Goal: Task Accomplishment & Management: Manage account settings

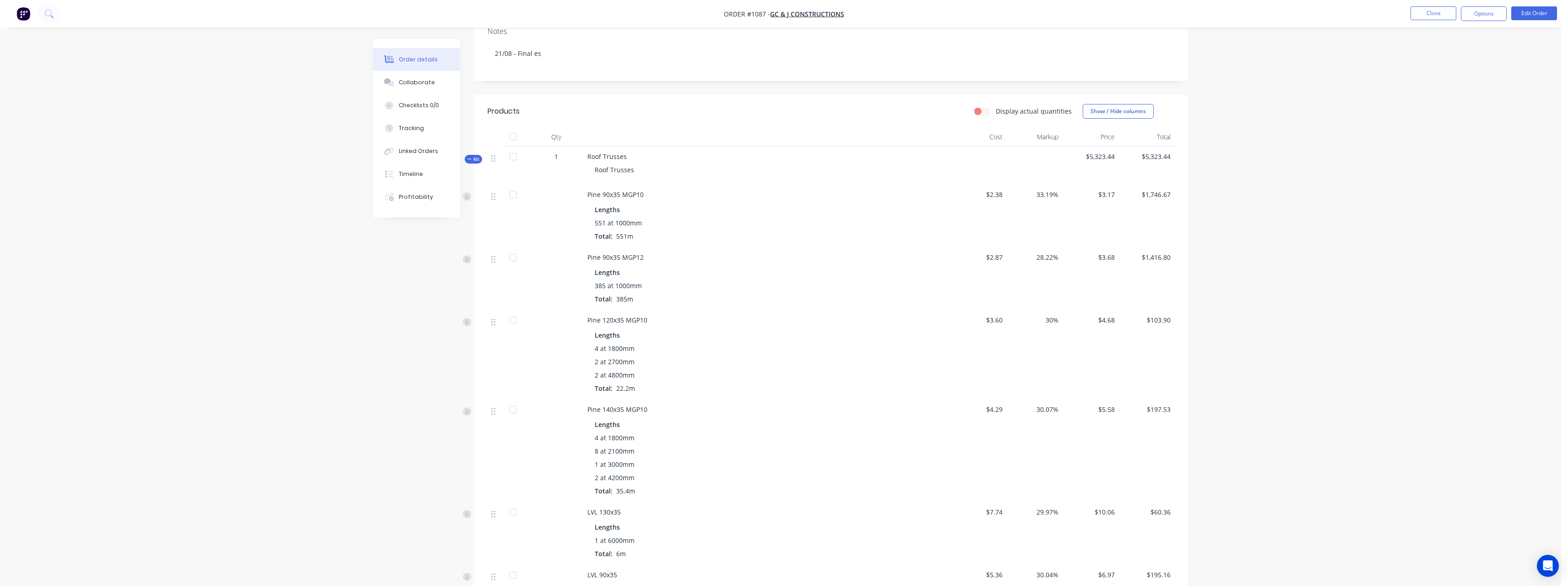
scroll to position [138, 0]
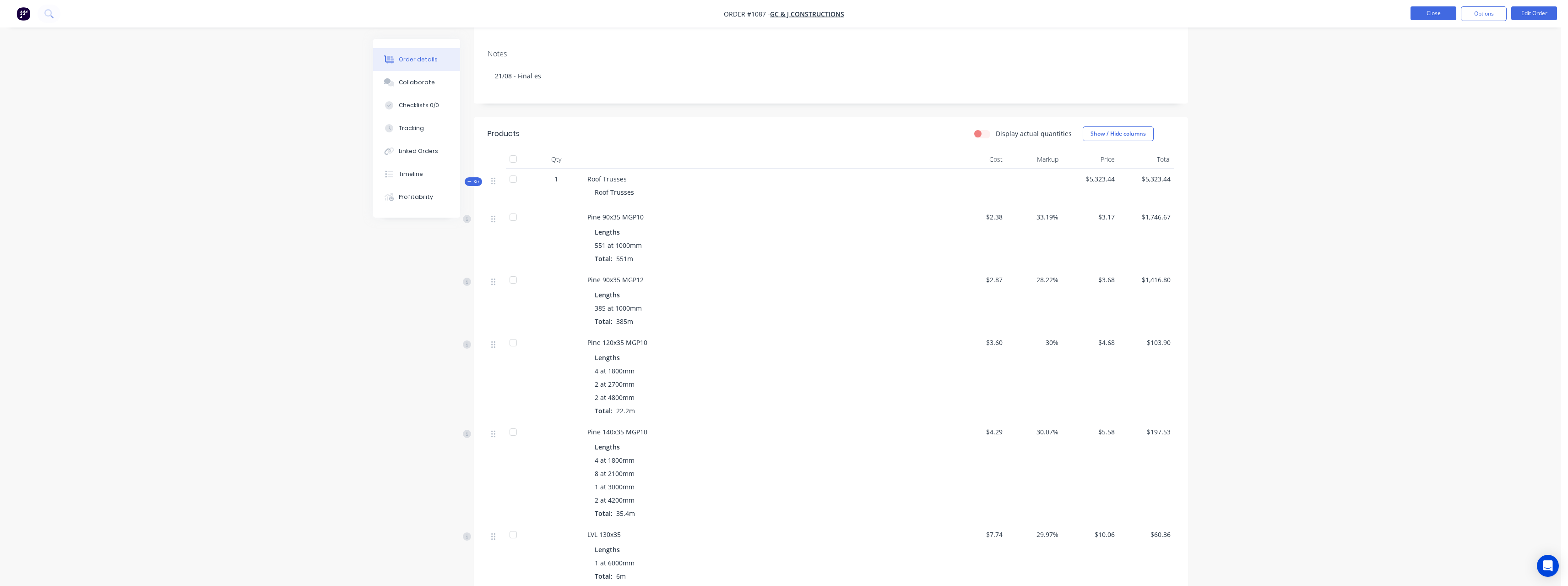
click at [1424, 13] on button "Close" at bounding box center [1433, 13] width 46 height 13
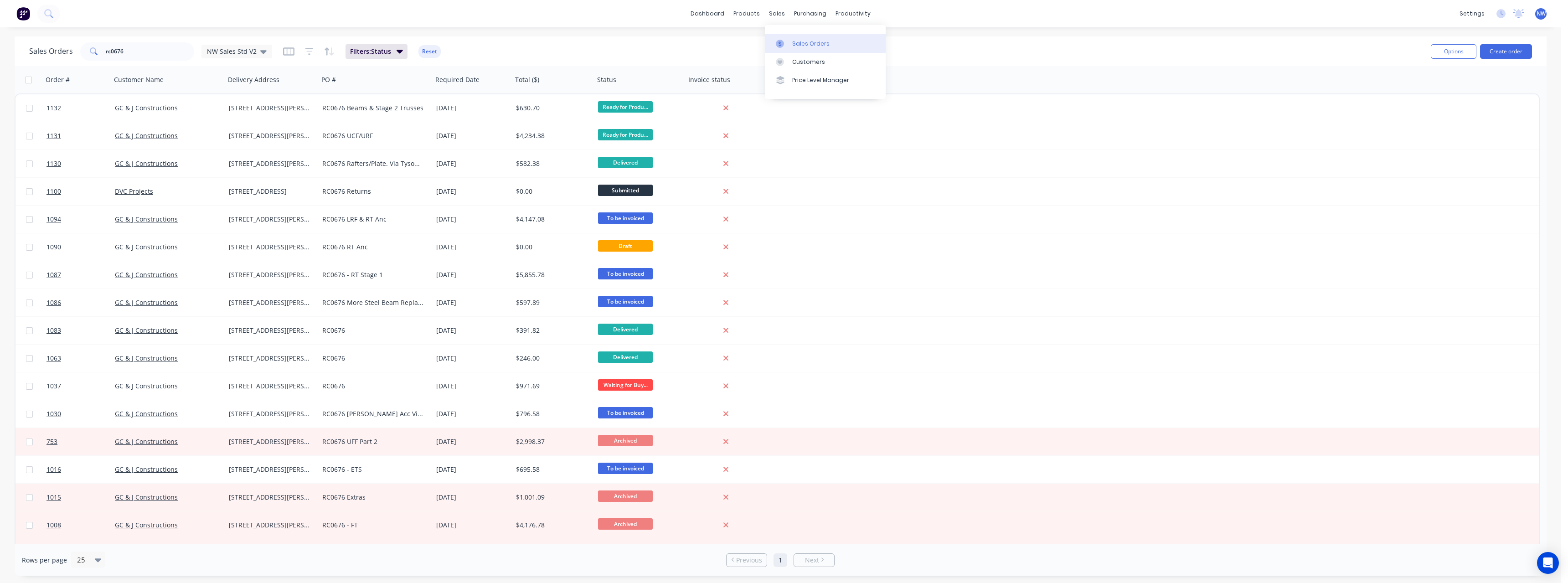
click at [794, 43] on div "Sales Orders" at bounding box center [810, 43] width 37 height 8
drag, startPoint x: 145, startPoint y: 52, endPoint x: 88, endPoint y: 57, distance: 57.2
click at [88, 57] on div "rc0676" at bounding box center [137, 52] width 114 height 18
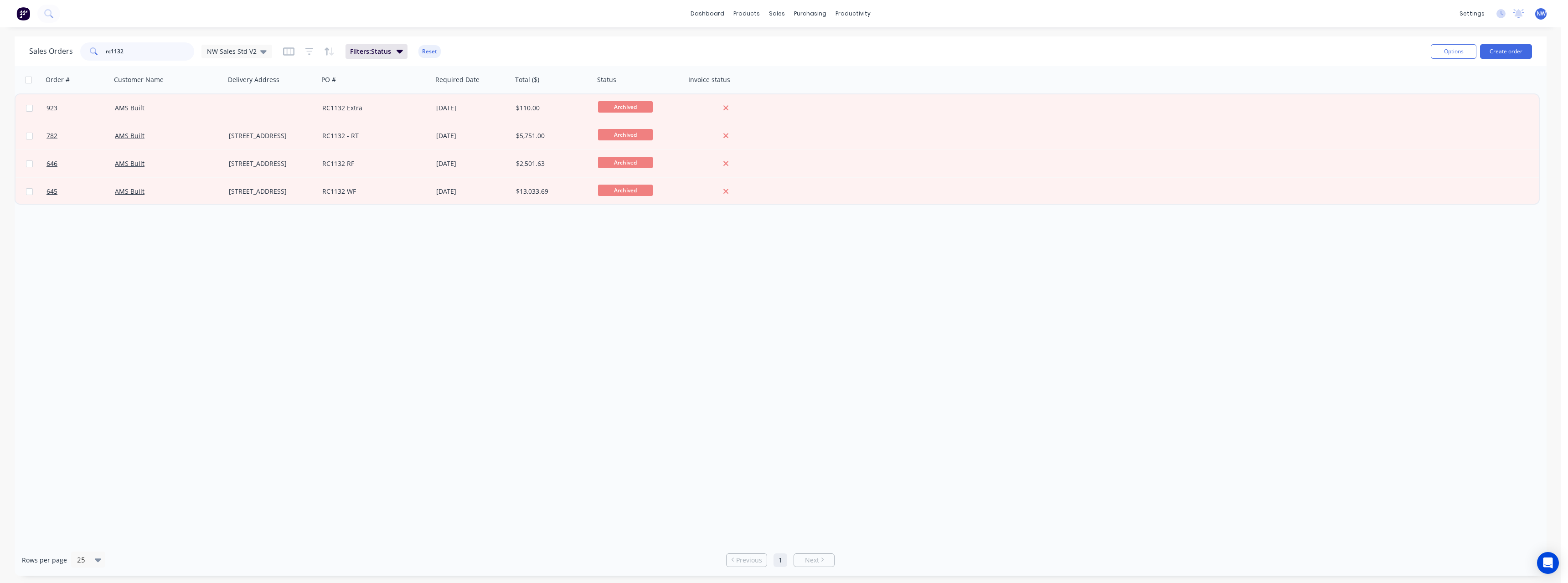
drag, startPoint x: 133, startPoint y: 55, endPoint x: 75, endPoint y: 56, distance: 58.0
click at [75, 56] on div "Sales Orders rc1132 NW Sales Std V2" at bounding box center [150, 52] width 243 height 18
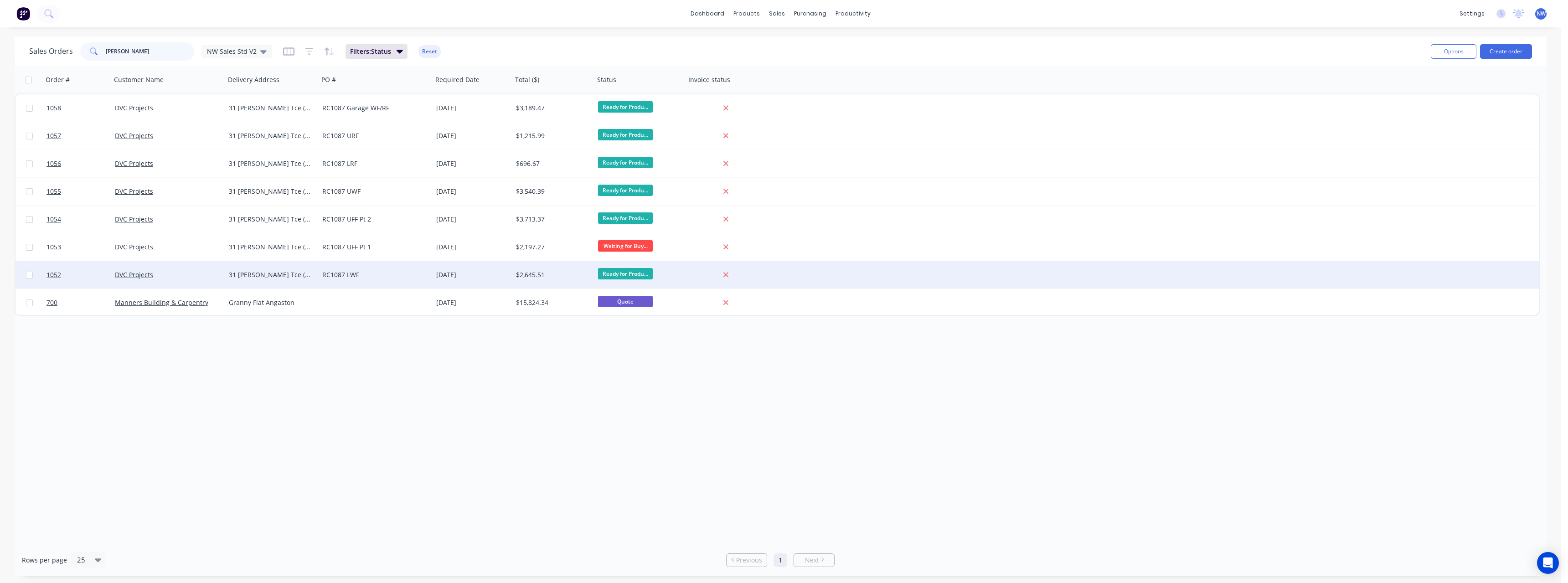
type input "[PERSON_NAME]"
click at [380, 277] on div "RC1087 LWF" at bounding box center [373, 274] width 101 height 9
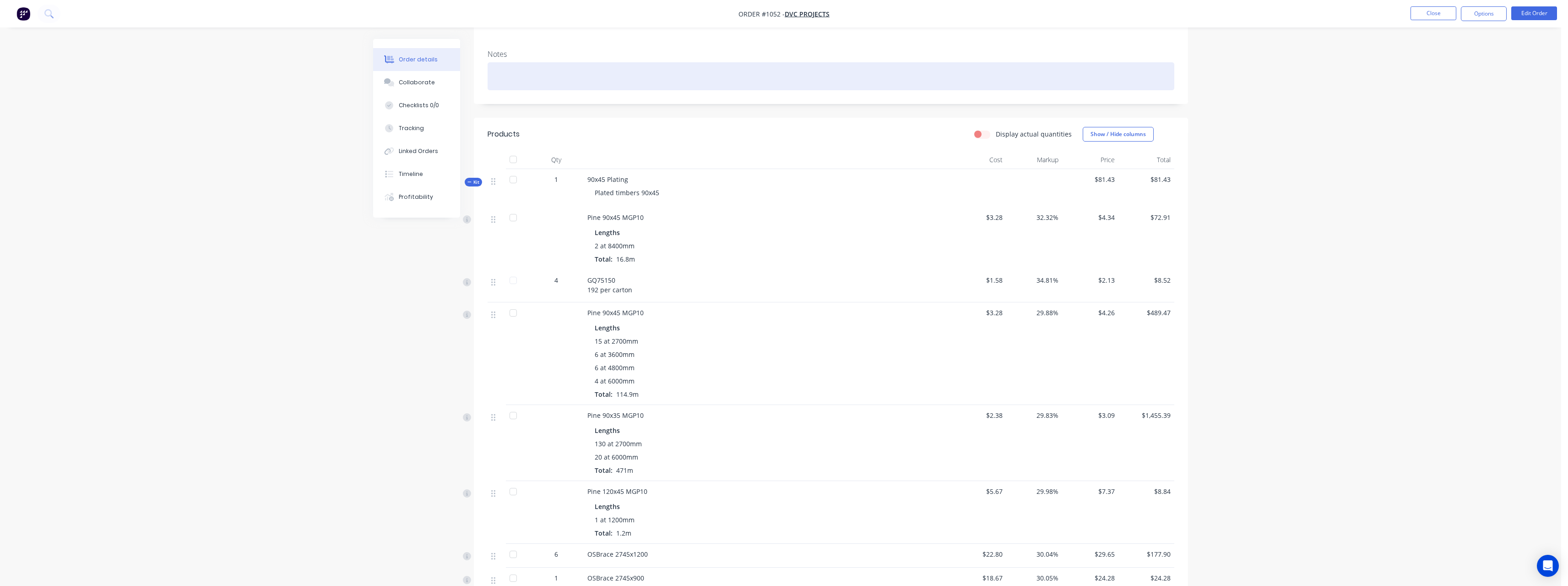
scroll to position [41, 0]
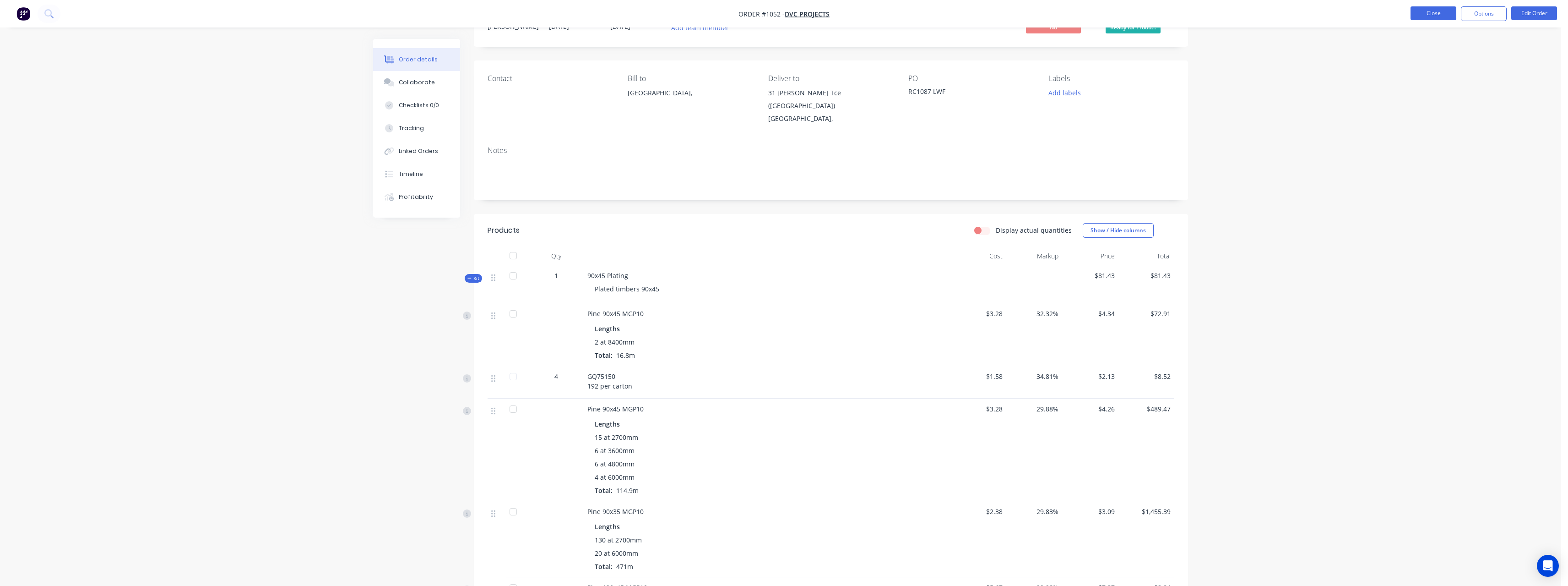
click at [1415, 10] on button "Close" at bounding box center [1433, 13] width 46 height 13
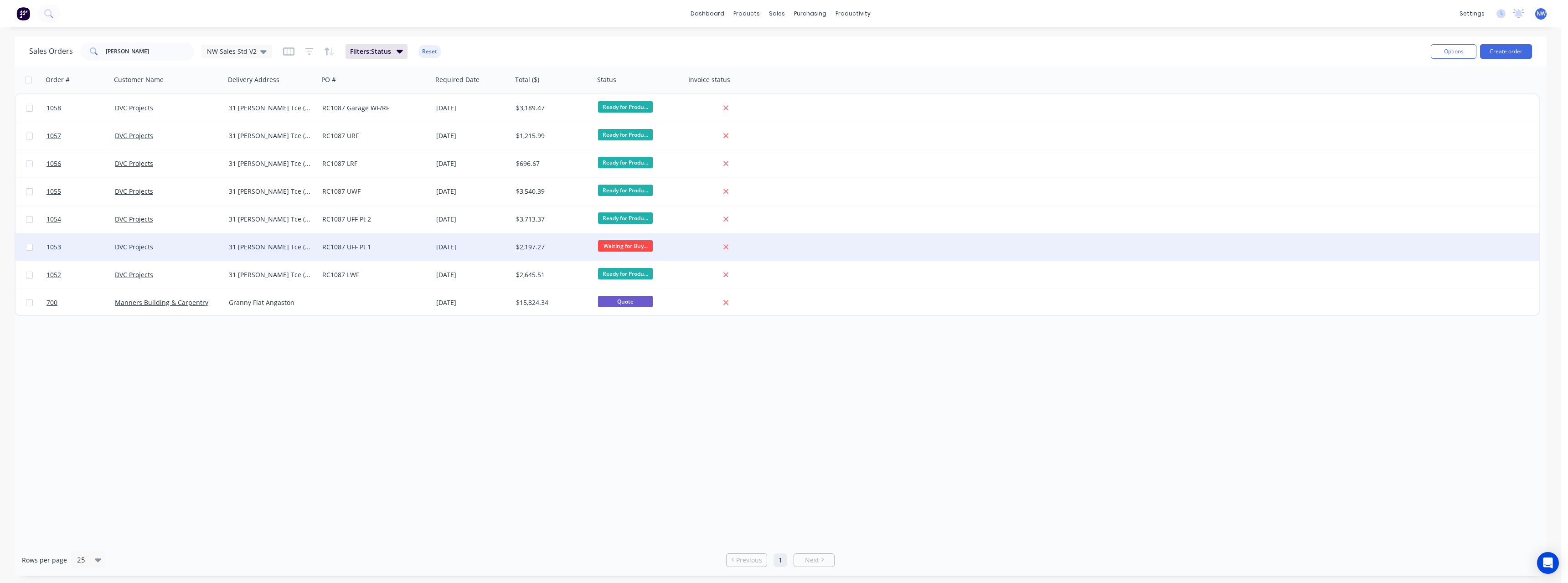
click at [363, 246] on div "RC1087 UFF Pt 1" at bounding box center [373, 246] width 101 height 9
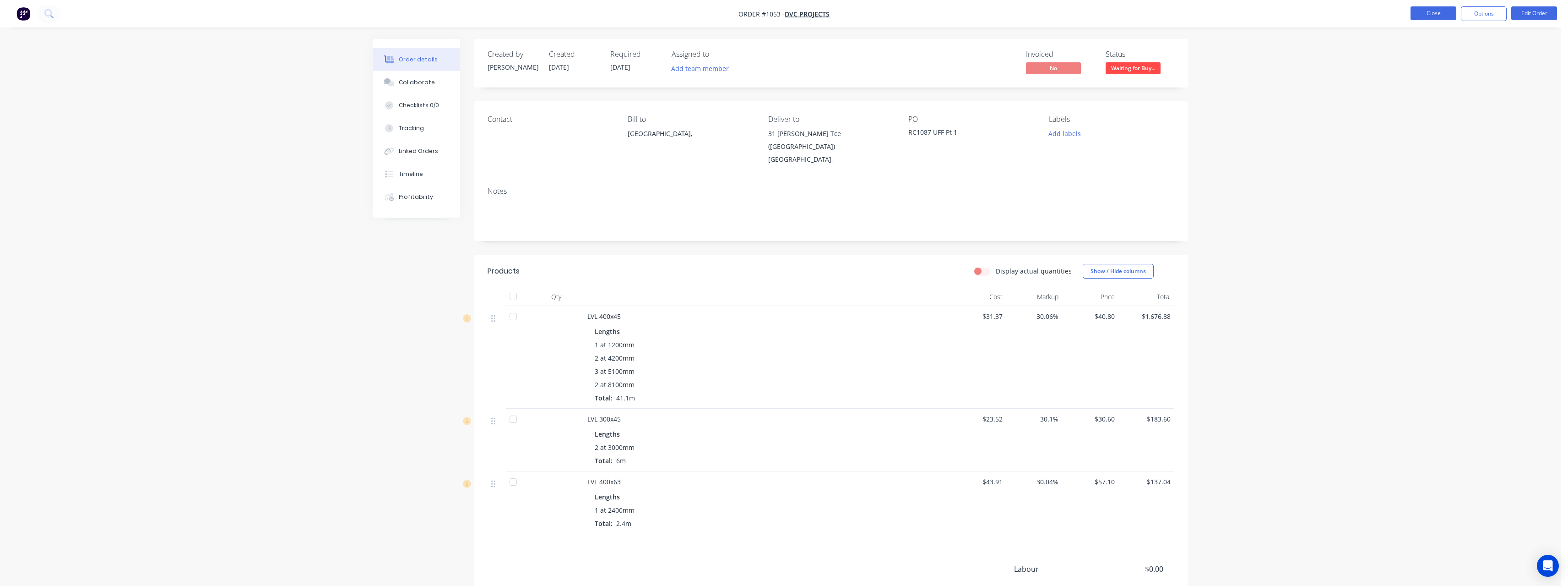
click at [1421, 13] on button "Close" at bounding box center [1433, 13] width 46 height 13
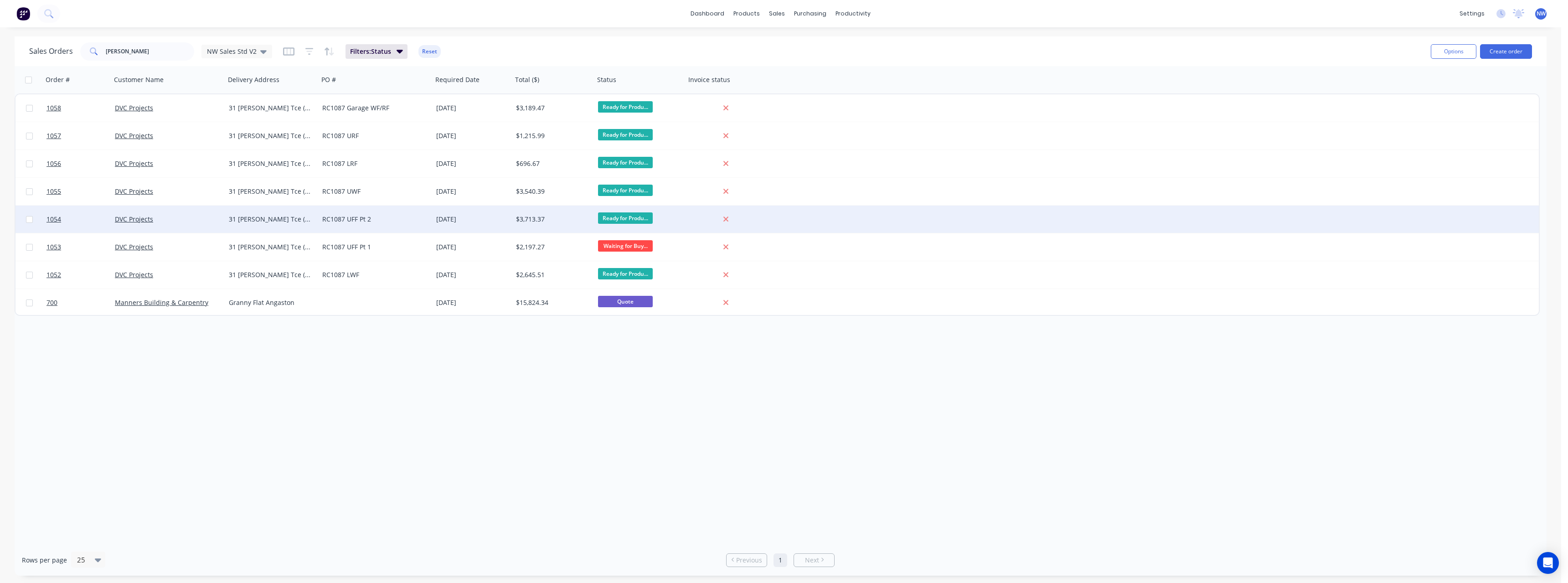
click at [363, 227] on div "RC1087 UFF Pt 2" at bounding box center [375, 219] width 114 height 27
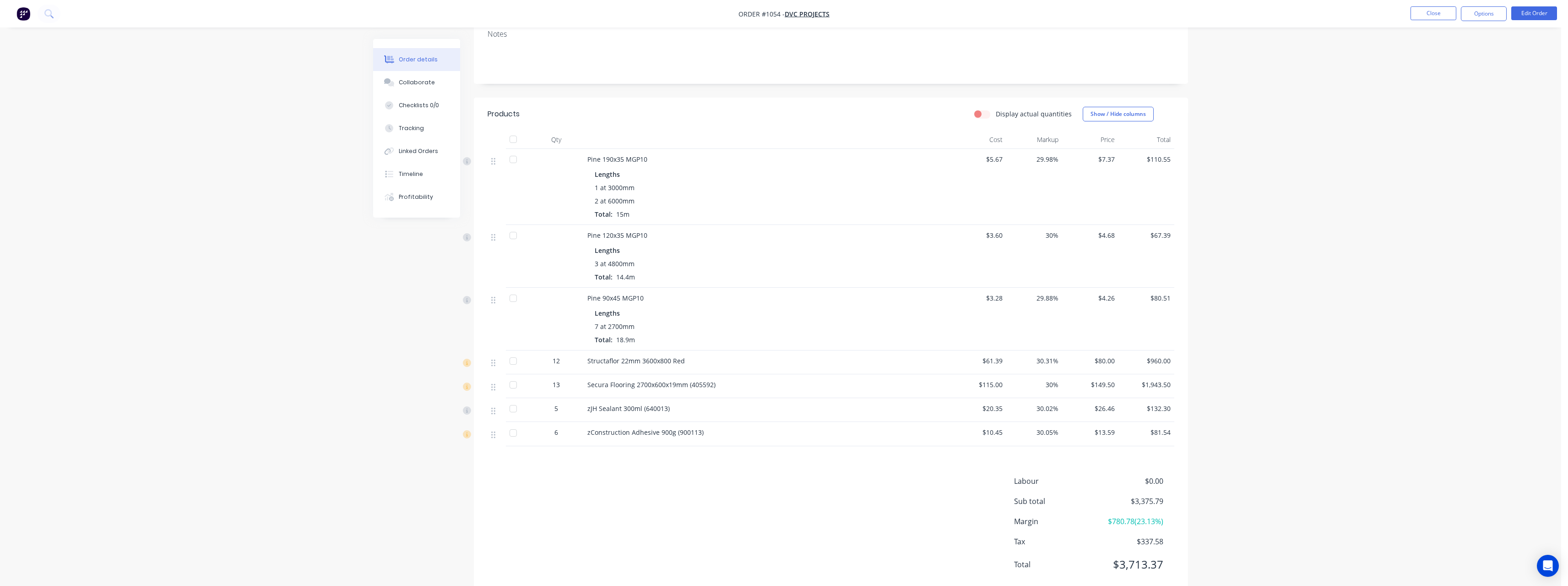
scroll to position [171, 0]
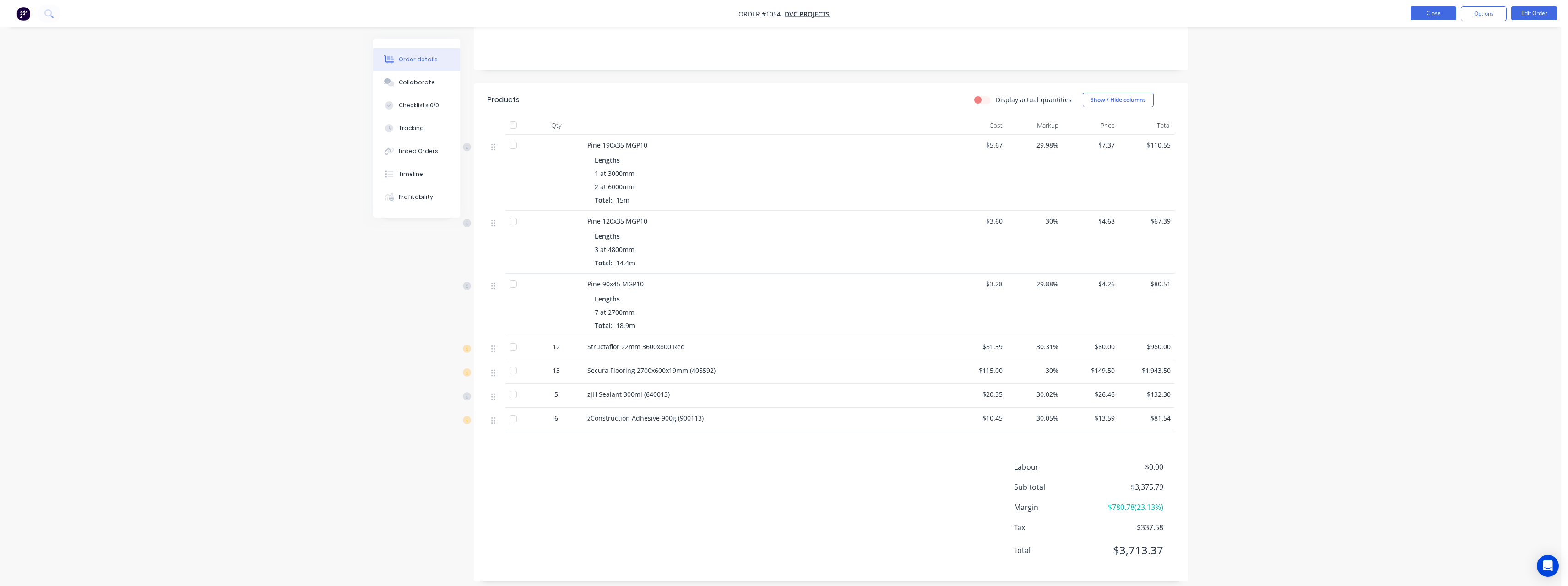
click at [1415, 15] on button "Close" at bounding box center [1433, 13] width 46 height 13
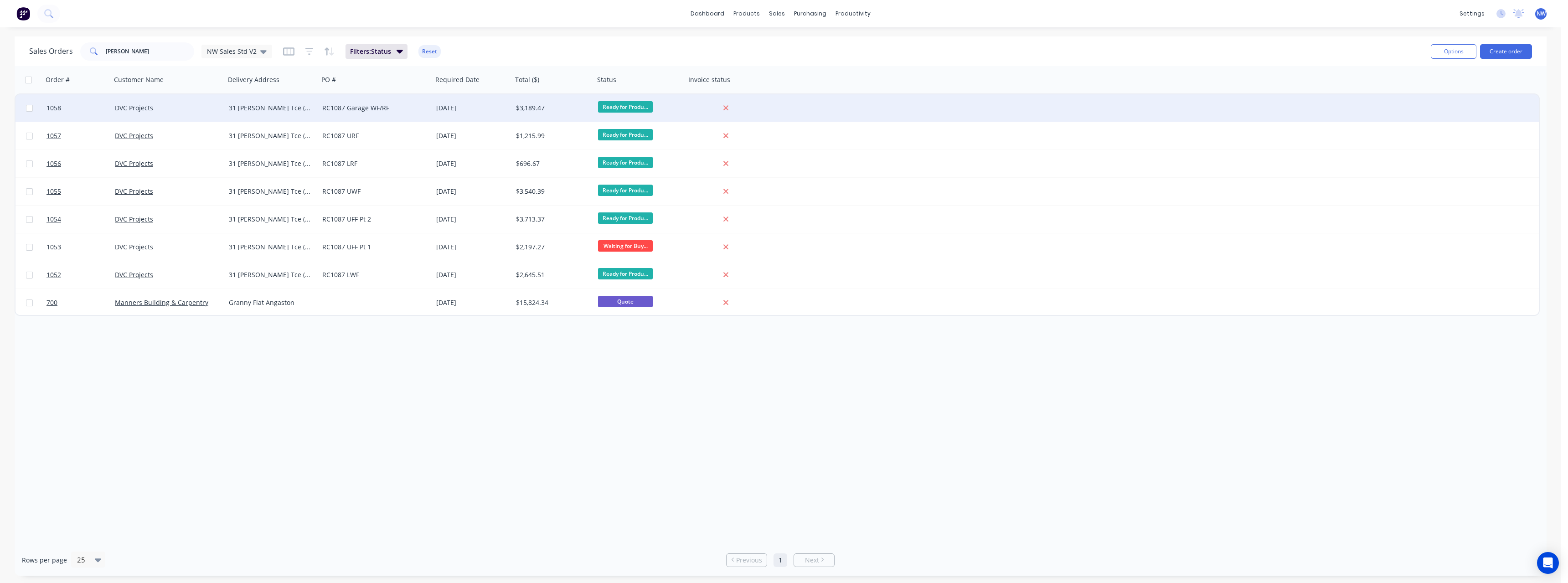
click at [371, 108] on div "RC1087 Garage WF/RF" at bounding box center [373, 108] width 101 height 9
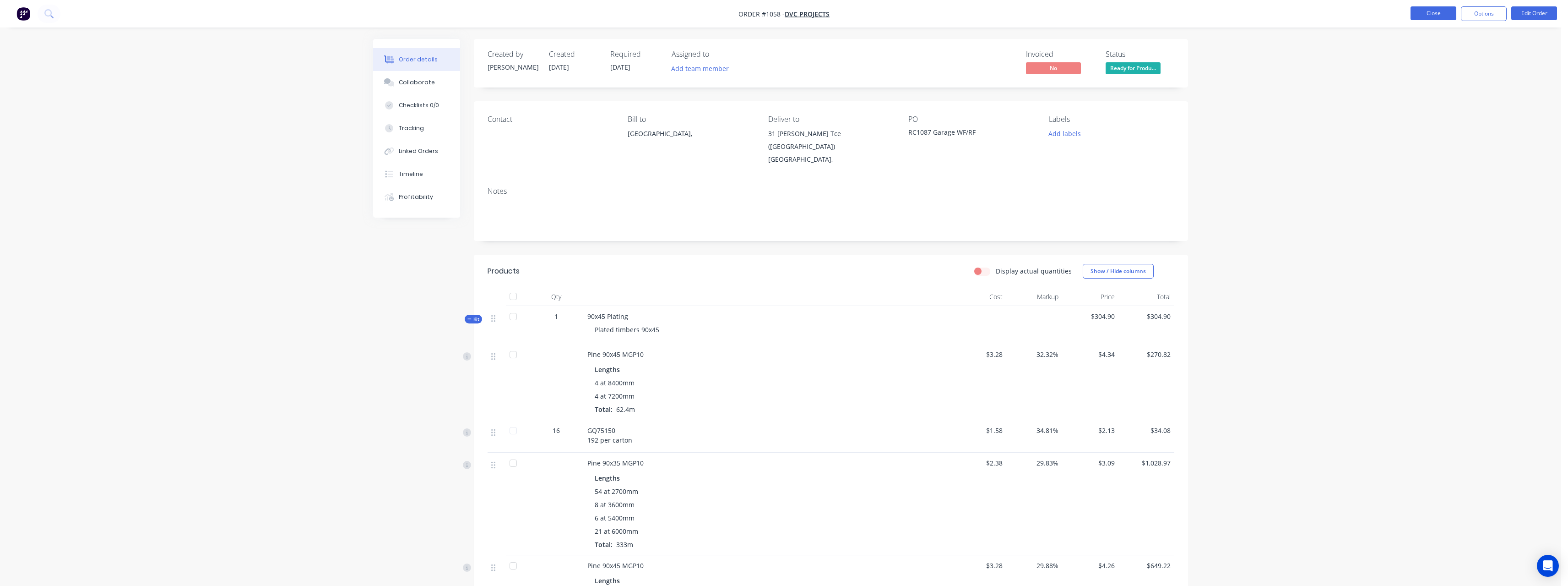
click at [1414, 18] on button "Close" at bounding box center [1433, 13] width 46 height 13
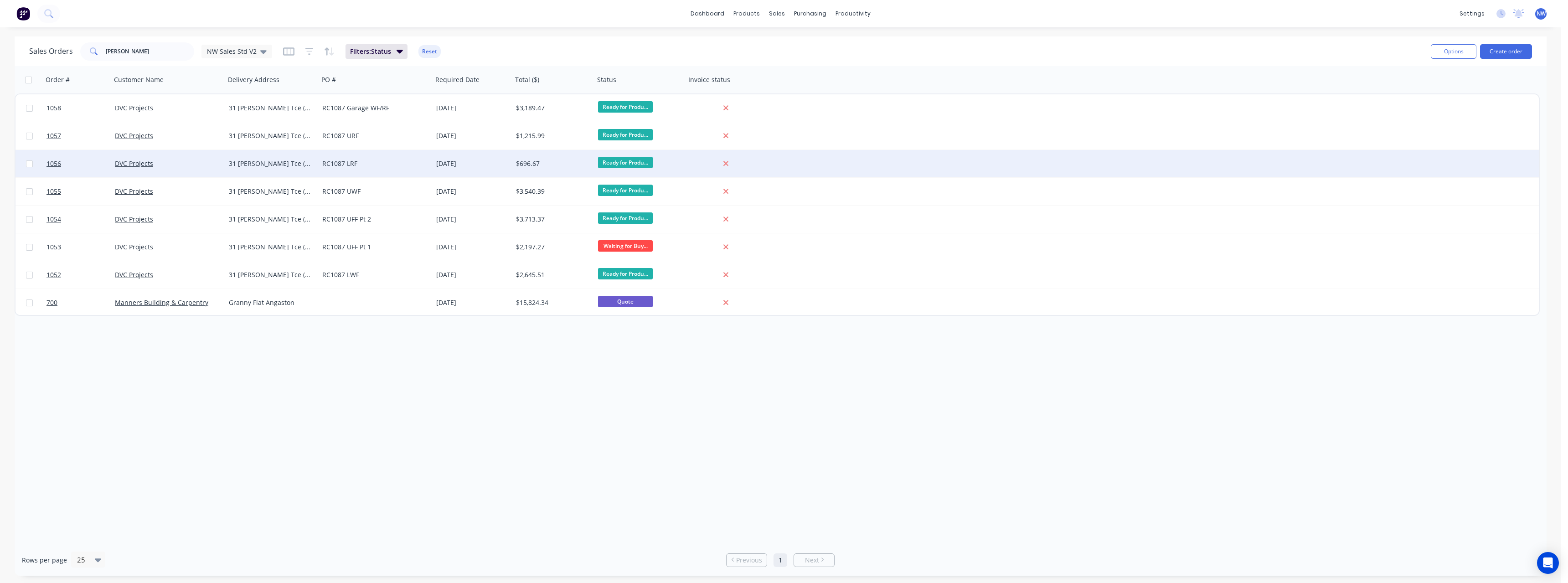
click at [300, 169] on div "31 [PERSON_NAME] Tce ([GEOGRAPHIC_DATA]" at bounding box center [272, 163] width 94 height 27
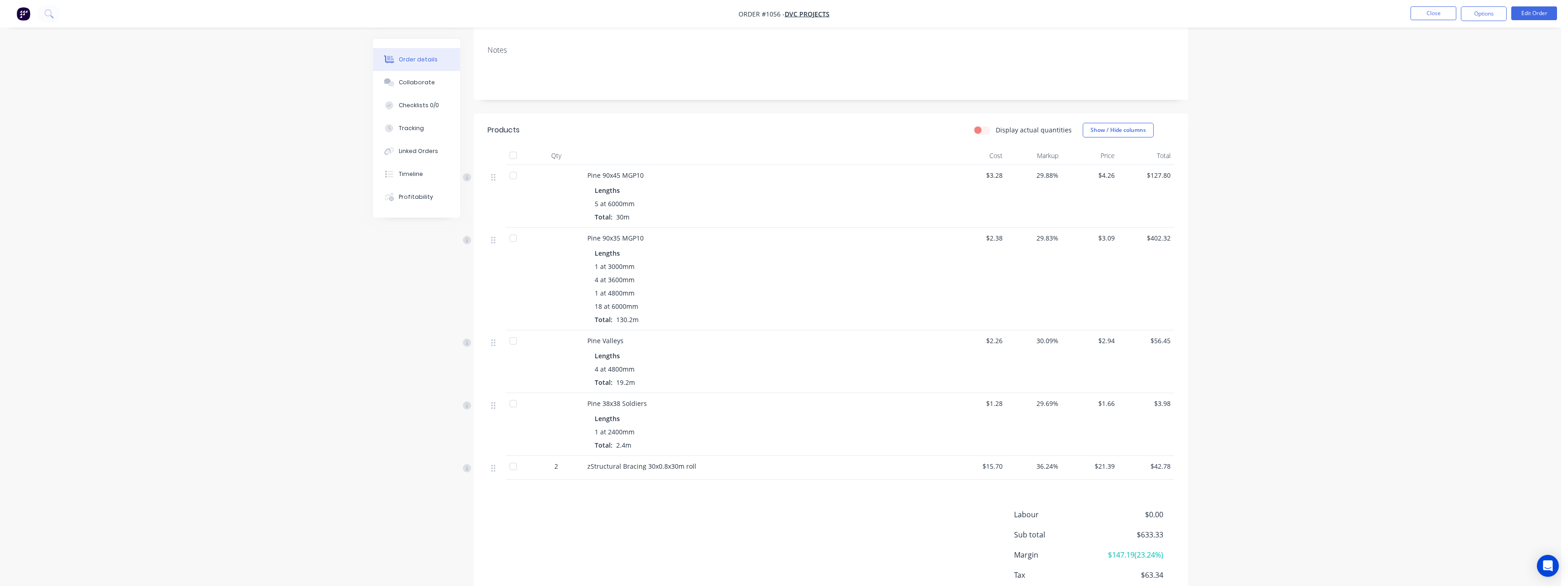
scroll to position [92, 0]
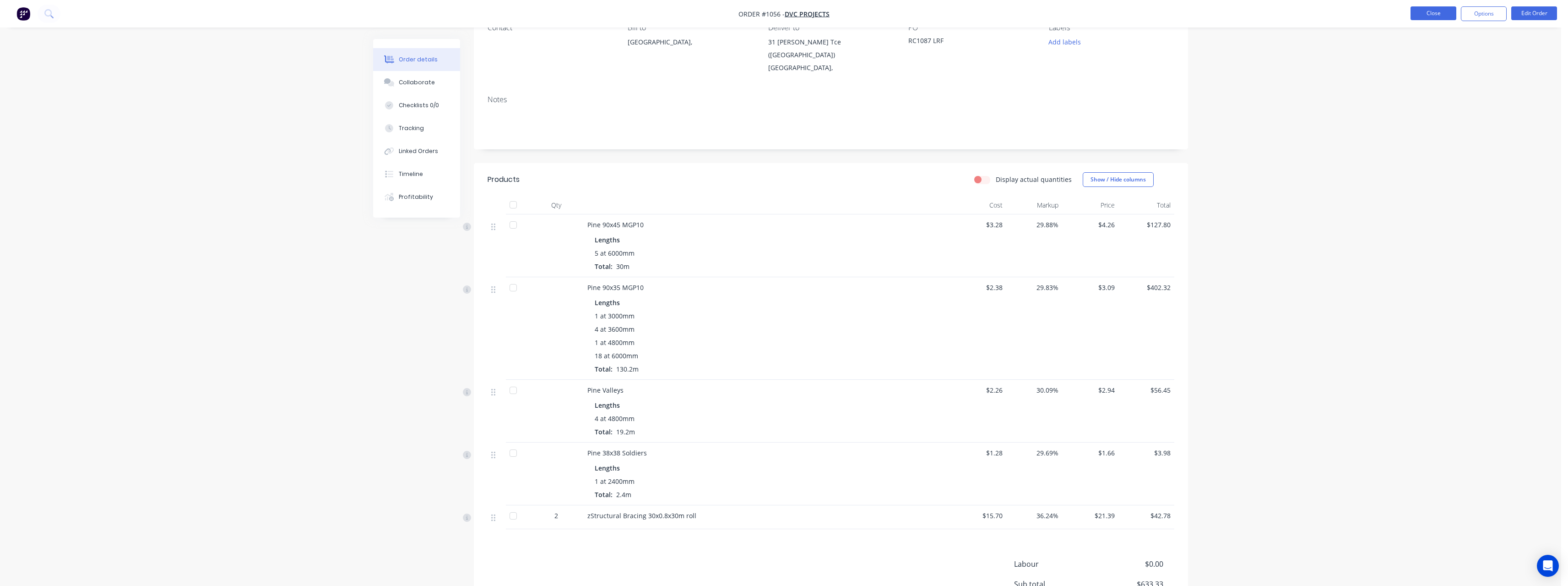
click at [1435, 13] on button "Close" at bounding box center [1433, 13] width 46 height 13
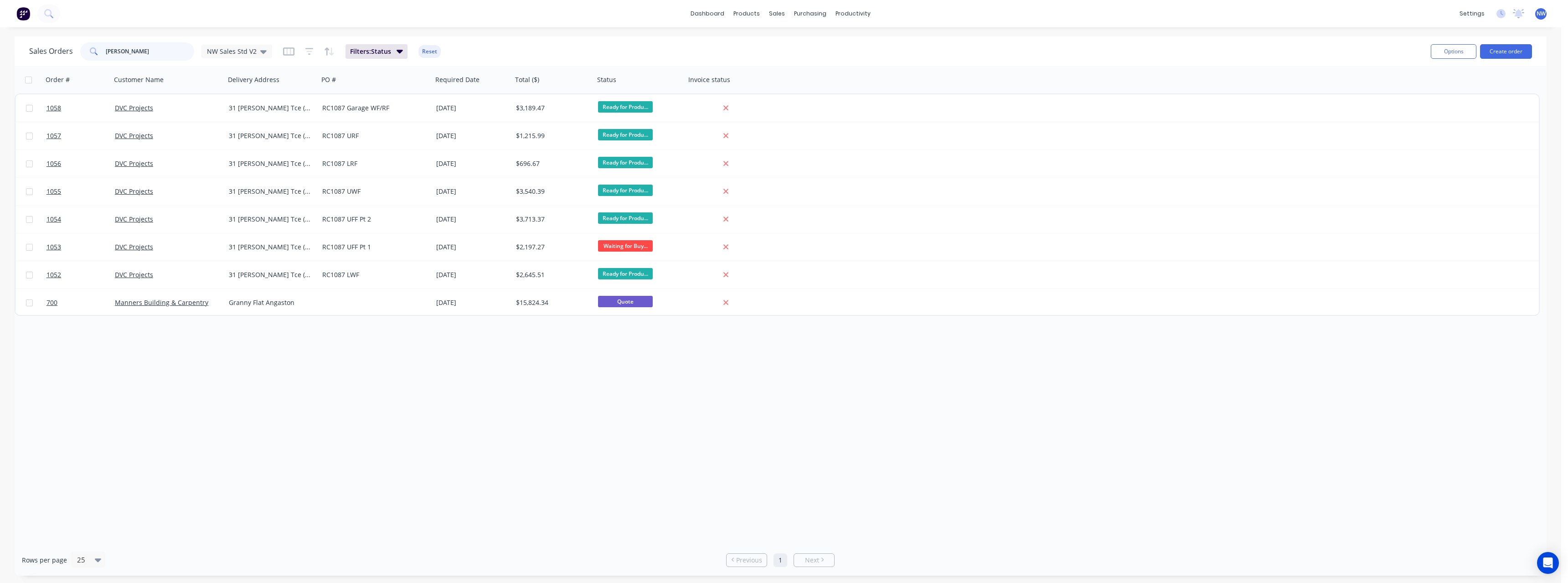
drag, startPoint x: 136, startPoint y: 49, endPoint x: 86, endPoint y: 61, distance: 51.4
click at [83, 54] on div "[PERSON_NAME]" at bounding box center [137, 52] width 114 height 18
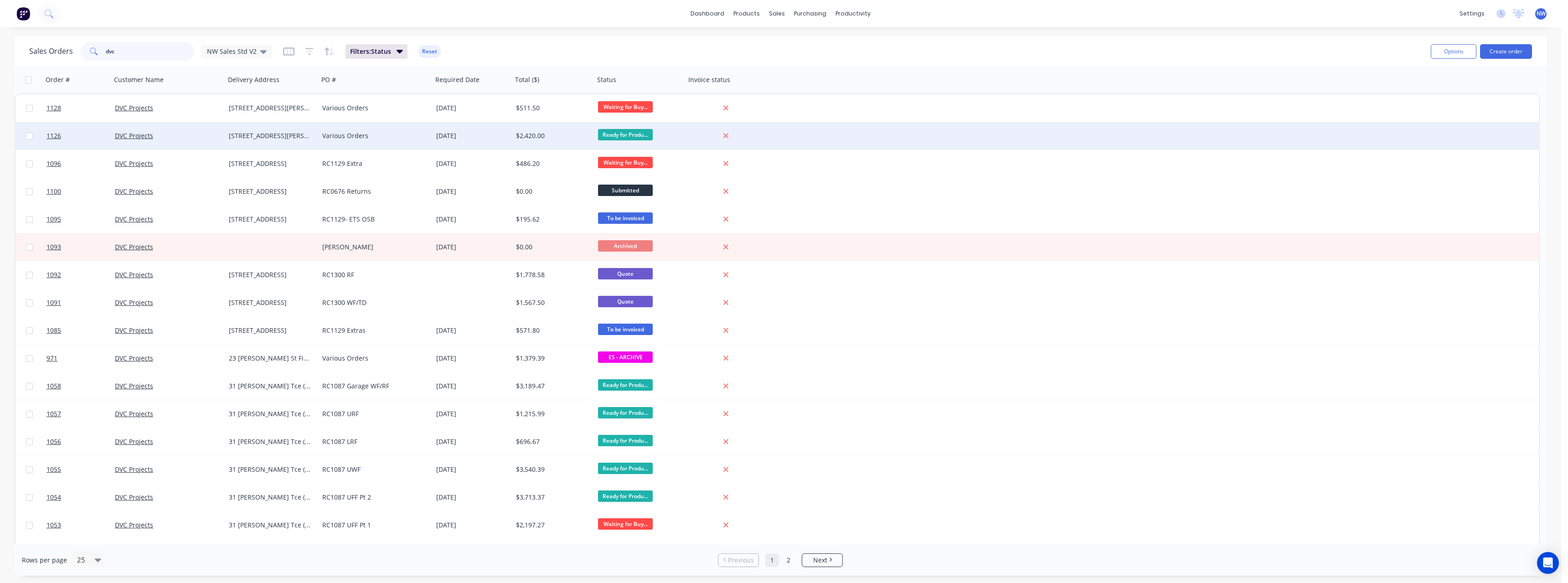
type input "dvc"
click at [287, 137] on div "[STREET_ADDRESS][PERSON_NAME]" at bounding box center [270, 136] width 82 height 9
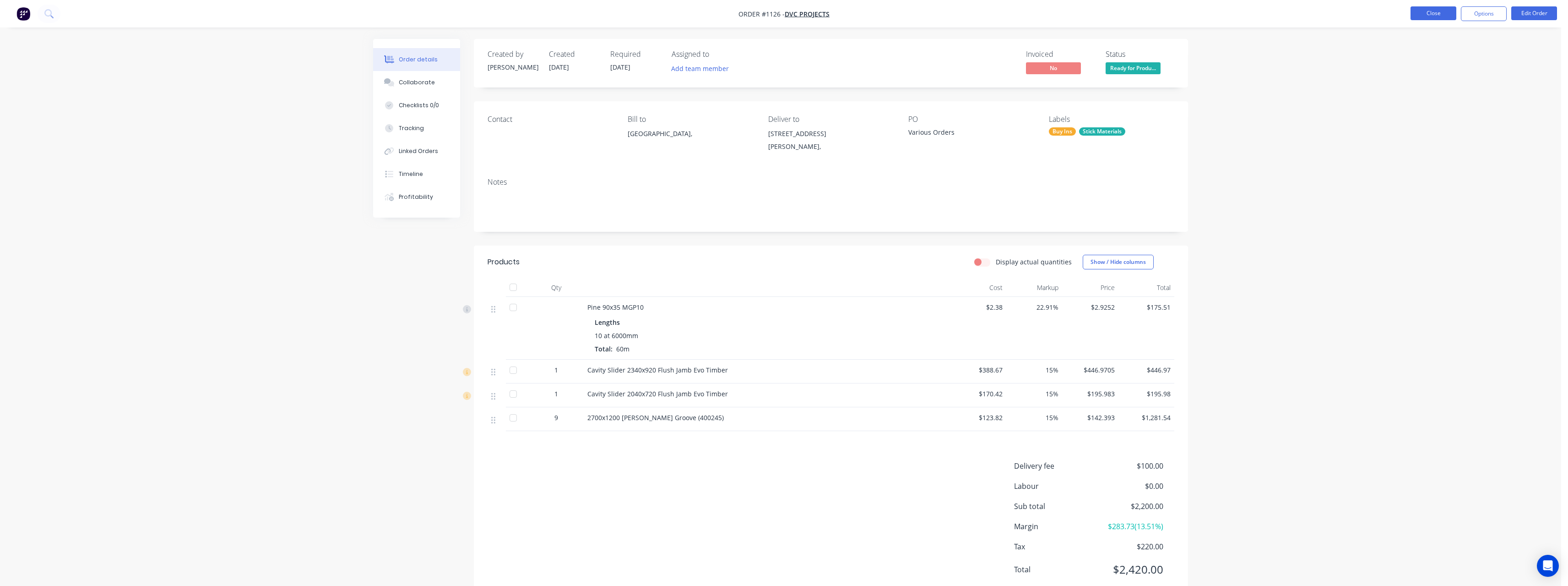
click at [1423, 15] on button "Close" at bounding box center [1433, 13] width 46 height 13
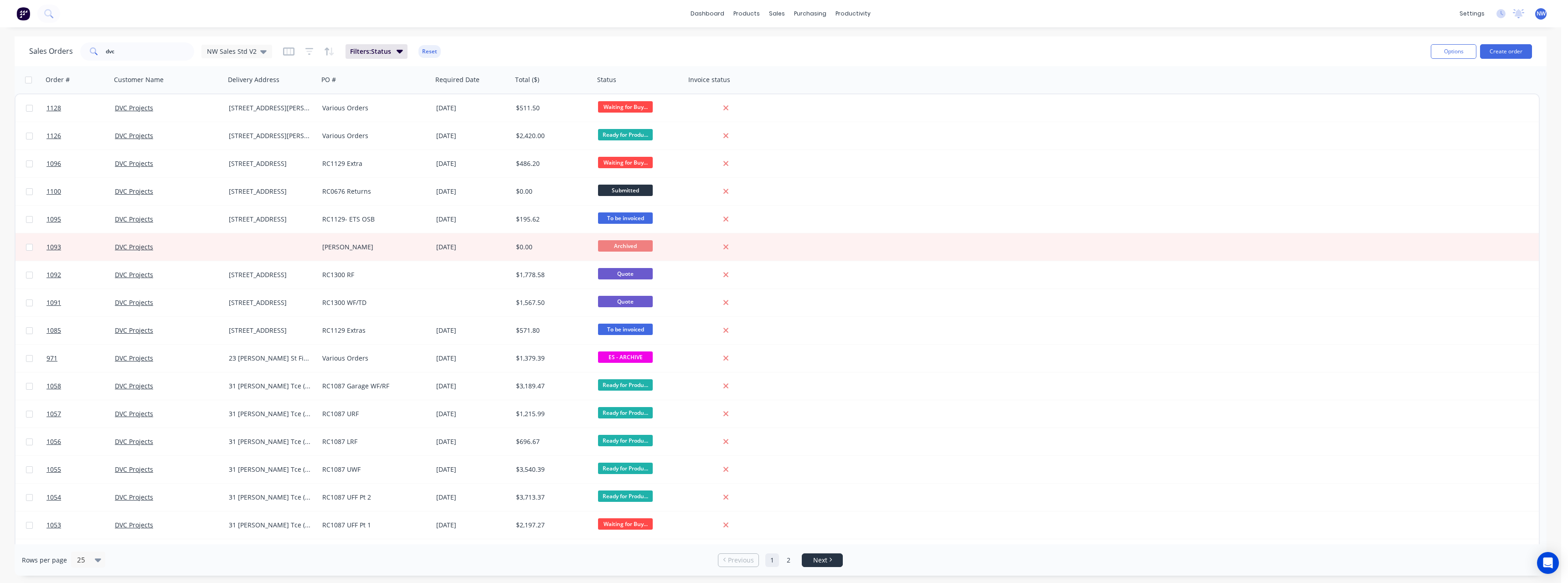
click at [823, 565] on li "Next" at bounding box center [822, 560] width 41 height 13
click at [824, 560] on span "Next" at bounding box center [820, 560] width 14 height 9
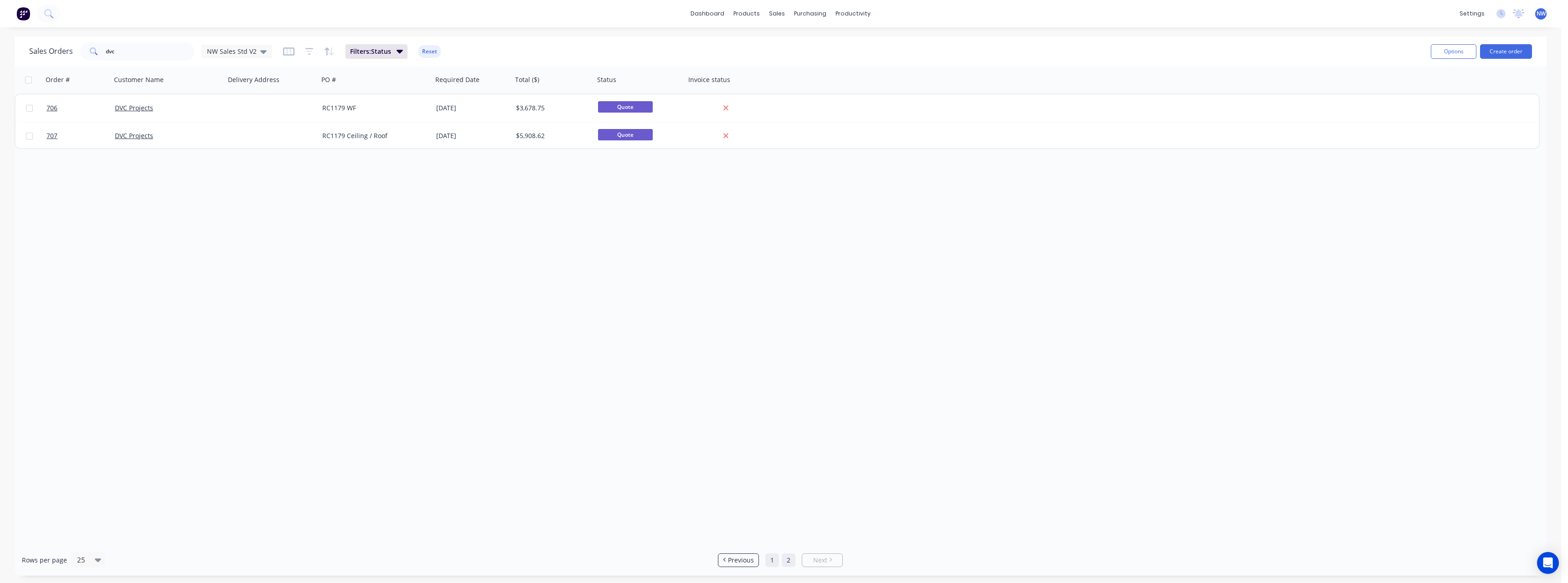
click at [775, 560] on link "1" at bounding box center [772, 560] width 13 height 13
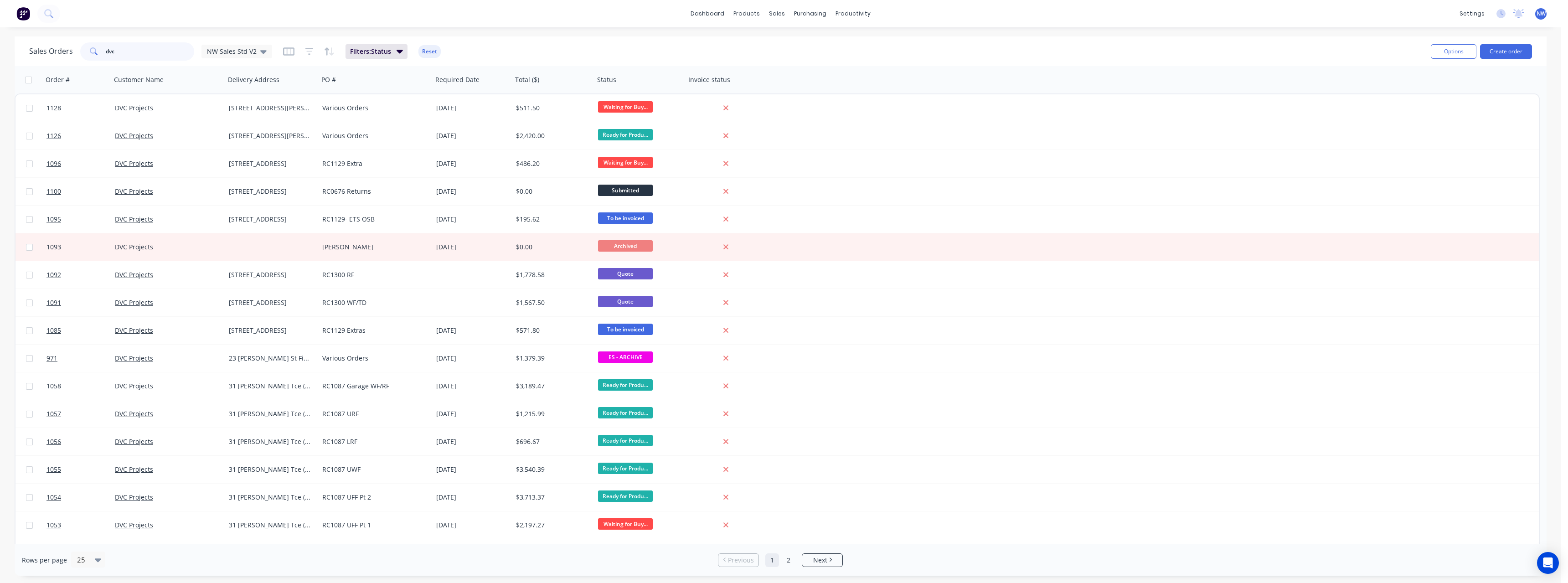
drag, startPoint x: 131, startPoint y: 55, endPoint x: 81, endPoint y: 57, distance: 50.0
click at [81, 57] on div "dvc" at bounding box center [137, 52] width 114 height 18
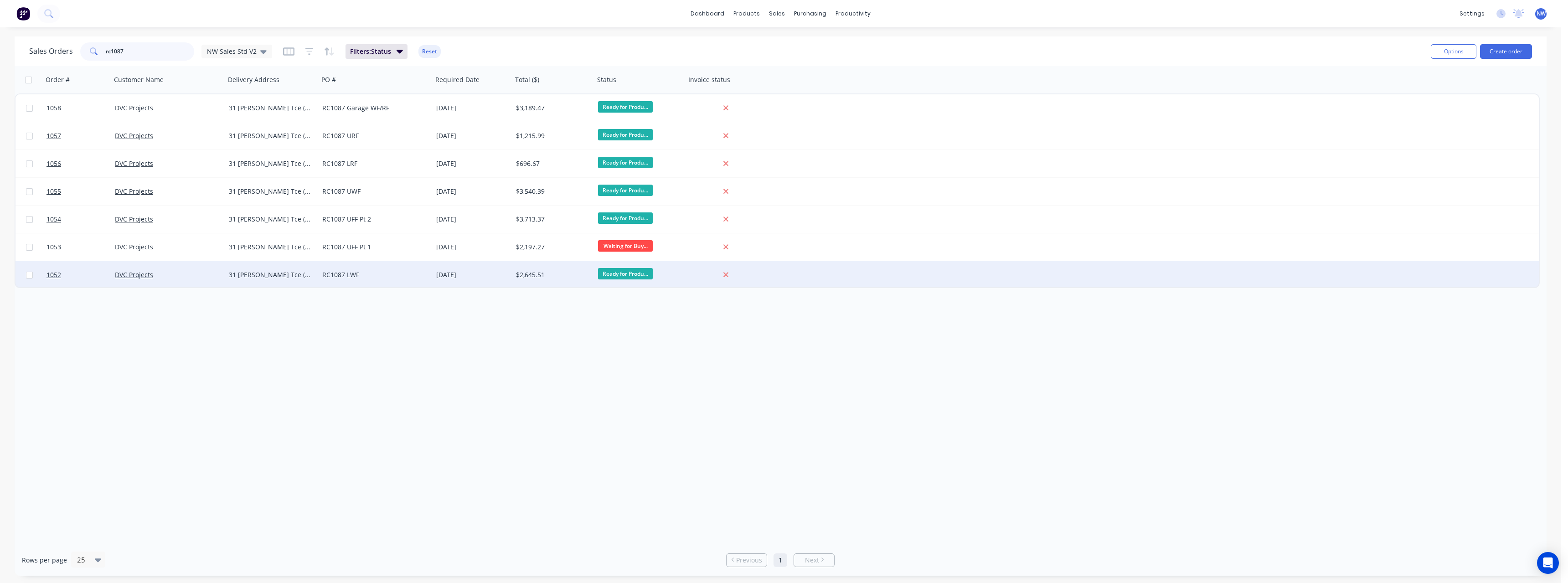
type input "rc1087"
click at [289, 273] on div "31 [PERSON_NAME] Tce ([GEOGRAPHIC_DATA]" at bounding box center [270, 274] width 82 height 9
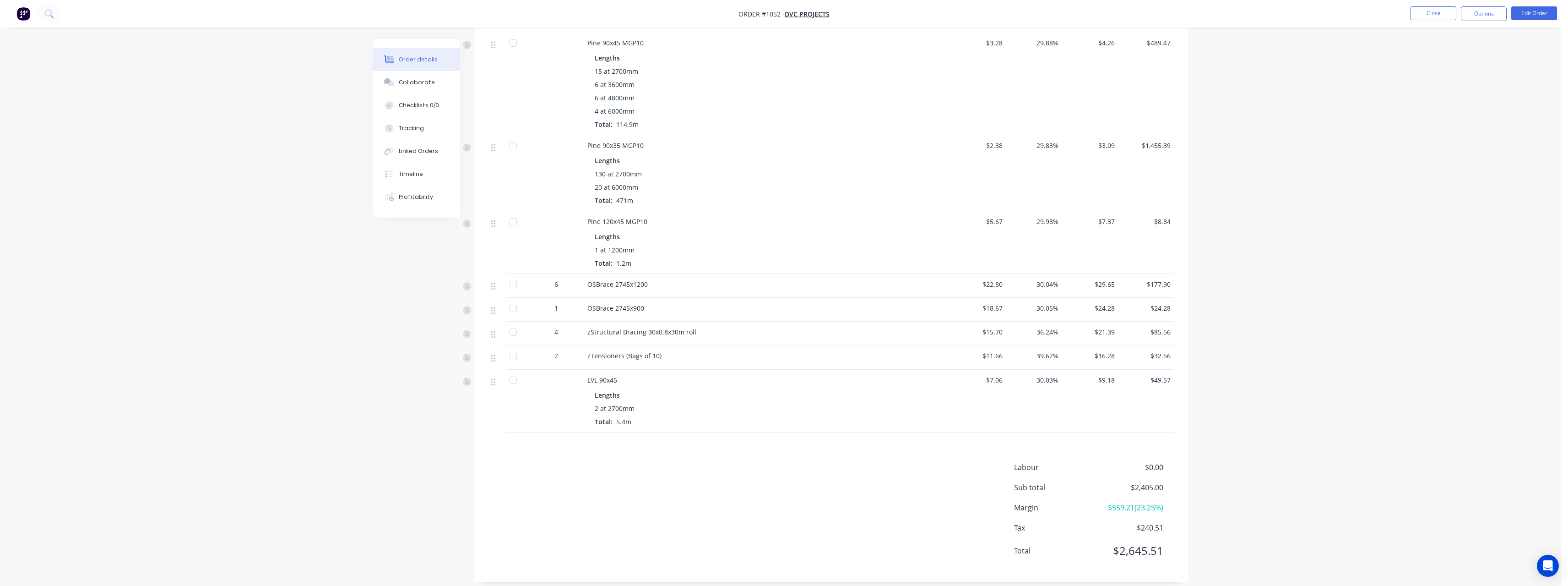
scroll to position [407, 0]
click at [1417, 10] on button "Close" at bounding box center [1433, 13] width 46 height 13
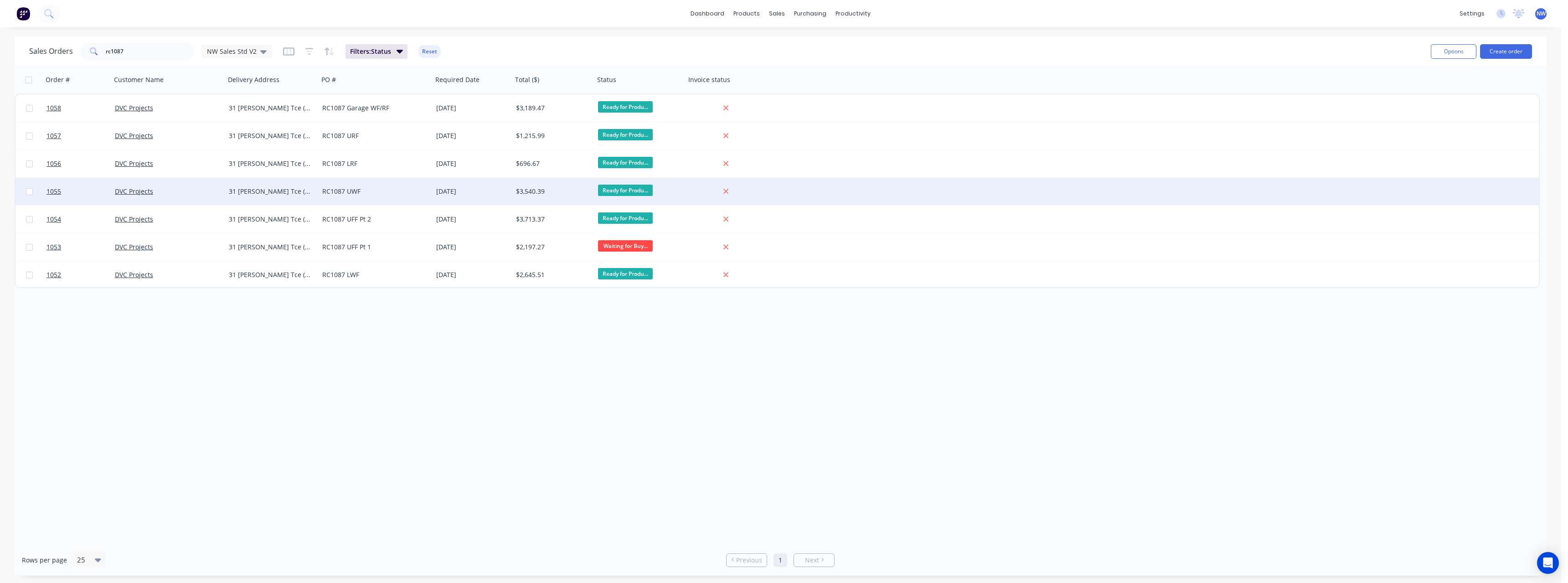
click at [336, 190] on div "RC1087 UWF" at bounding box center [373, 191] width 101 height 9
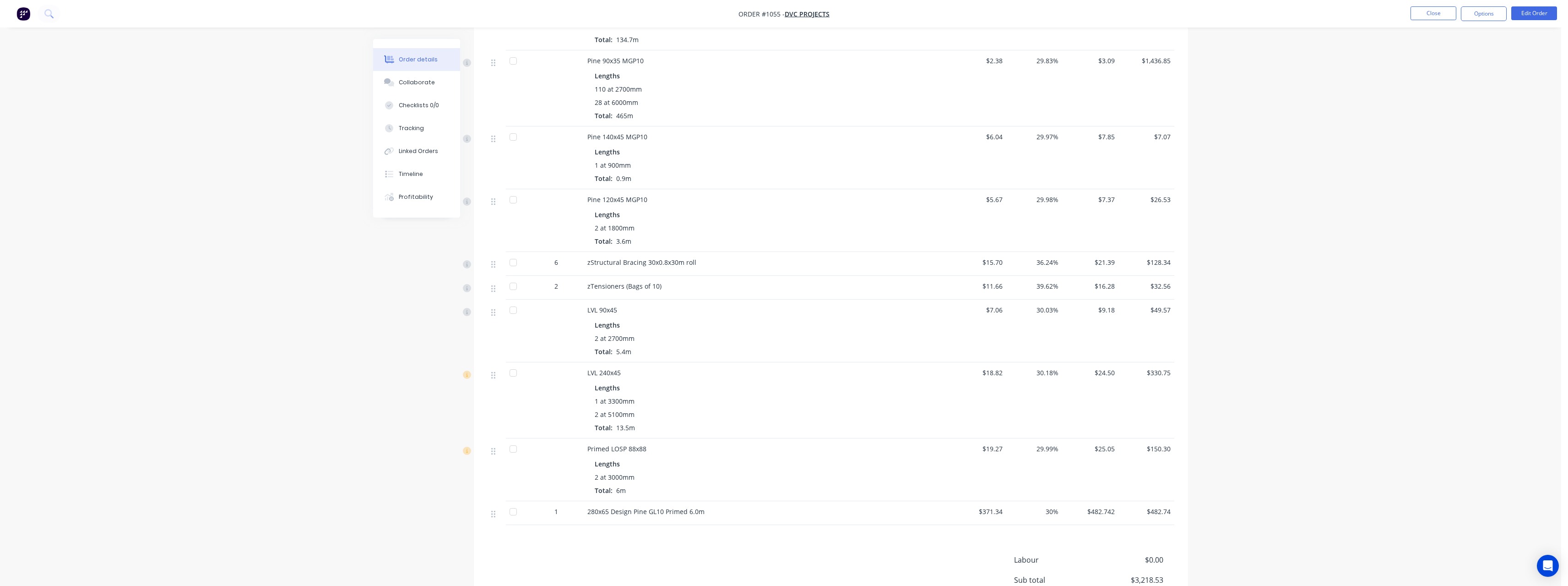
scroll to position [366, 0]
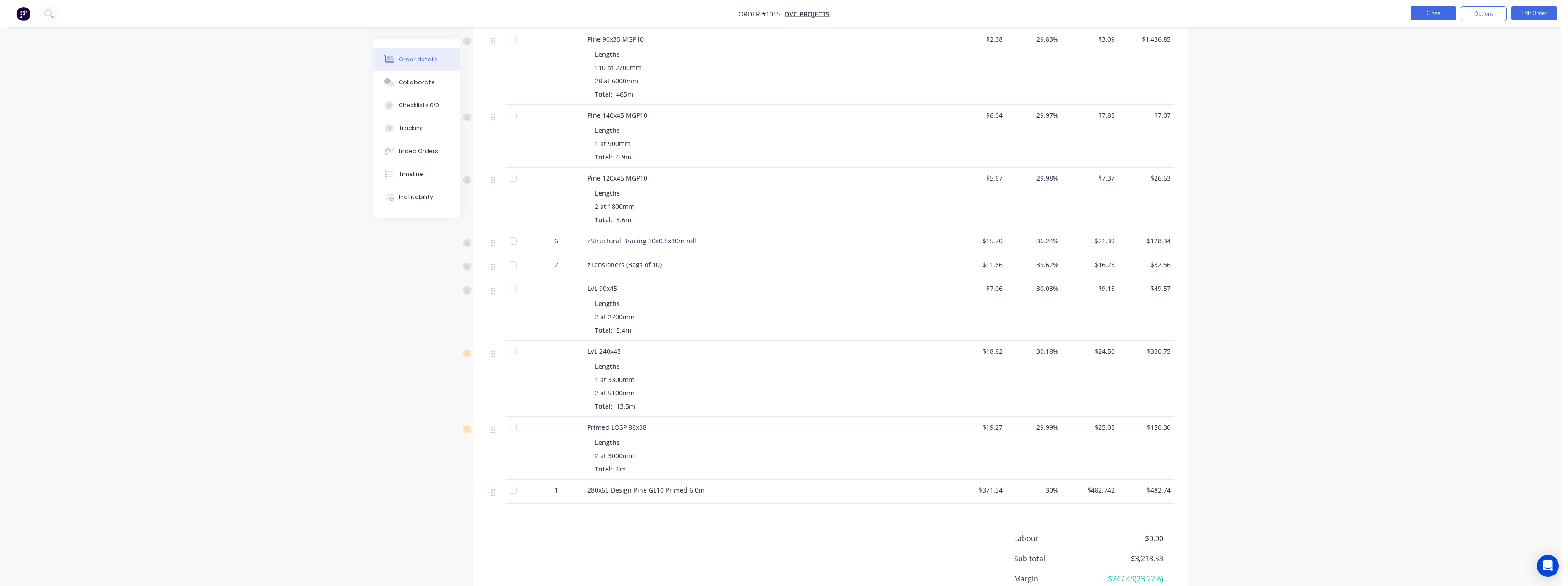
click at [1435, 13] on button "Close" at bounding box center [1433, 13] width 46 height 13
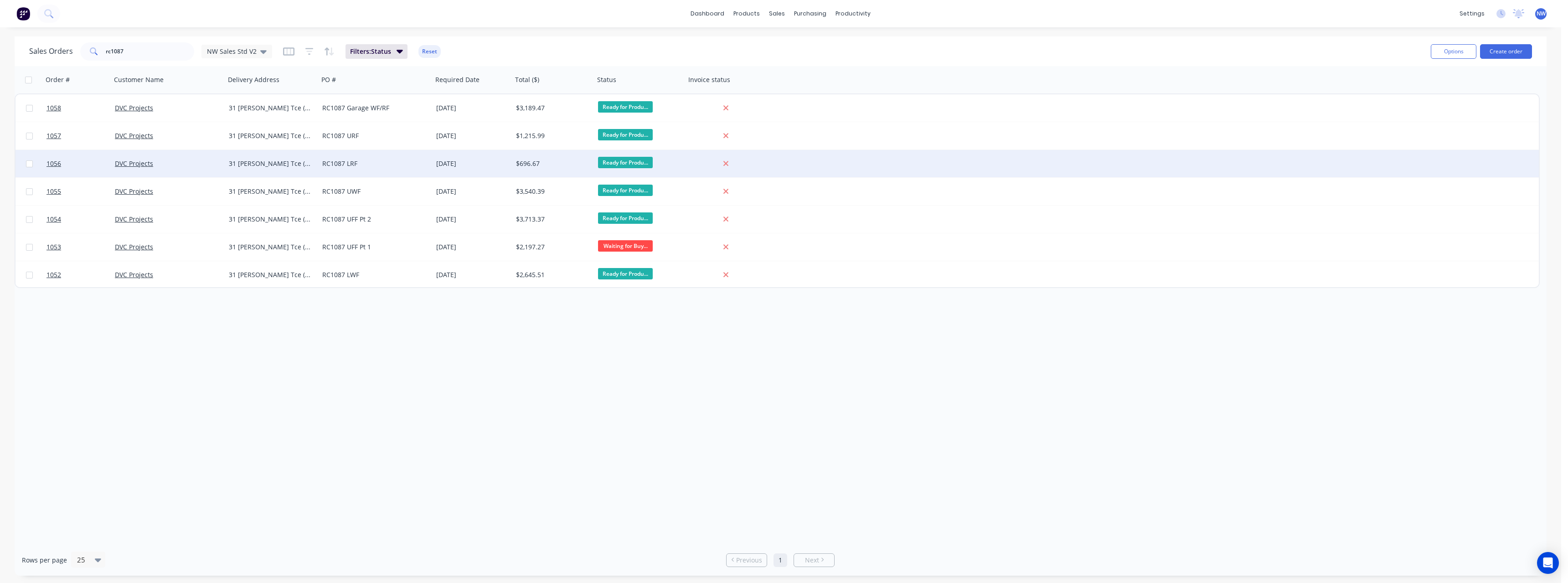
click at [341, 164] on div "RC1087 LRF" at bounding box center [373, 163] width 101 height 9
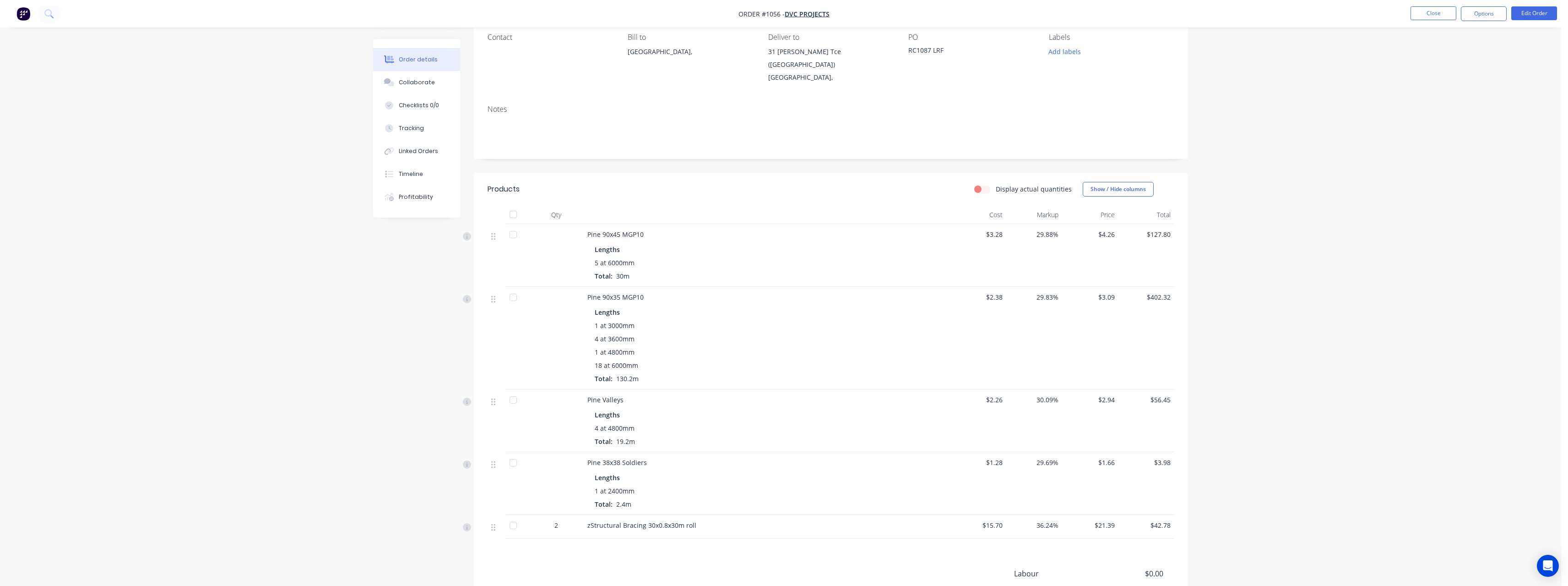
scroll to position [92, 0]
click at [1415, 13] on button "Close" at bounding box center [1433, 13] width 46 height 13
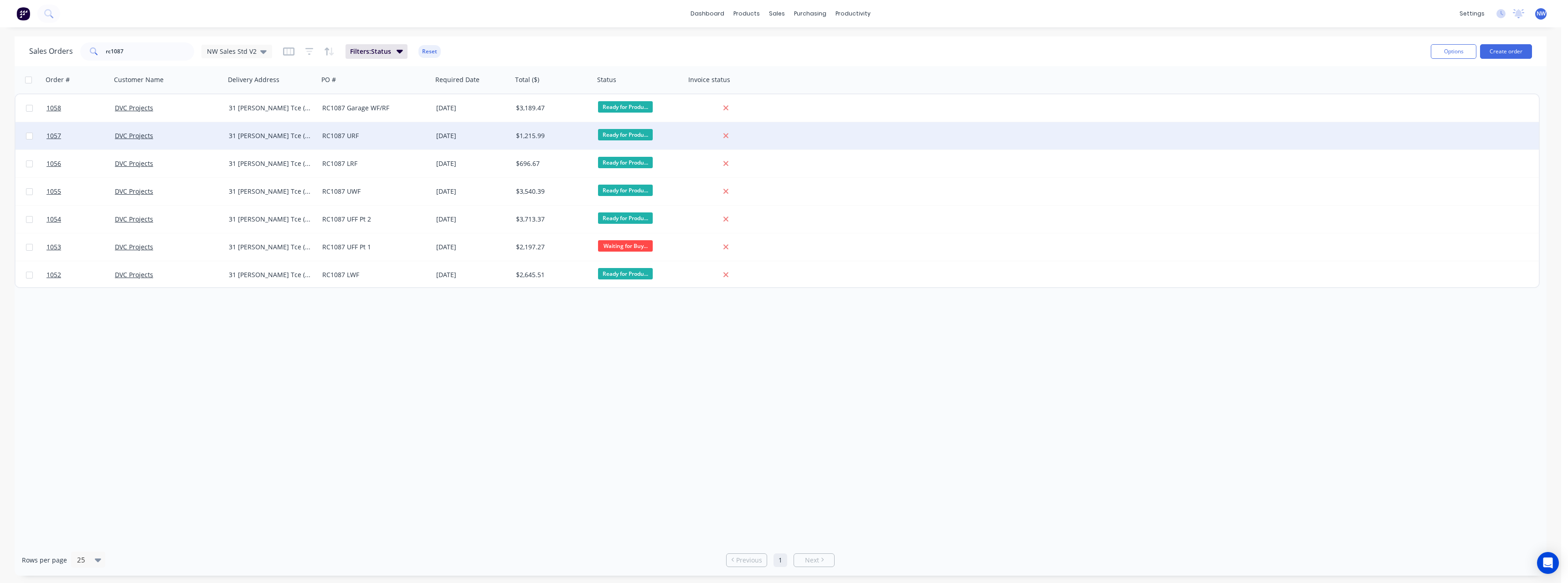
click at [323, 144] on div "RC1087 URF" at bounding box center [375, 136] width 114 height 27
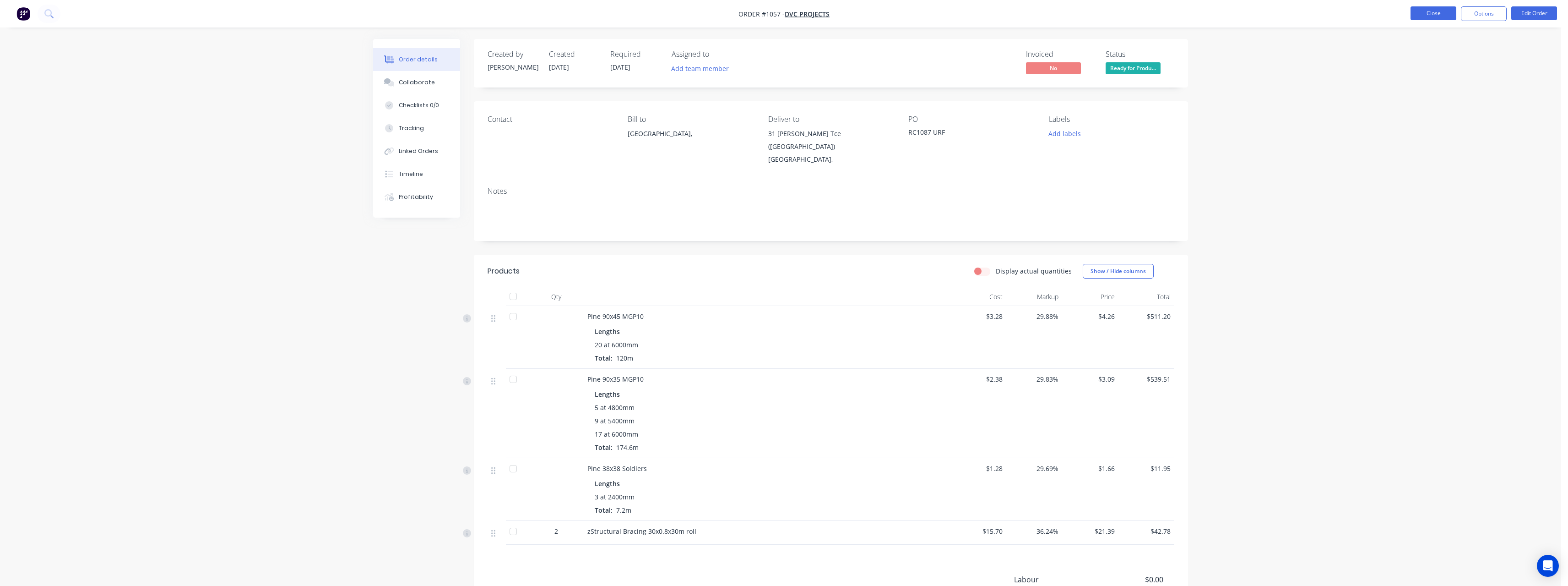
click at [1424, 19] on button "Close" at bounding box center [1433, 13] width 46 height 13
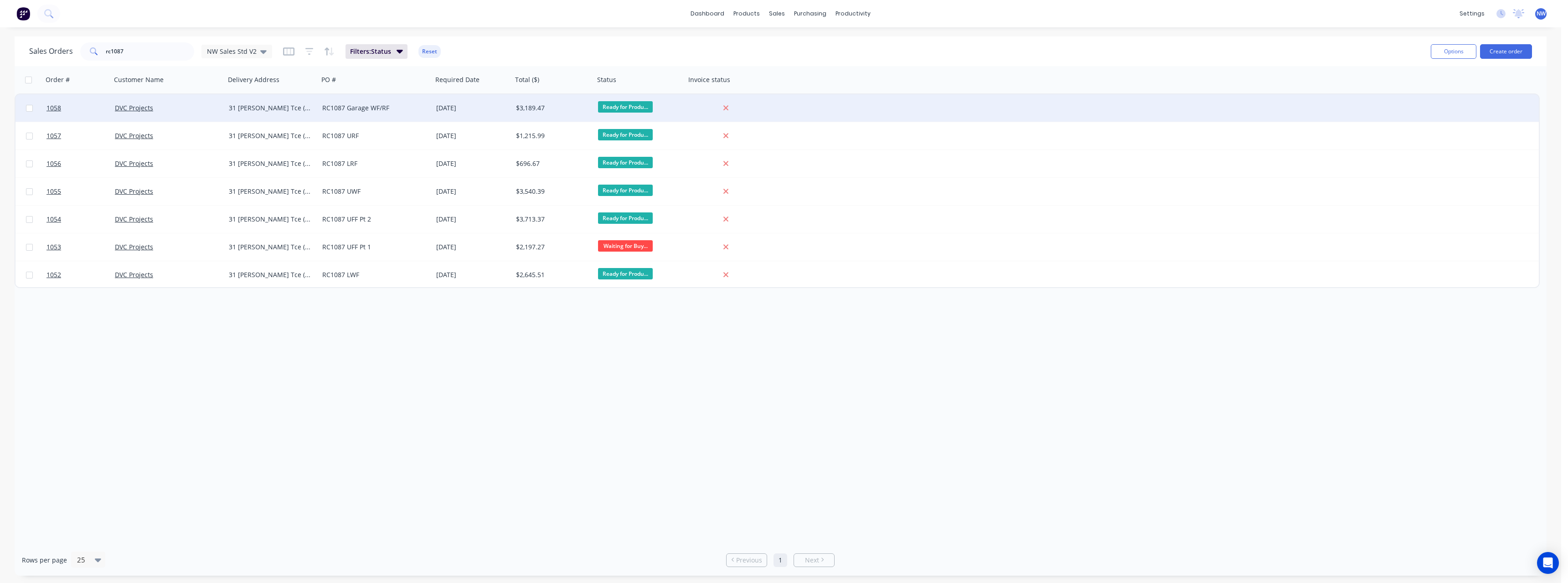
click at [361, 111] on div "RC1087 Garage WF/RF" at bounding box center [373, 108] width 101 height 9
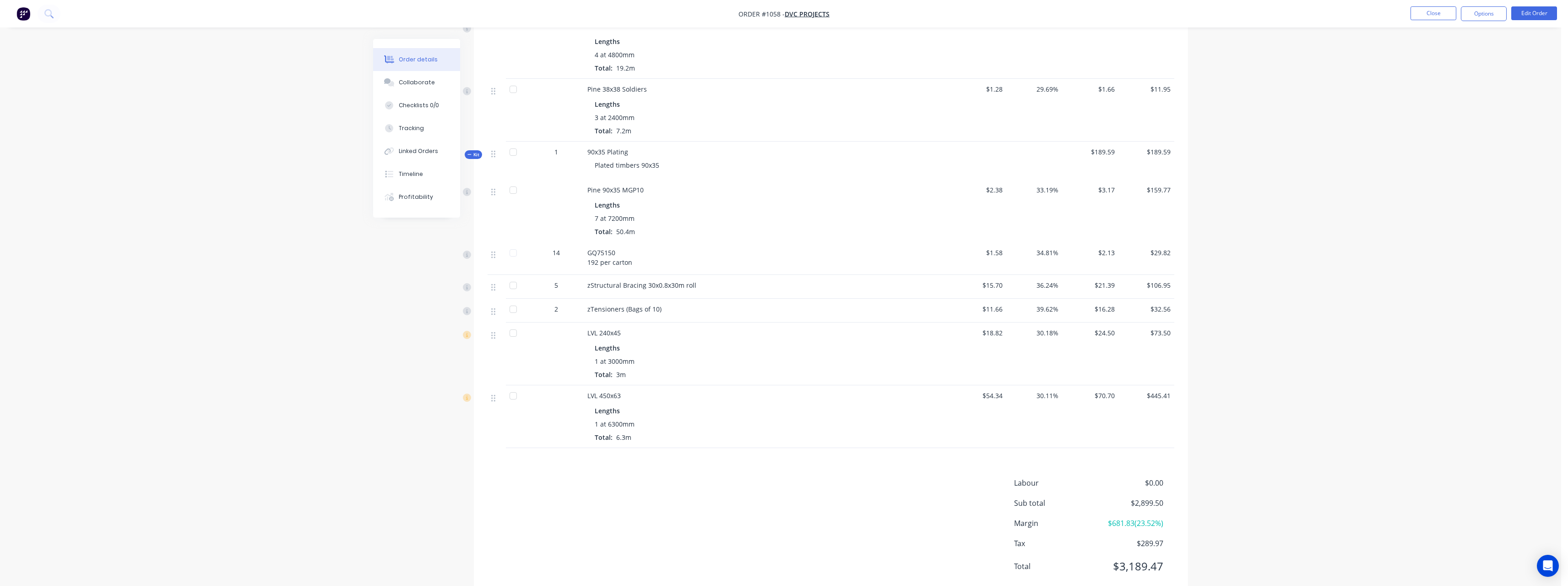
scroll to position [631, 0]
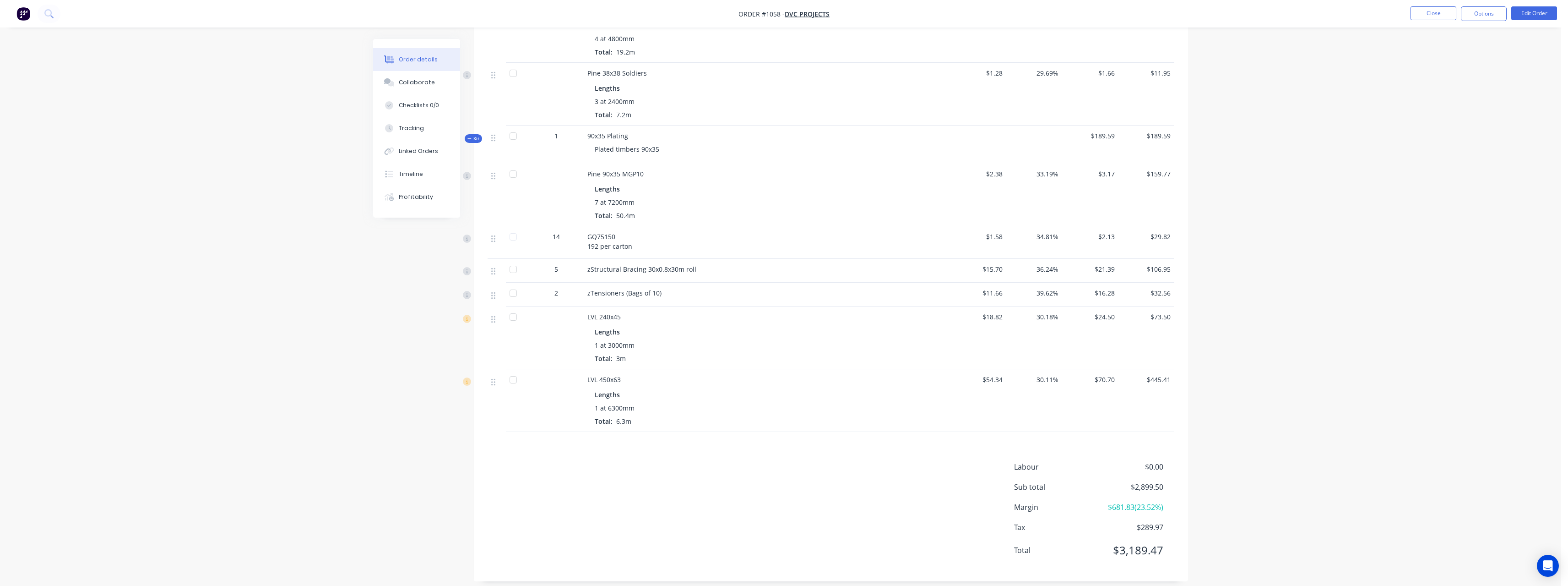
click at [1419, 20] on li "Close" at bounding box center [1433, 13] width 46 height 15
click at [1416, 15] on button "Close" at bounding box center [1433, 13] width 46 height 13
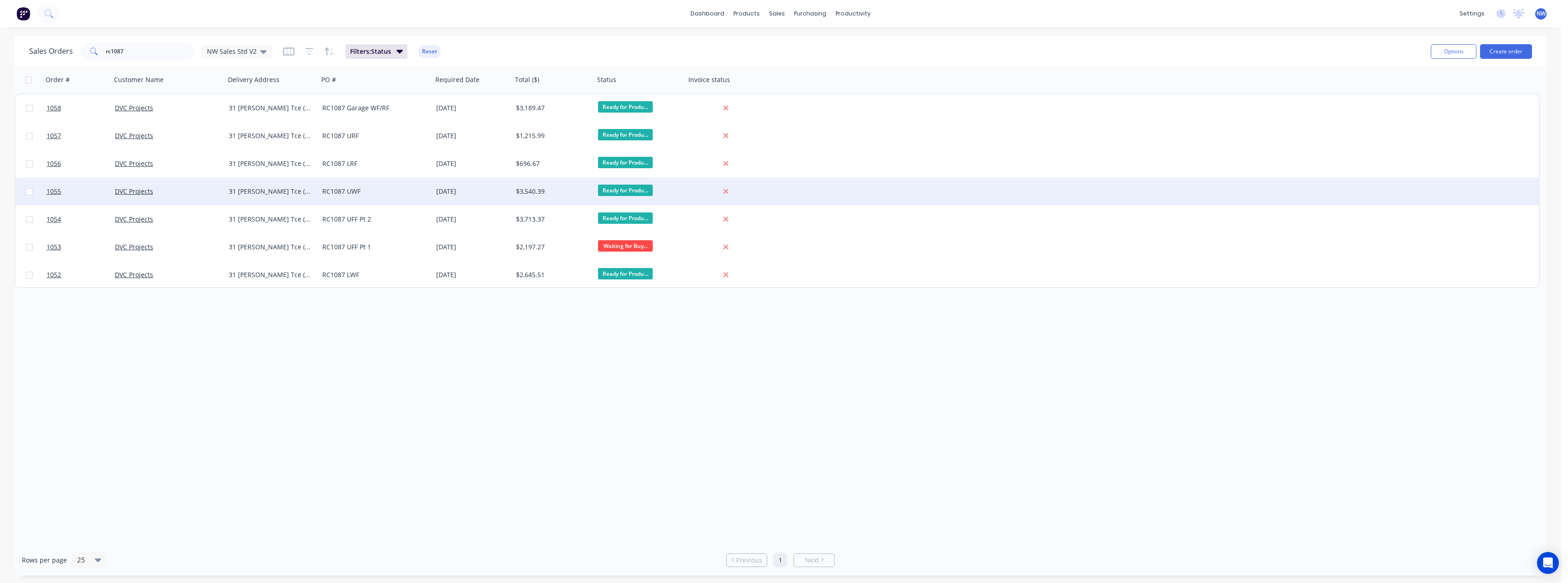
click at [390, 194] on div "RC1087 UWF" at bounding box center [373, 191] width 101 height 9
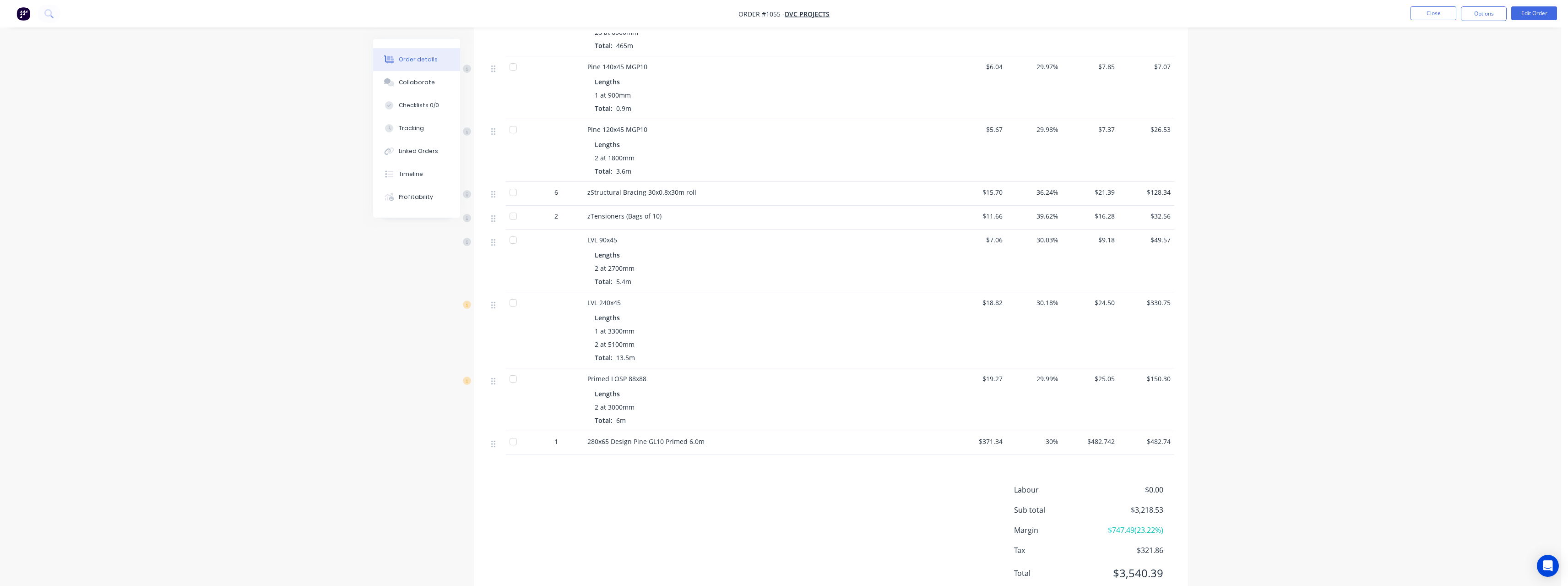
scroll to position [438, 0]
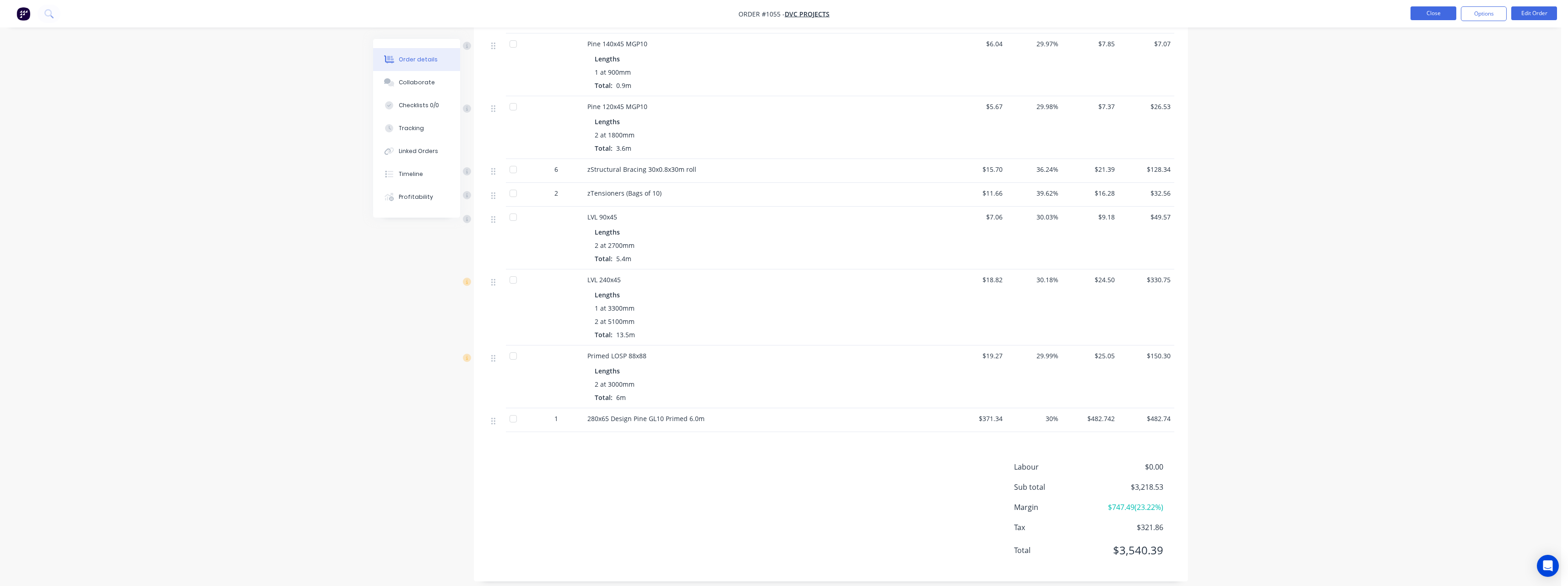
click at [1424, 17] on button "Close" at bounding box center [1433, 13] width 46 height 13
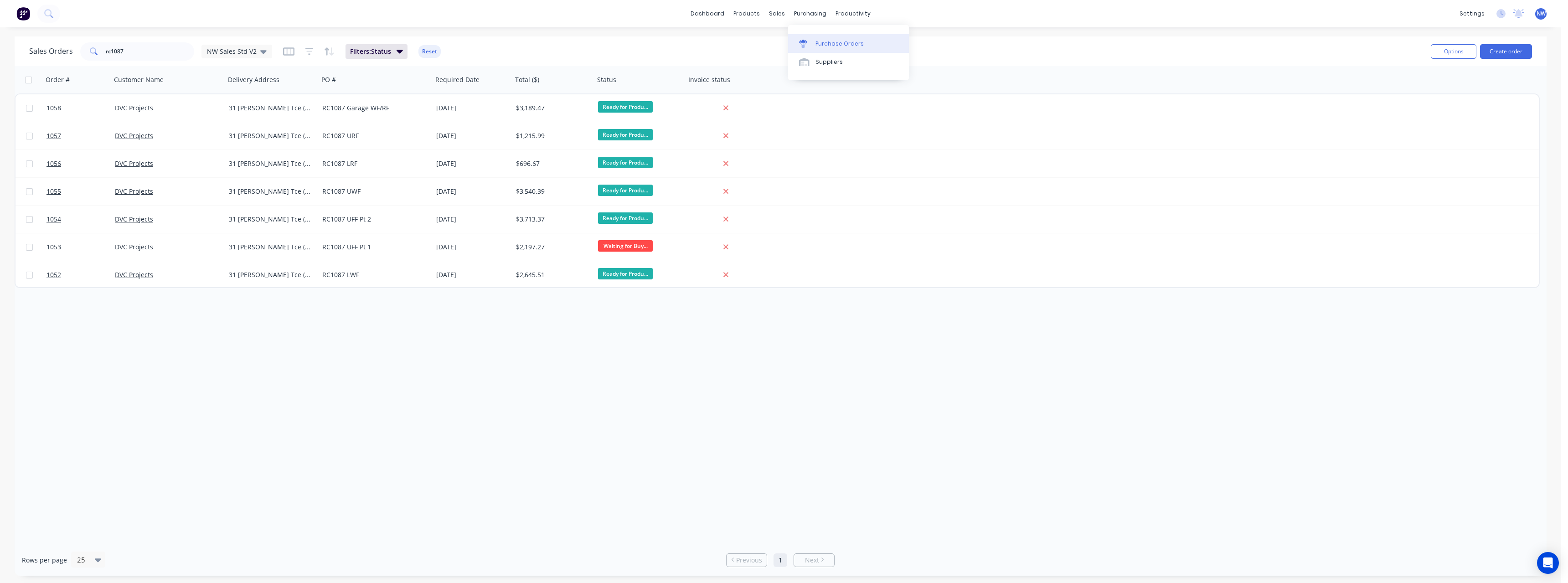
click at [822, 41] on div "Purchase Orders" at bounding box center [839, 43] width 48 height 8
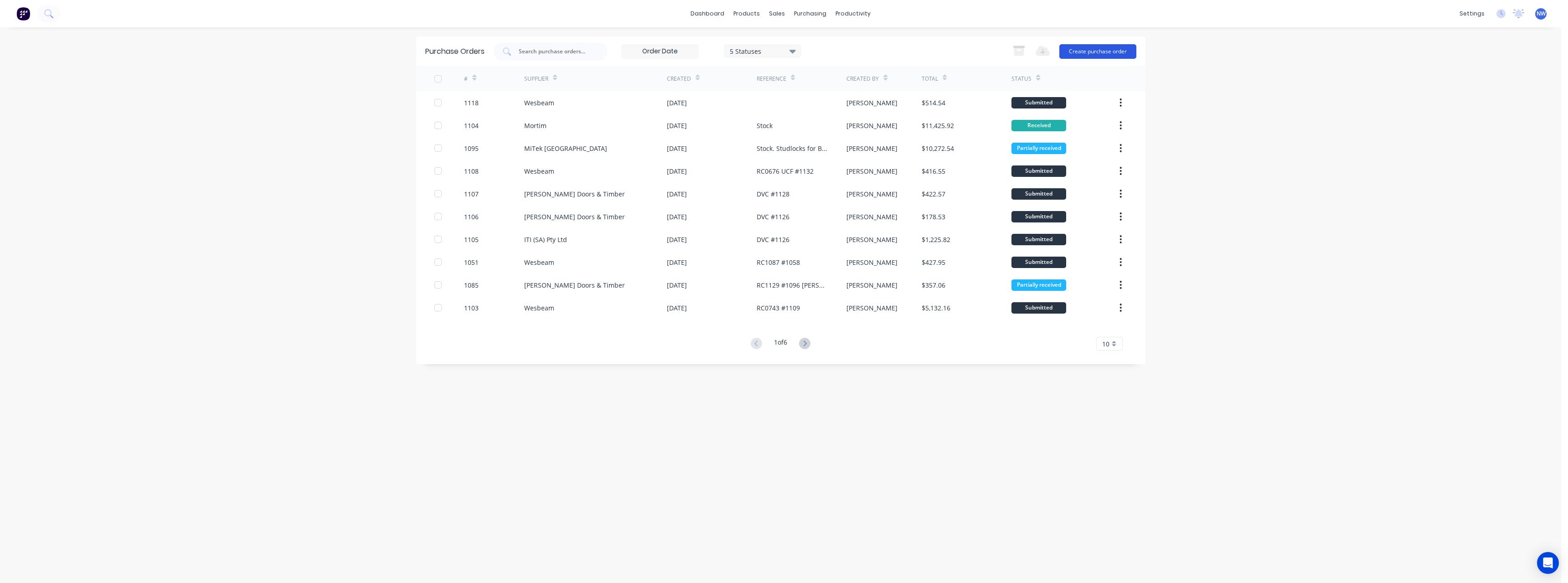
click at [1084, 52] on button "Create purchase order" at bounding box center [1097, 52] width 77 height 15
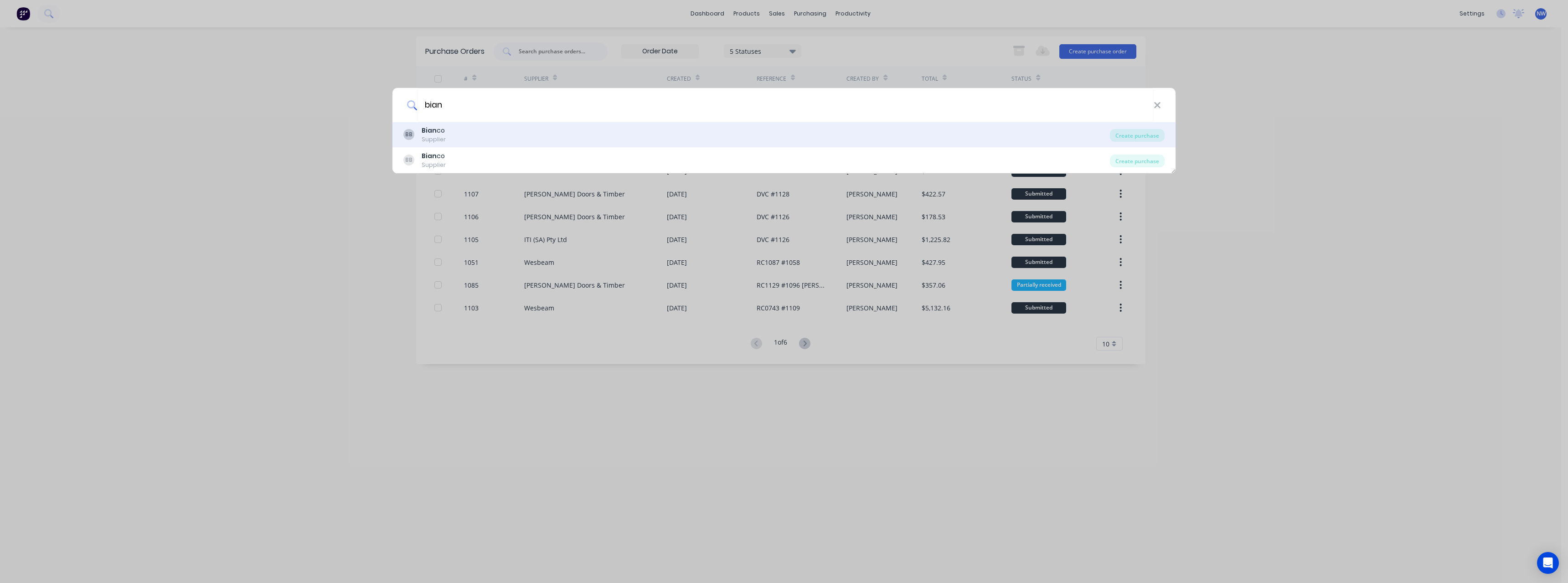
type input "bian"
click at [564, 131] on div "BB Bian co Supplier" at bounding box center [757, 134] width 707 height 18
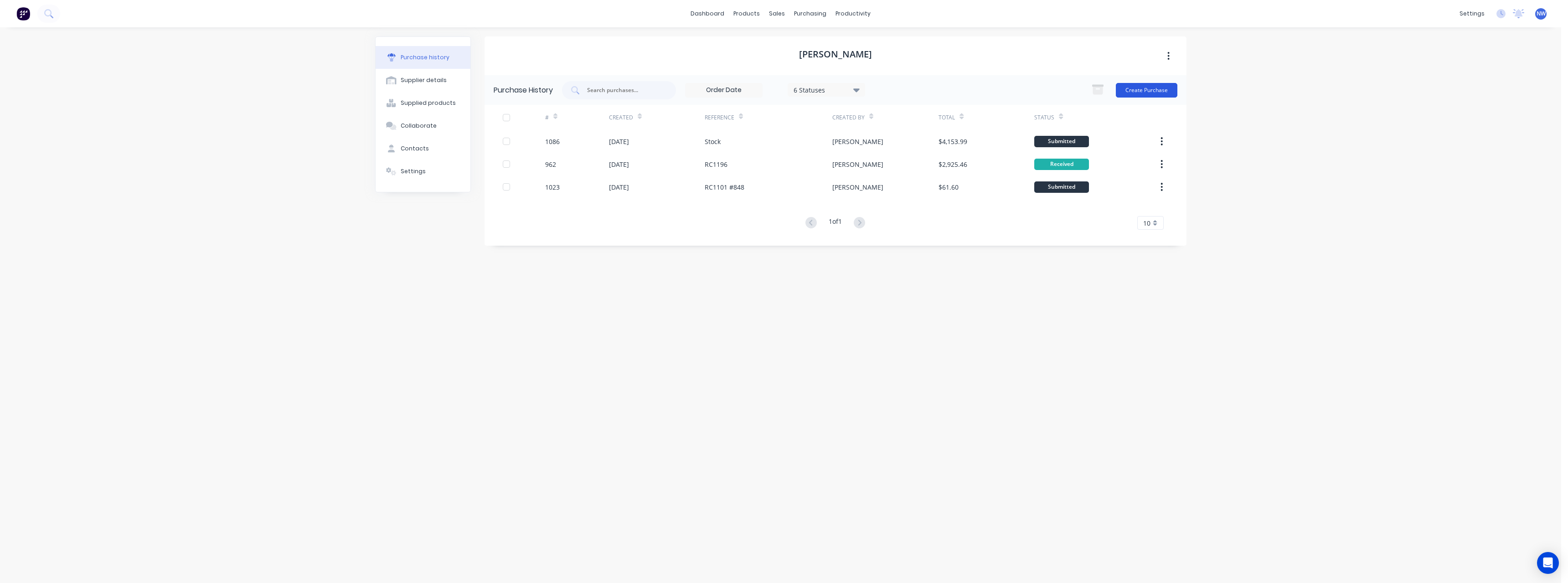
click at [1160, 91] on button "Create Purchase" at bounding box center [1146, 90] width 61 height 15
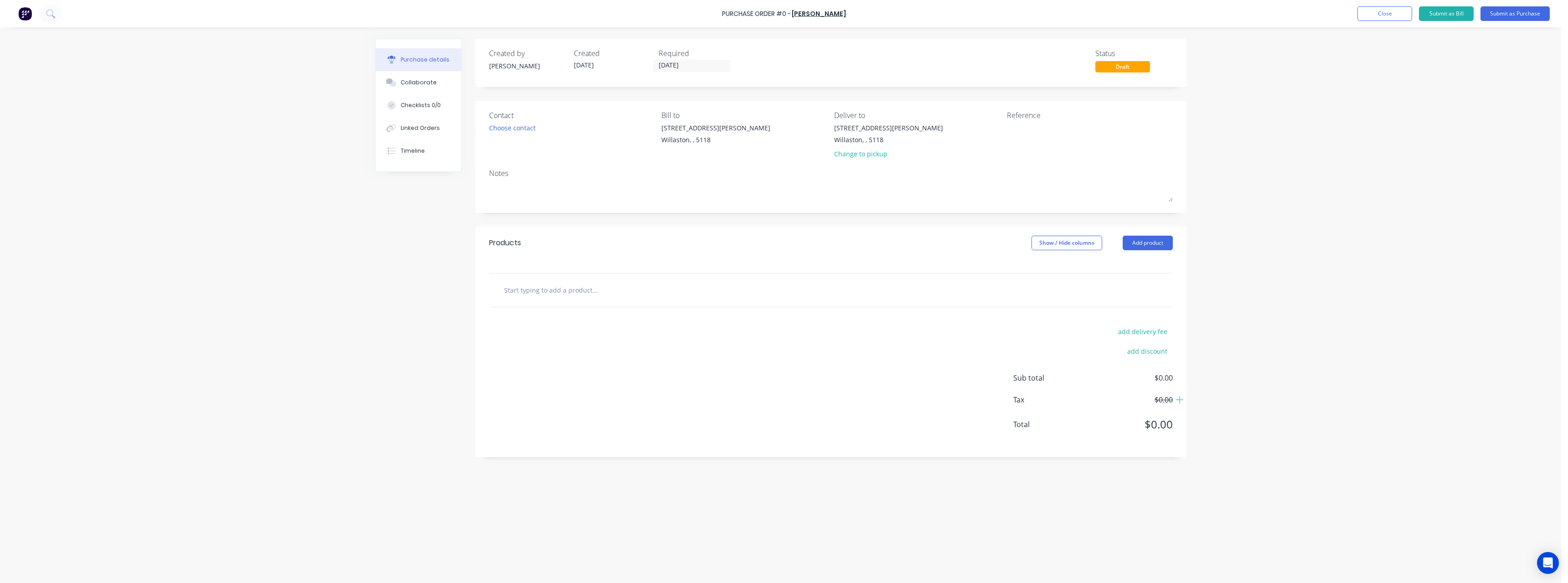
click at [548, 292] on input "text" at bounding box center [595, 290] width 183 height 18
type input "r"
click at [841, 368] on div "add delivery fee add discount Sub total $0.00 Tax $0.00 Total $0.00" at bounding box center [831, 382] width 711 height 150
drag, startPoint x: 564, startPoint y: 288, endPoint x: 467, endPoint y: 292, distance: 97.1
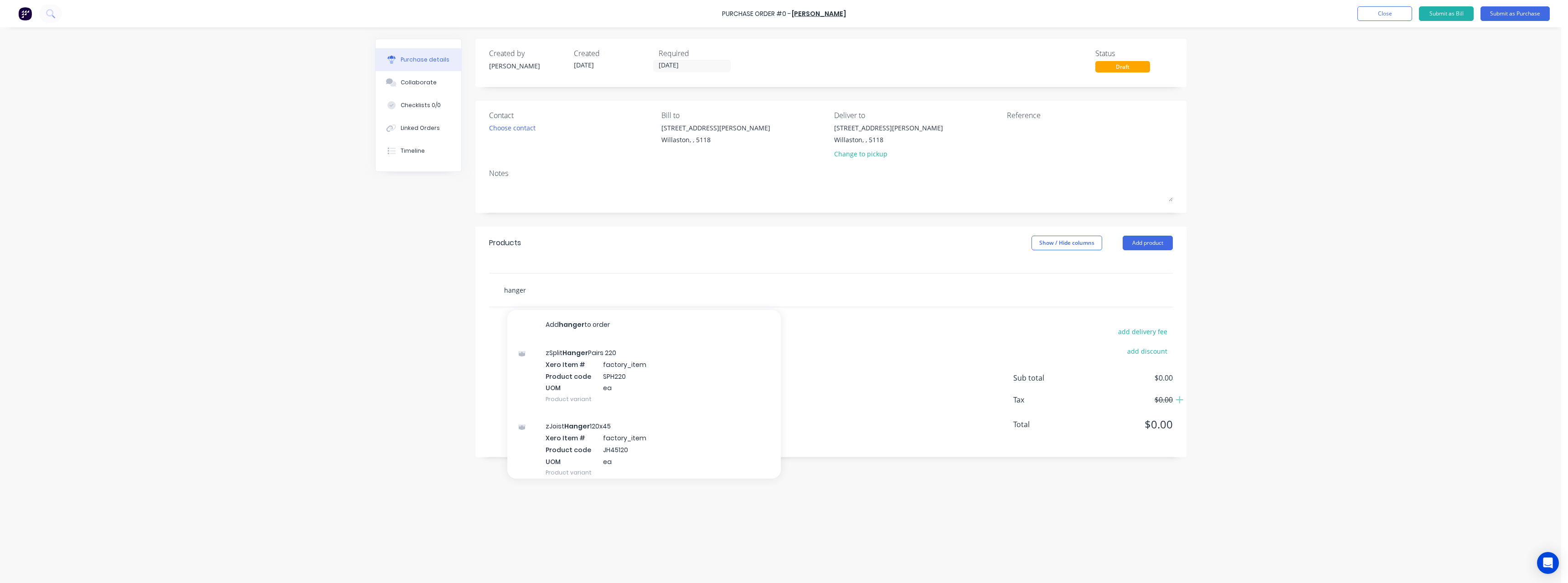
click at [467, 292] on div "Created by [PERSON_NAME] Created [DATE] Required [DATE] Status Draft Contact Ch…" at bounding box center [780, 303] width 811 height 528
type input "random"
click at [1138, 240] on button "Add product" at bounding box center [1147, 243] width 50 height 15
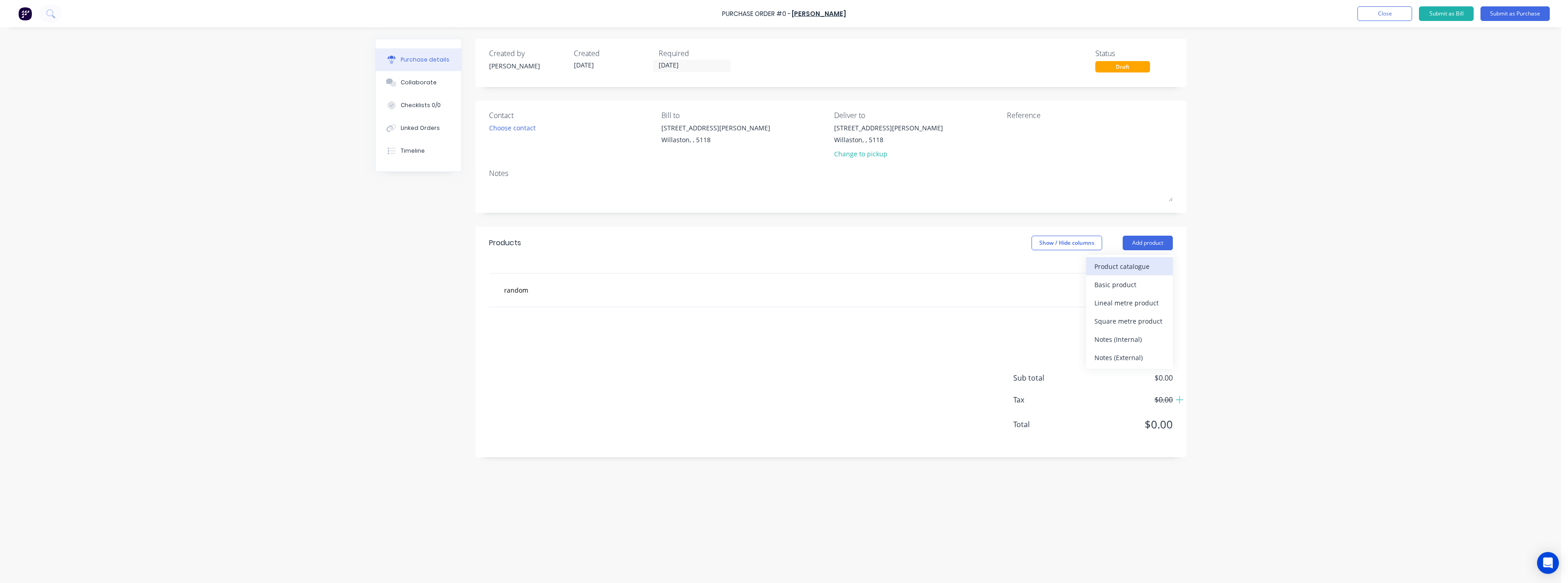
click at [1138, 264] on div "Product catalogue" at bounding box center [1129, 267] width 70 height 13
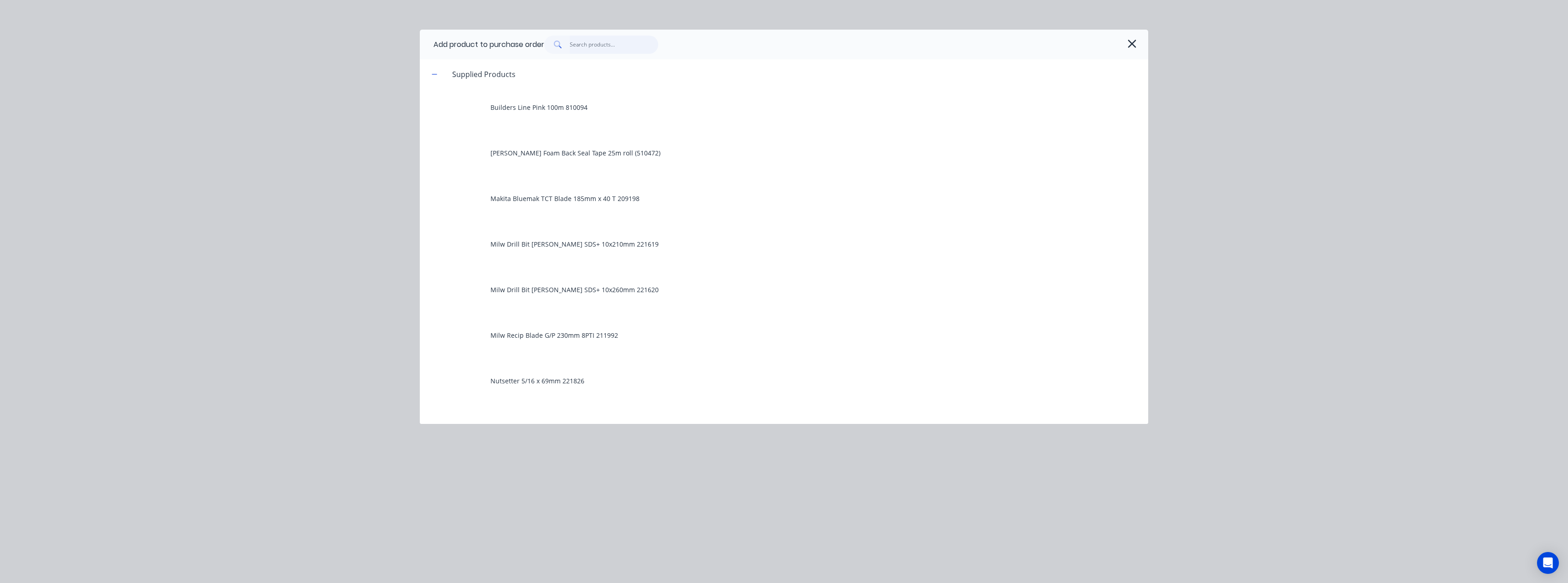
click at [578, 41] on input "text" at bounding box center [614, 44] width 89 height 18
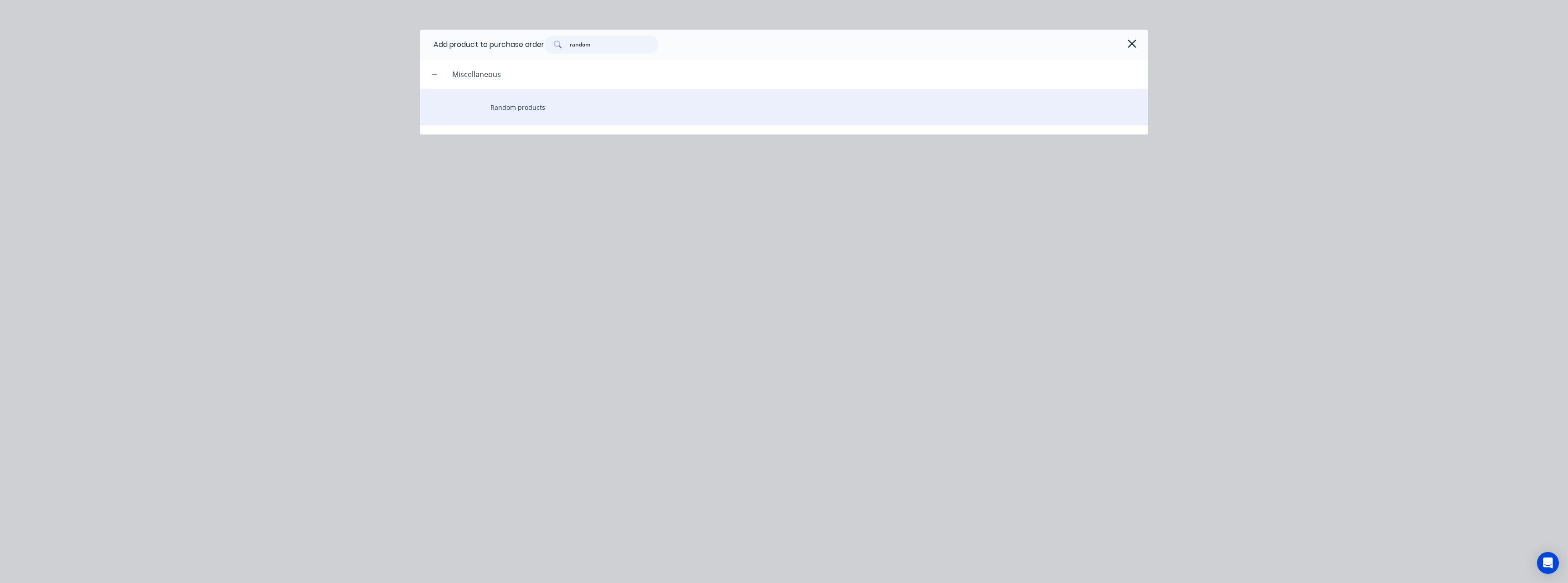
type input "random"
click at [531, 102] on div "Random products" at bounding box center [784, 107] width 729 height 37
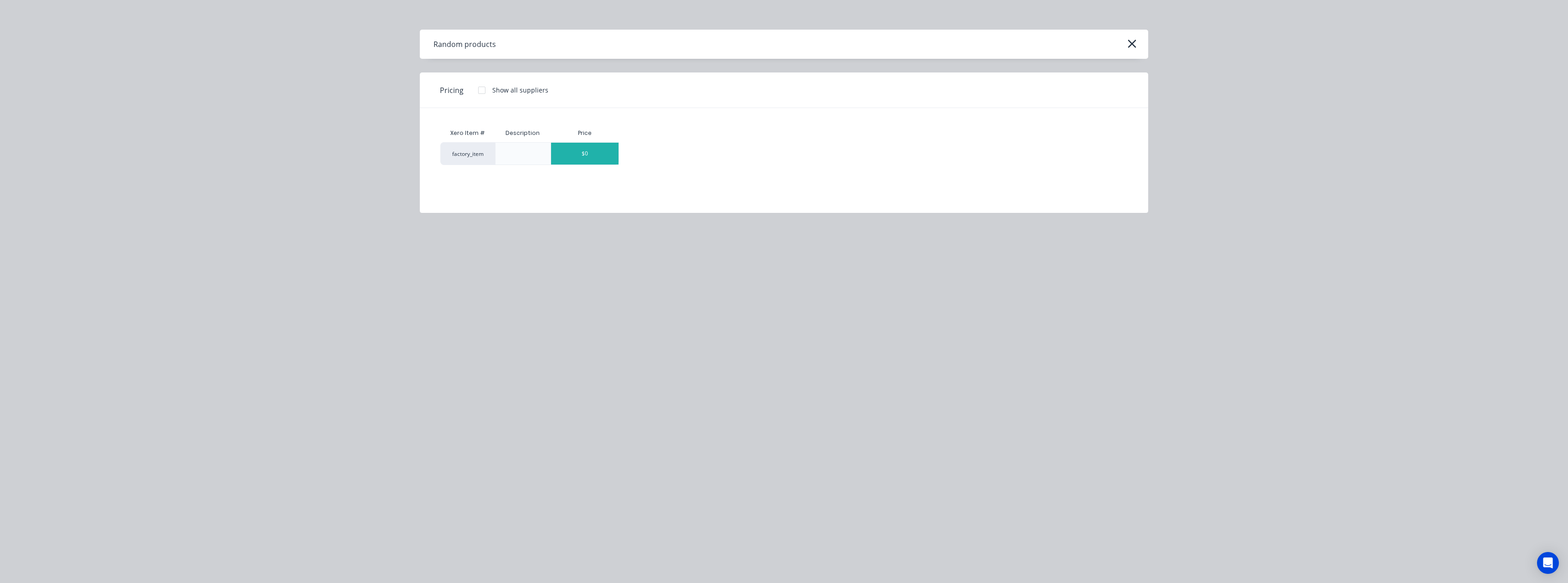
click at [589, 155] on div "$0" at bounding box center [584, 153] width 68 height 22
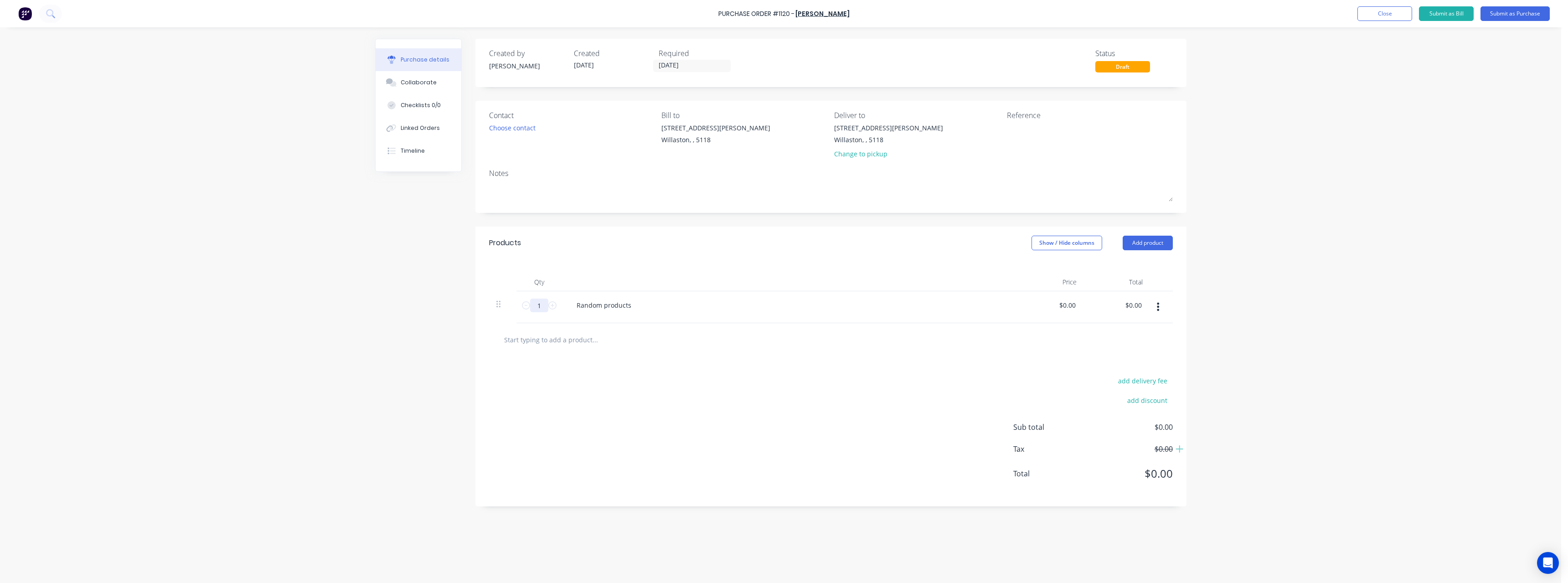
click at [541, 307] on input "1" at bounding box center [539, 305] width 18 height 13
type input "40"
drag, startPoint x: 632, startPoint y: 304, endPoint x: 563, endPoint y: 306, distance: 69.0
click at [563, 306] on div "Random products" at bounding box center [789, 307] width 456 height 32
click at [632, 309] on div "Random products" at bounding box center [604, 305] width 69 height 13
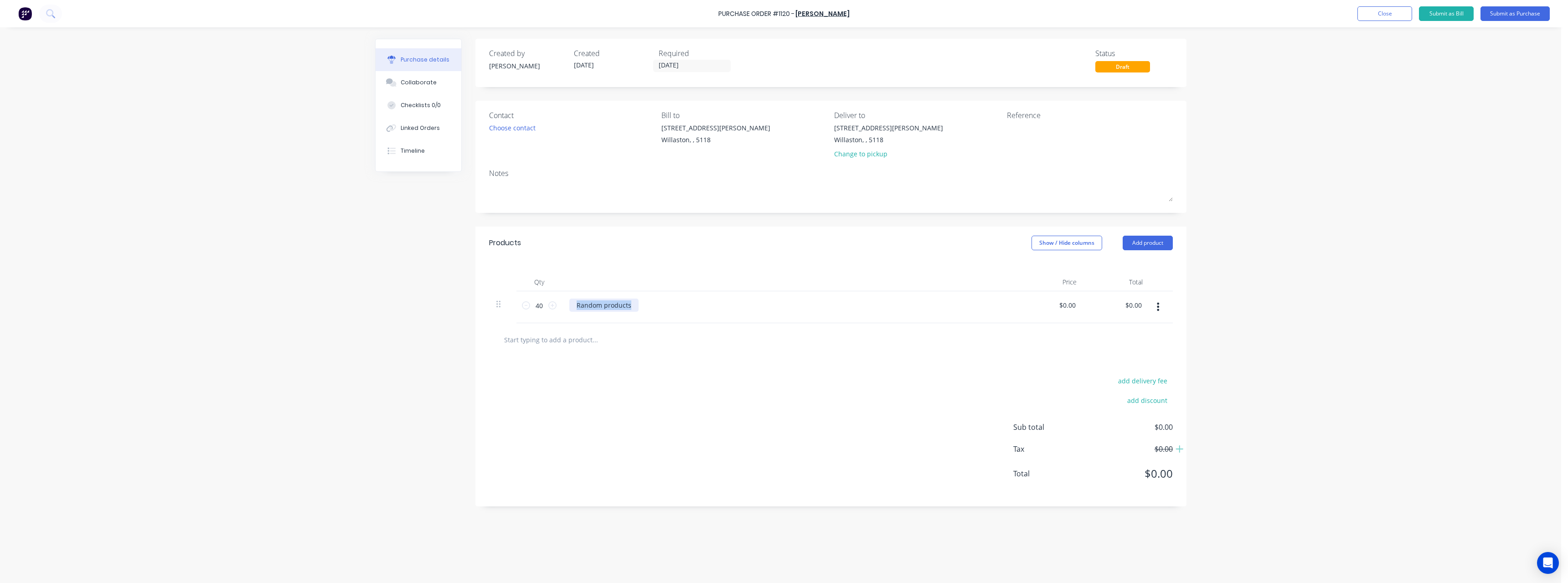
drag, startPoint x: 632, startPoint y: 309, endPoint x: 570, endPoint y: 311, distance: 62.0
click at [570, 311] on div "Random products" at bounding box center [604, 305] width 69 height 13
click at [1077, 307] on div "$0.00 $0.00" at bounding box center [1067, 305] width 21 height 13
click at [1076, 307] on input "0.0000" at bounding box center [1065, 305] width 24 height 13
type input "0"
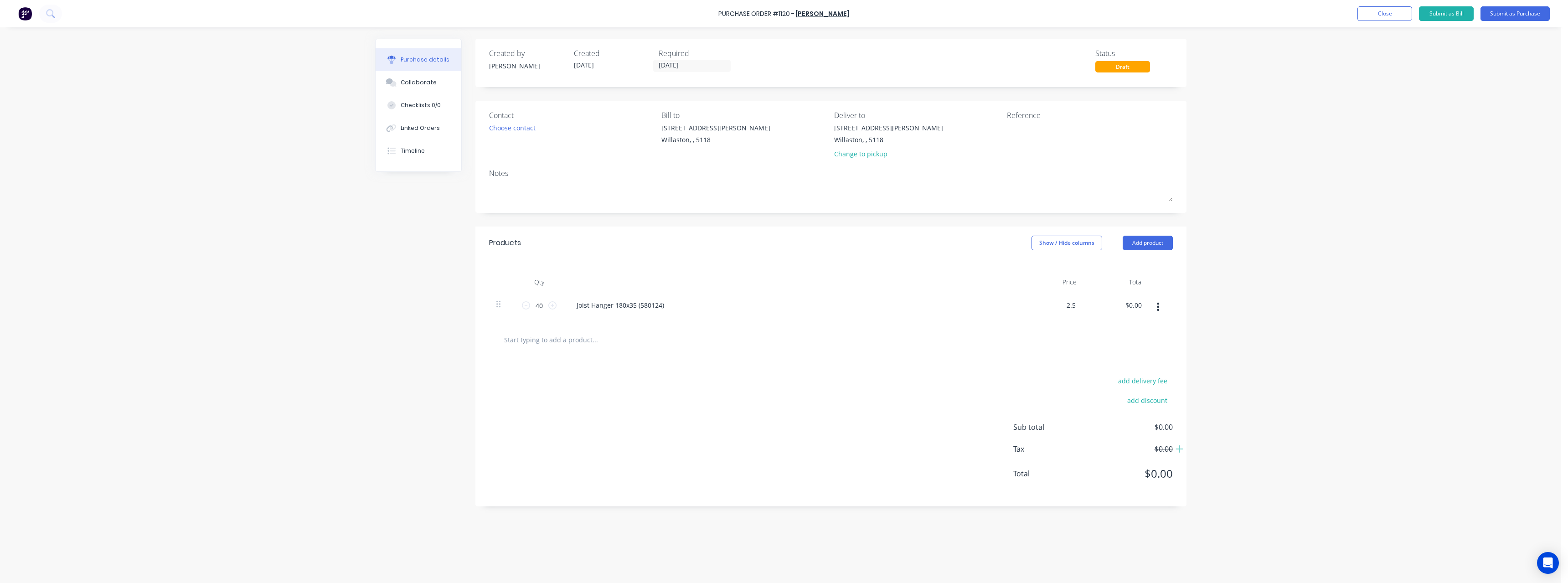
type input "$2.50"
type input "$100.00"
click at [542, 339] on input "text" at bounding box center [595, 340] width 183 height 18
click at [1040, 134] on textarea at bounding box center [1063, 133] width 114 height 21
type textarea "RC0676 Alfresco"
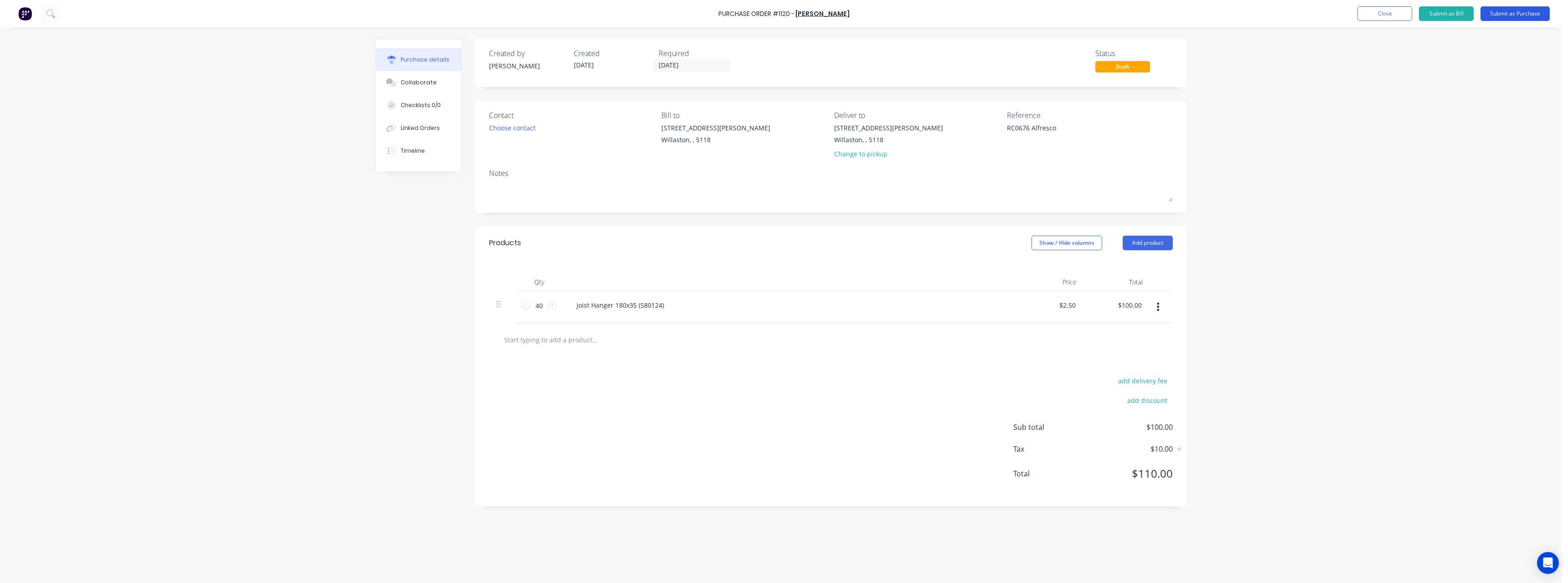
type textarea "x"
type textarea "RC0676 Alfresco"
click at [1508, 16] on button "Submit as Purchase" at bounding box center [1515, 13] width 69 height 15
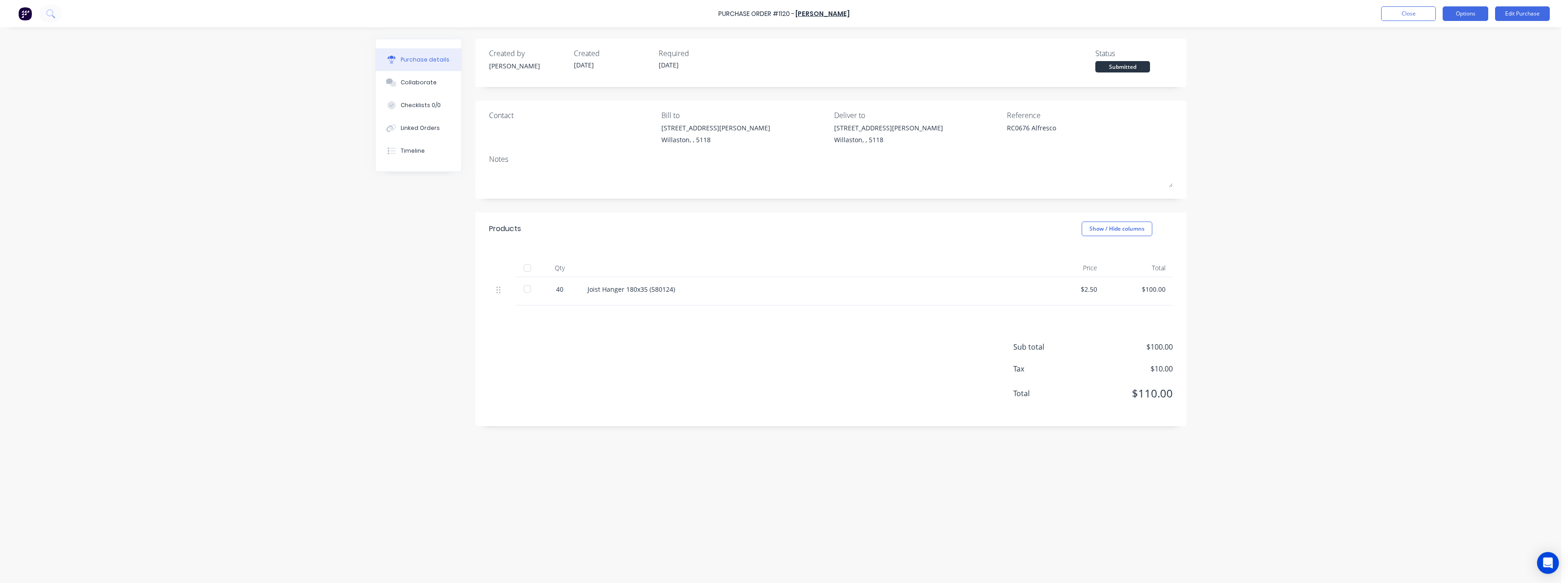
click at [1472, 15] on button "Options" at bounding box center [1465, 13] width 46 height 15
click at [1514, 9] on button "Edit Purchase" at bounding box center [1522, 13] width 55 height 15
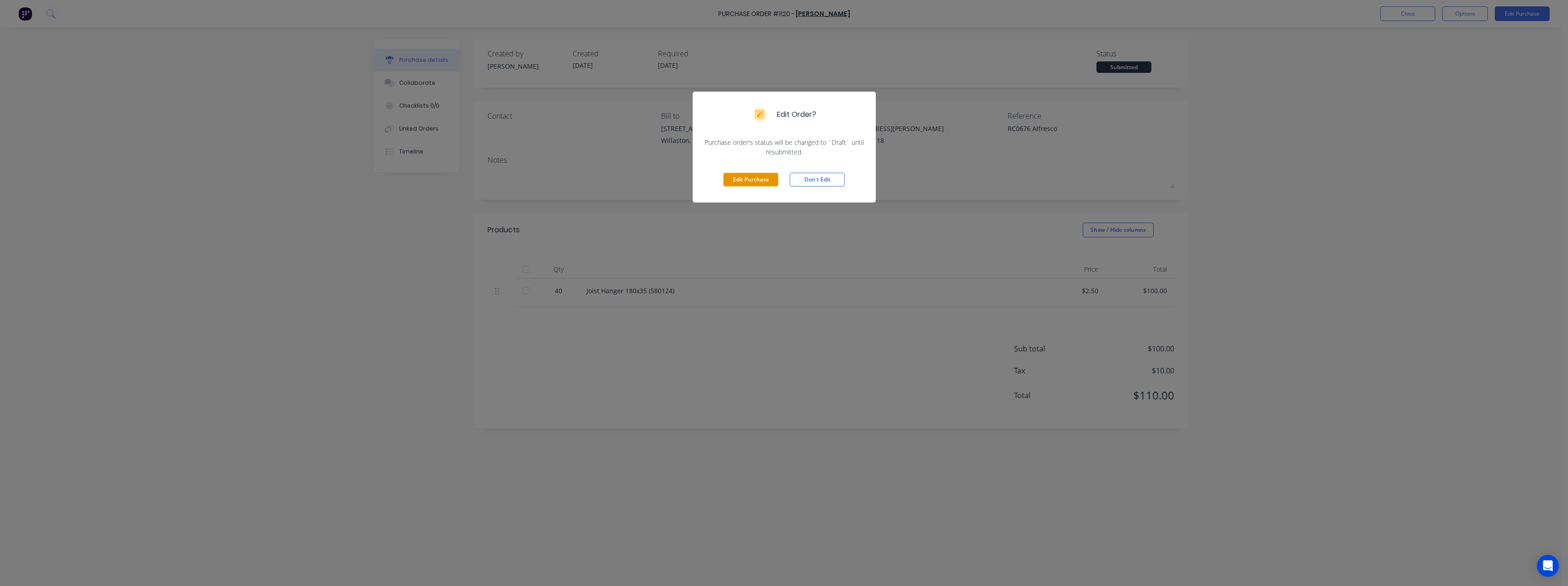
click at [764, 179] on button "Edit Purchase" at bounding box center [751, 179] width 55 height 13
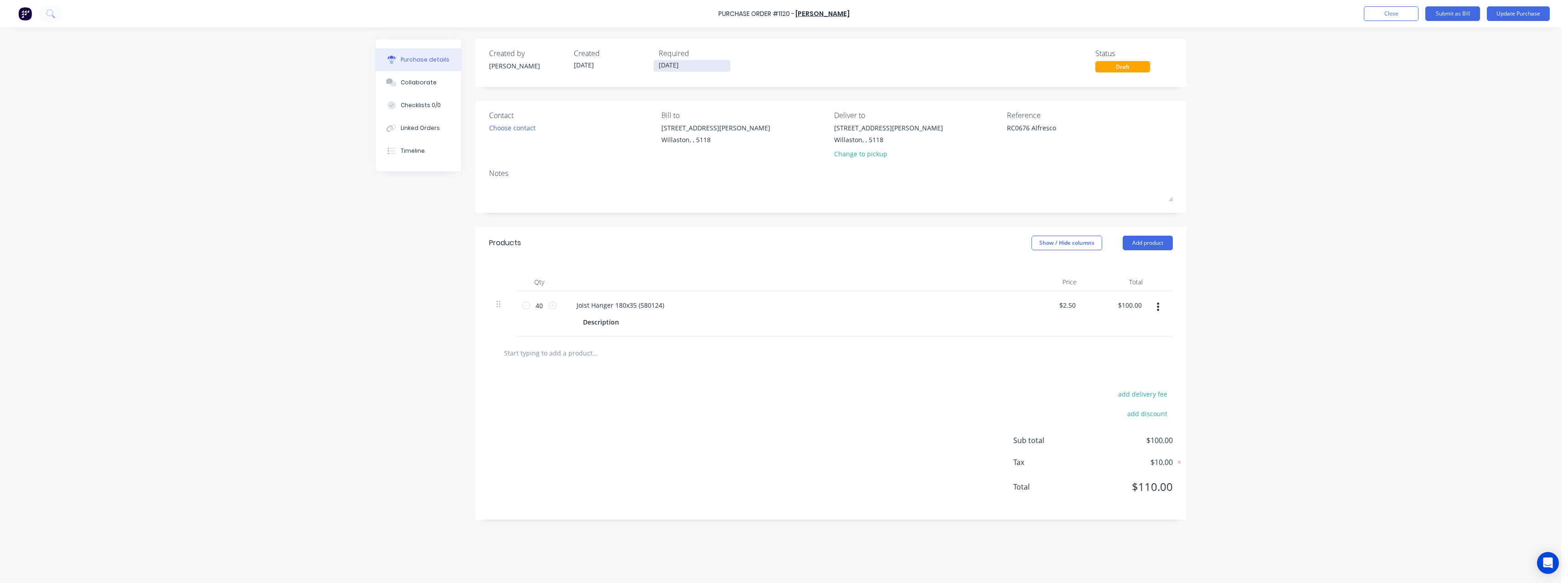
click at [694, 66] on input "[DATE]" at bounding box center [692, 66] width 77 height 12
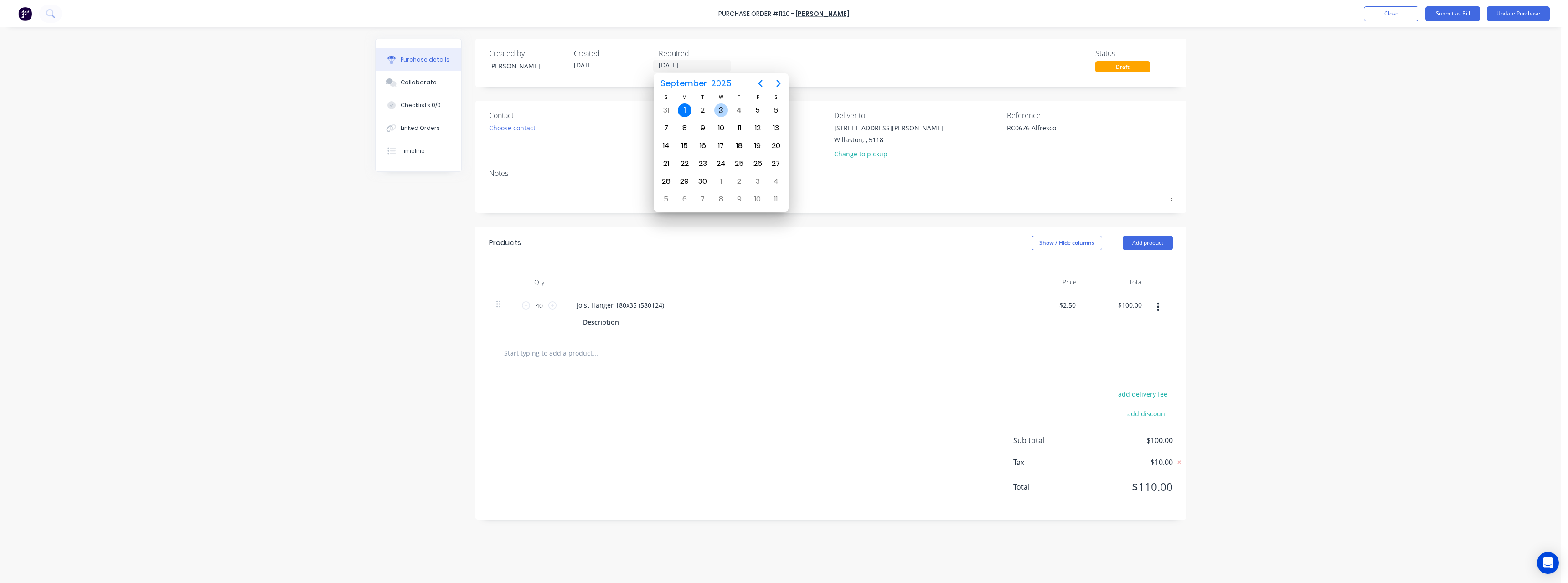
click at [719, 112] on div "3" at bounding box center [721, 110] width 13 height 13
type textarea "x"
type input "[DATE]"
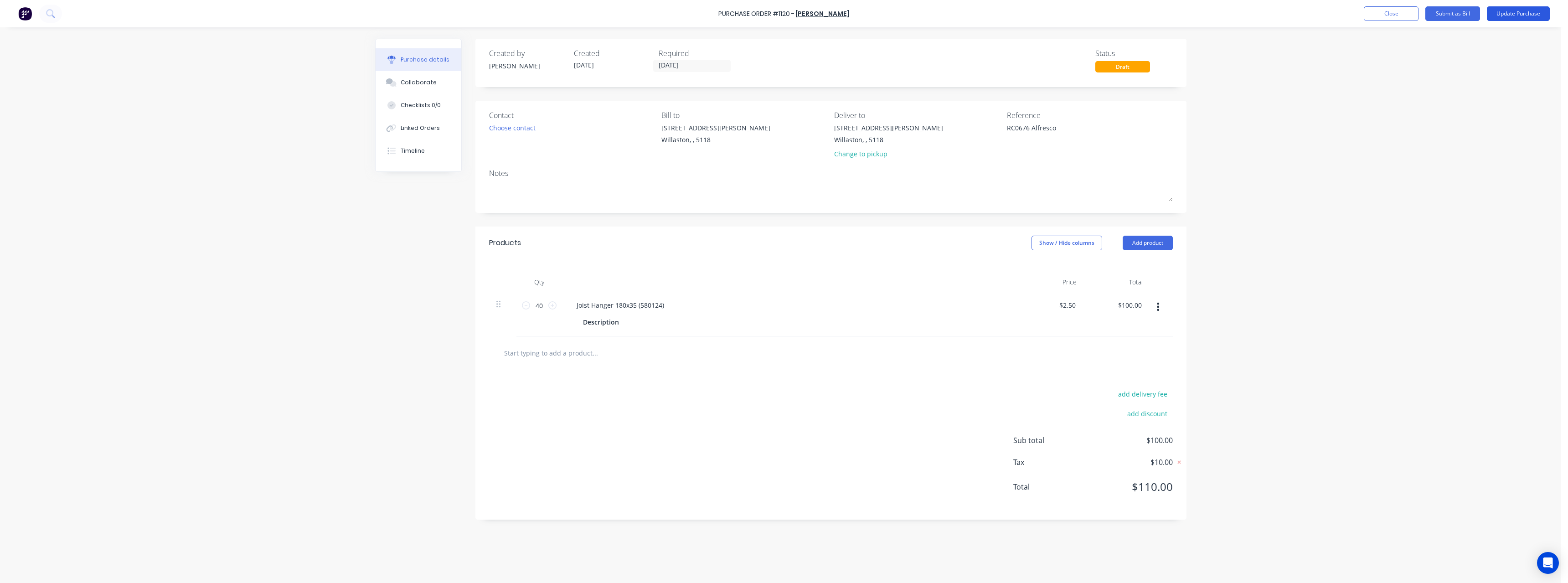
click at [1519, 13] on button "Update Purchase" at bounding box center [1518, 13] width 63 height 15
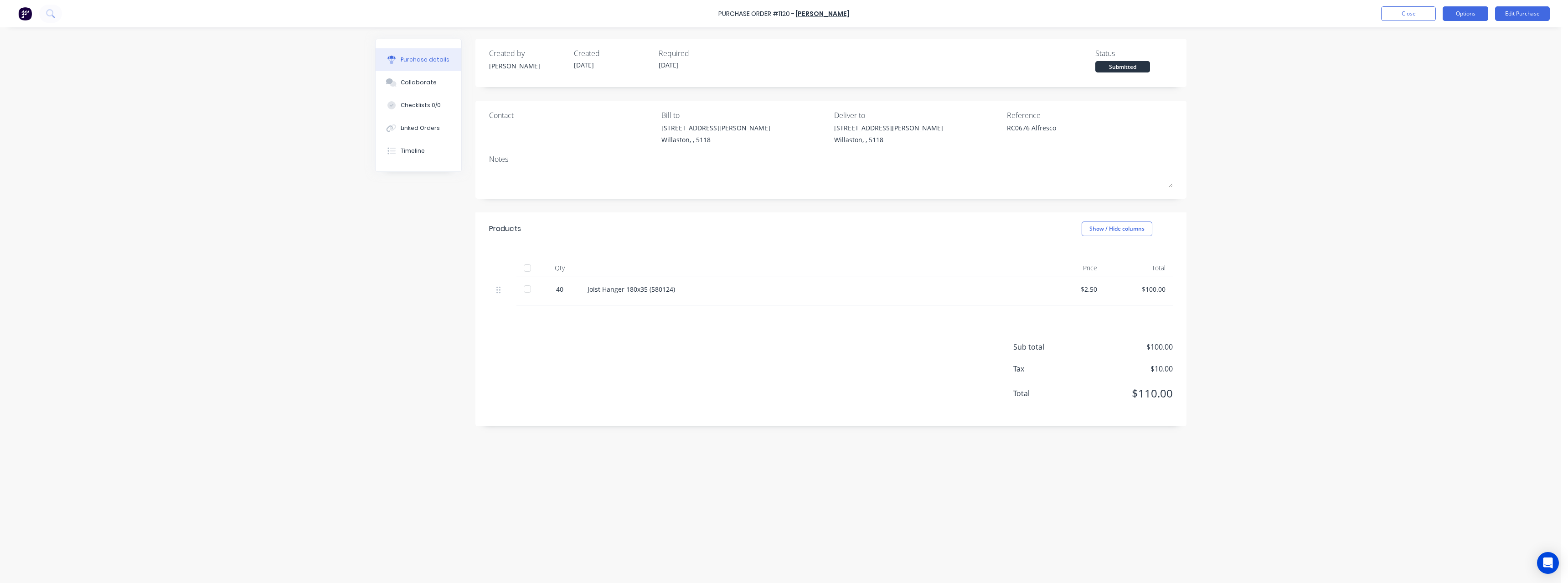
click at [1459, 12] on button "Options" at bounding box center [1465, 13] width 46 height 15
click at [1458, 33] on div "Print / Email" at bounding box center [1444, 37] width 70 height 13
click at [1451, 54] on div "With pricing" at bounding box center [1444, 55] width 70 height 13
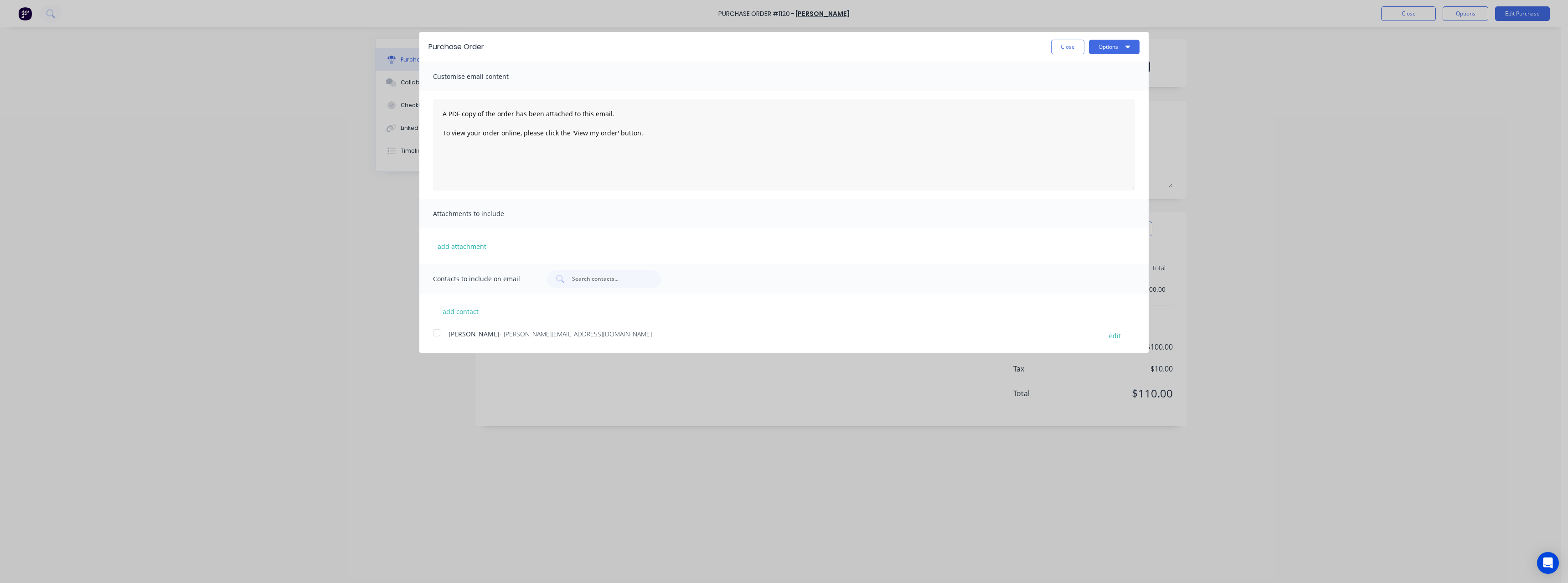
click at [464, 331] on span "[PERSON_NAME]" at bounding box center [474, 333] width 51 height 9
click at [1107, 45] on button "Options" at bounding box center [1114, 47] width 51 height 15
click at [1088, 86] on div "Email" at bounding box center [1096, 88] width 70 height 13
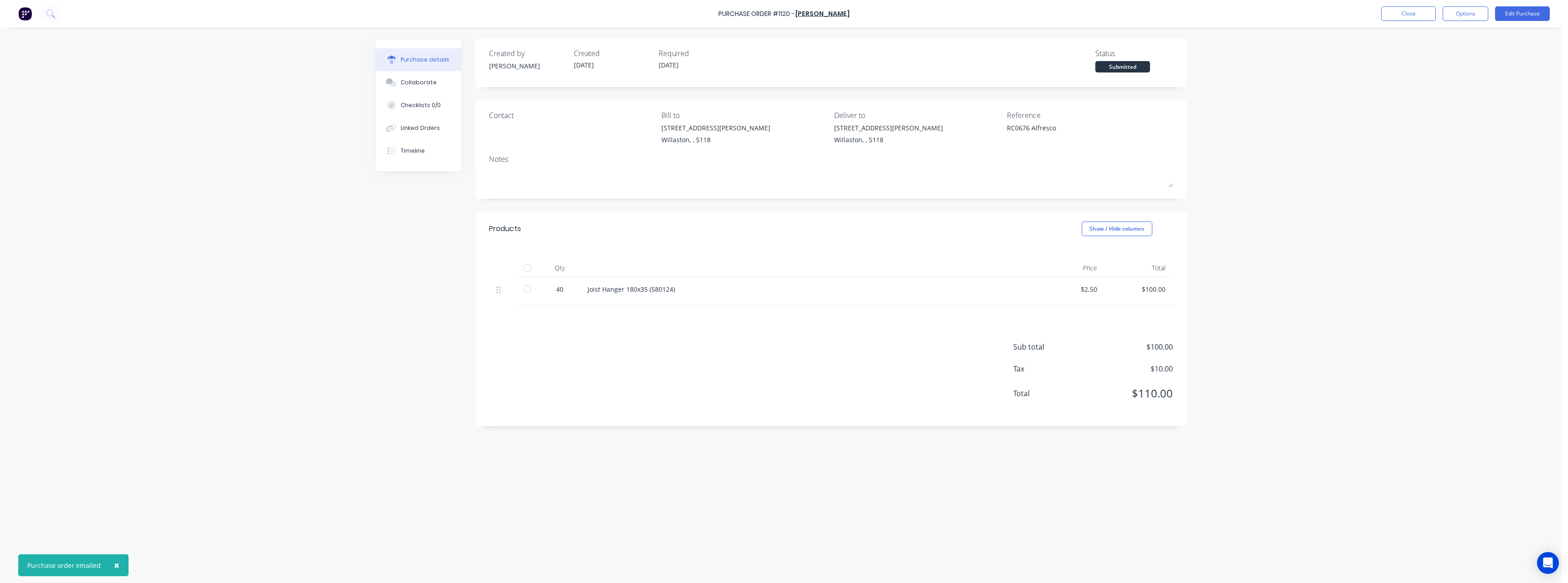
type textarea "x"
click at [359, 360] on div "Purchase Order #1120 - [PERSON_NAME] Close Options Edit Purchase Purchase detai…" at bounding box center [780, 292] width 1561 height 583
click at [1416, 15] on button "Close" at bounding box center [1409, 13] width 55 height 15
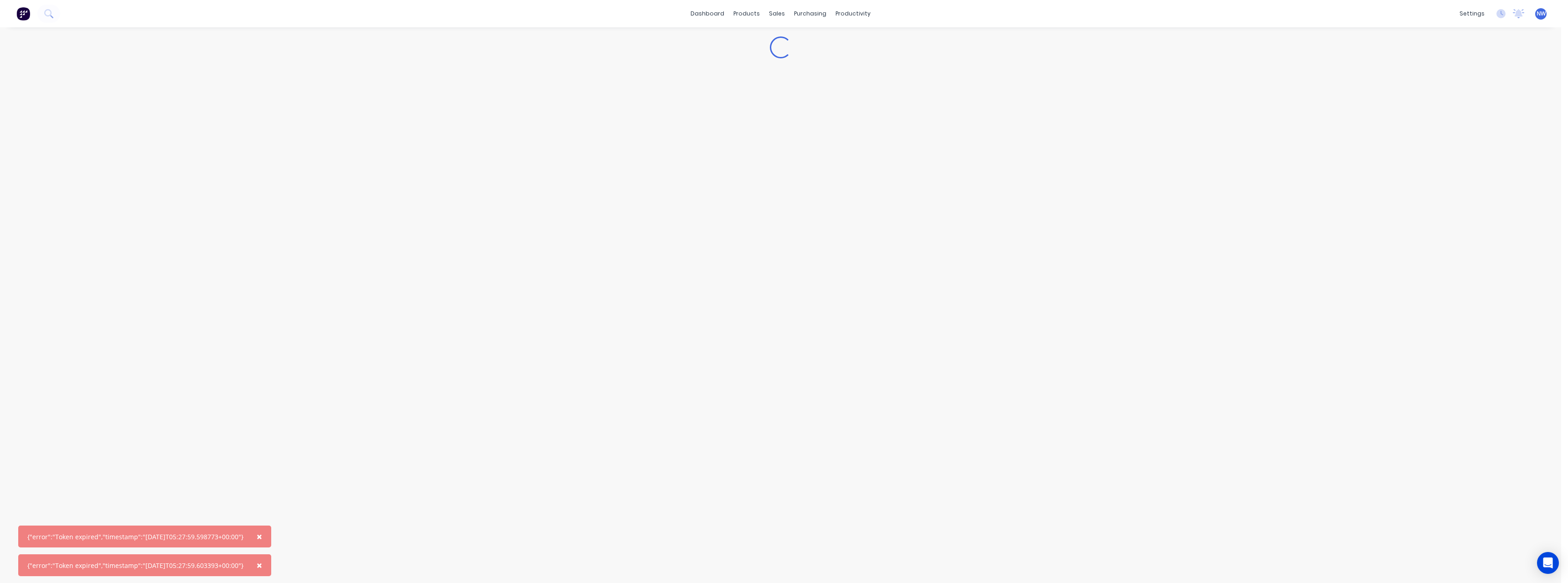
click at [1539, 13] on span "NW" at bounding box center [1541, 13] width 9 height 8
click at [1472, 117] on div "Sign out" at bounding box center [1465, 114] width 24 height 8
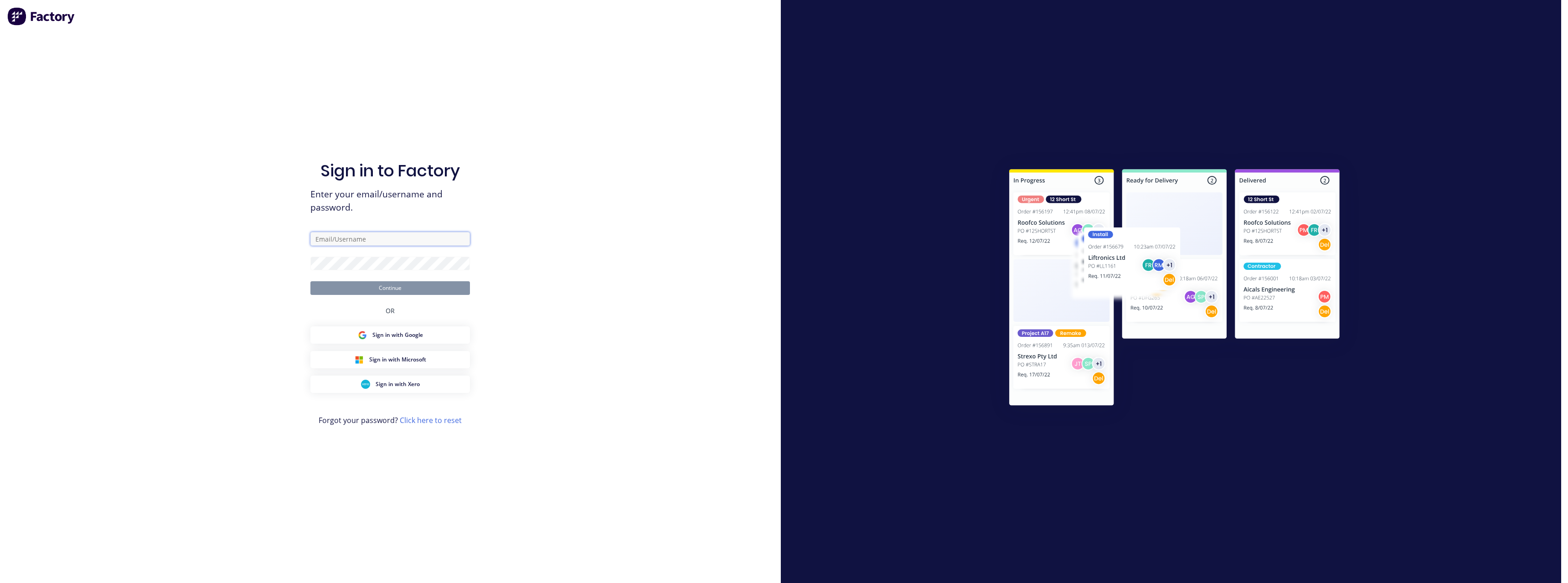
type input "[PERSON_NAME][EMAIL_ADDRESS][DOMAIN_NAME]"
click at [397, 288] on button "Continue" at bounding box center [390, 288] width 159 height 13
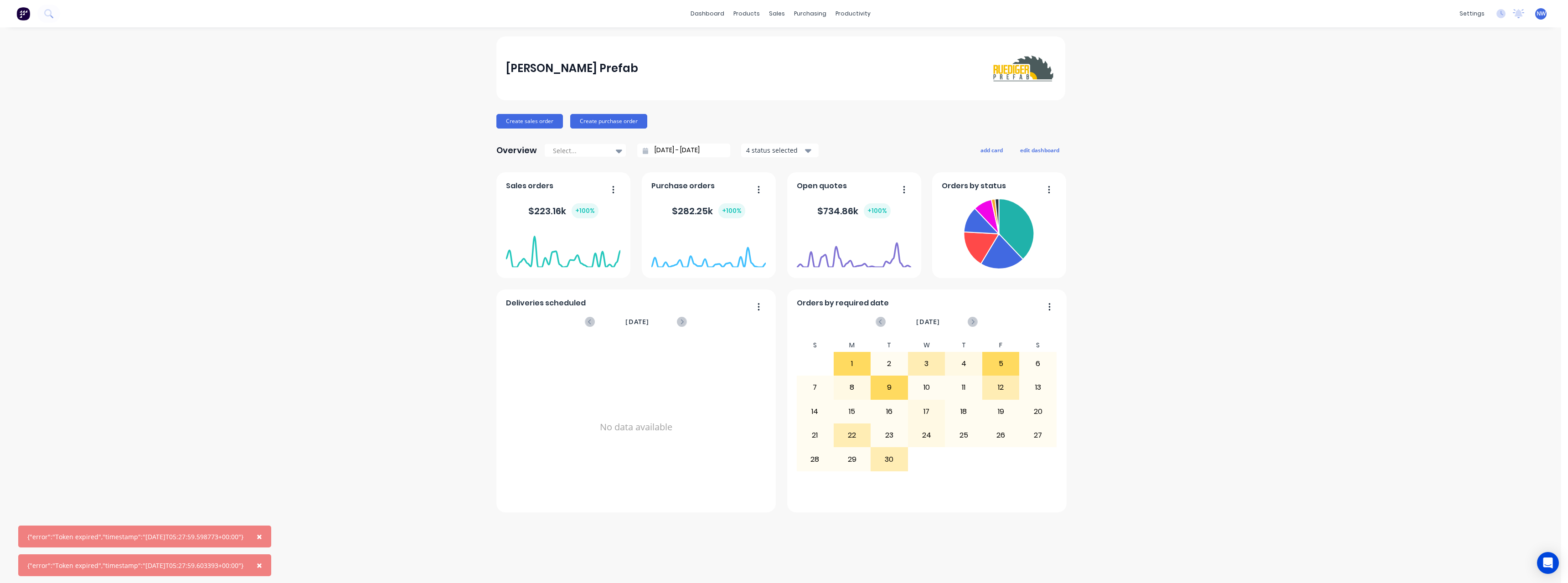
click at [271, 537] on button "×" at bounding box center [259, 536] width 24 height 22
click at [262, 567] on span "×" at bounding box center [259, 565] width 5 height 13
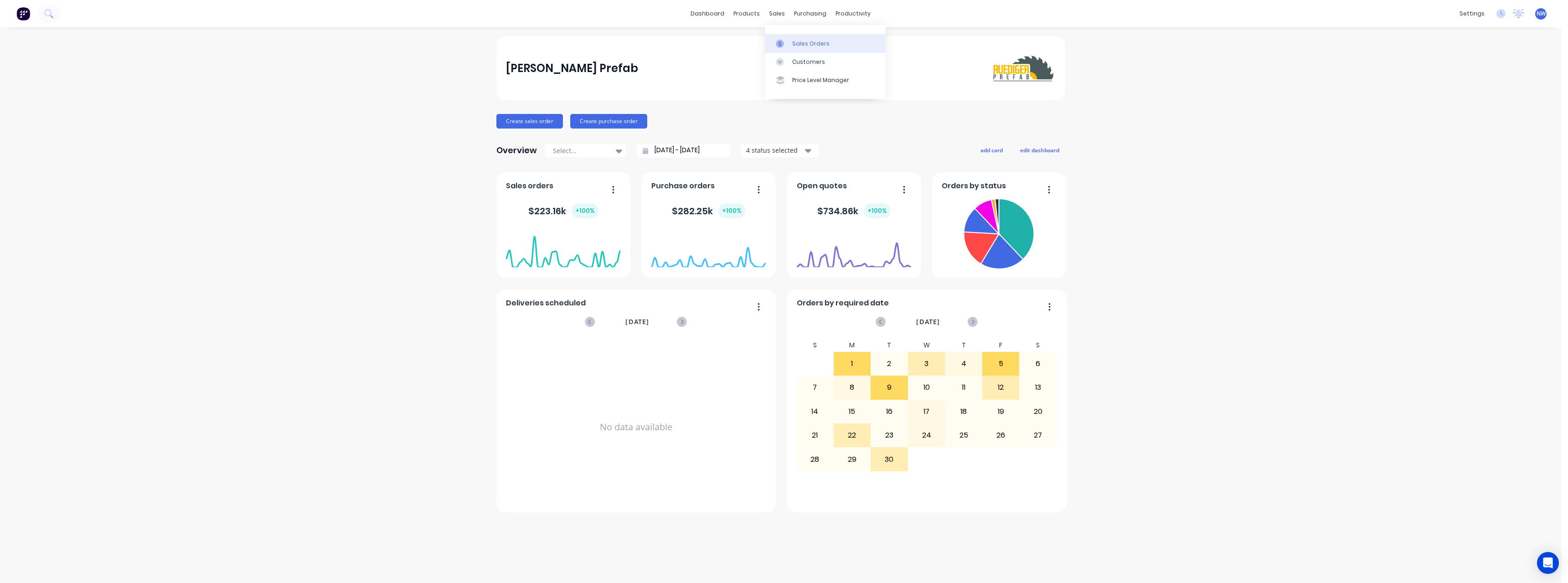
click at [799, 43] on div "Sales Orders" at bounding box center [810, 43] width 37 height 8
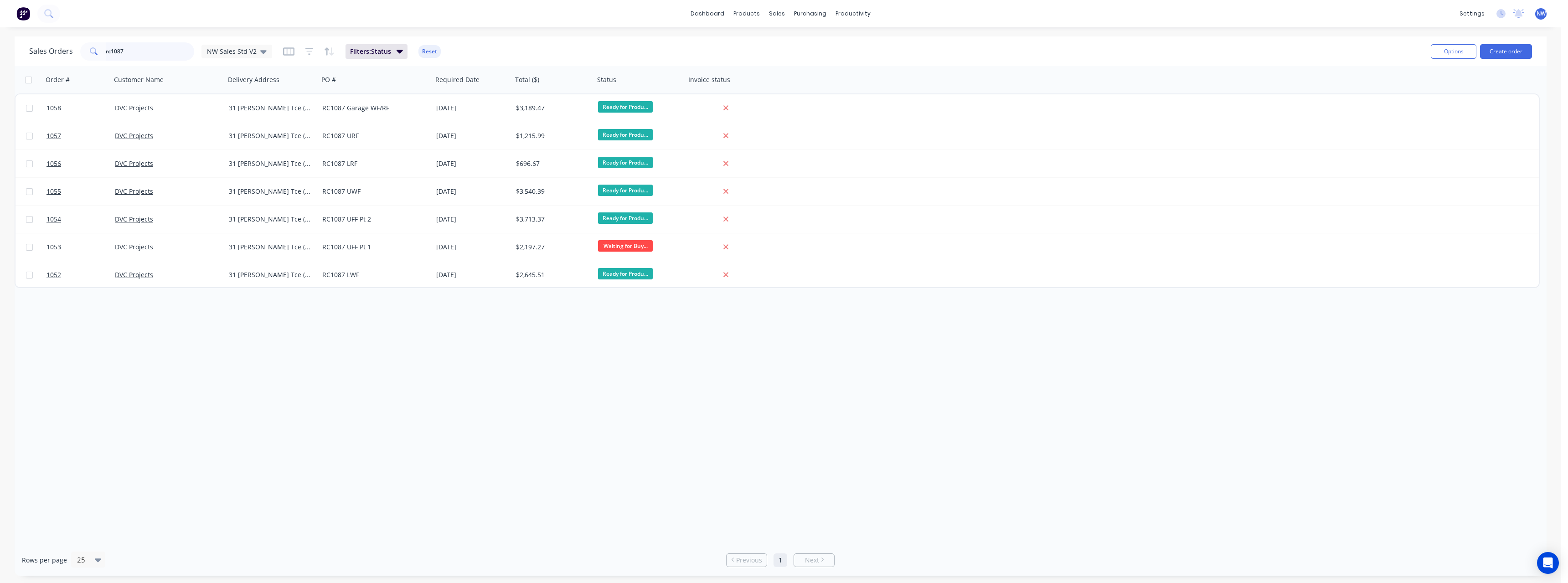
click at [131, 52] on input "rc1087" at bounding box center [150, 52] width 89 height 18
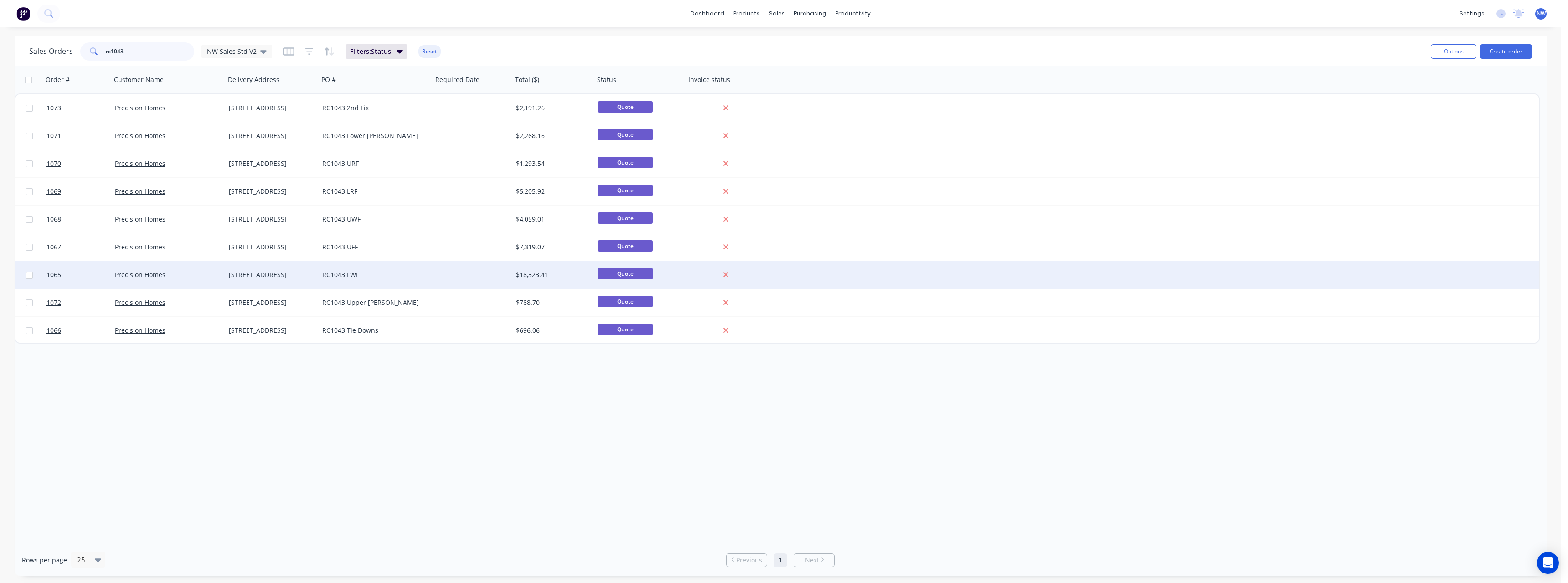
type input "rc1043"
click at [276, 272] on div "[STREET_ADDRESS]" at bounding box center [270, 274] width 82 height 9
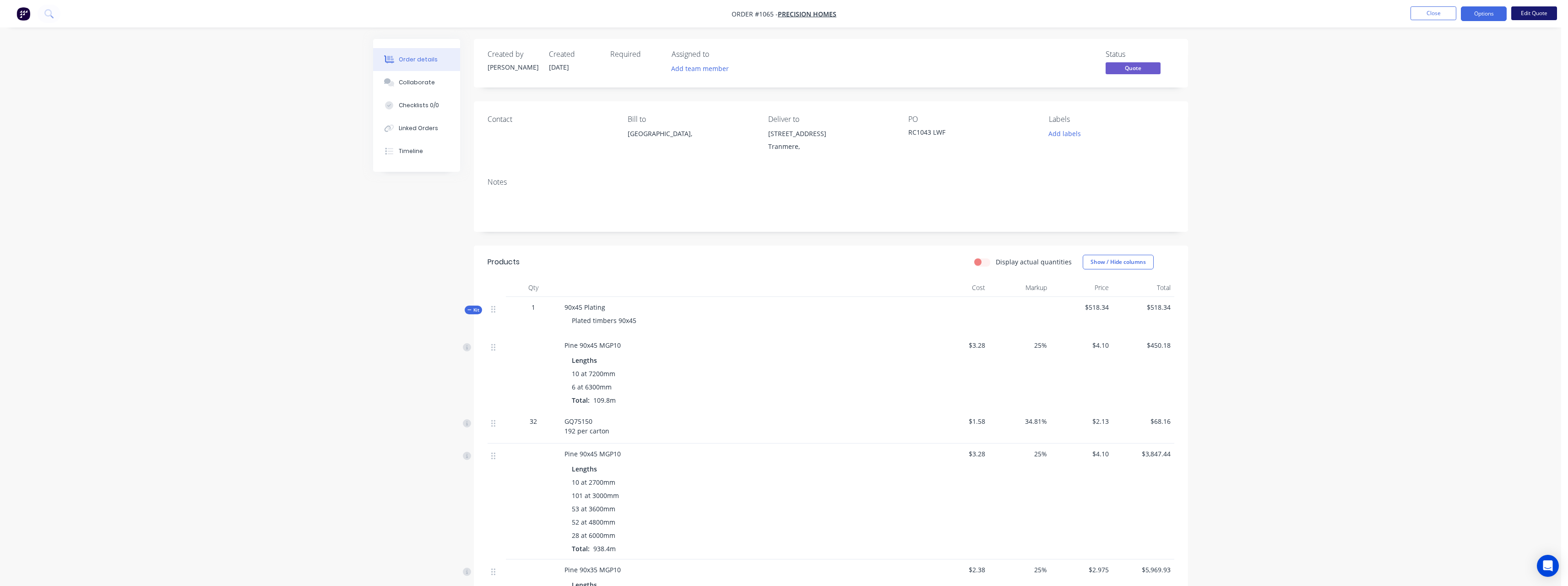
click at [1529, 12] on button "Edit Quote" at bounding box center [1534, 13] width 46 height 13
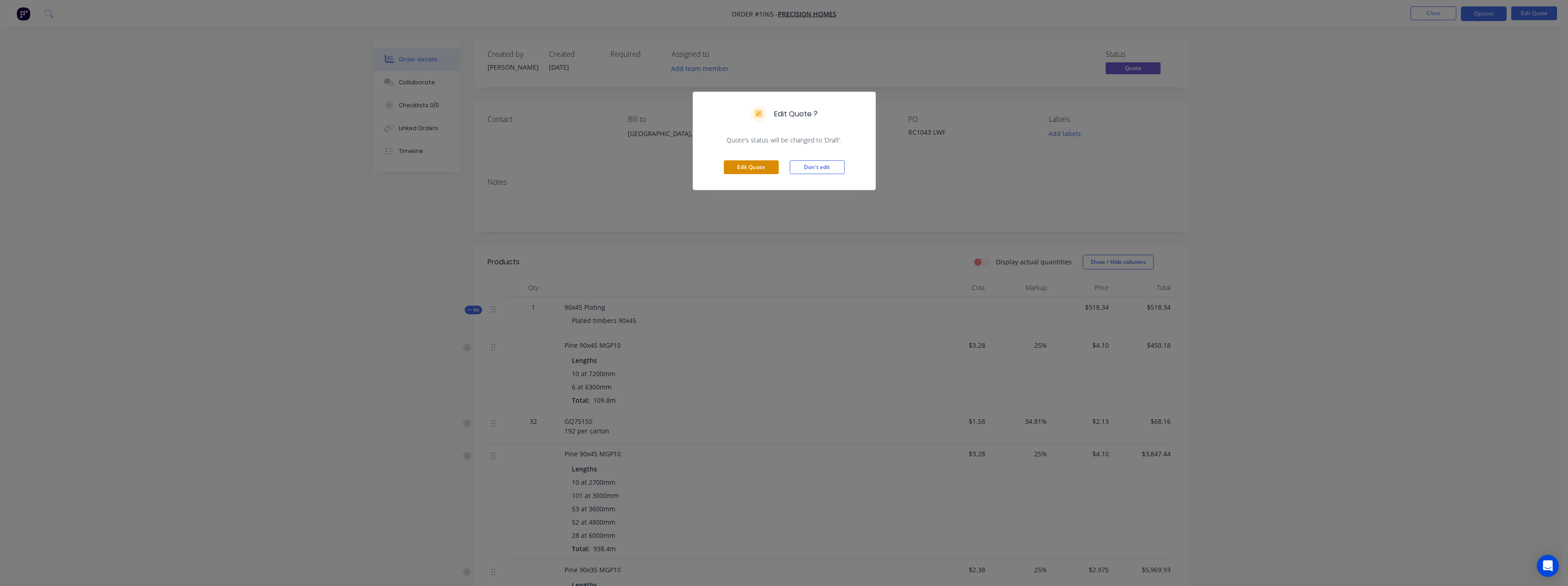
click at [764, 171] on button "Edit Quote" at bounding box center [751, 167] width 55 height 13
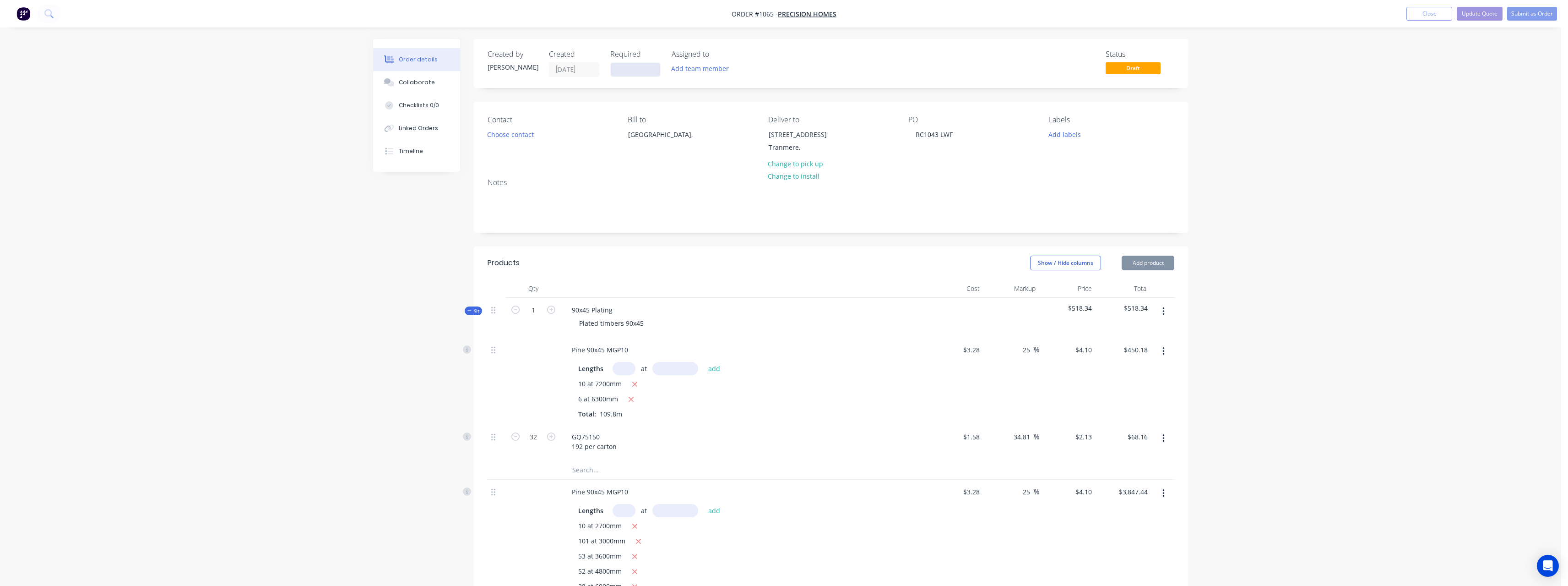
click at [644, 71] on input at bounding box center [635, 70] width 50 height 13
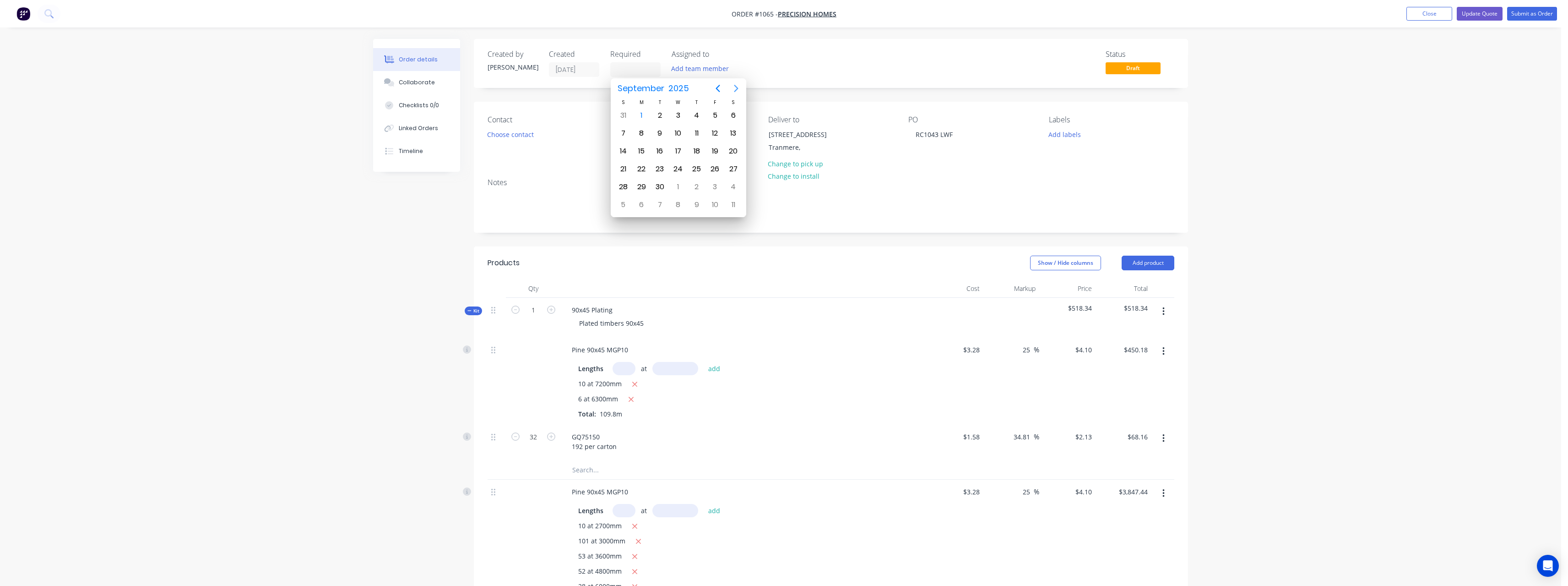
click at [735, 91] on icon "Next page" at bounding box center [735, 89] width 4 height 7
click at [675, 168] on div "24" at bounding box center [679, 169] width 13 height 13
type input "[DATE]"
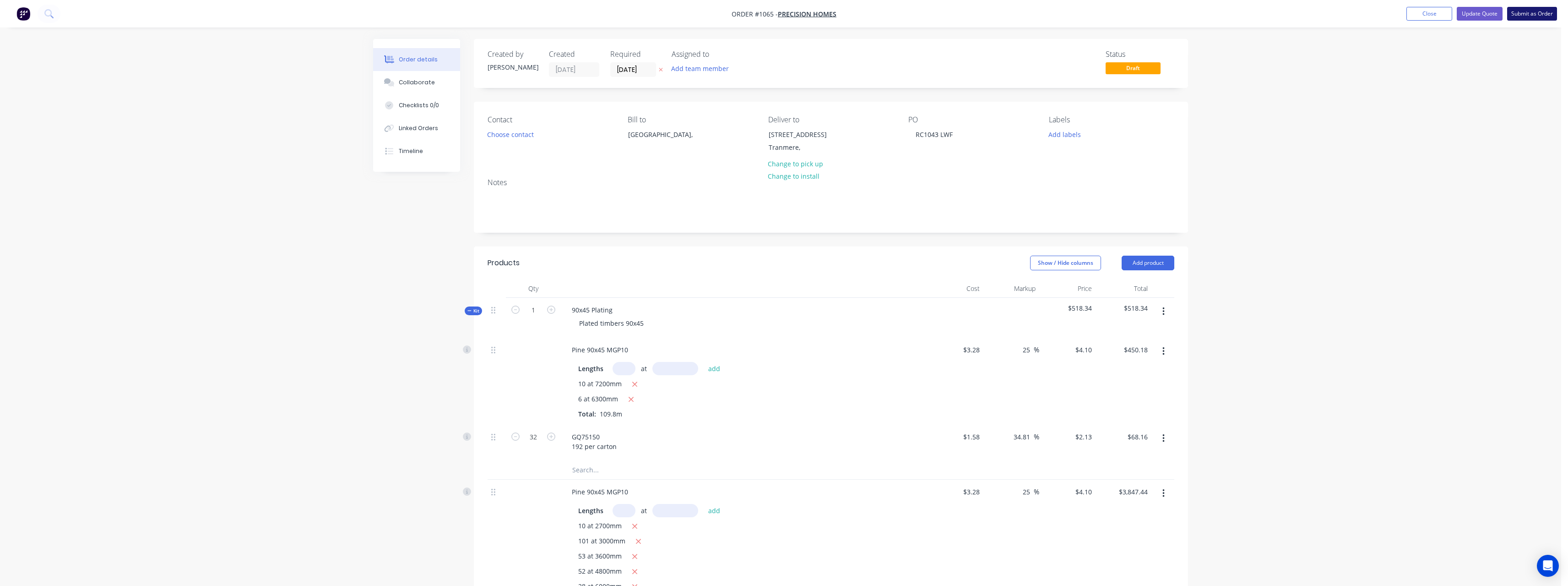
click at [1533, 17] on button "Submit as Order" at bounding box center [1532, 13] width 50 height 13
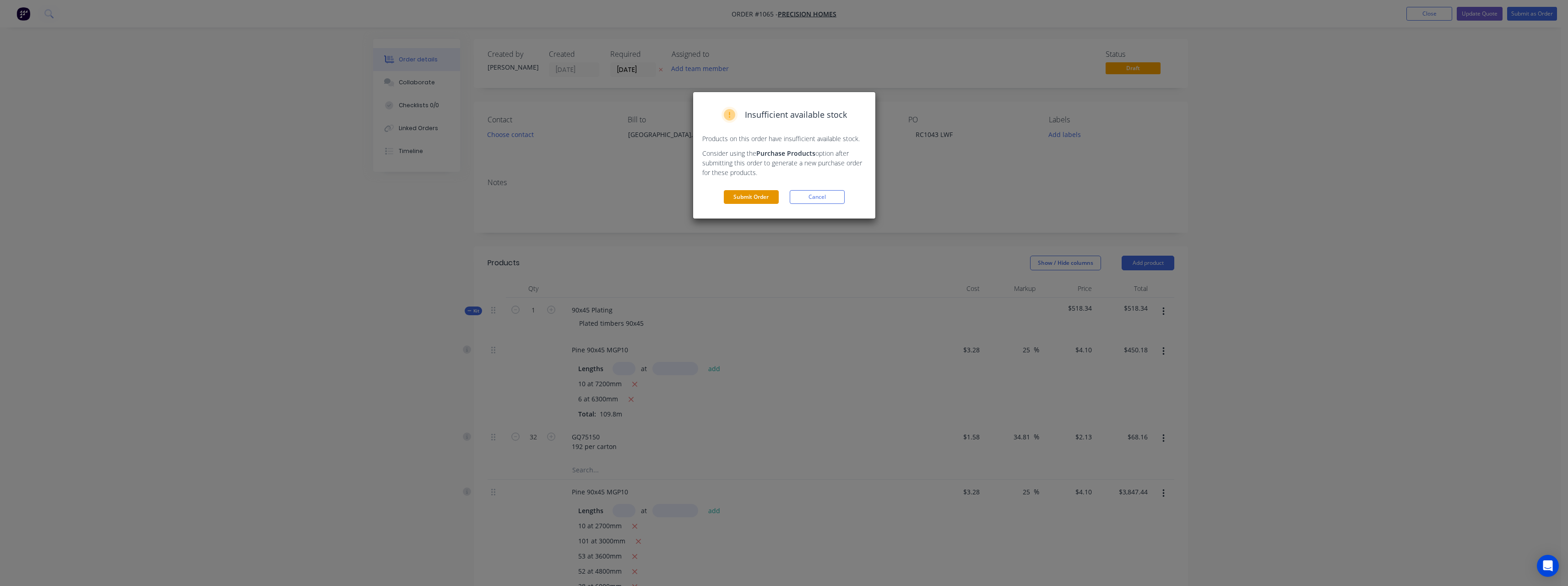
click at [738, 195] on button "Submit Order" at bounding box center [751, 197] width 55 height 13
click at [748, 213] on button "Submit" at bounding box center [751, 215] width 55 height 13
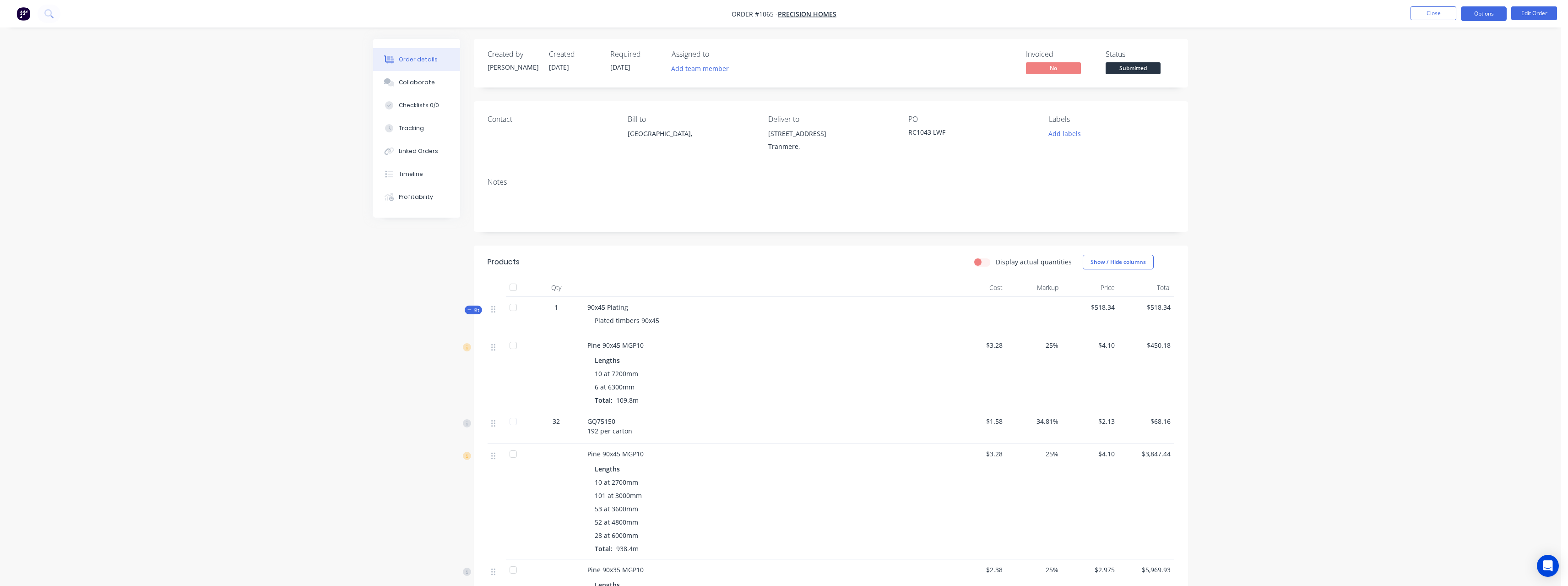
click at [1476, 15] on button "Options" at bounding box center [1484, 13] width 46 height 15
click at [1465, 109] on div "Work Order" at bounding box center [1456, 111] width 84 height 13
click at [1455, 91] on div "Without pricing" at bounding box center [1456, 92] width 84 height 13
click at [1136, 67] on span "Submitted" at bounding box center [1133, 68] width 55 height 12
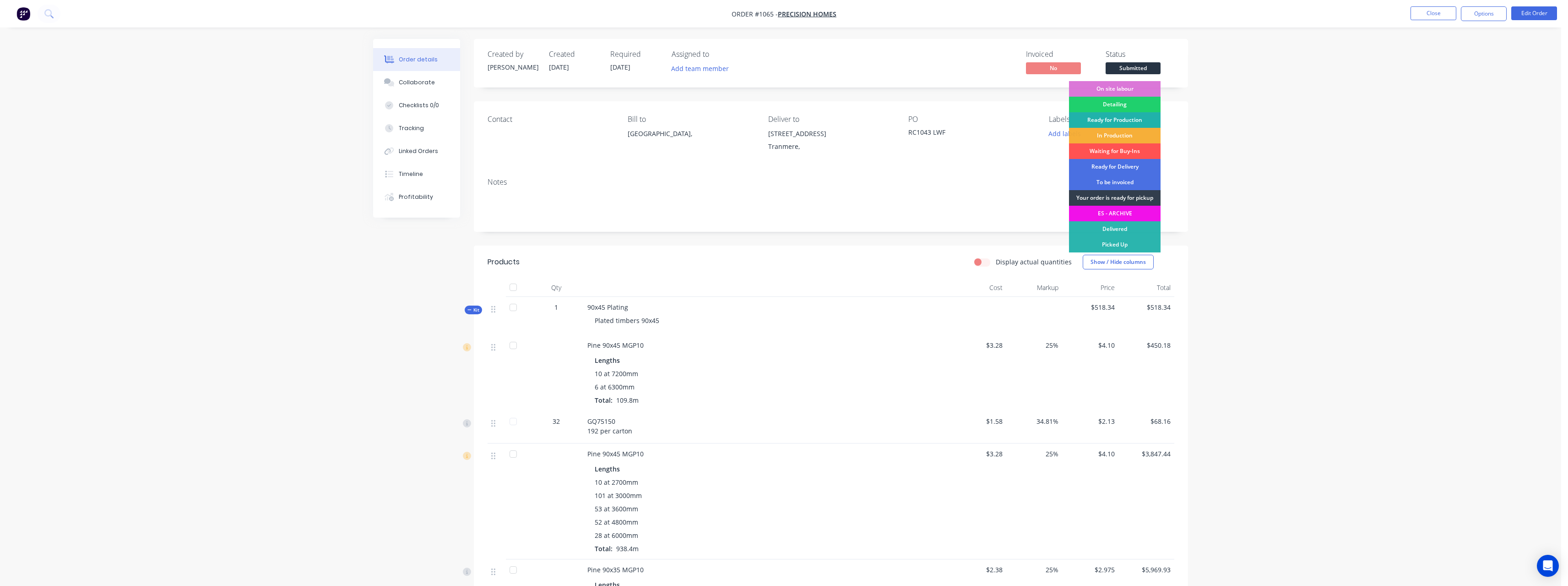
click at [1130, 115] on div "Ready for Production" at bounding box center [1115, 119] width 92 height 15
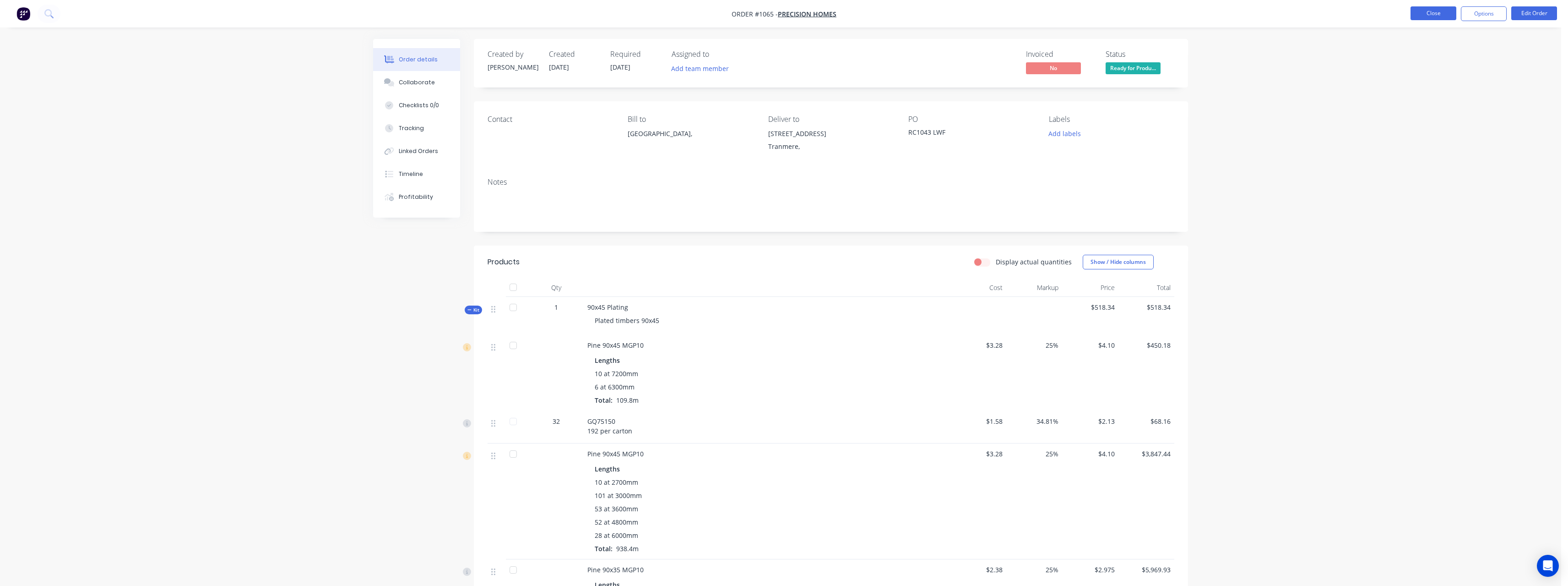
click at [1424, 15] on button "Close" at bounding box center [1433, 13] width 46 height 13
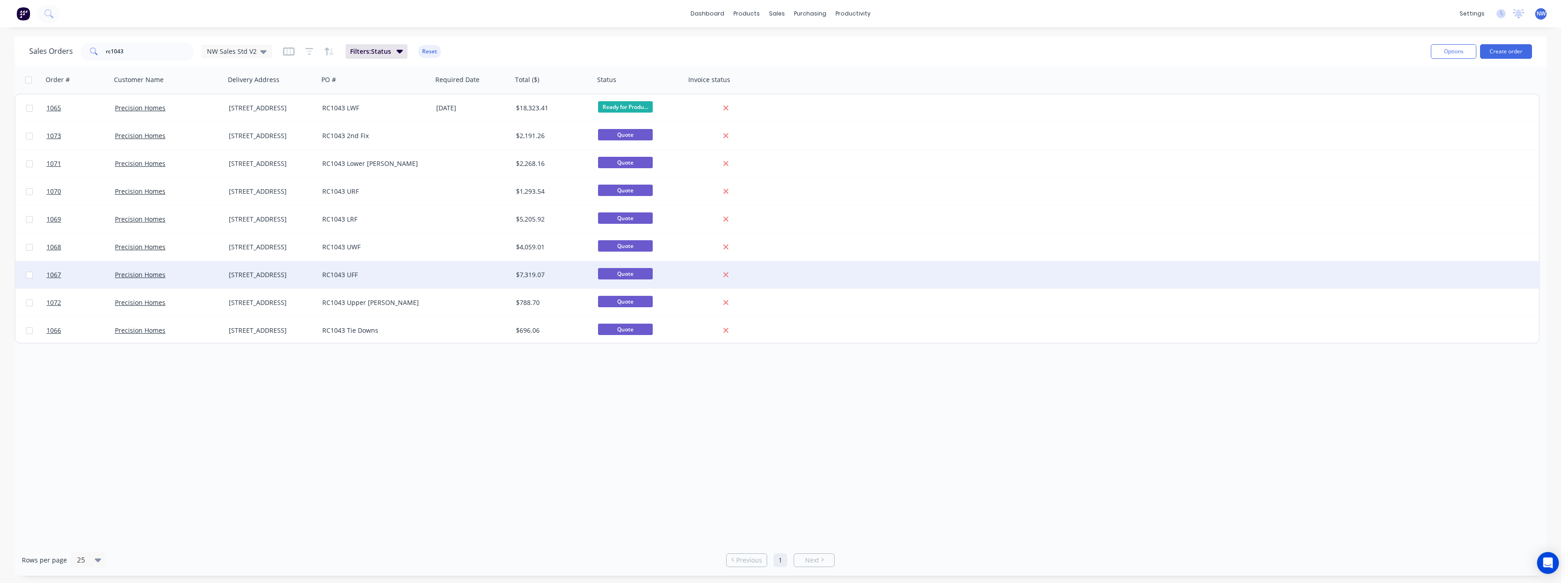
click at [438, 273] on div at bounding box center [472, 274] width 80 height 27
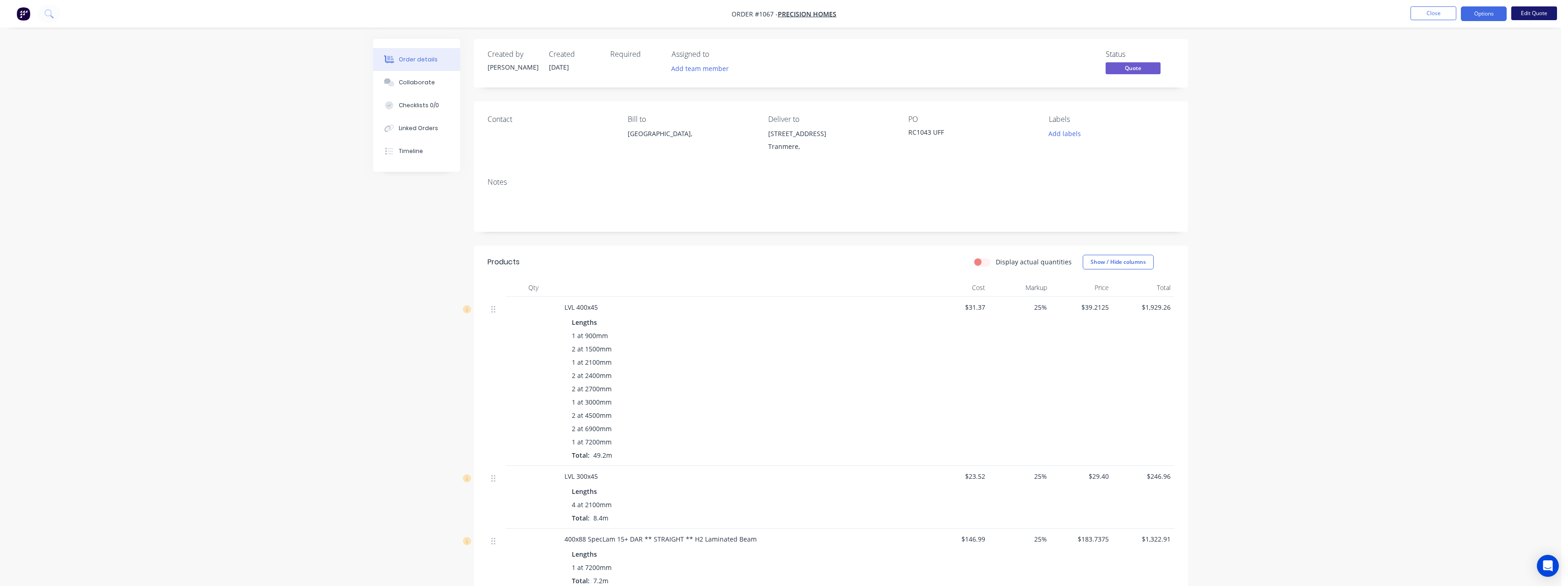
click at [1531, 12] on button "Edit Quote" at bounding box center [1534, 13] width 46 height 13
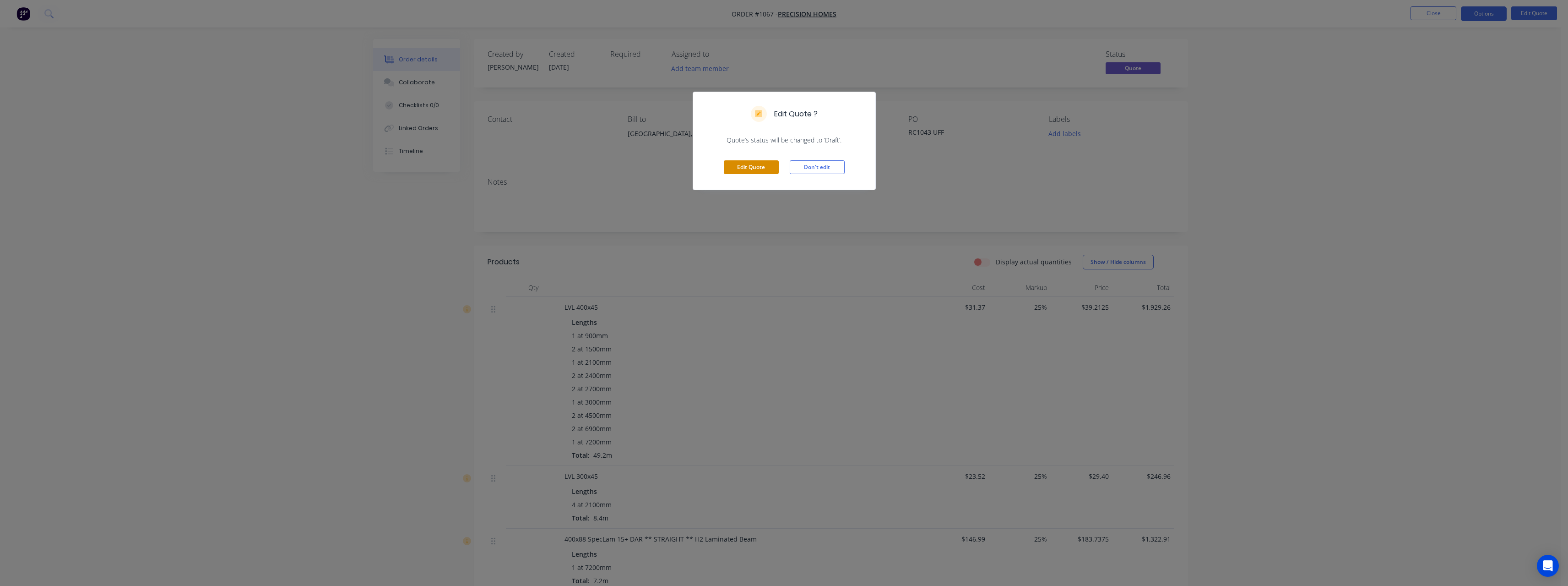
click at [768, 165] on button "Edit Quote" at bounding box center [751, 167] width 55 height 13
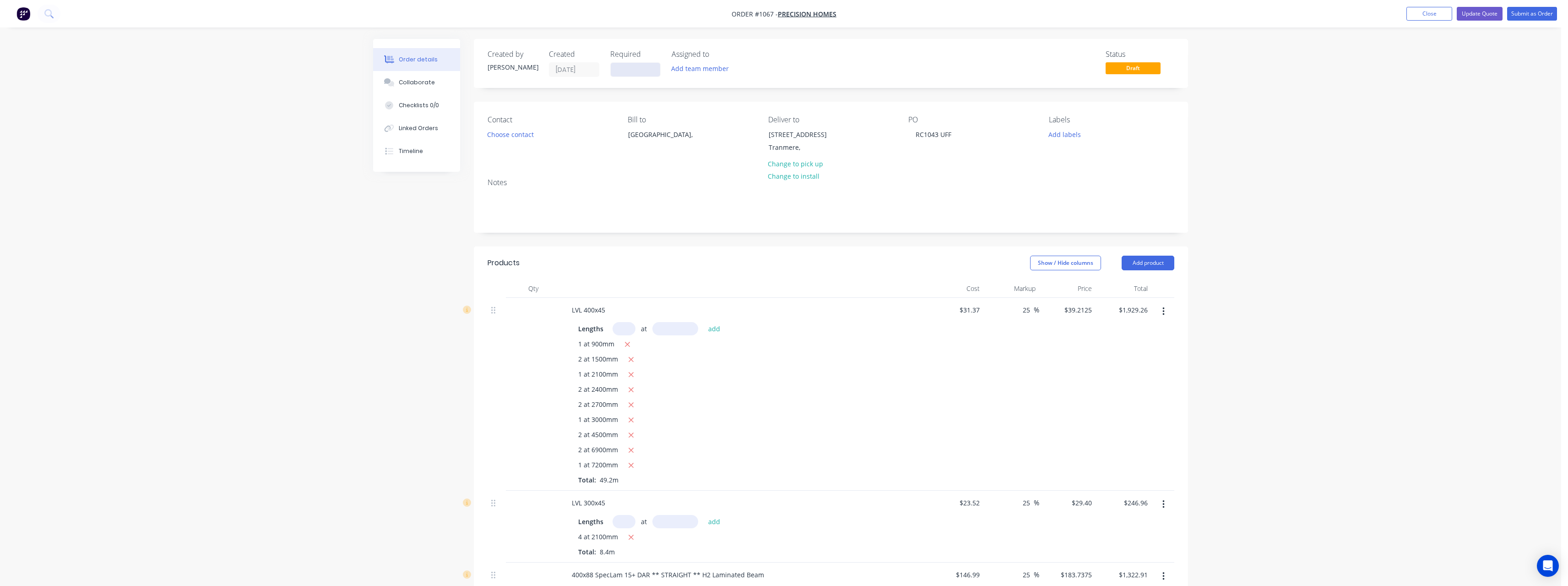
click at [620, 70] on input at bounding box center [635, 70] width 50 height 13
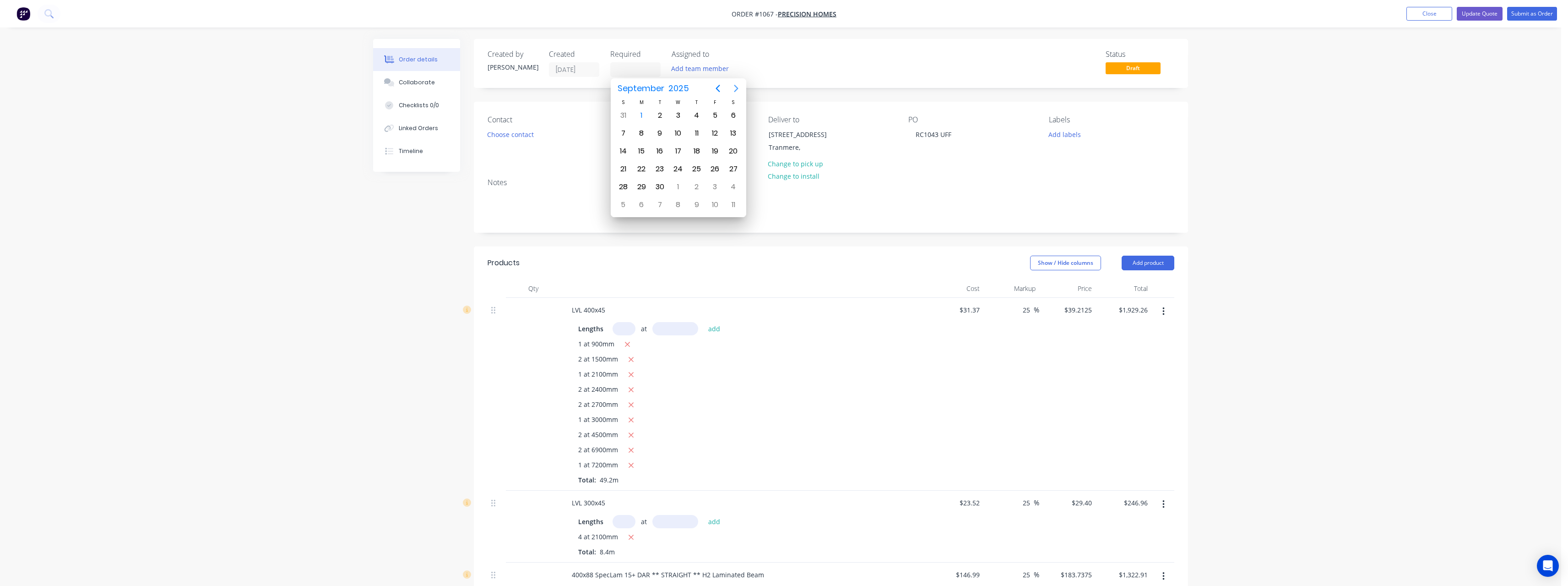
click at [737, 88] on icon "Next page" at bounding box center [735, 89] width 4 height 7
click at [675, 171] on div "24" at bounding box center [679, 169] width 13 height 13
type input "[DATE]"
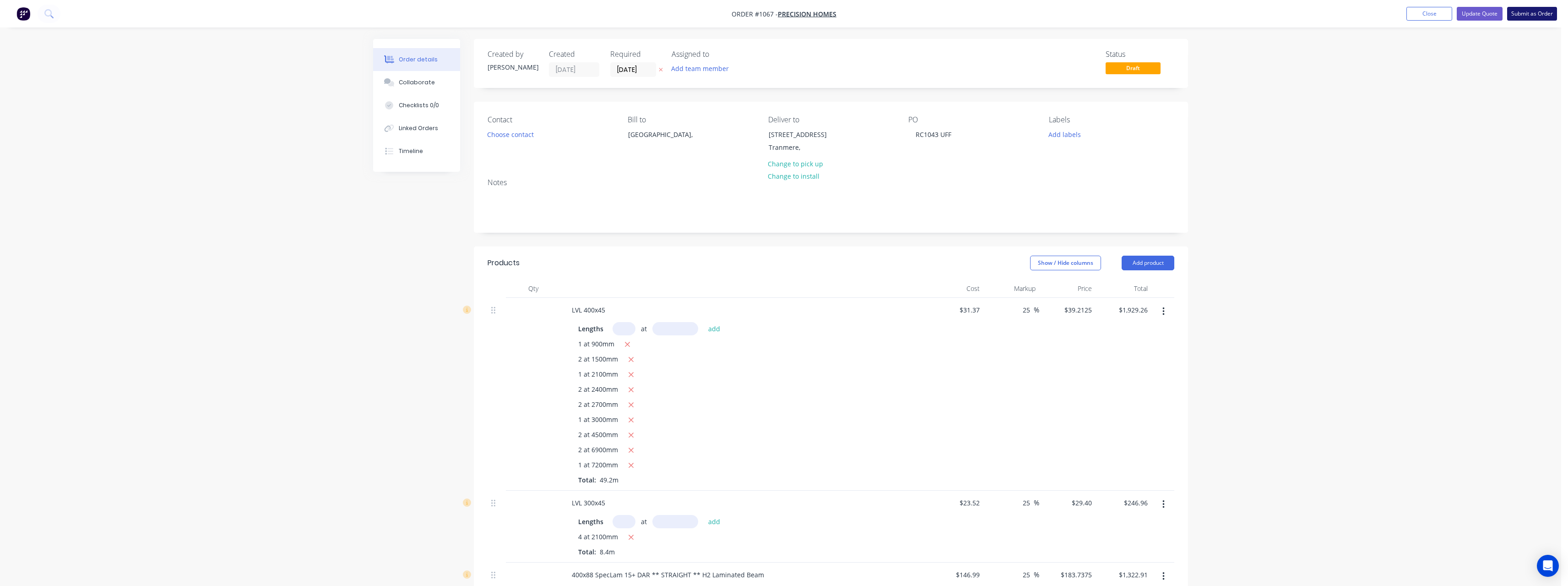
click at [1515, 13] on button "Submit as Order" at bounding box center [1532, 13] width 50 height 13
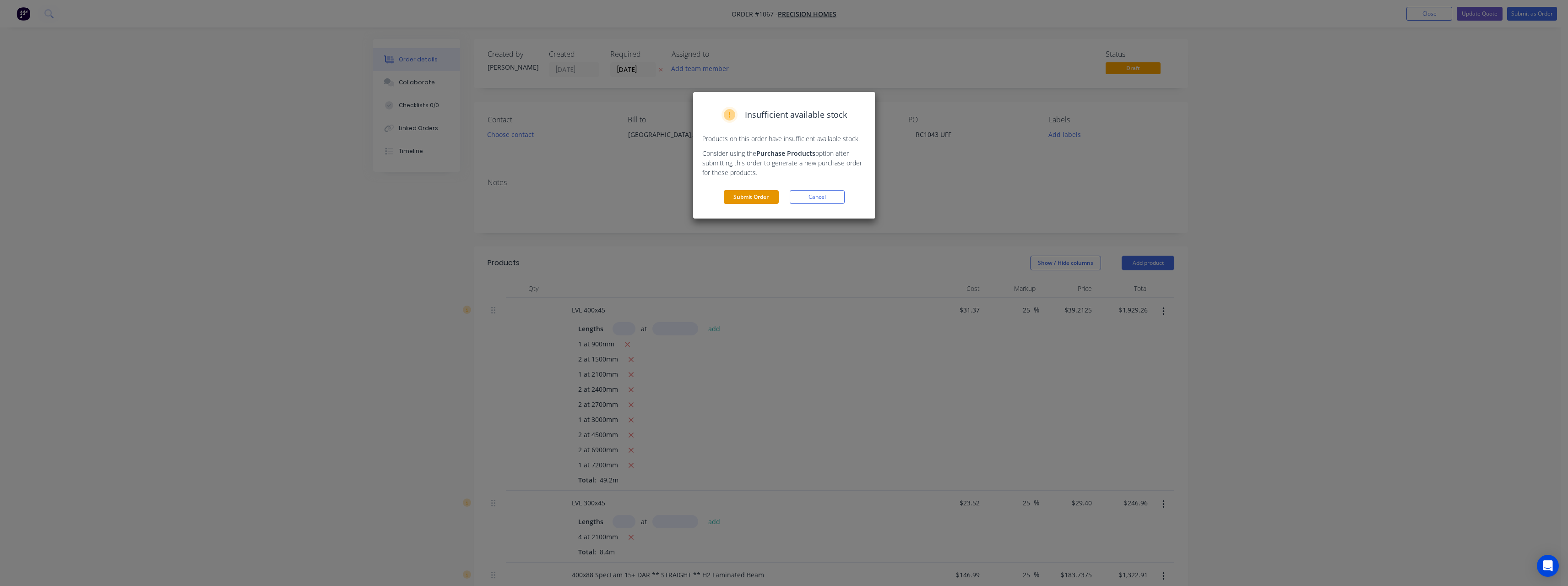
click at [762, 198] on button "Submit Order" at bounding box center [751, 197] width 55 height 13
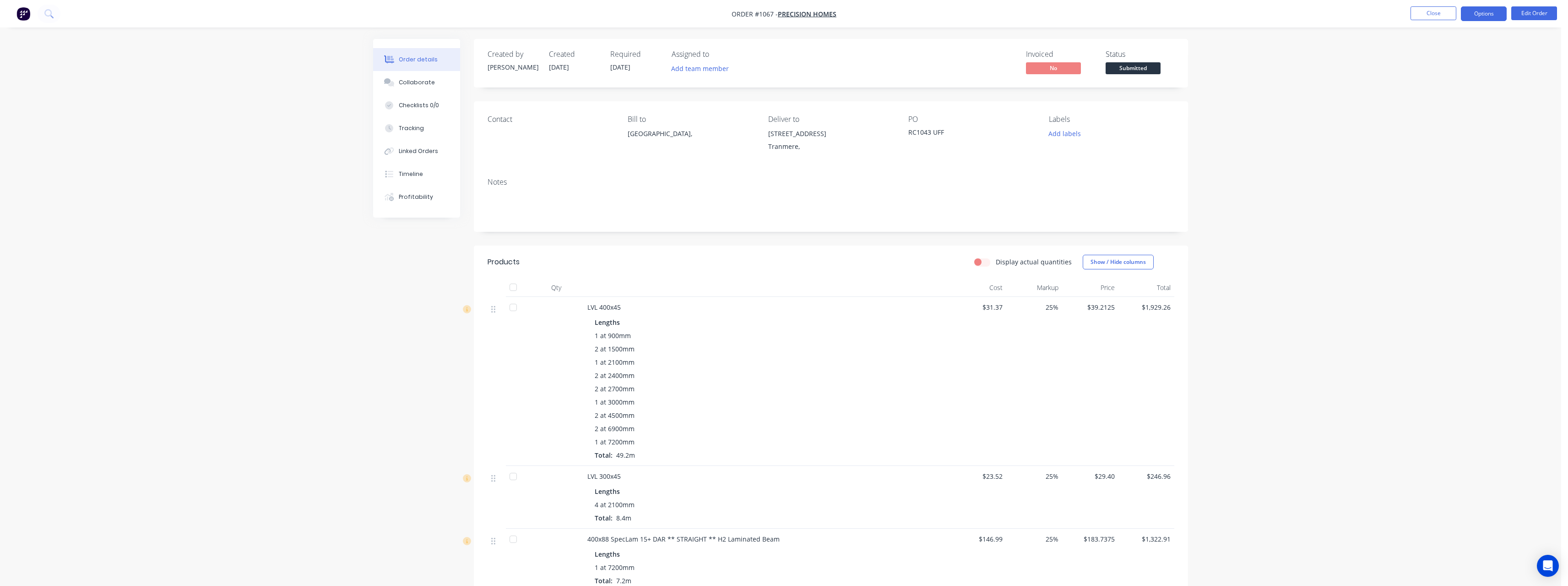
click at [1487, 20] on button "Options" at bounding box center [1484, 13] width 46 height 15
click at [1465, 103] on button "Work Order" at bounding box center [1456, 110] width 101 height 18
click at [1457, 96] on div "Without pricing" at bounding box center [1456, 92] width 84 height 13
click at [1144, 69] on span "Submitted" at bounding box center [1133, 68] width 55 height 12
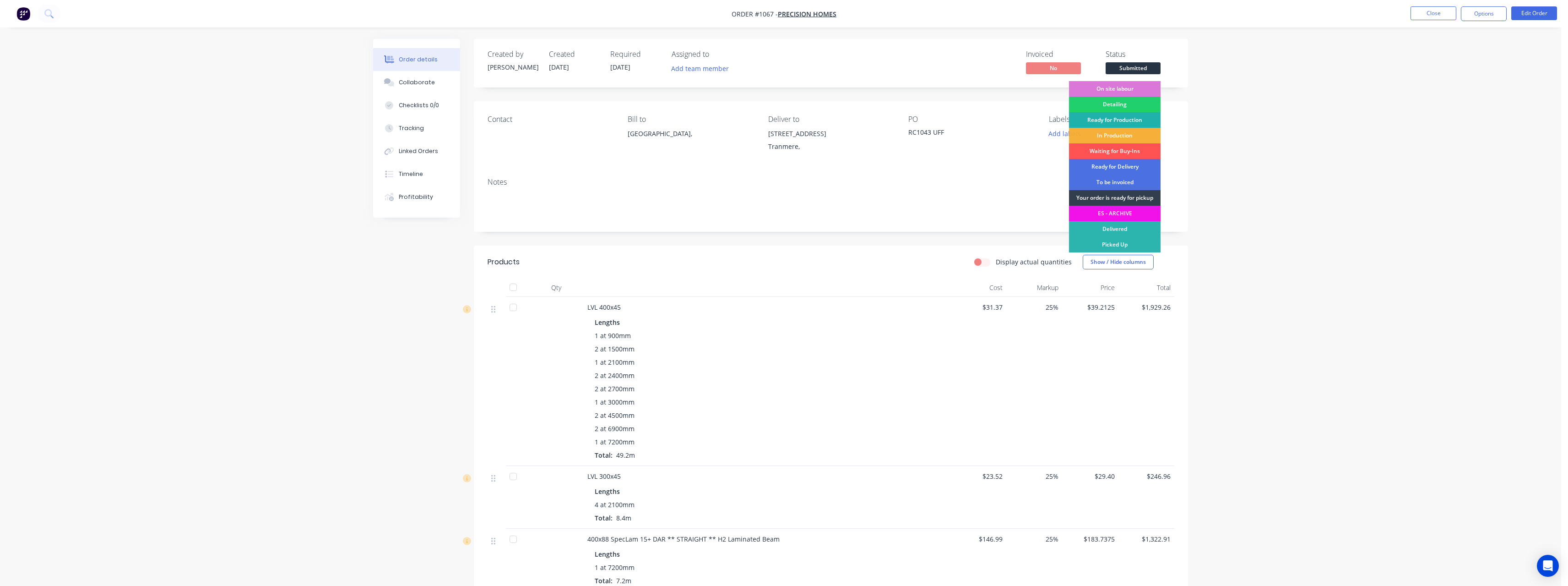
click at [1133, 116] on div "Ready for Production" at bounding box center [1115, 119] width 92 height 15
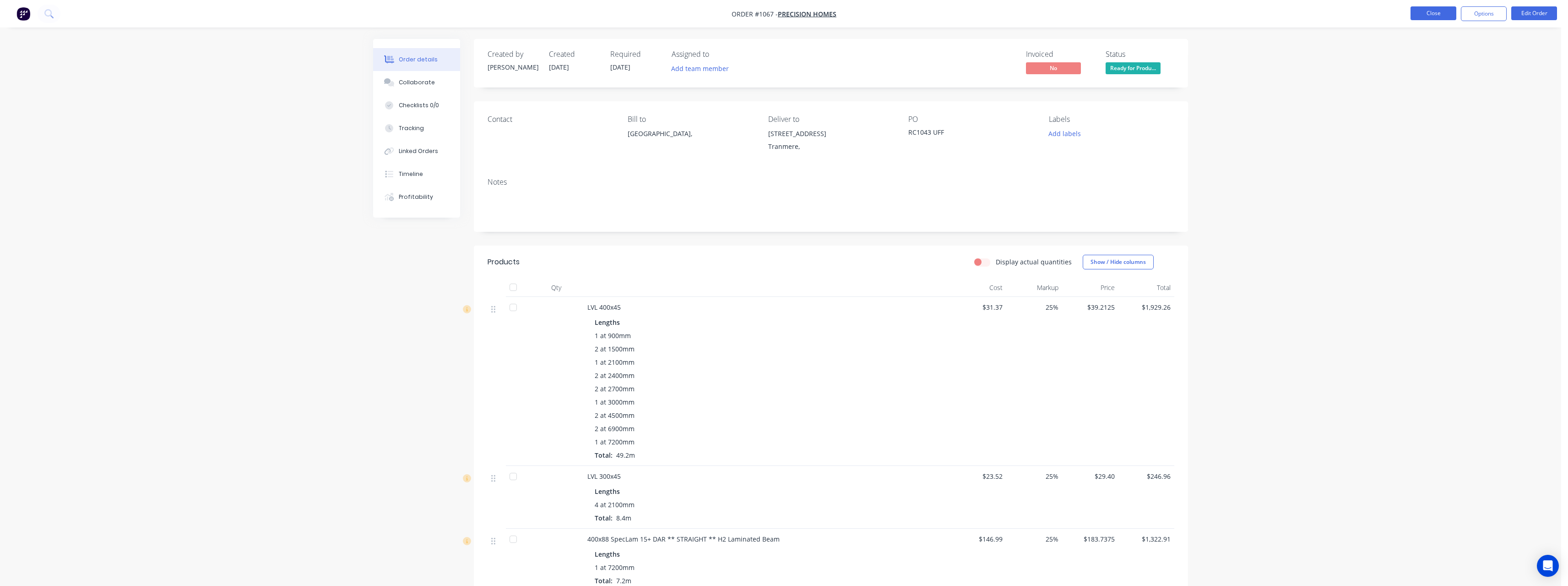
click at [1439, 15] on button "Close" at bounding box center [1433, 13] width 46 height 13
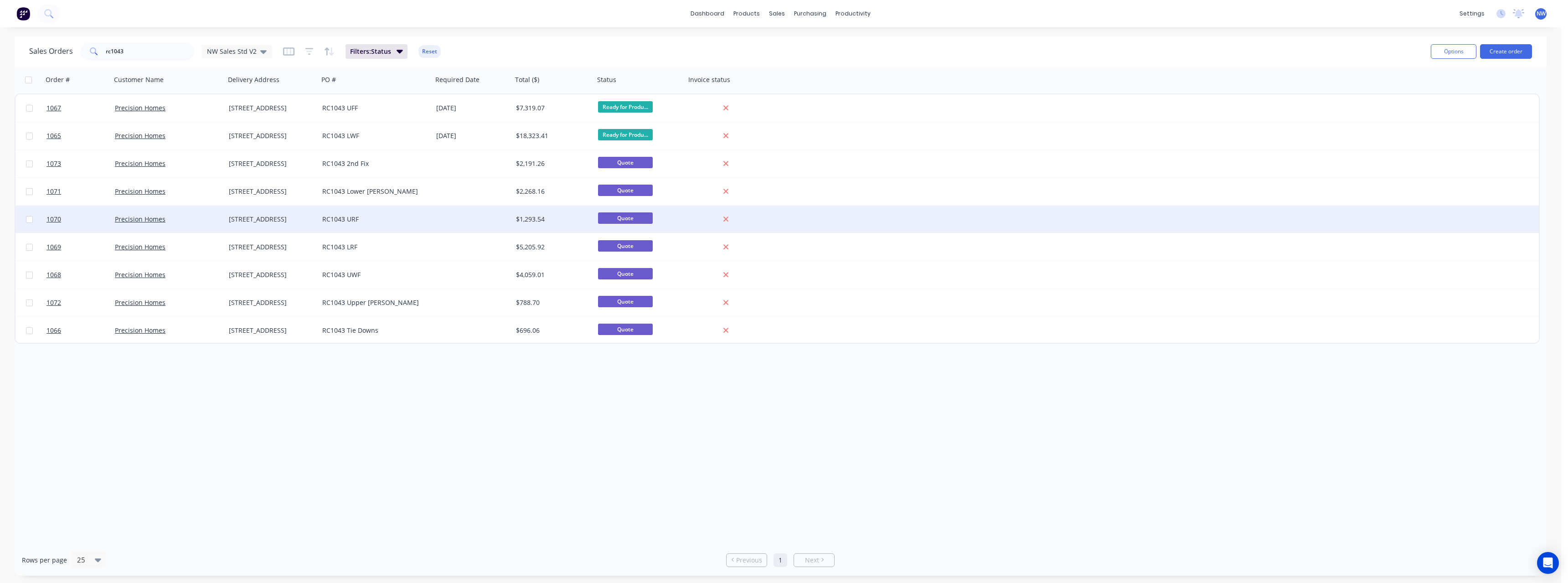
click at [469, 218] on div at bounding box center [472, 219] width 80 height 27
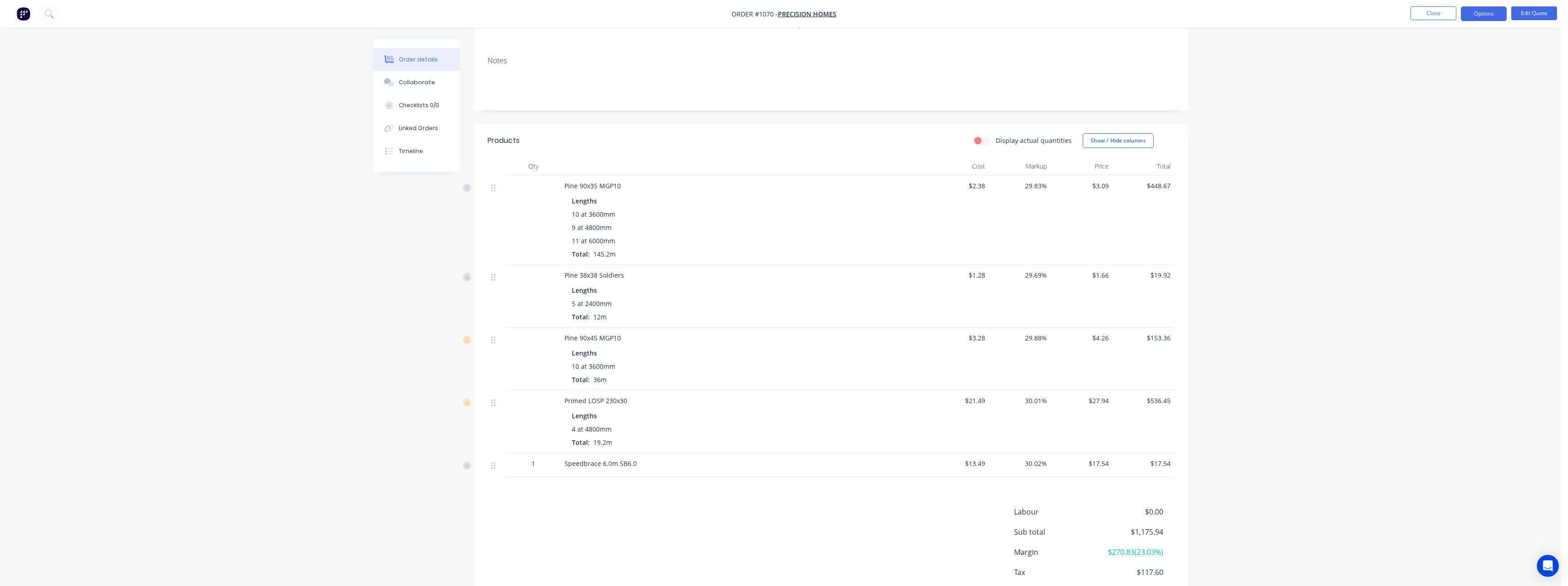
scroll to position [138, 0]
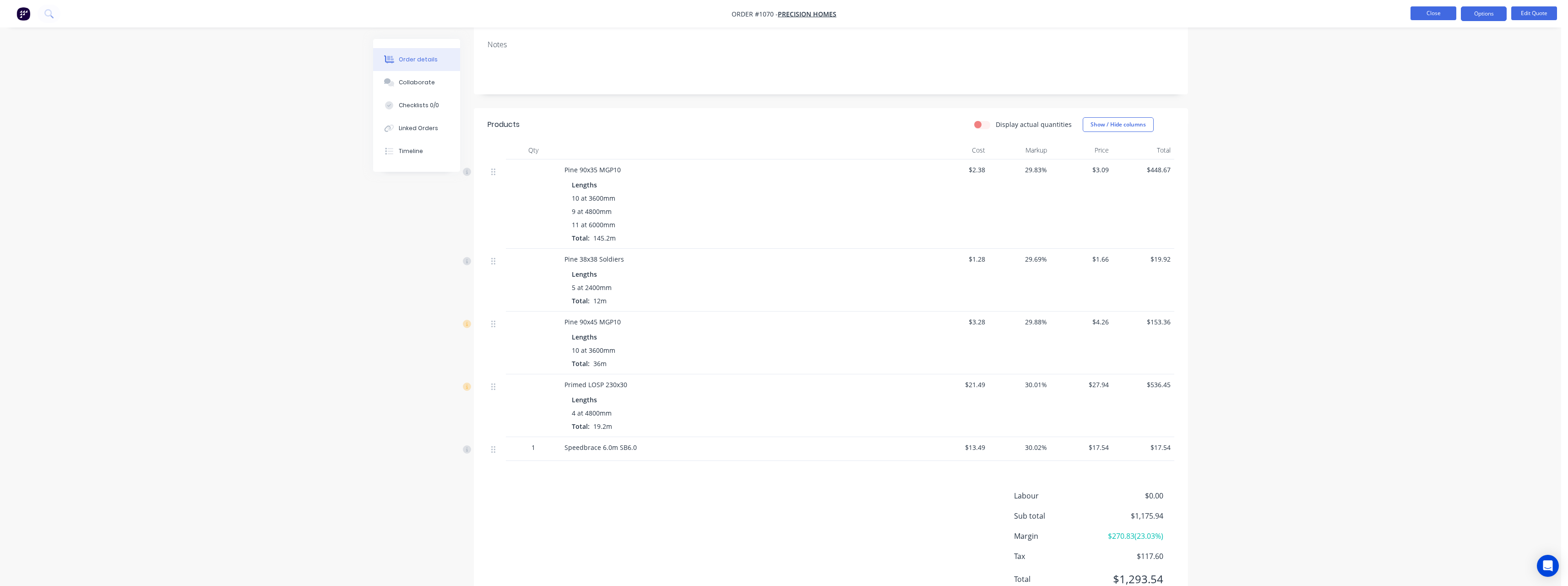
click at [1427, 17] on button "Close" at bounding box center [1433, 13] width 46 height 13
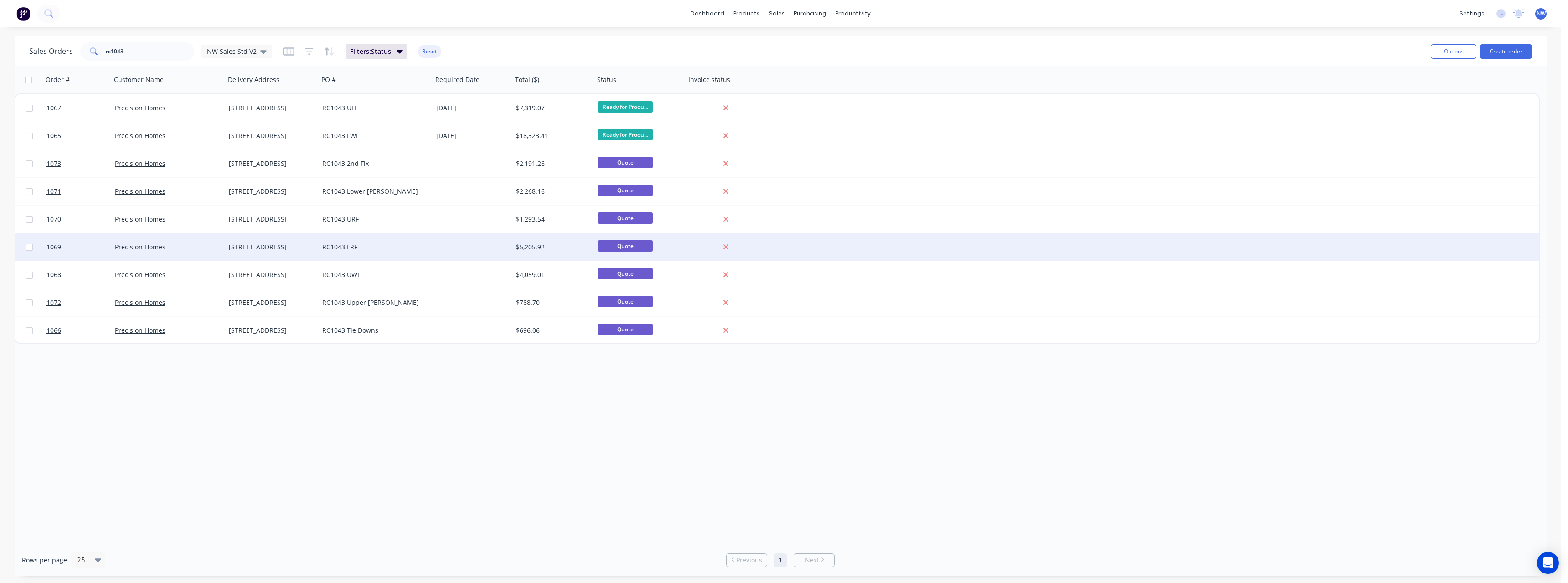
click at [386, 246] on div "RC1043 LRF" at bounding box center [373, 246] width 101 height 9
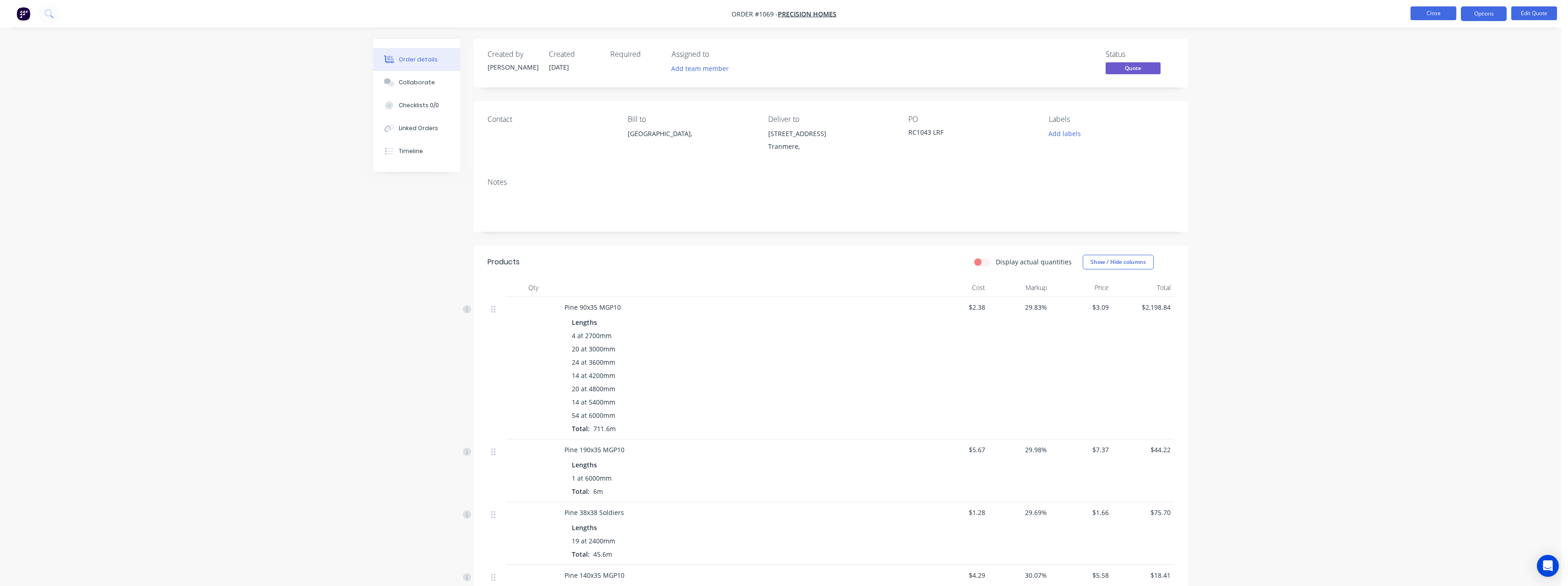
click at [1446, 16] on button "Close" at bounding box center [1433, 13] width 46 height 13
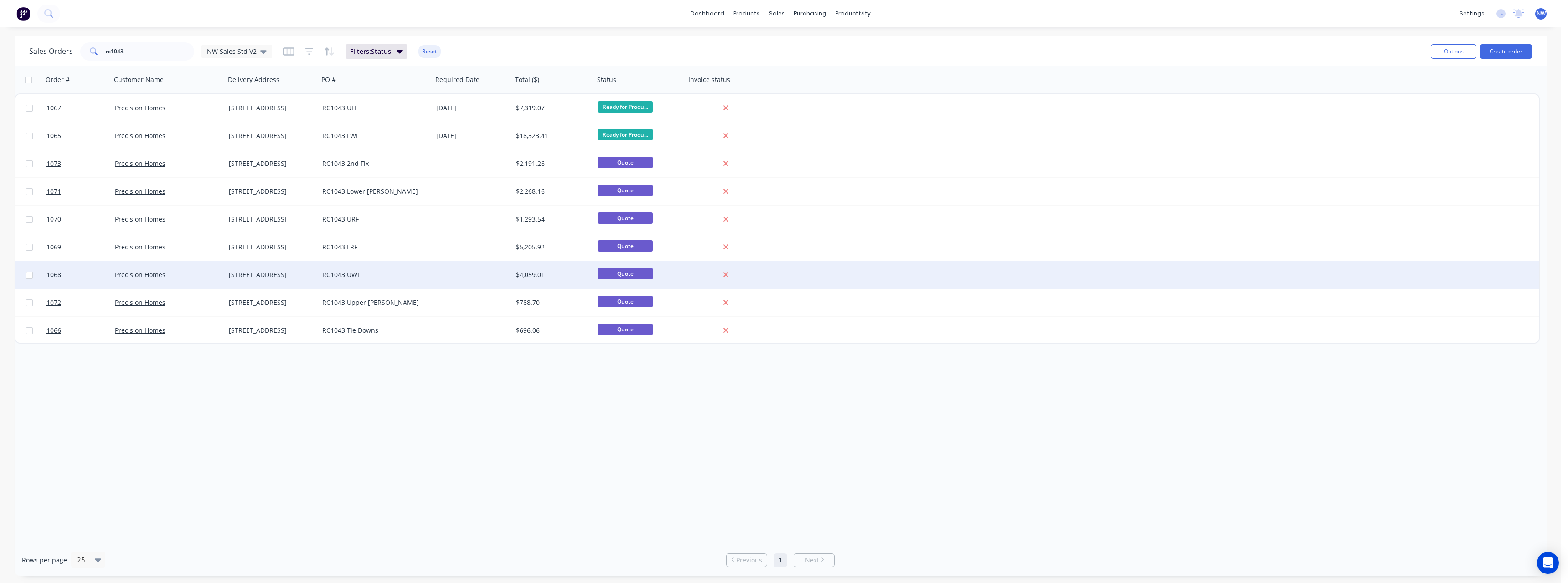
click at [390, 270] on div "RC1043 UWF" at bounding box center [375, 274] width 114 height 27
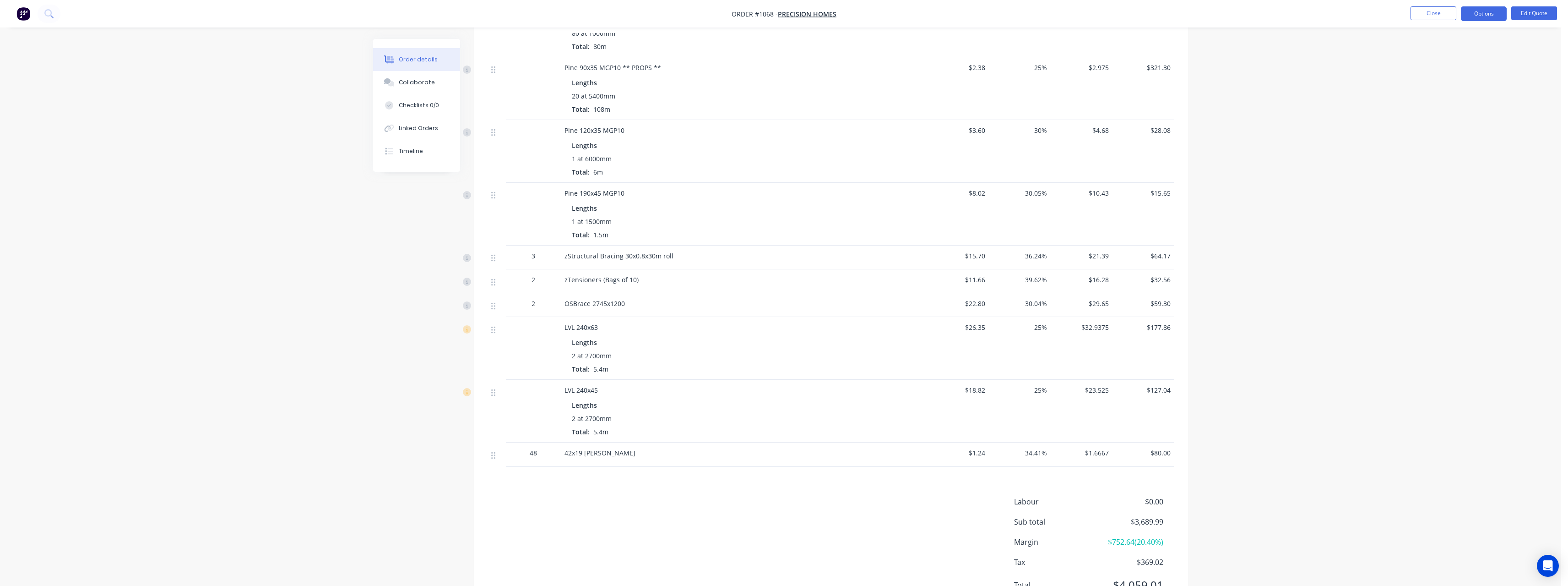
scroll to position [504, 0]
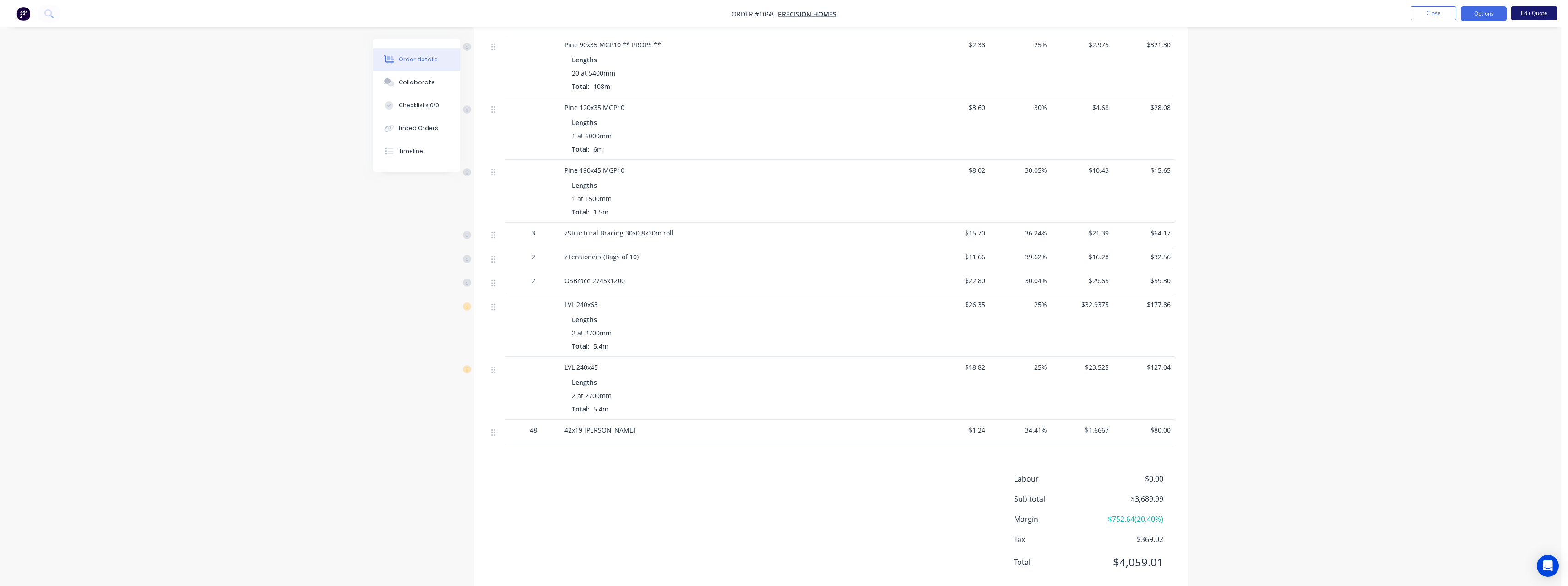
click at [1526, 14] on button "Edit Quote" at bounding box center [1534, 13] width 46 height 13
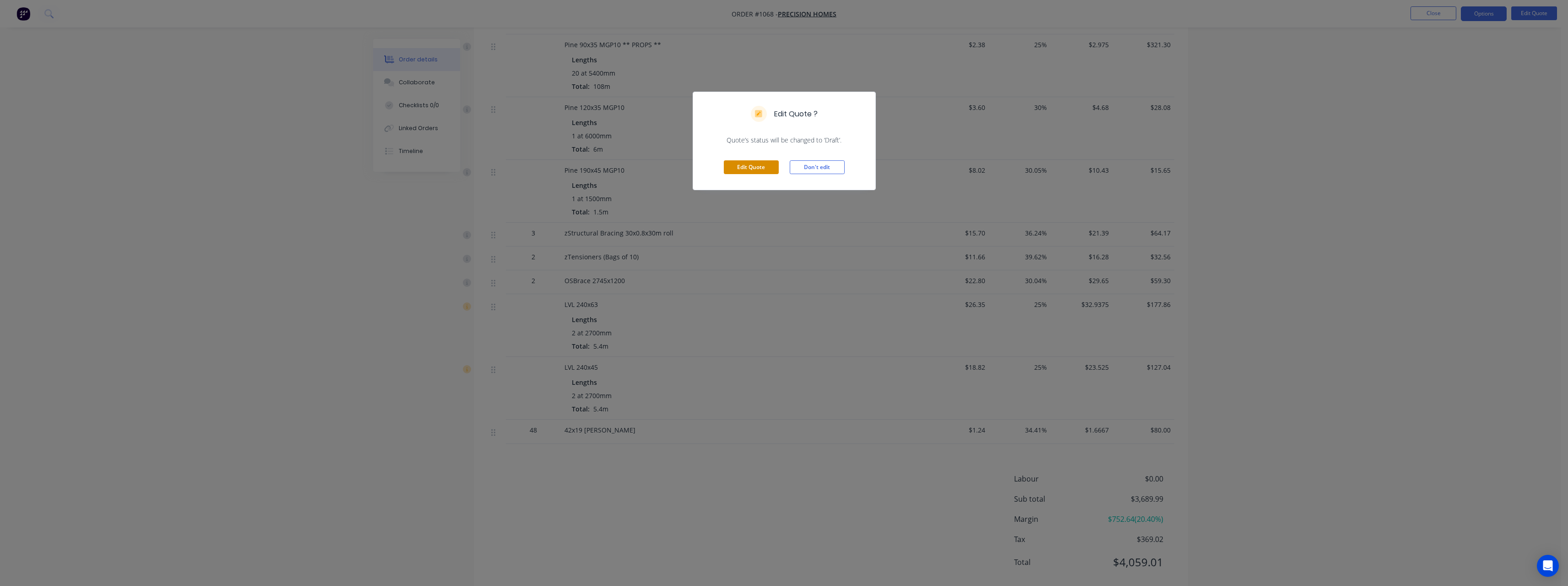
click at [771, 169] on button "Edit Quote" at bounding box center [751, 167] width 55 height 13
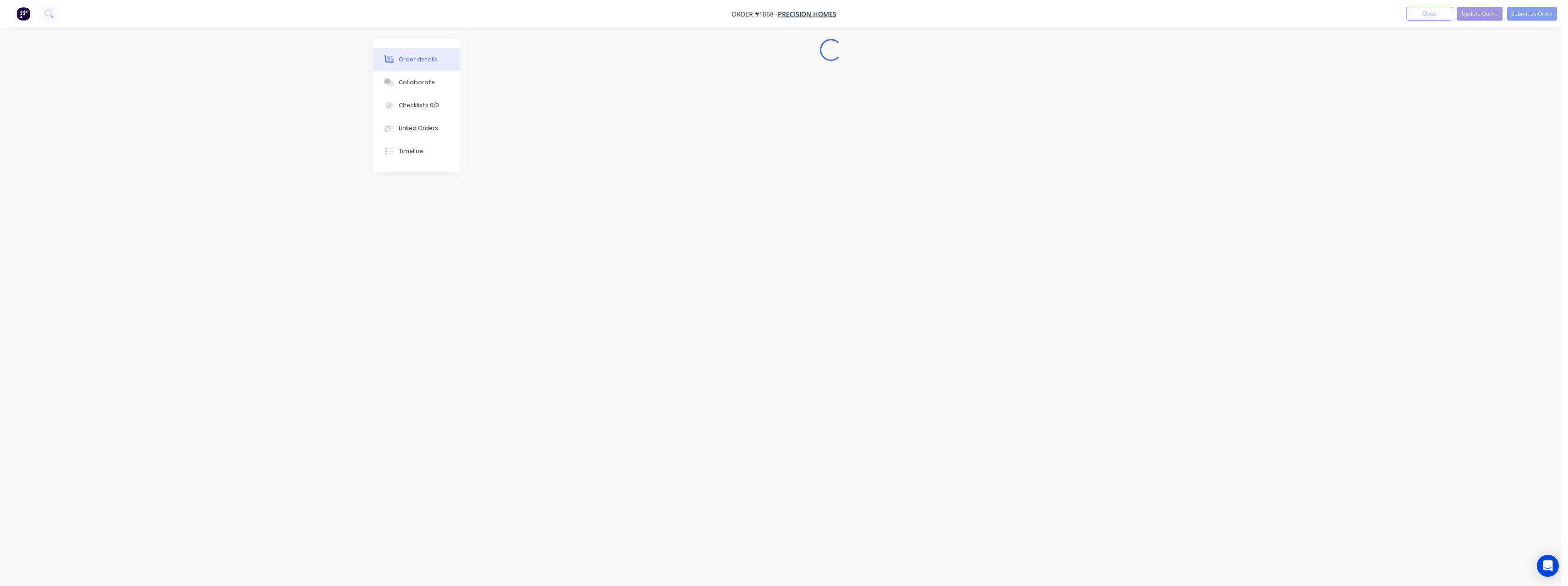
scroll to position [0, 0]
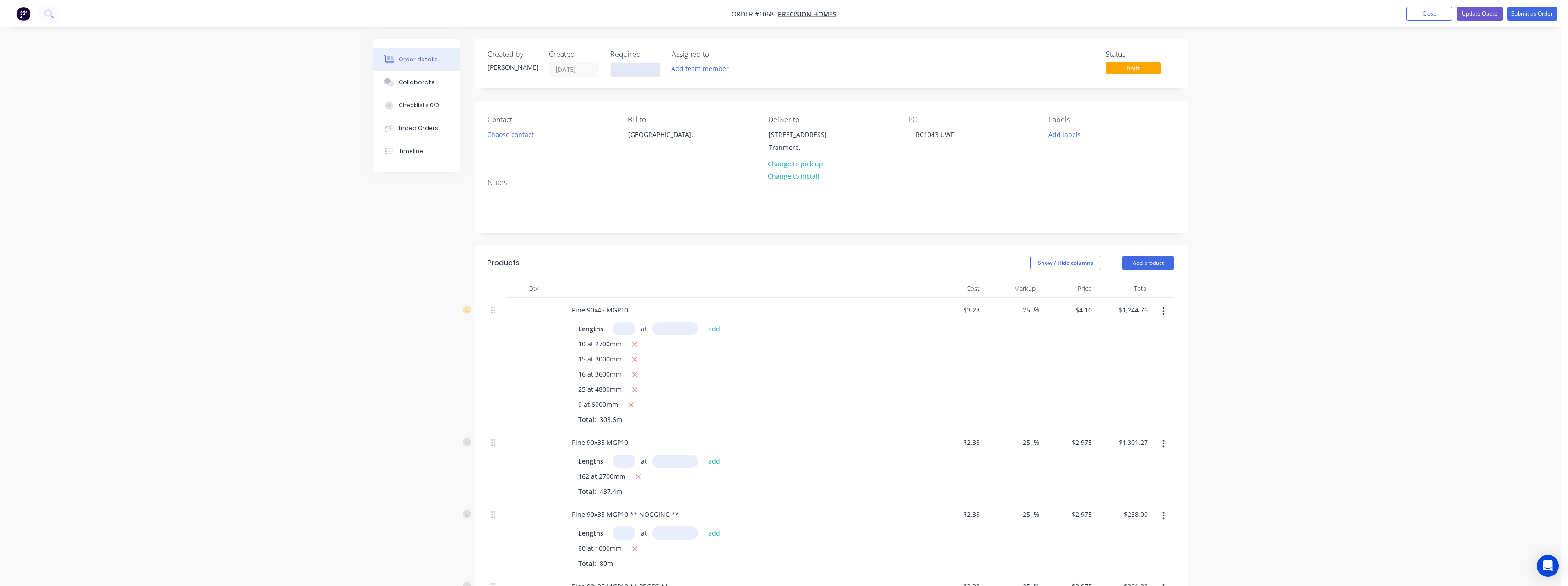
click at [647, 70] on input at bounding box center [635, 70] width 50 height 13
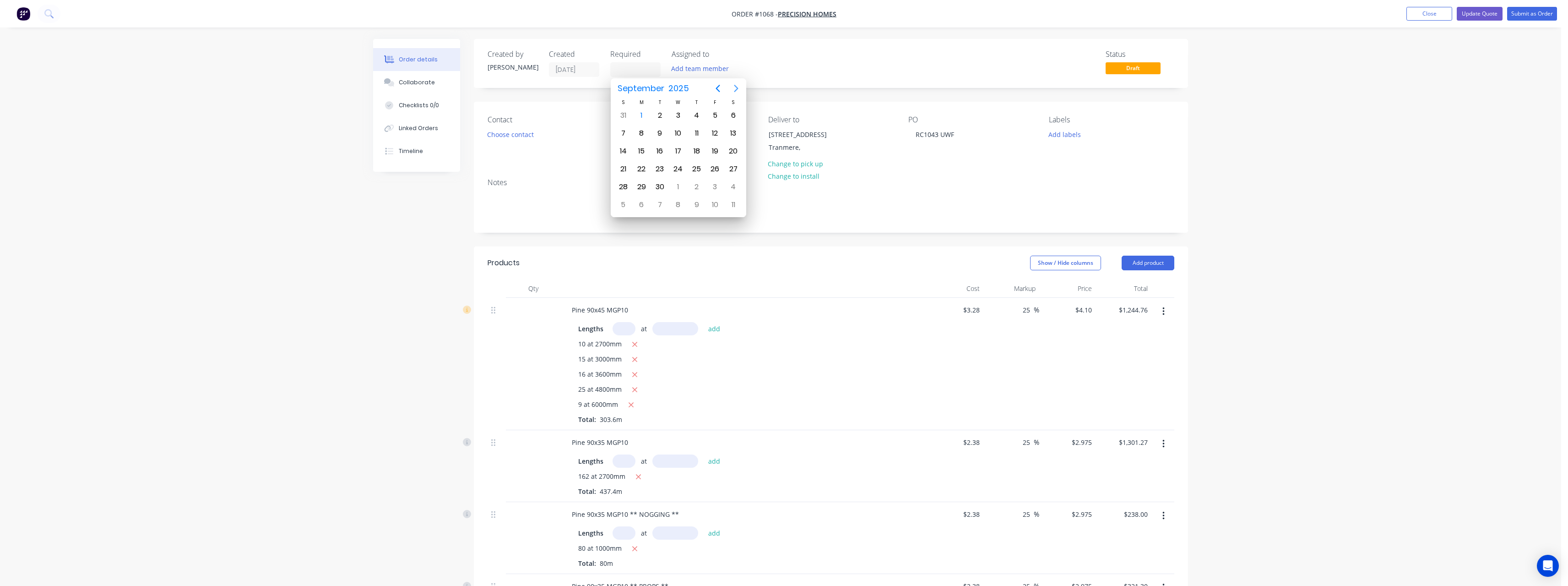
click at [739, 89] on icon "Next page" at bounding box center [736, 89] width 11 height 11
click at [681, 168] on div "24" at bounding box center [679, 169] width 13 height 13
type input "[DATE]"
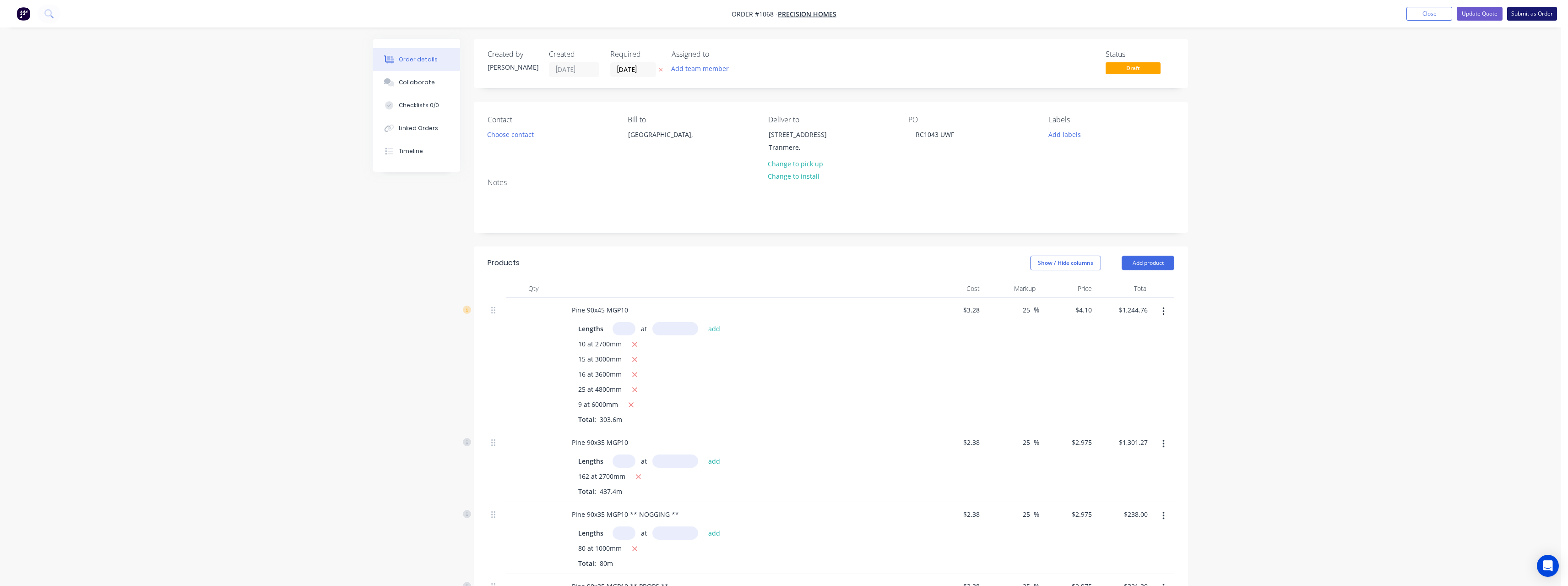
click at [1517, 14] on button "Submit as Order" at bounding box center [1532, 13] width 50 height 13
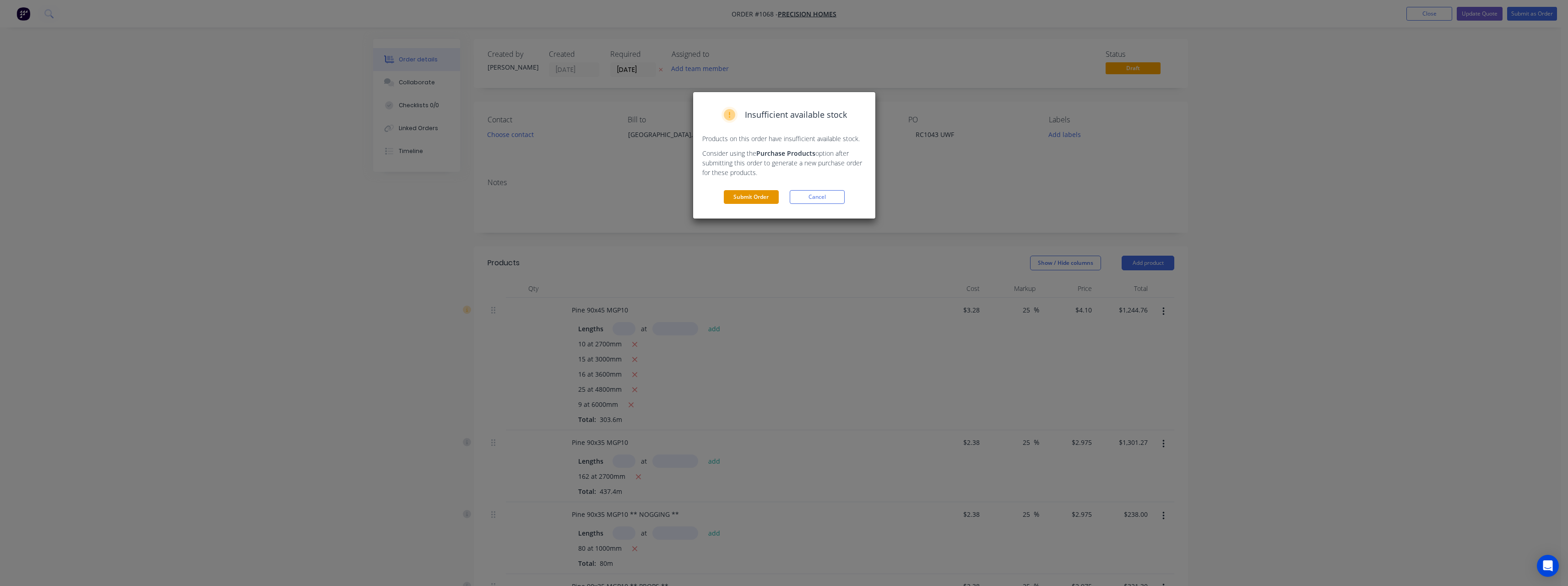
click at [761, 198] on button "Submit Order" at bounding box center [751, 197] width 55 height 13
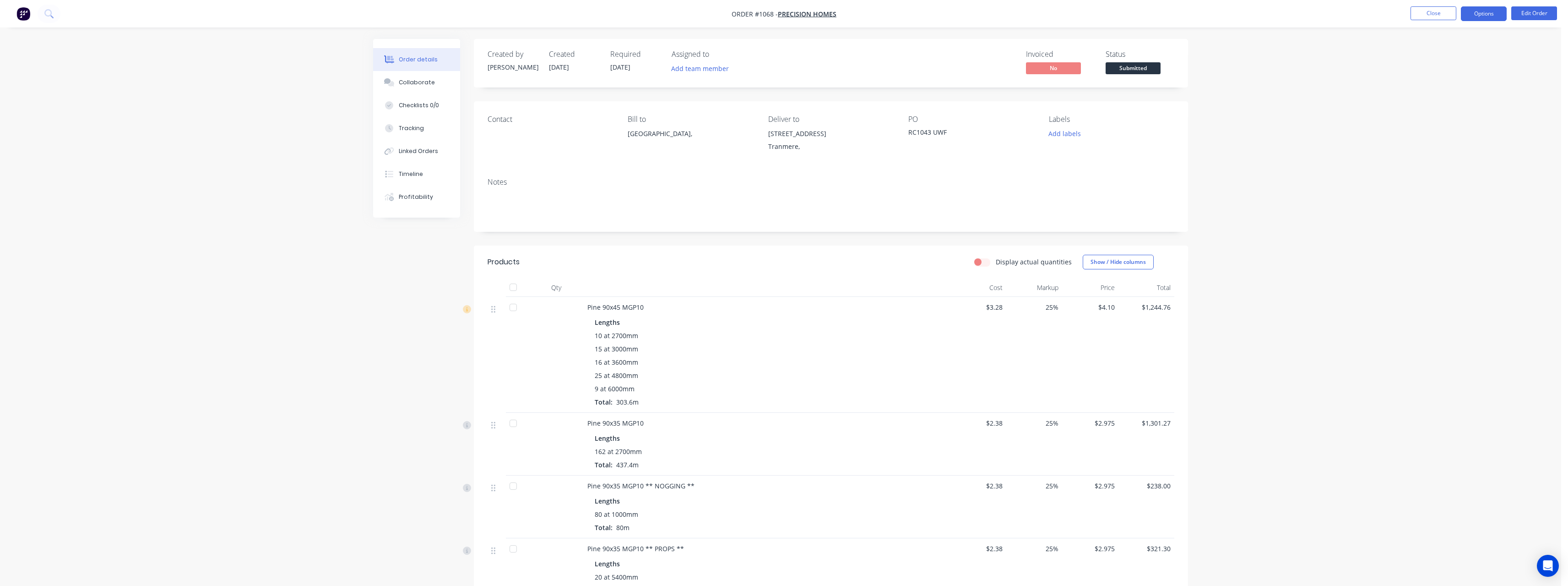
click at [1468, 20] on button "Options" at bounding box center [1484, 13] width 46 height 15
click at [1457, 112] on div "Work Order" at bounding box center [1456, 111] width 84 height 13
click at [1448, 93] on div "Without pricing" at bounding box center [1456, 92] width 84 height 13
click at [1150, 69] on span "Submitted" at bounding box center [1133, 68] width 55 height 12
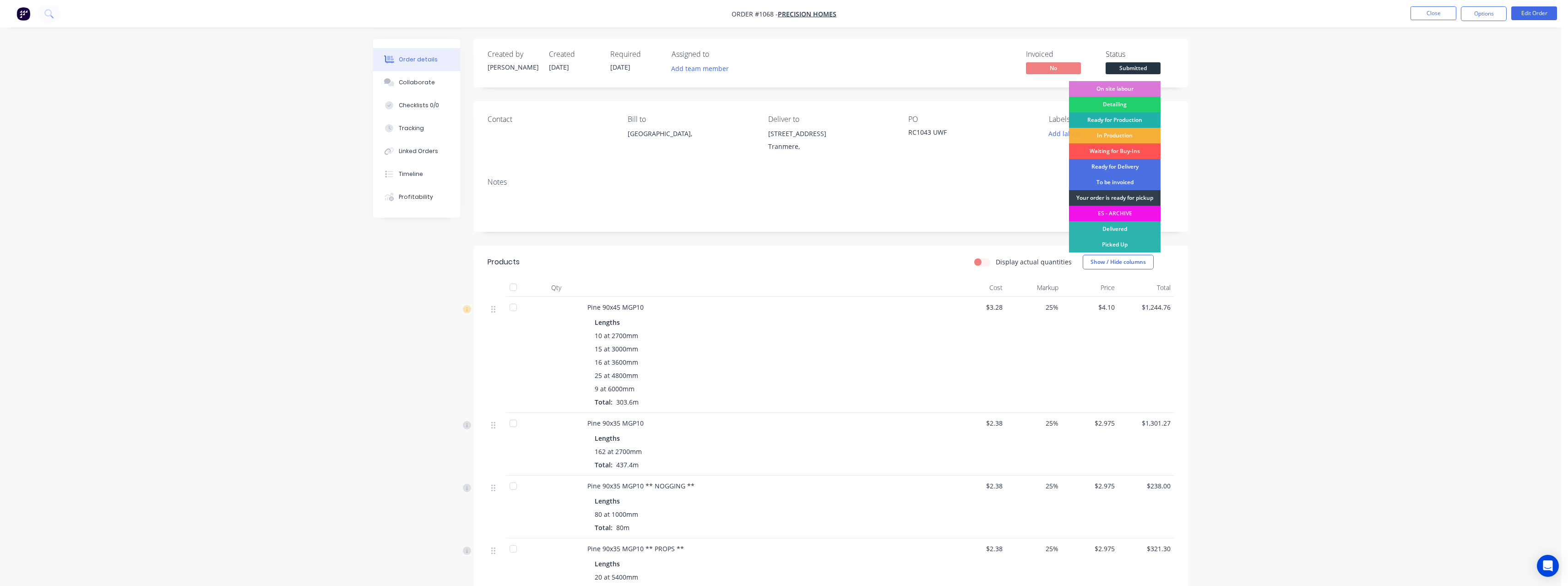
click at [1146, 113] on div "Ready for Production" at bounding box center [1115, 119] width 92 height 15
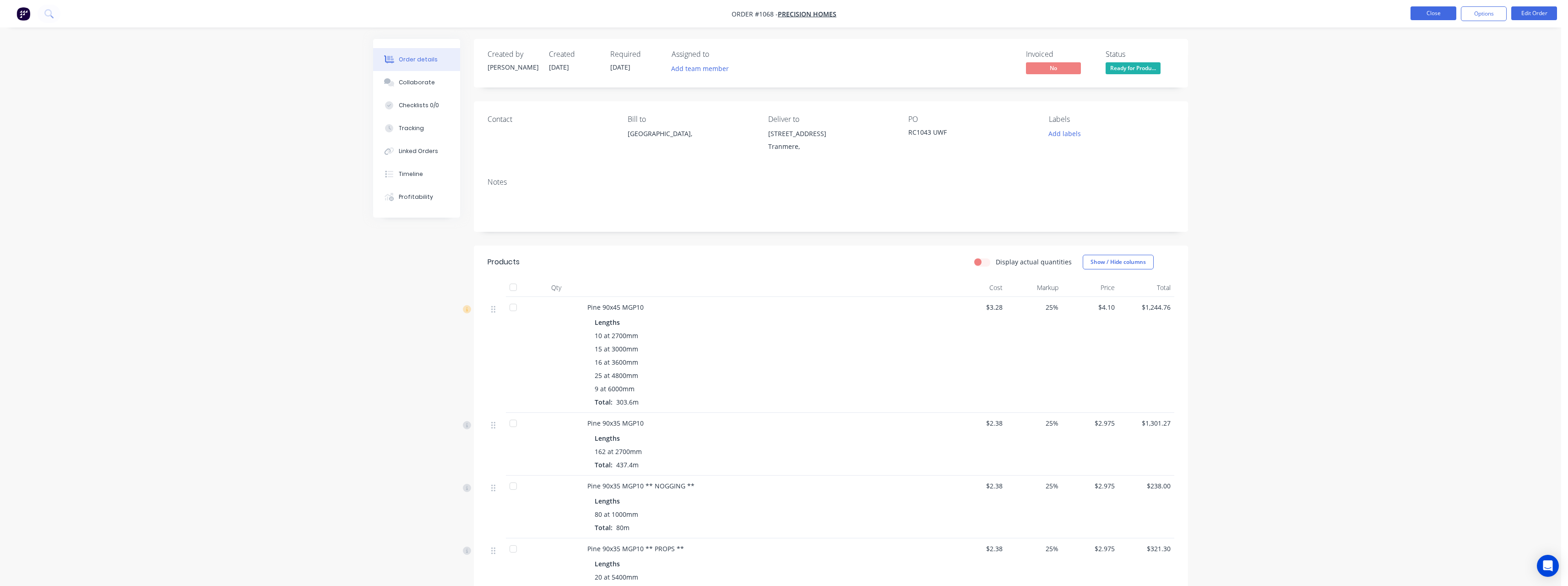
click at [1427, 11] on button "Close" at bounding box center [1433, 13] width 46 height 13
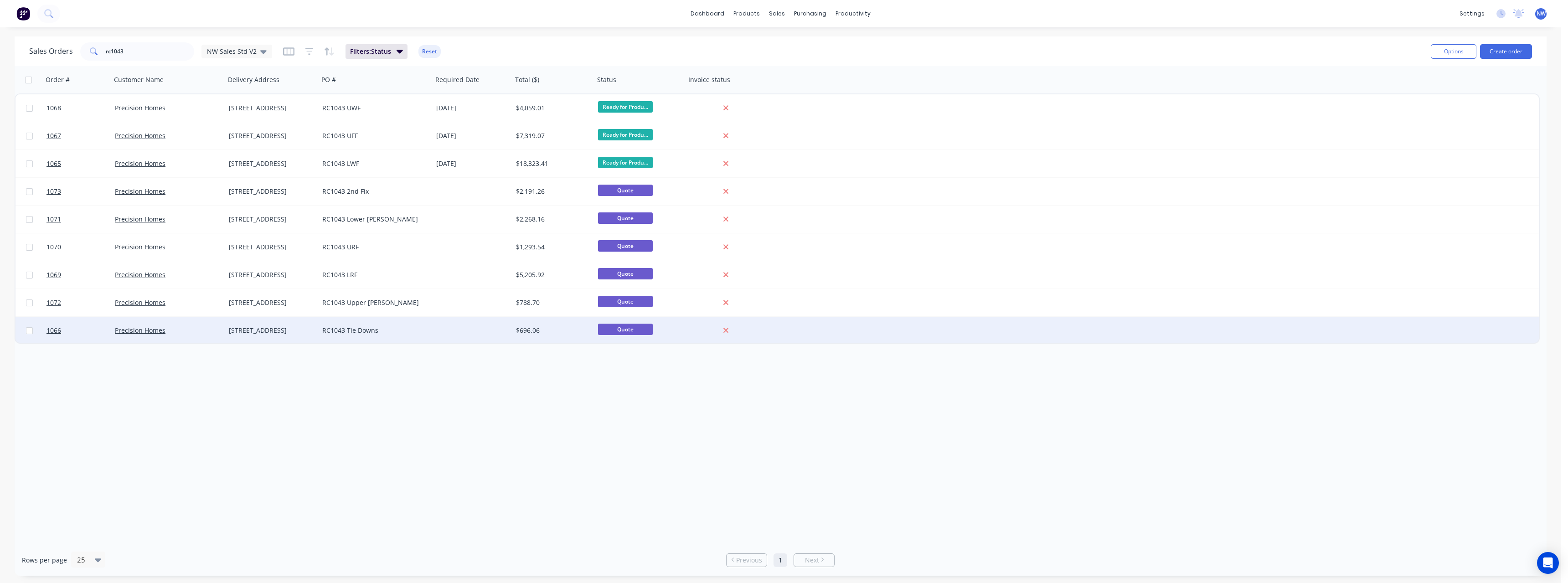
click at [453, 327] on div at bounding box center [472, 330] width 80 height 27
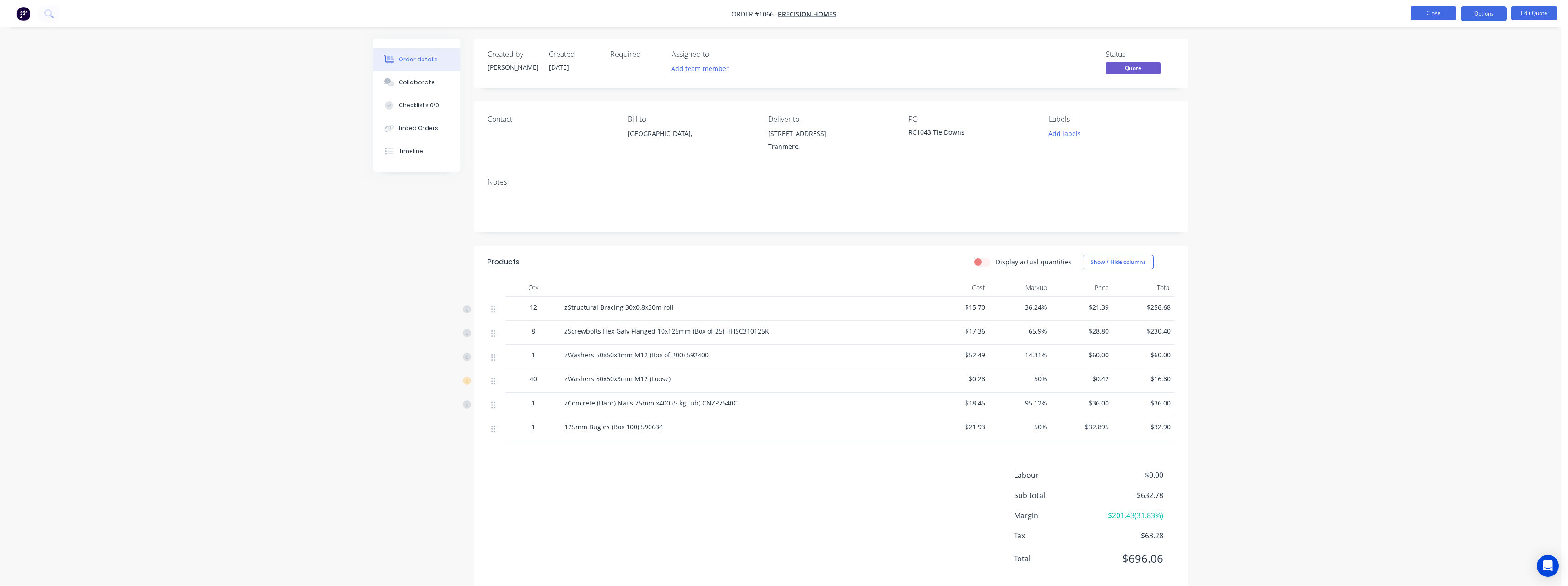
click at [1448, 13] on button "Close" at bounding box center [1433, 13] width 46 height 13
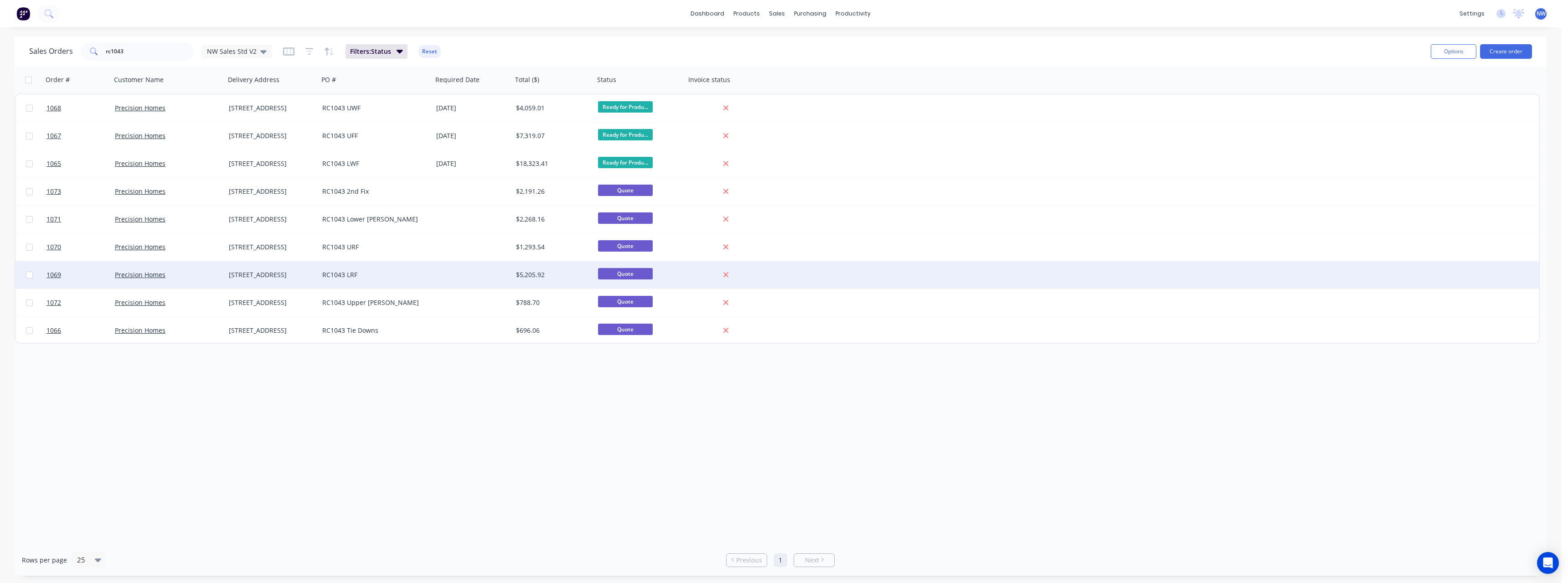
click at [340, 274] on div "RC1043 LRF" at bounding box center [373, 274] width 101 height 9
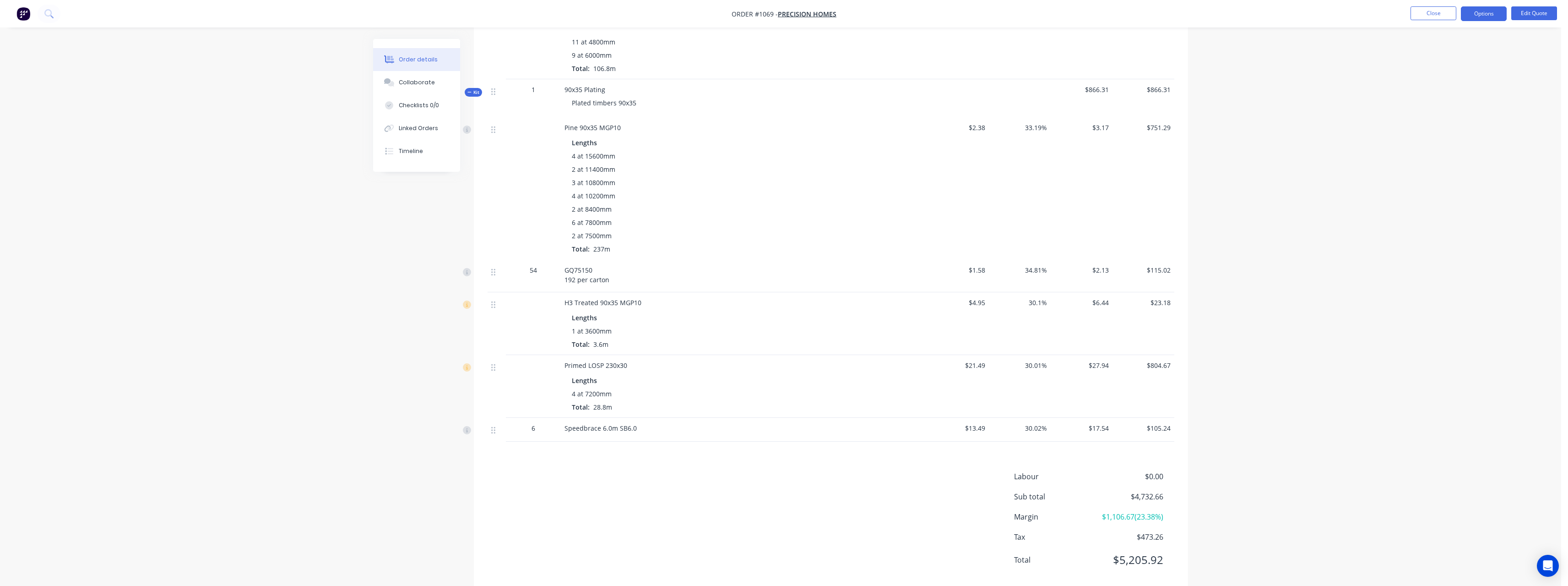
scroll to position [706, 0]
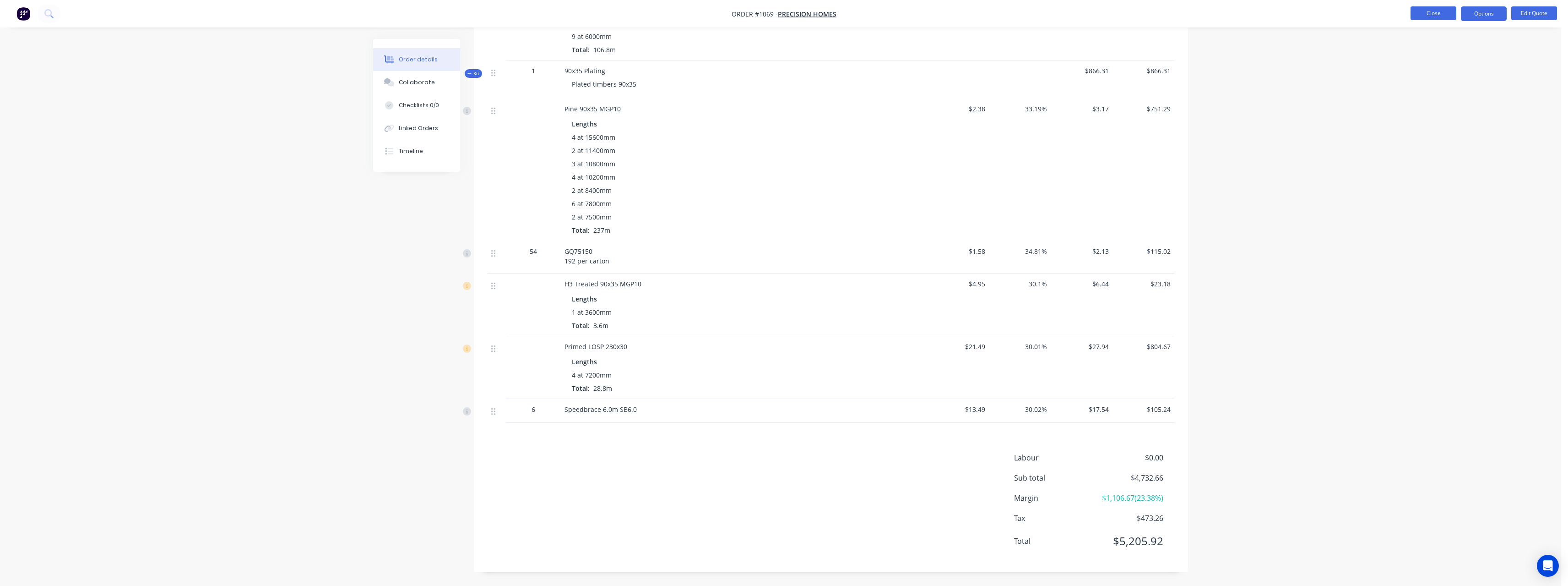
click at [1421, 13] on button "Close" at bounding box center [1433, 13] width 46 height 13
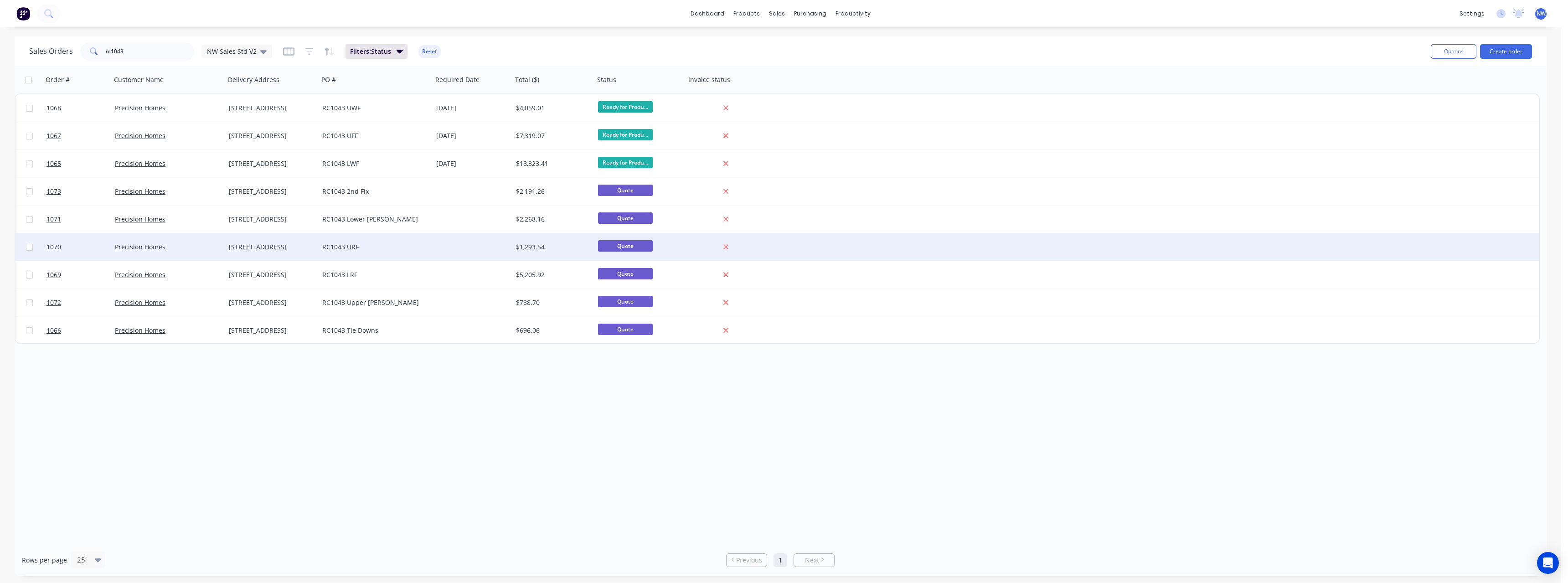
click at [425, 248] on div "RC1043 URF" at bounding box center [375, 246] width 107 height 9
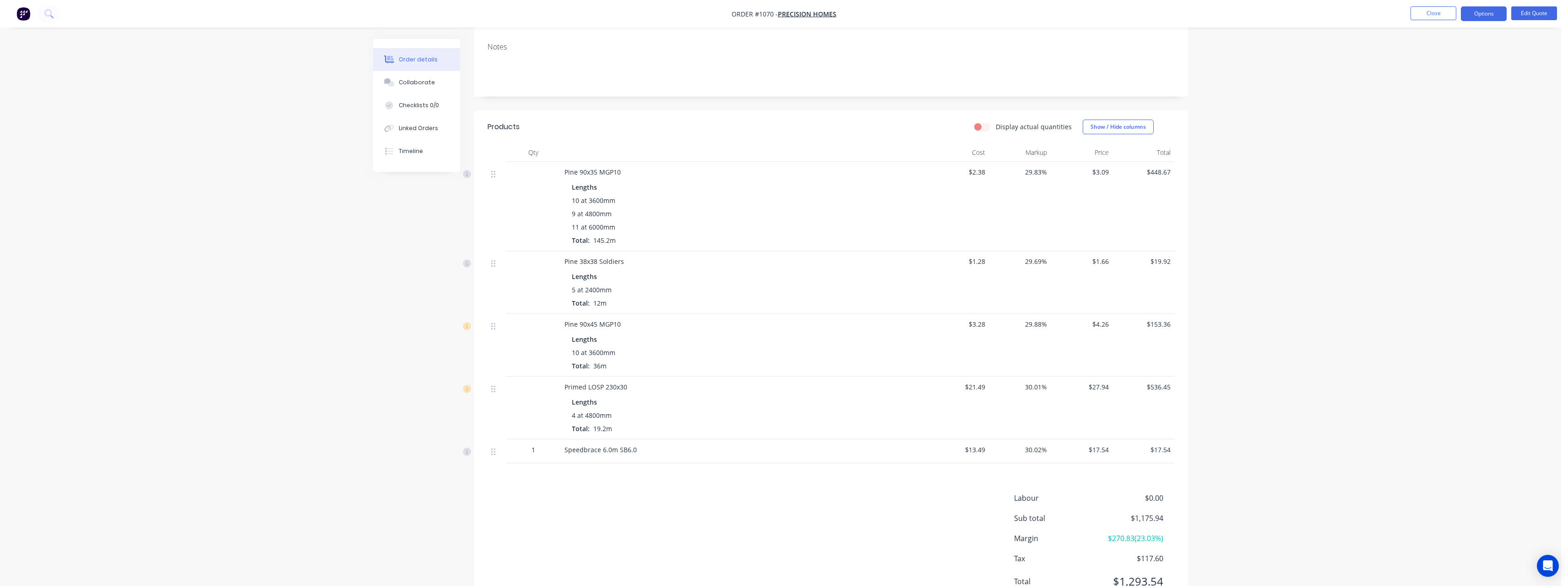
scroll to position [138, 0]
click at [1418, 16] on button "Close" at bounding box center [1433, 13] width 46 height 13
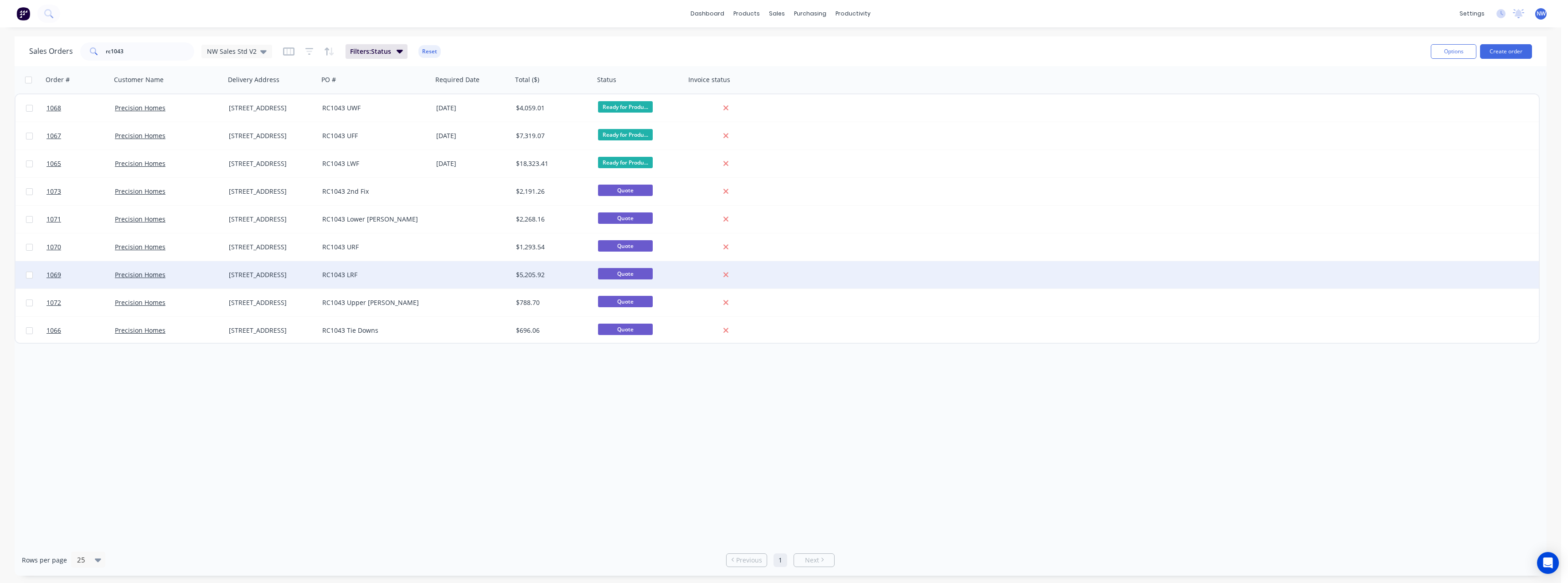
click at [371, 276] on div "RC1043 LRF" at bounding box center [373, 274] width 101 height 9
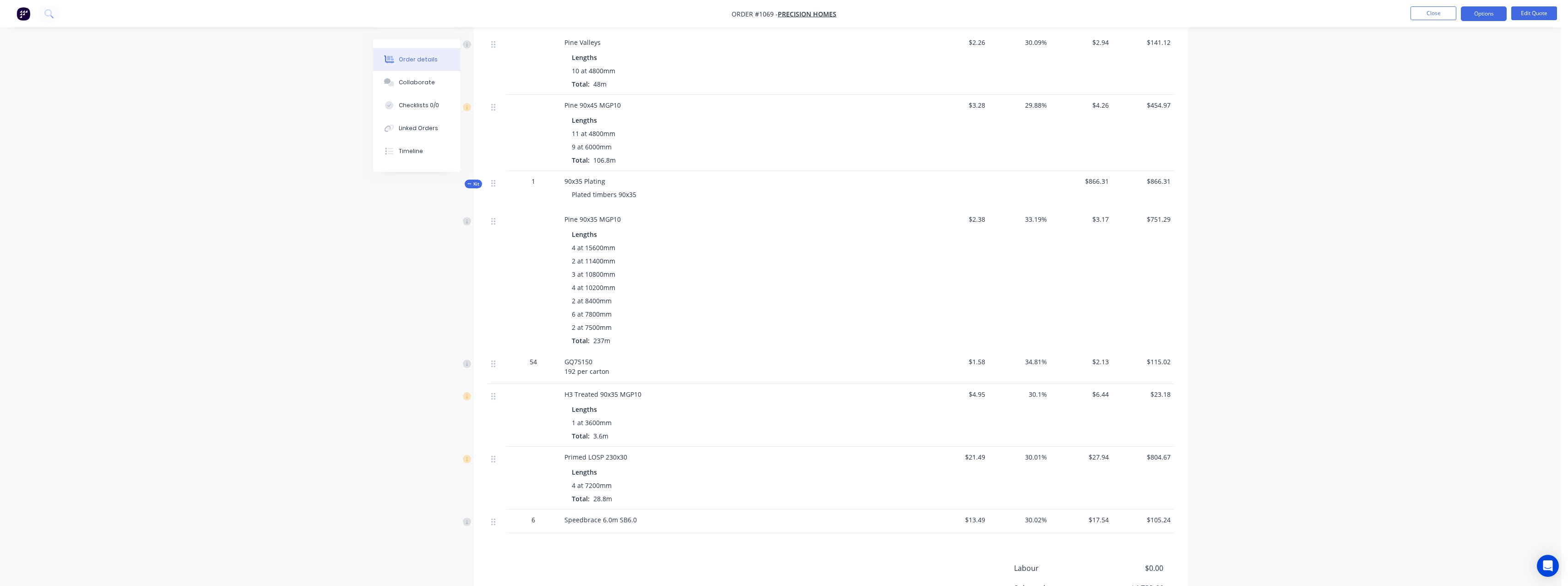
scroll to position [641, 0]
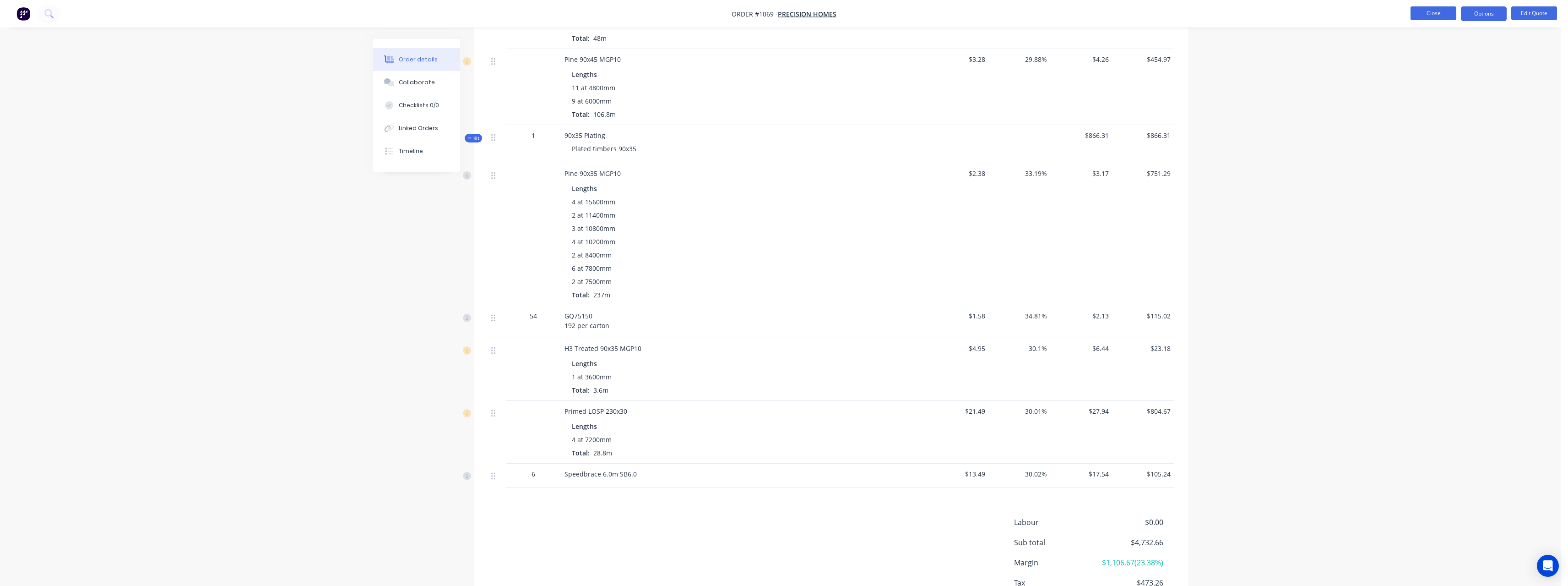
click at [1417, 13] on button "Close" at bounding box center [1433, 13] width 46 height 13
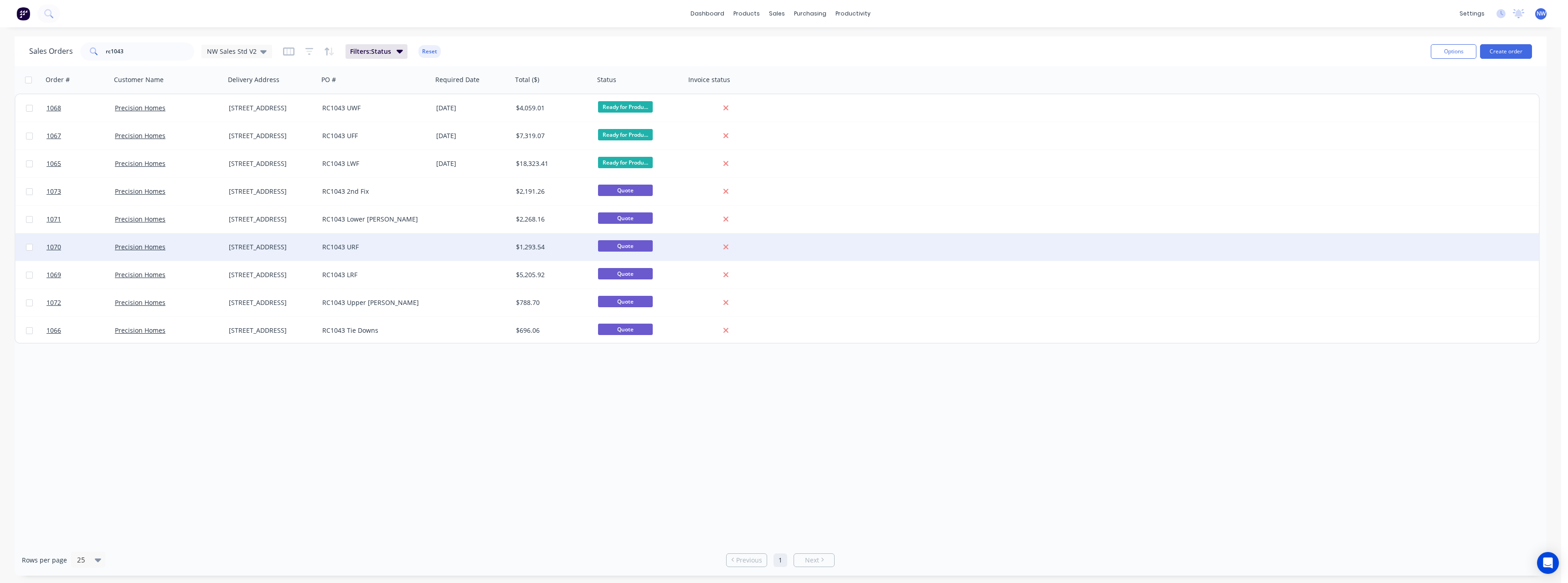
click at [350, 246] on div "RC1043 URF" at bounding box center [373, 246] width 101 height 9
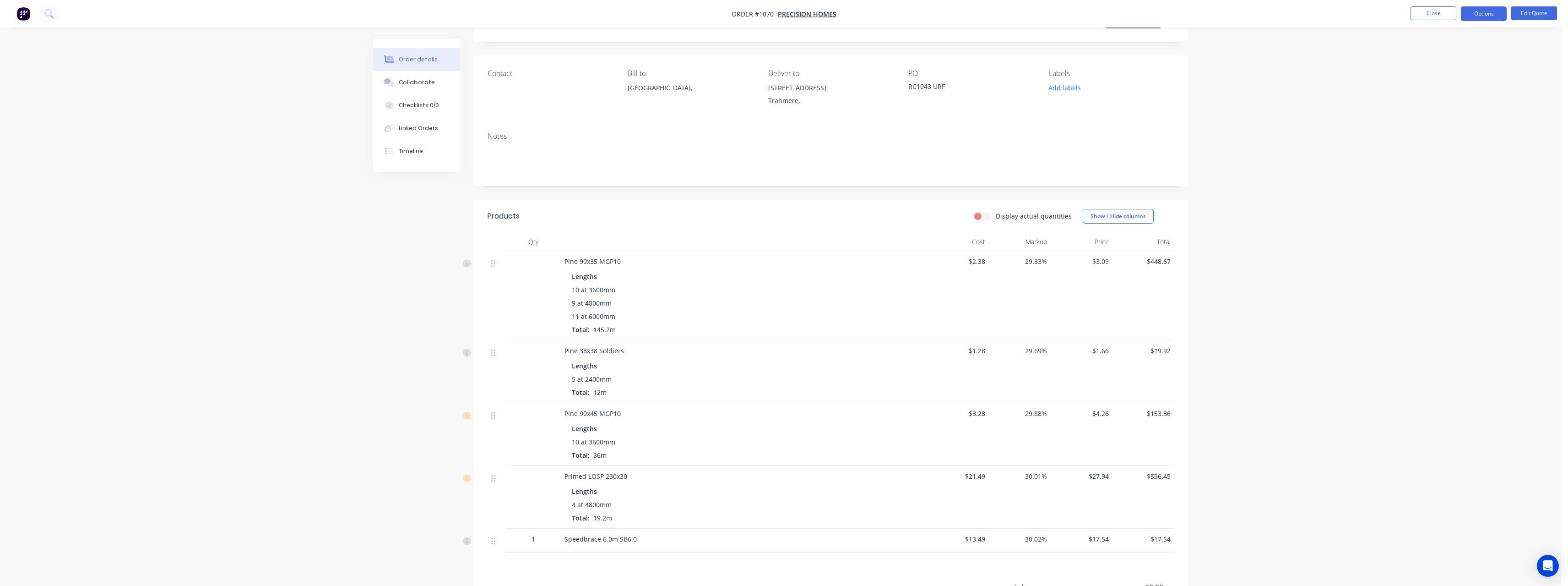
scroll to position [92, 0]
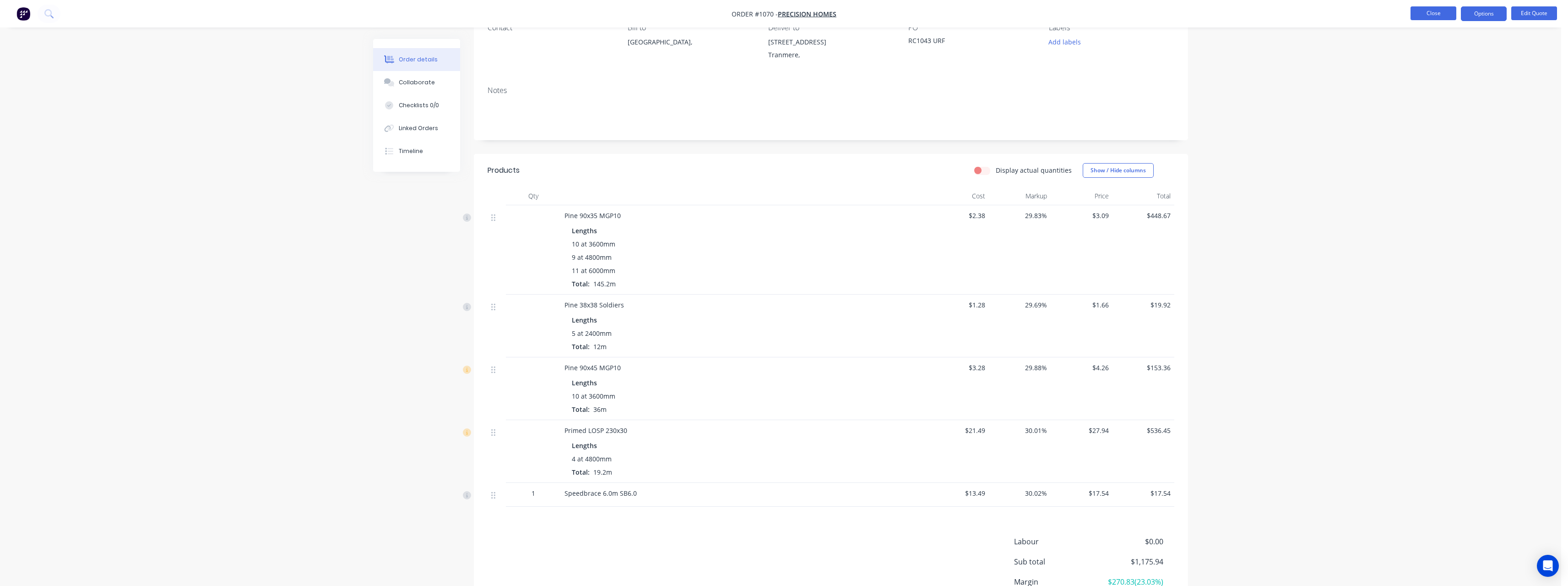
click at [1416, 13] on button "Close" at bounding box center [1433, 13] width 46 height 13
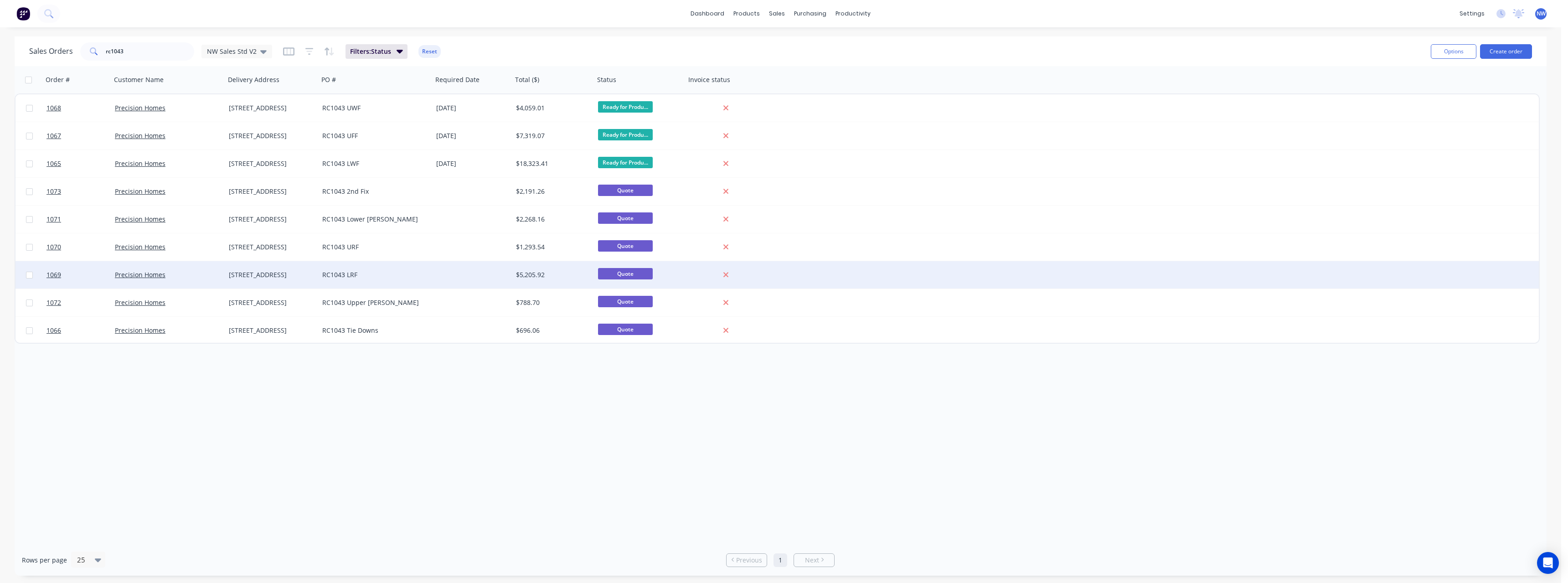
click at [373, 273] on div "RC1043 LRF" at bounding box center [373, 274] width 101 height 9
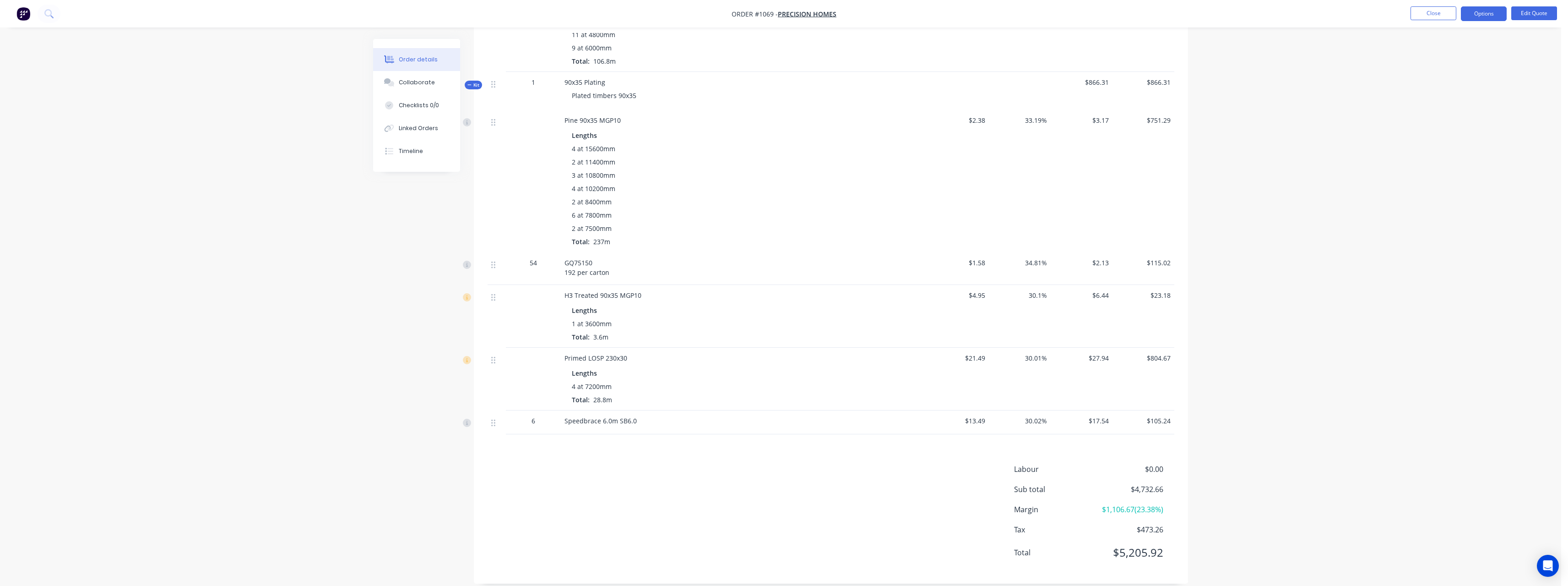
scroll to position [706, 0]
click at [1423, 13] on button "Close" at bounding box center [1433, 13] width 46 height 13
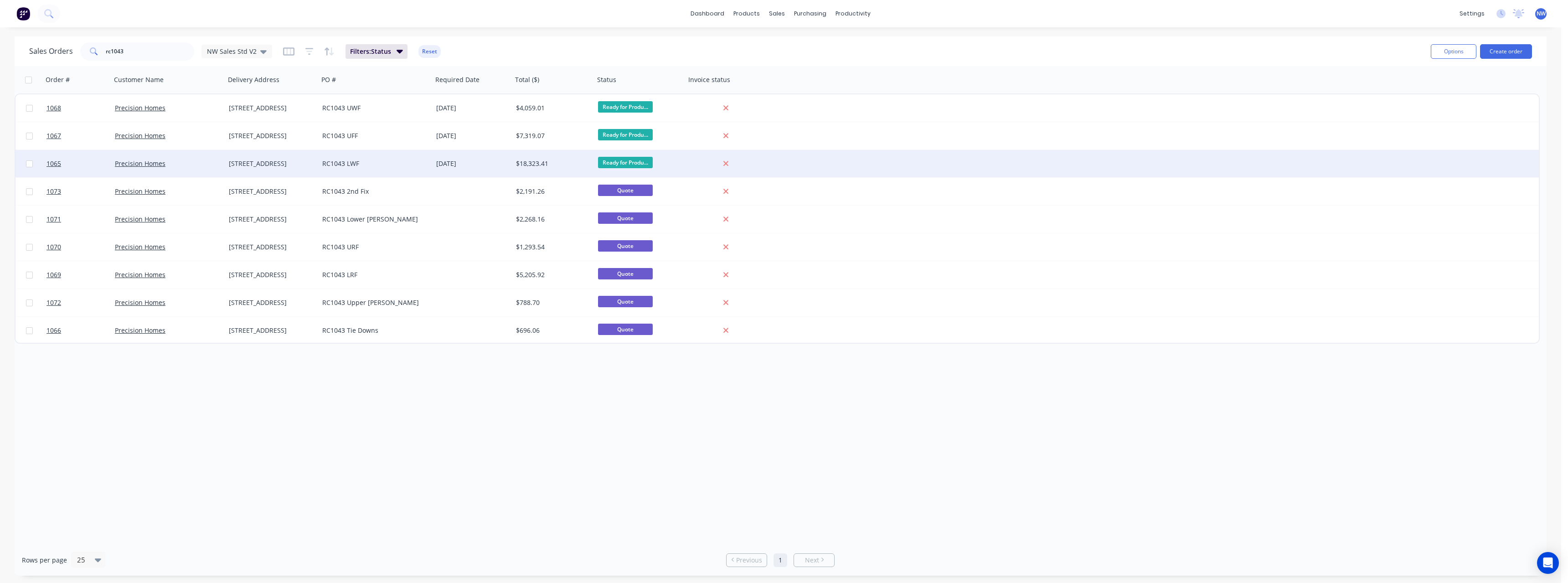
click at [483, 166] on div "[DATE]" at bounding box center [472, 163] width 72 height 9
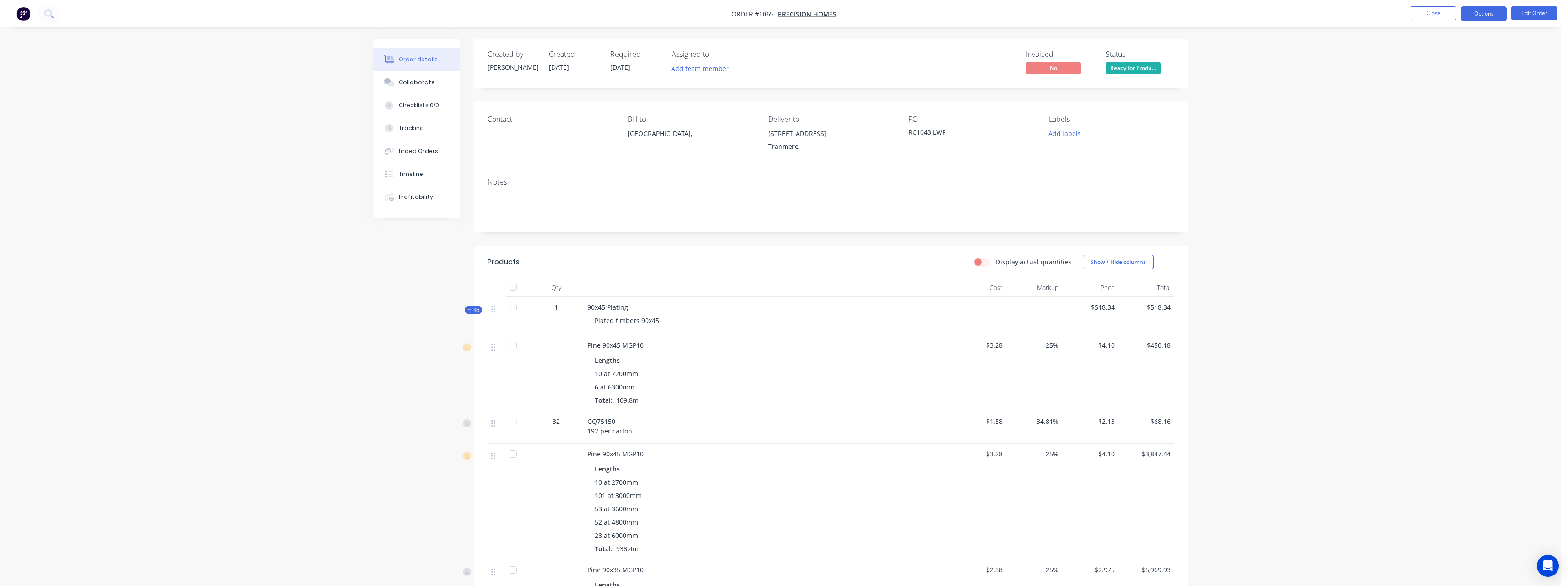
click at [1484, 12] on button "Options" at bounding box center [1484, 13] width 46 height 15
click at [1465, 161] on div "Purchase Products" at bounding box center [1456, 166] width 84 height 13
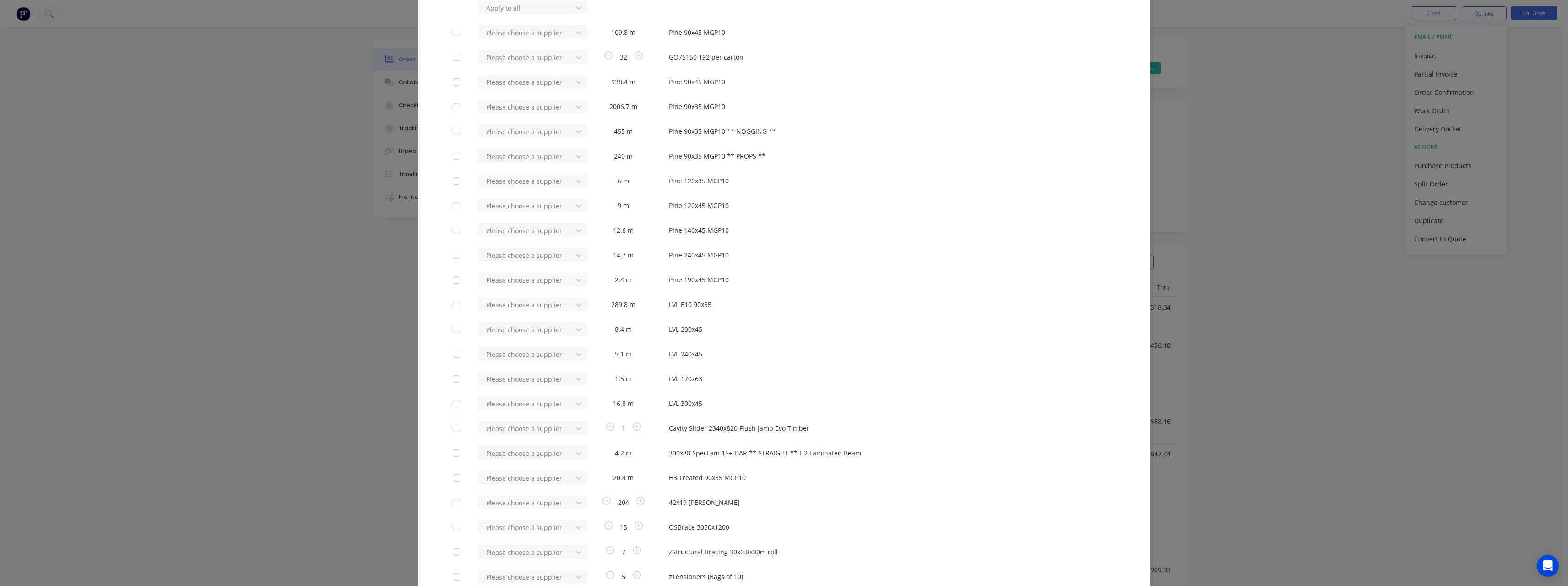
scroll to position [92, 0]
click at [545, 435] on div at bounding box center [526, 437] width 83 height 12
click at [528, 466] on div "ITI (SA) Pty Ltd" at bounding box center [532, 470] width 110 height 17
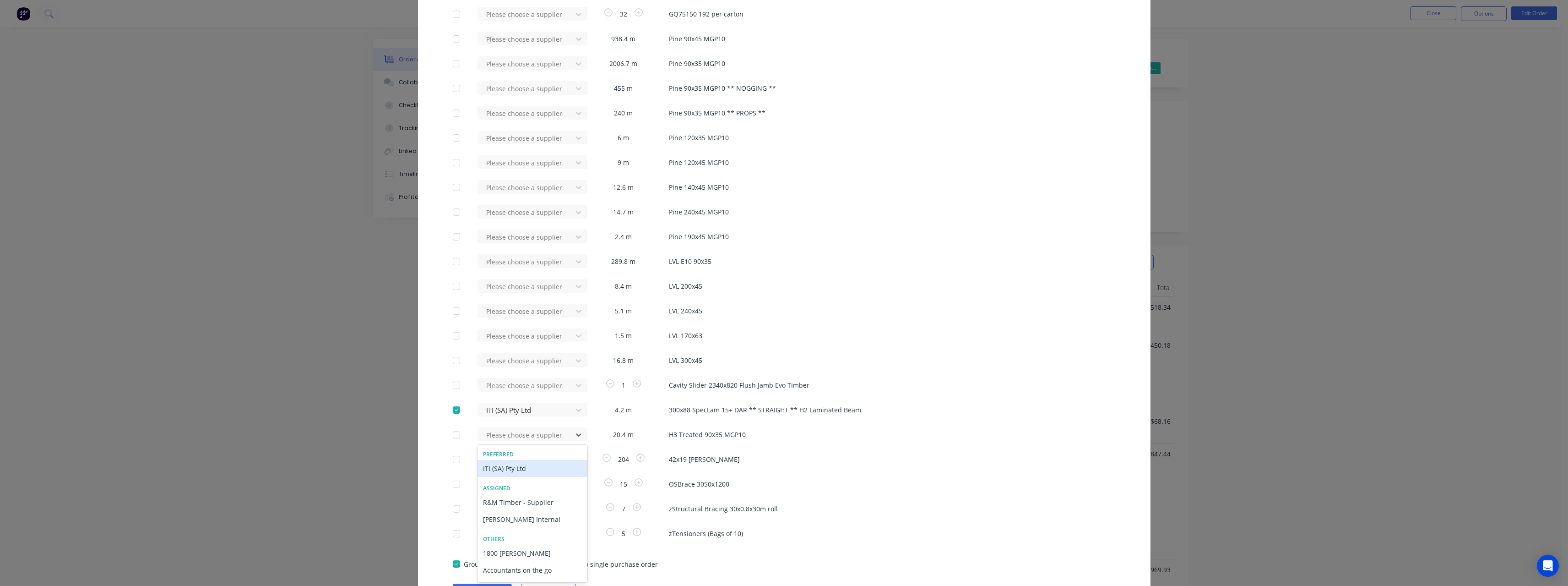
click at [519, 468] on div "ITI (SA) Pty Ltd" at bounding box center [532, 469] width 110 height 17
click at [451, 434] on div at bounding box center [457, 435] width 18 height 18
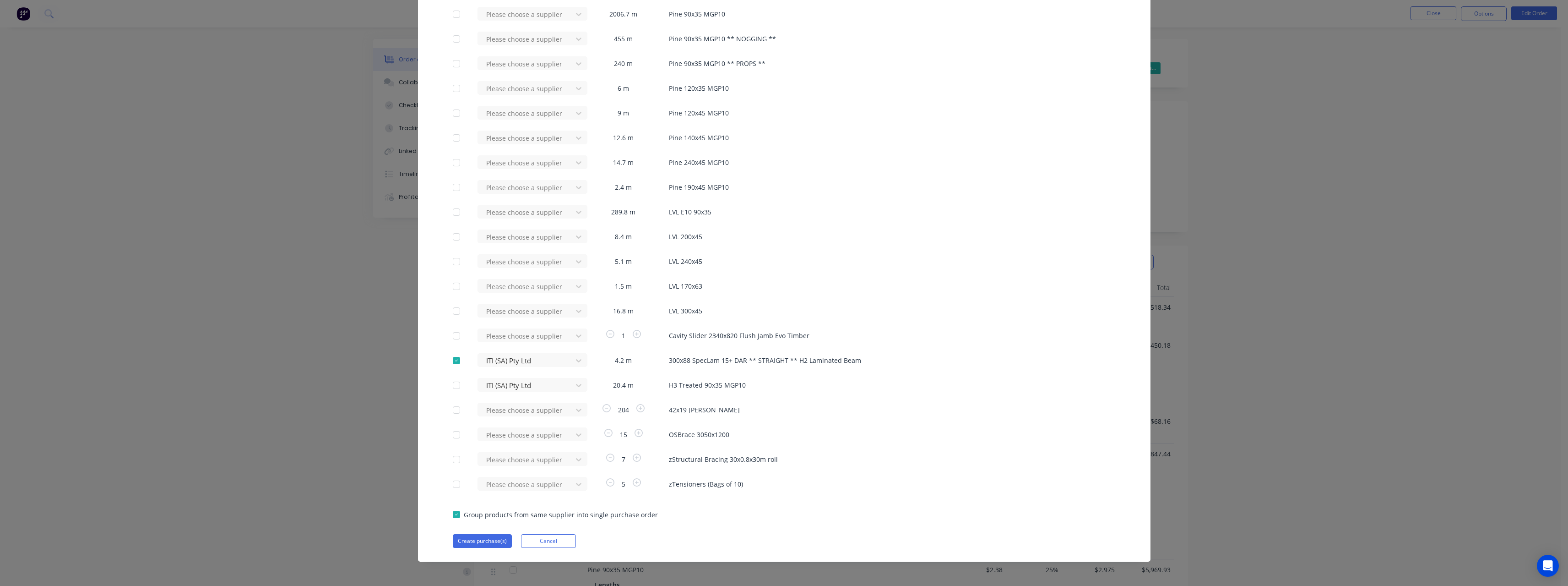
scroll to position [170, 0]
click at [478, 539] on button "Create purchase(s)" at bounding box center [482, 538] width 59 height 13
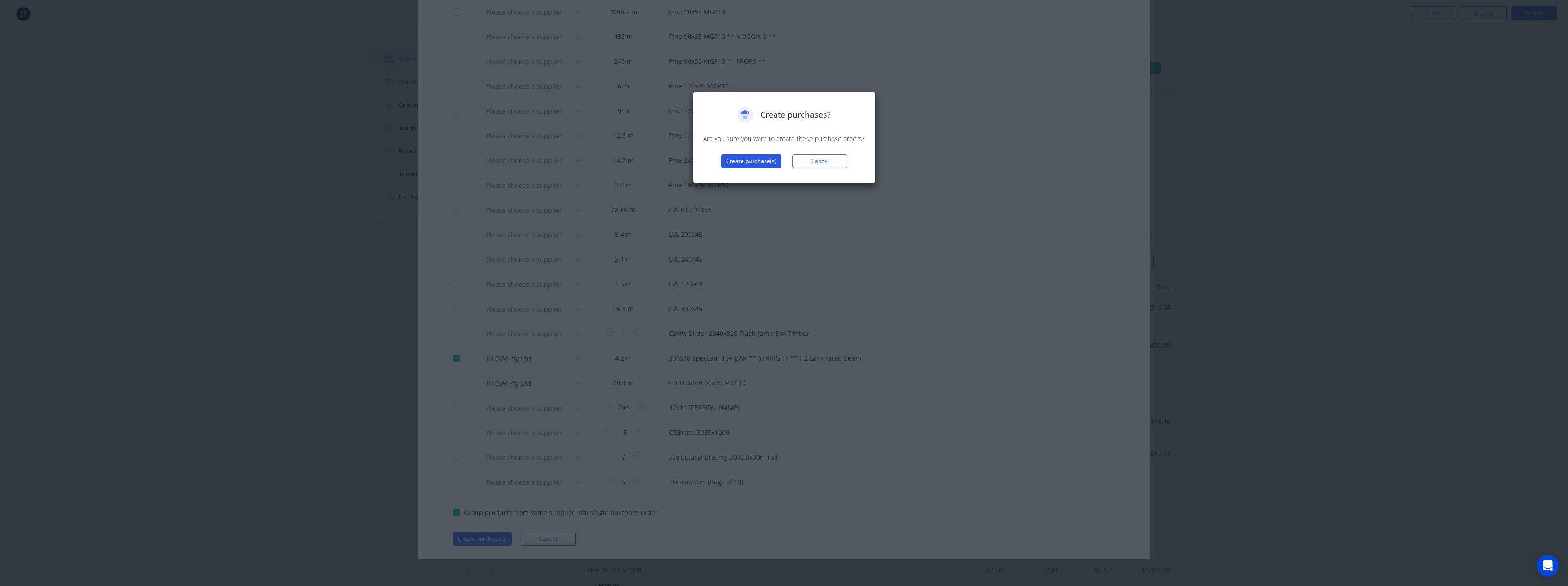
click at [743, 155] on button "Create purchase(s)" at bounding box center [751, 161] width 61 height 13
click at [757, 176] on button "View purchase(s)" at bounding box center [751, 176] width 55 height 13
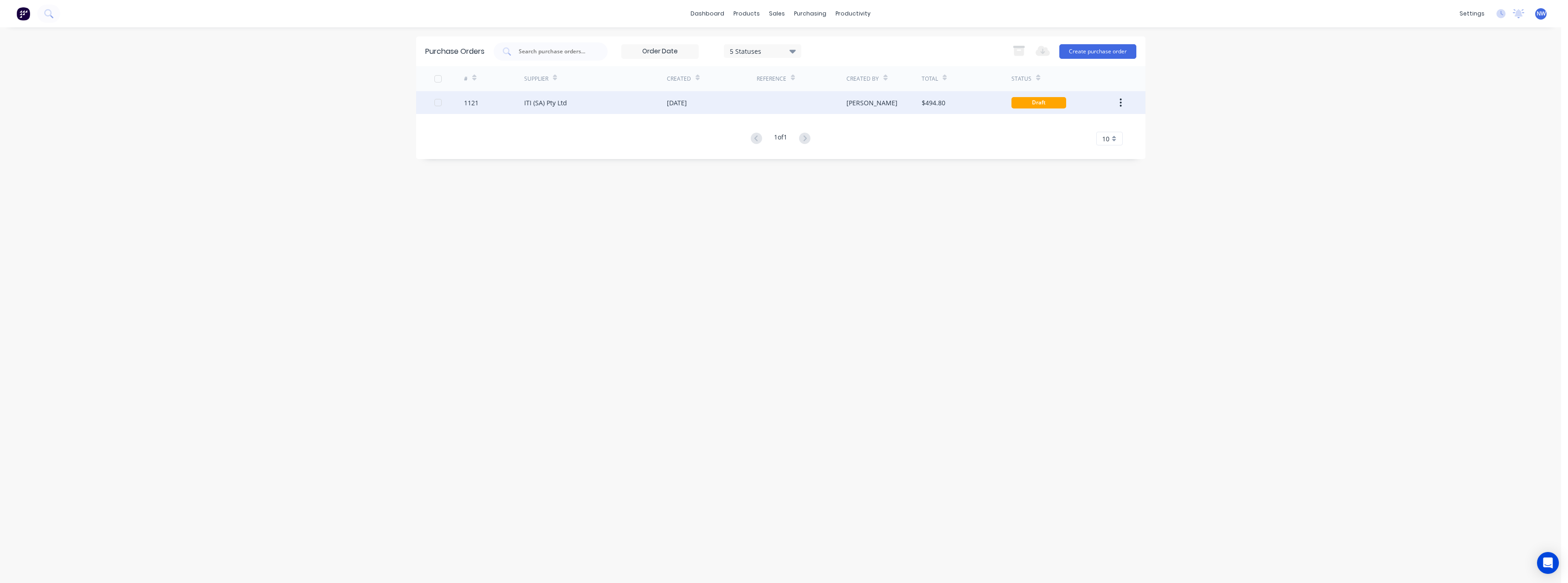
click at [744, 103] on div "[DATE]" at bounding box center [712, 102] width 90 height 23
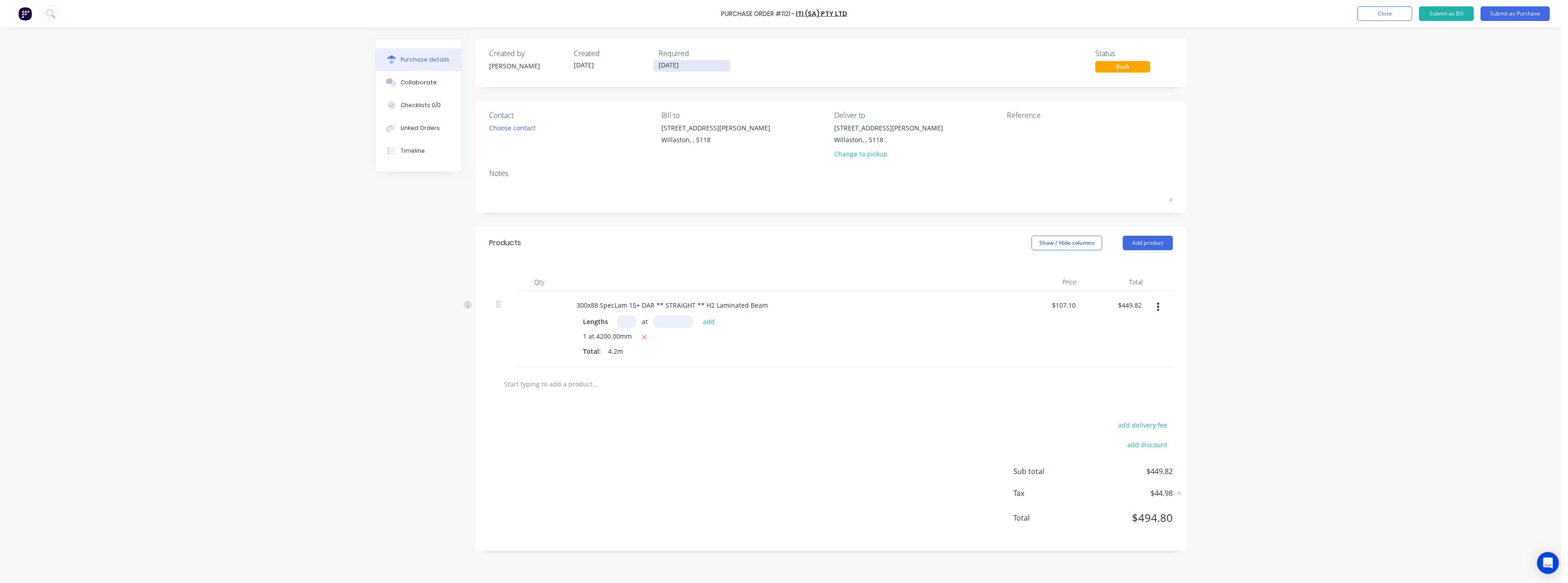
click at [709, 68] on input "[DATE]" at bounding box center [692, 66] width 77 height 12
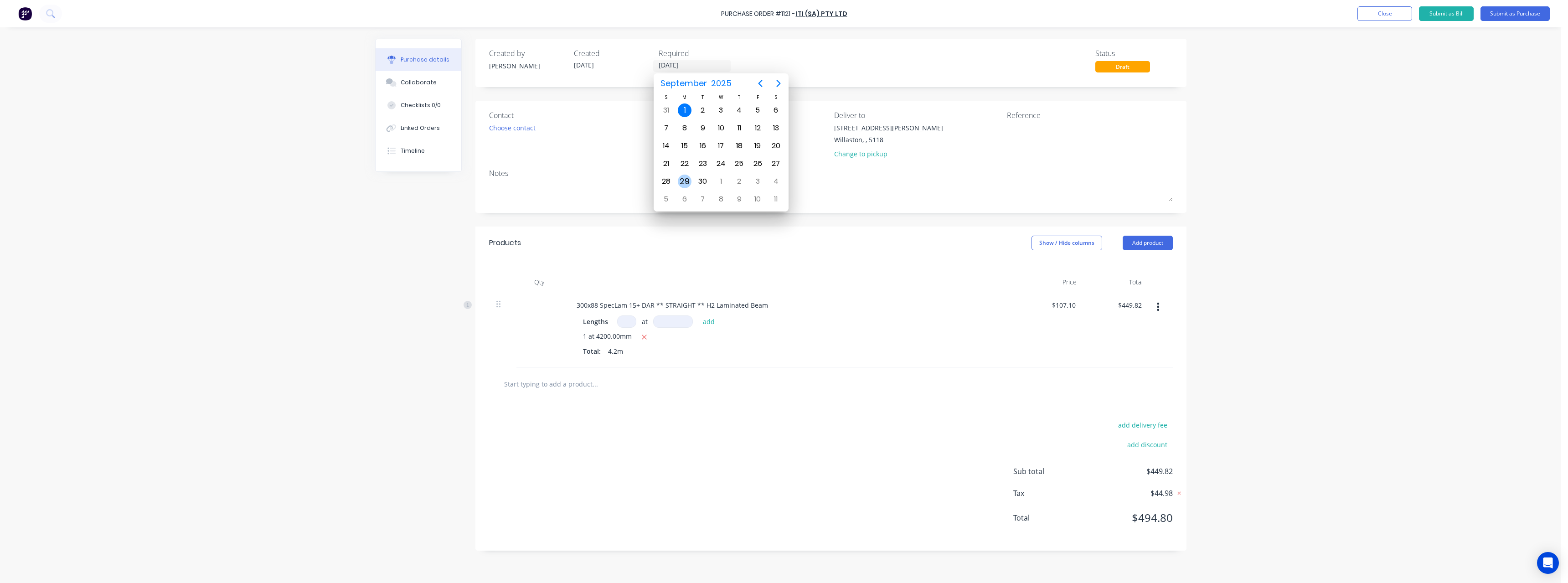
click at [692, 181] on div "29" at bounding box center [684, 181] width 18 height 17
type input "[DATE]"
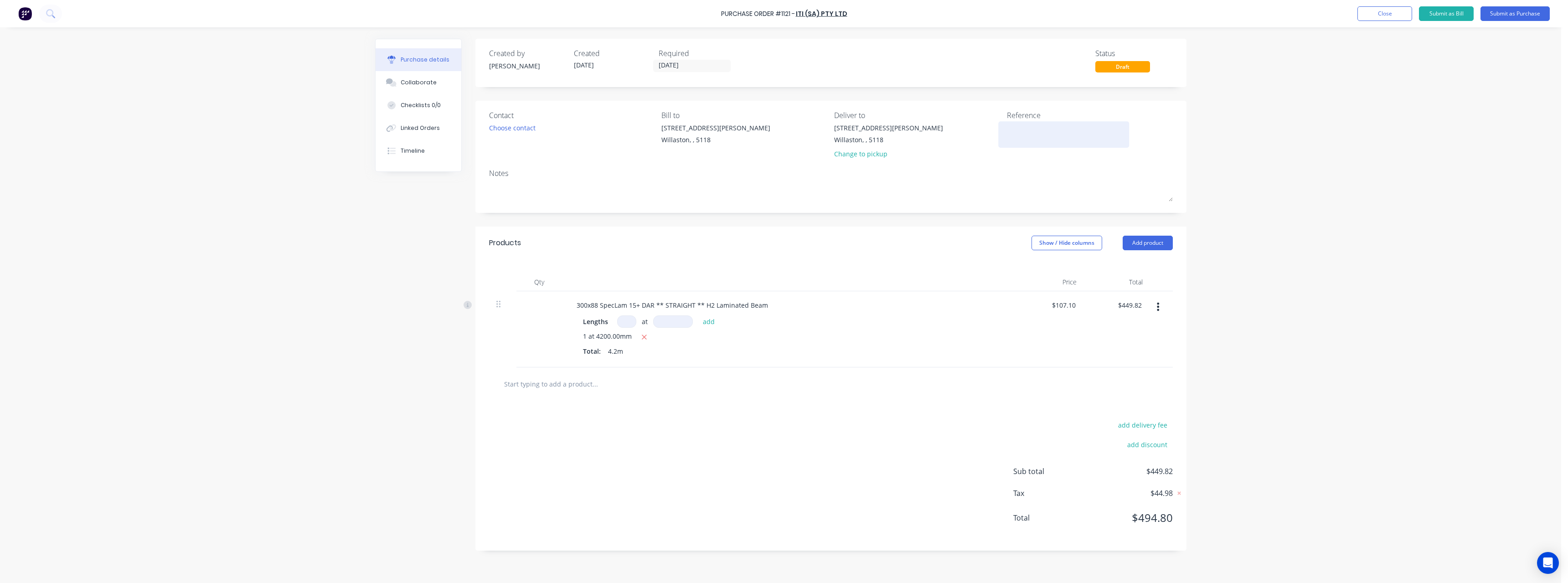
click at [1045, 133] on textarea at bounding box center [1063, 133] width 114 height 21
type textarea "RC1043 #1065"
type textarea "x"
type textarea "RC1043 #1065"
click at [1514, 13] on button "Submit as Purchase" at bounding box center [1515, 13] width 69 height 15
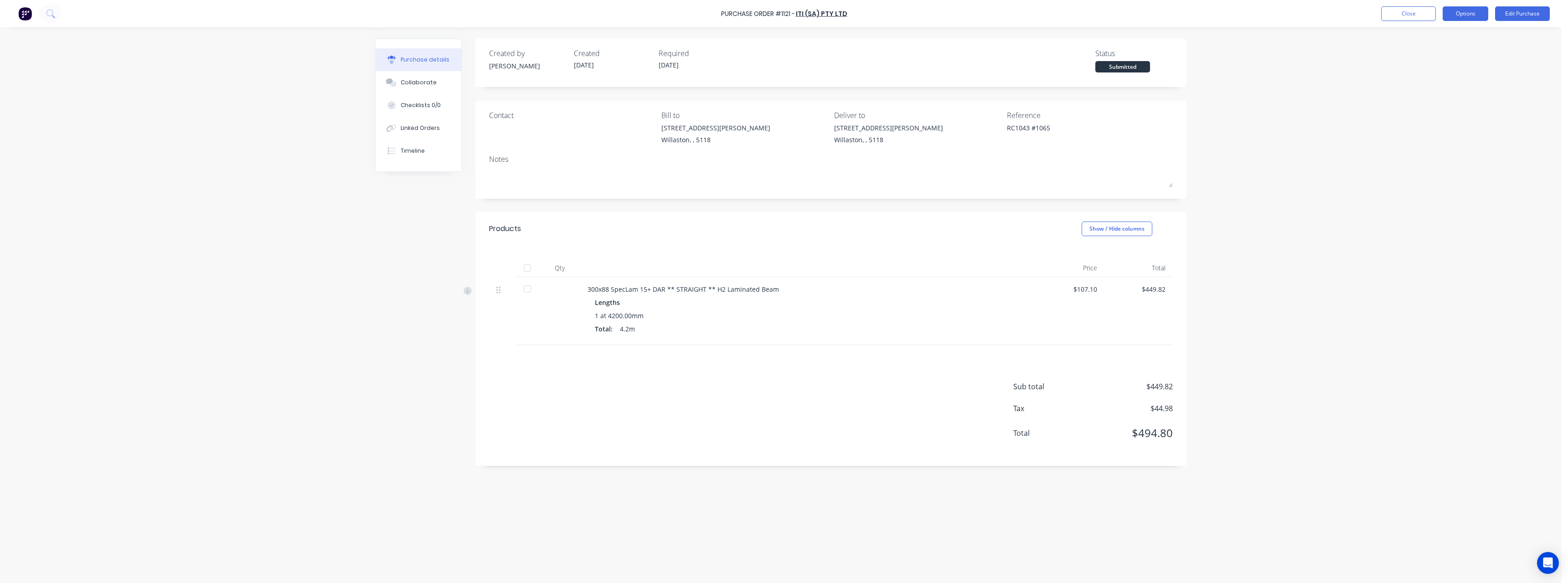
click at [1468, 17] on button "Options" at bounding box center [1465, 13] width 46 height 15
click at [1466, 30] on div "Print / Email" at bounding box center [1444, 37] width 70 height 13
click at [1460, 50] on div "With pricing" at bounding box center [1444, 55] width 70 height 13
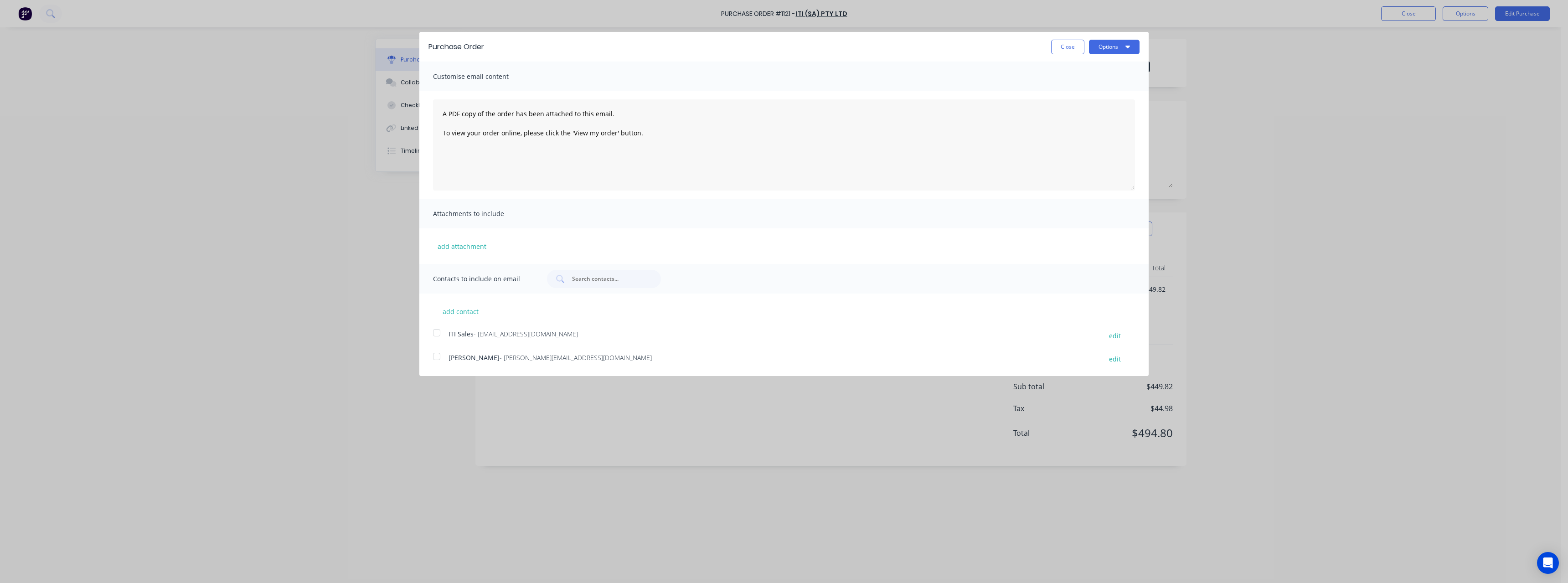
click at [520, 354] on span "- [PERSON_NAME][EMAIL_ADDRESS][DOMAIN_NAME]" at bounding box center [576, 357] width 152 height 9
click at [1101, 50] on button "Options" at bounding box center [1114, 47] width 51 height 15
click at [1090, 85] on div "Email" at bounding box center [1096, 88] width 70 height 13
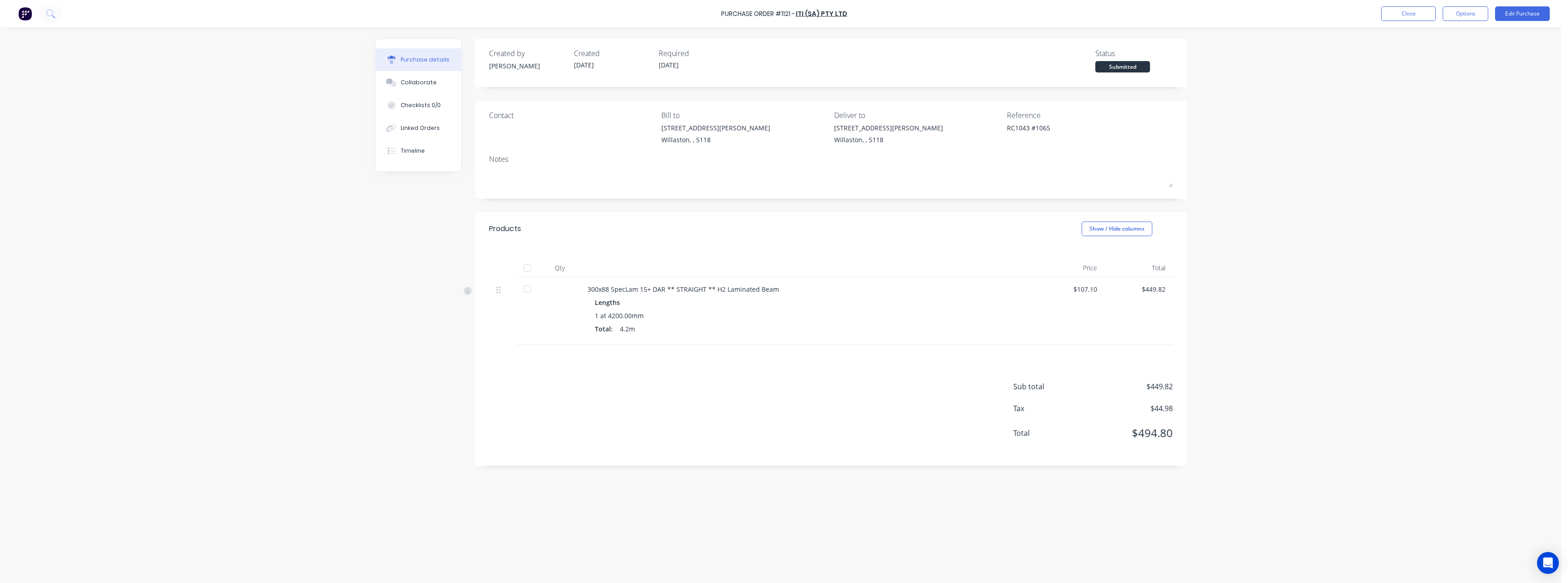
type textarea "x"
click at [1416, 13] on button "Close" at bounding box center [1409, 13] width 55 height 15
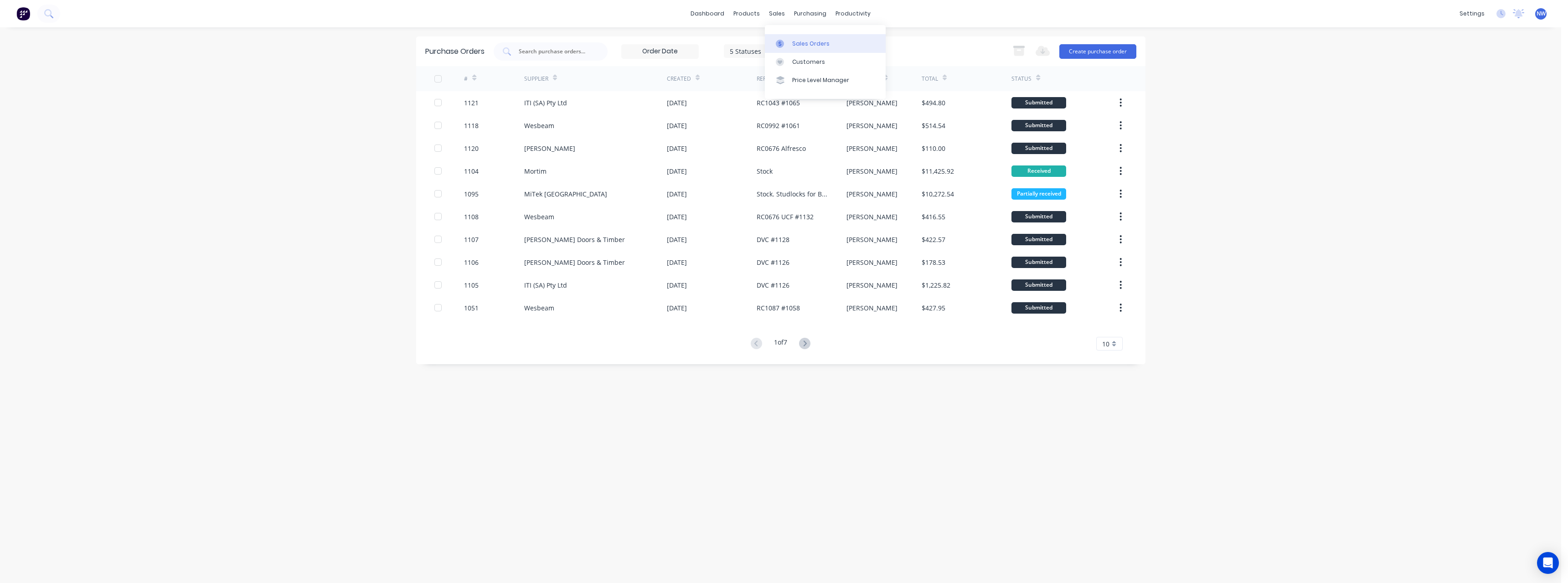
click at [800, 46] on div "Sales Orders" at bounding box center [810, 43] width 37 height 8
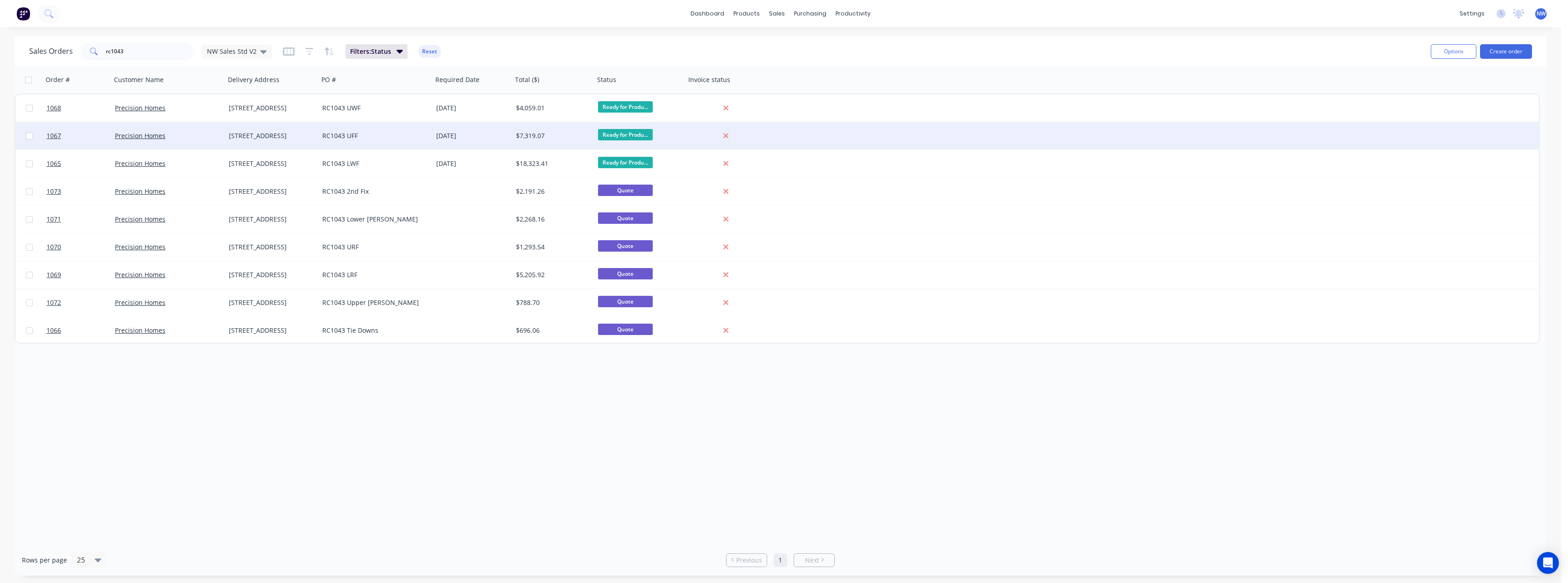
click at [177, 141] on div "Precision Homes" at bounding box center [168, 136] width 114 height 27
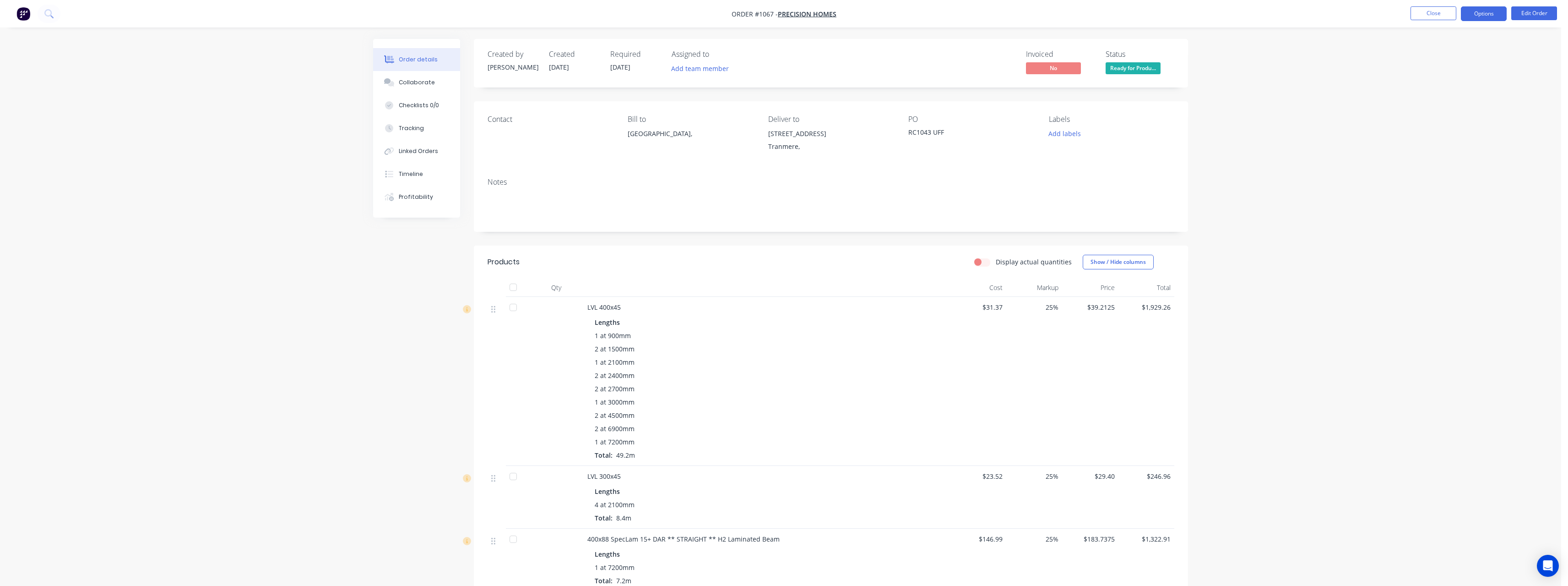
click at [1475, 12] on button "Options" at bounding box center [1484, 13] width 46 height 15
click at [1440, 167] on div "Purchase Products" at bounding box center [1456, 166] width 84 height 13
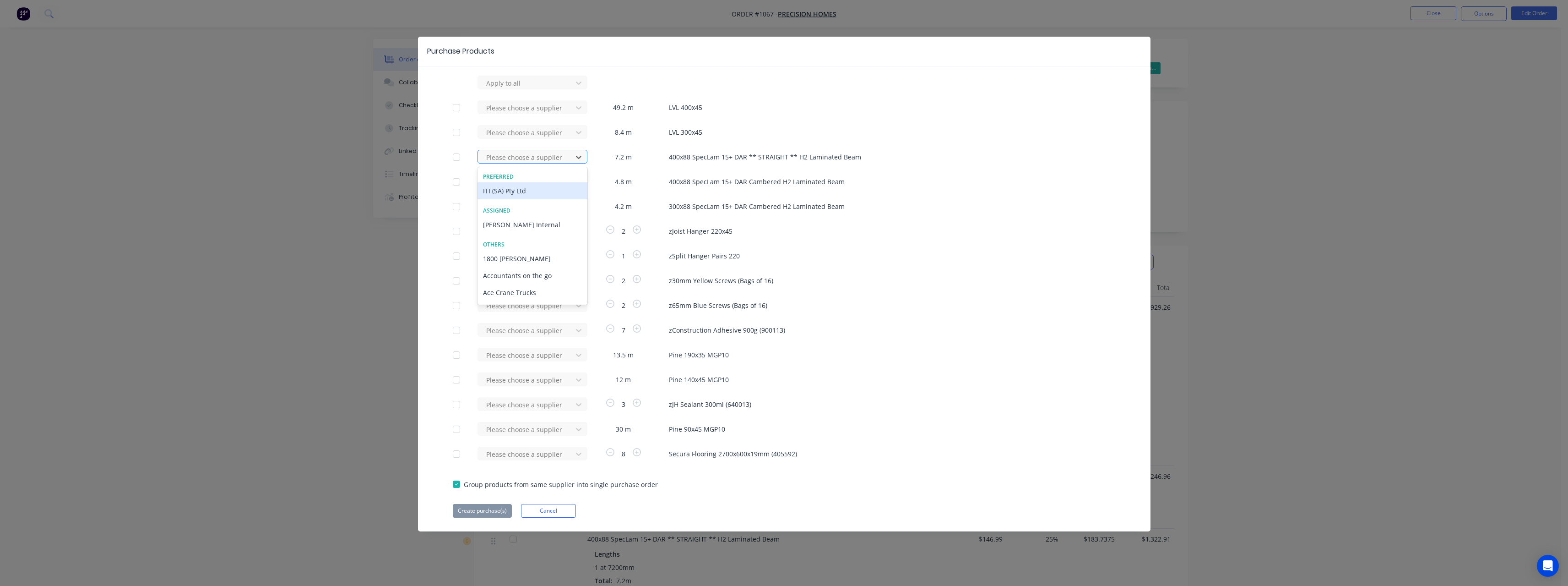
click at [493, 160] on div at bounding box center [526, 157] width 83 height 12
click at [495, 190] on div "ITI (SA) Pty Ltd" at bounding box center [532, 191] width 110 height 17
click at [504, 89] on div at bounding box center [526, 83] width 83 height 12
click at [504, 211] on div "ITI (SA) Pty Ltd" at bounding box center [532, 215] width 110 height 17
click at [503, 89] on div at bounding box center [526, 83] width 83 height 12
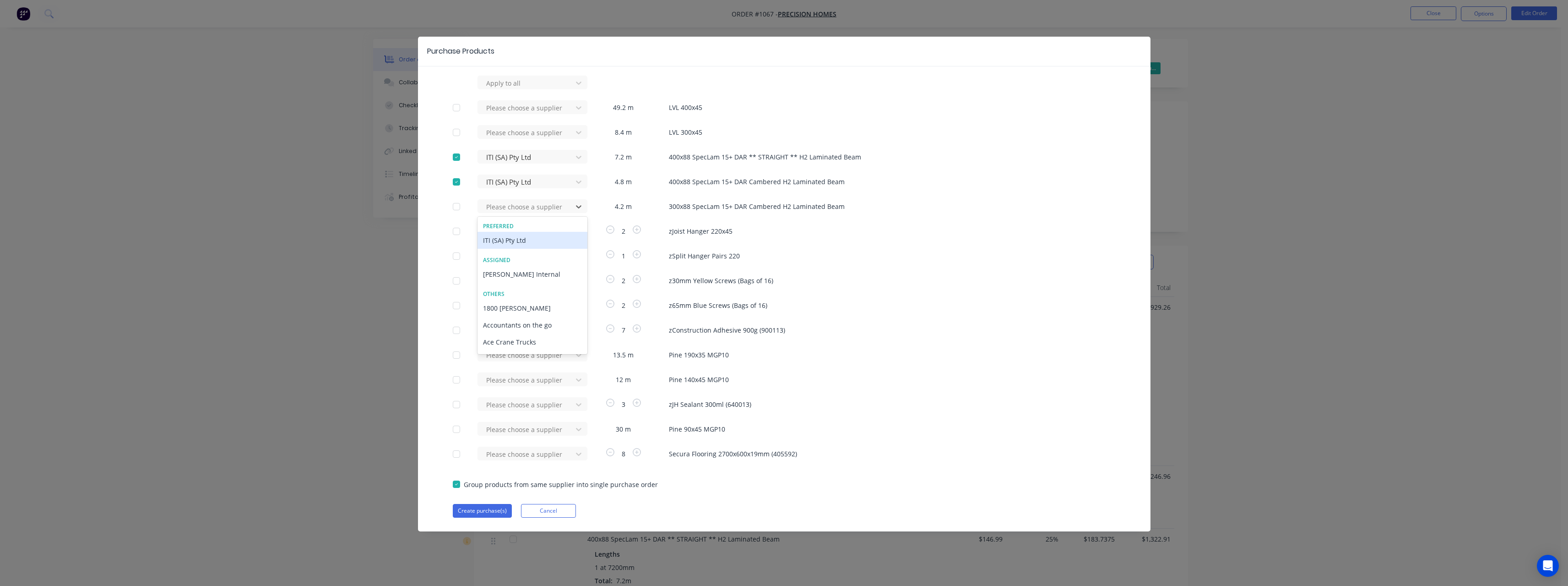
click at [507, 239] on div "ITI (SA) Pty Ltd" at bounding box center [532, 240] width 110 height 17
click at [493, 513] on button "Create purchase(s)" at bounding box center [482, 511] width 59 height 13
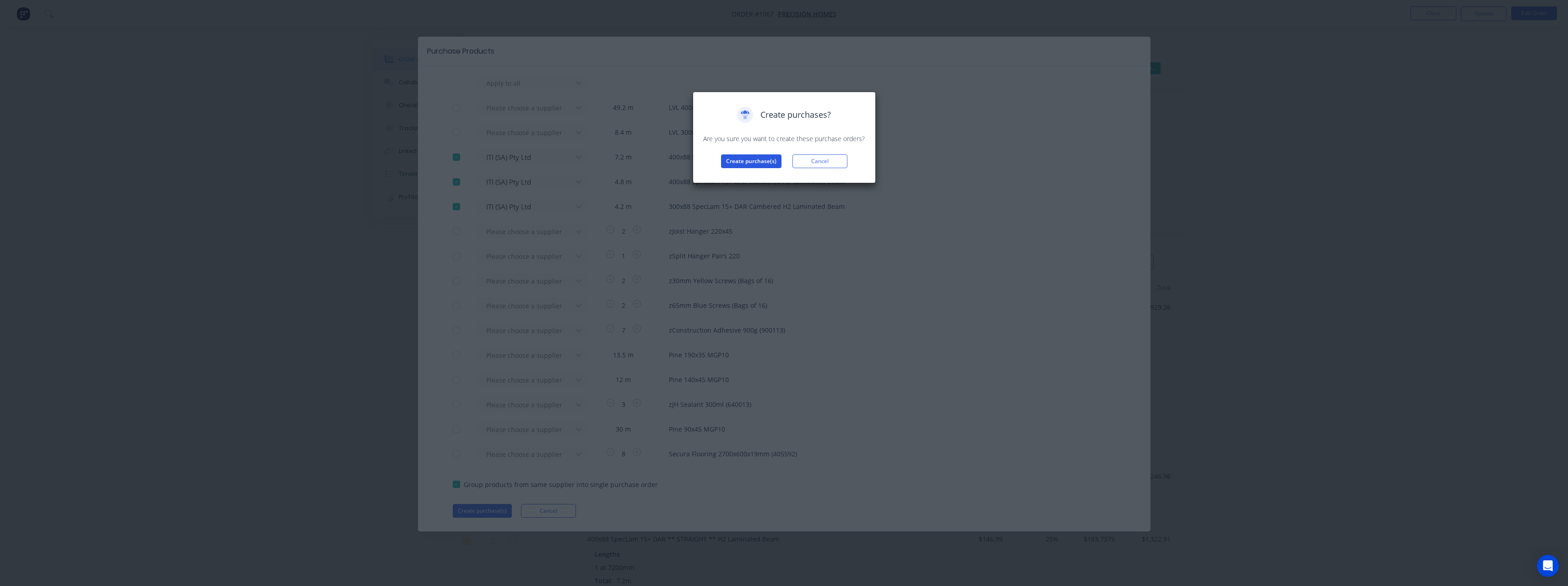
click at [731, 165] on button "Create purchase(s)" at bounding box center [751, 161] width 61 height 13
click at [746, 172] on button "View purchase(s)" at bounding box center [751, 176] width 55 height 13
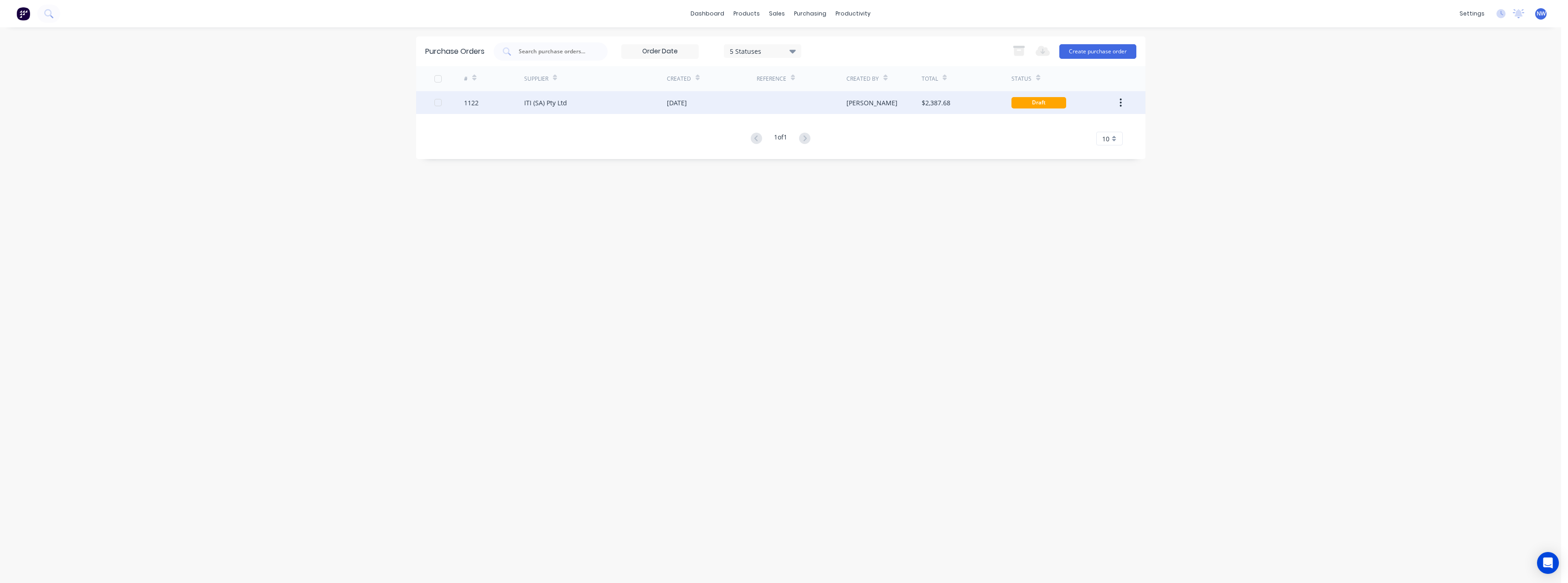
click at [902, 100] on div "[PERSON_NAME]" at bounding box center [884, 102] width 75 height 23
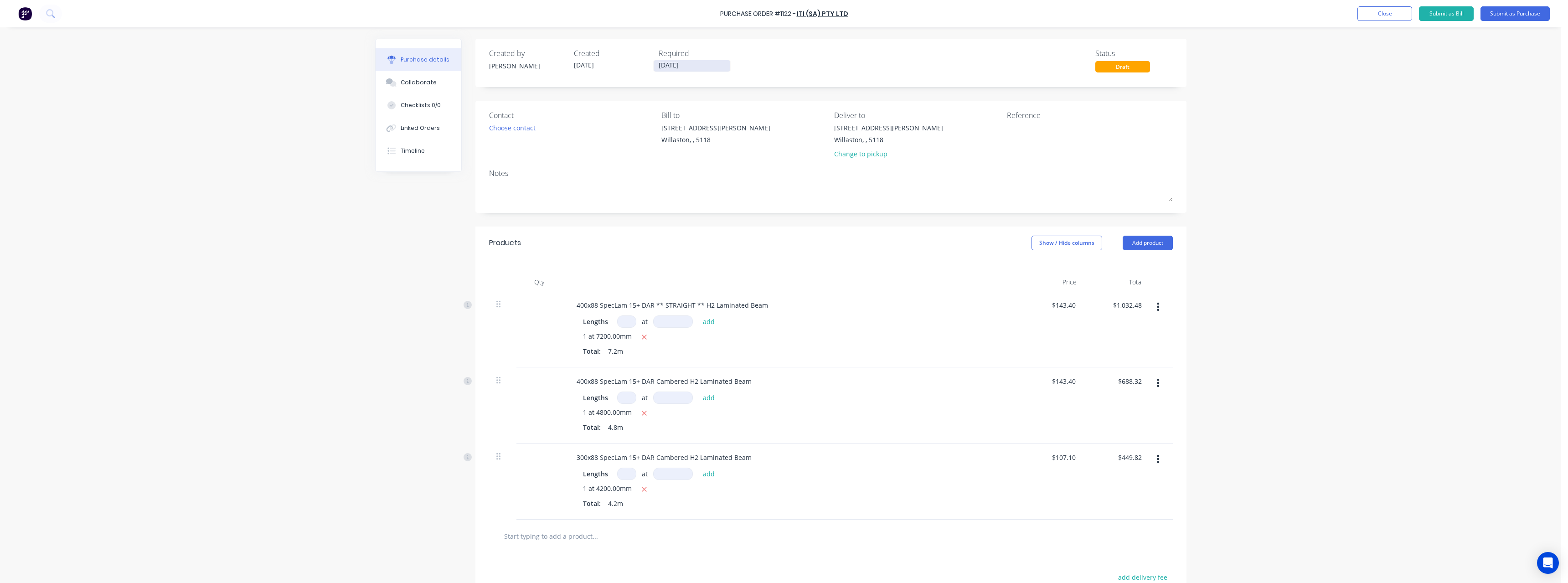
click at [705, 67] on input "[DATE]" at bounding box center [692, 66] width 77 height 12
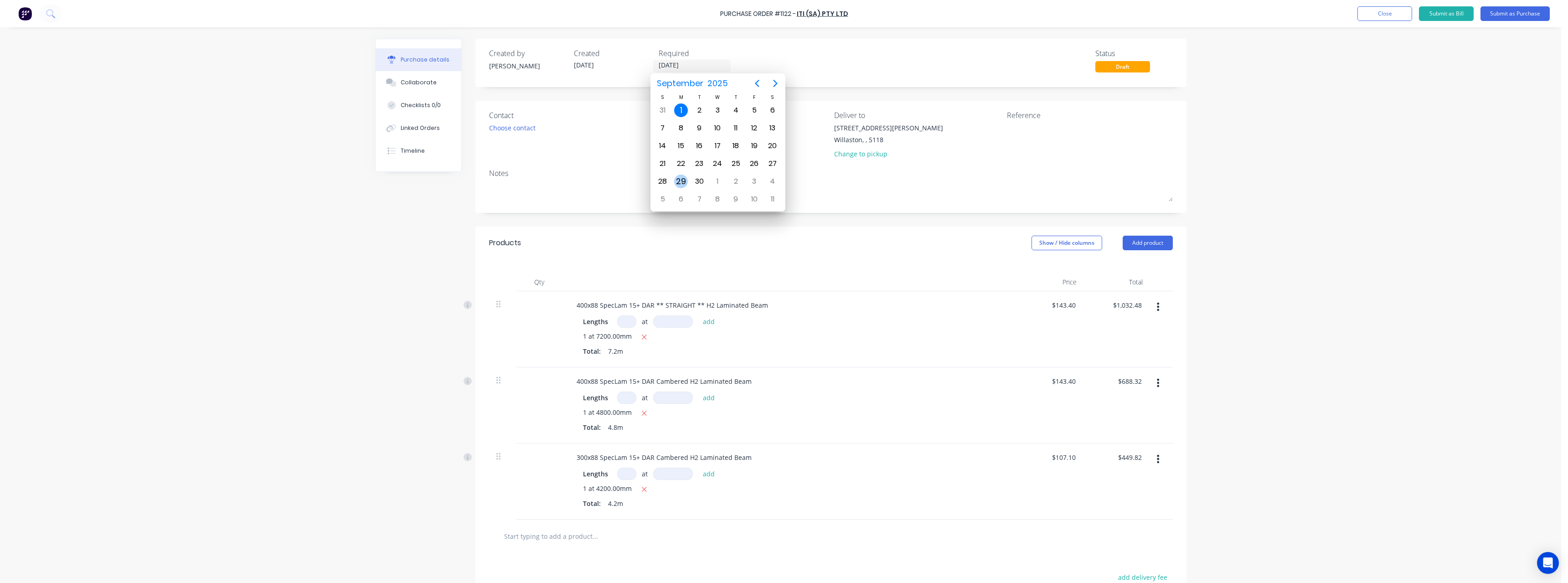
click at [687, 179] on div "29" at bounding box center [681, 181] width 13 height 13
type input "[DATE]"
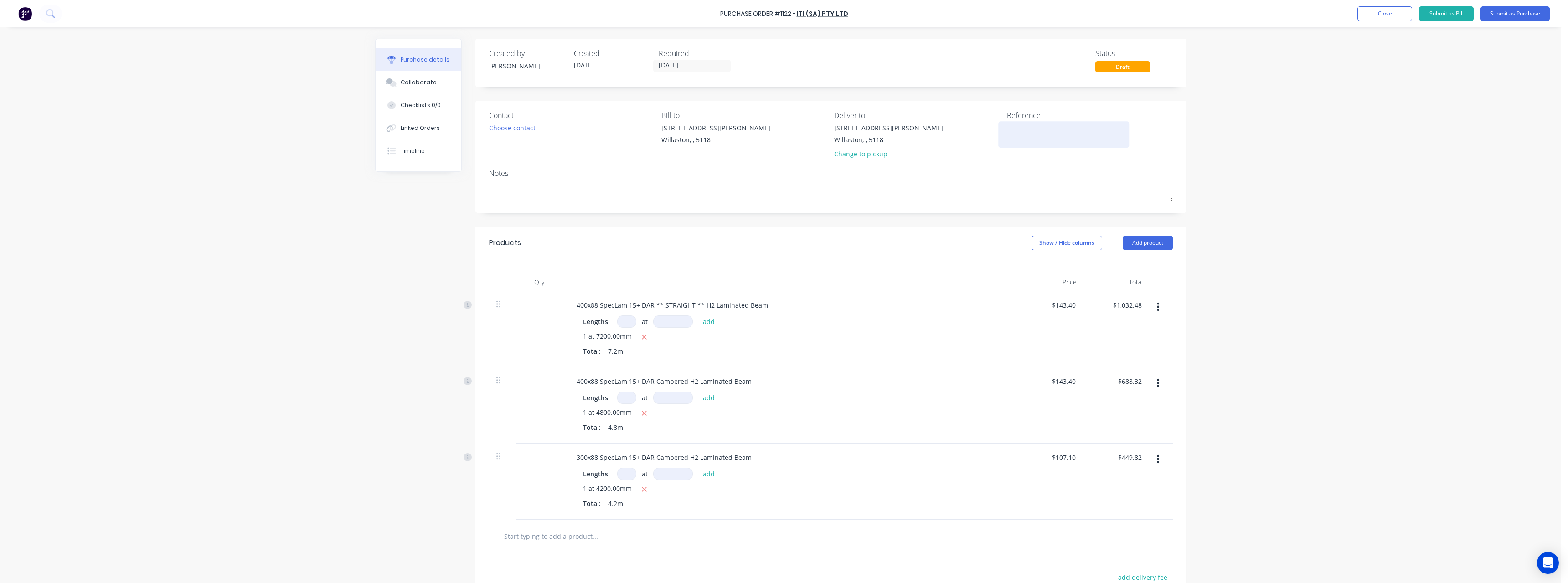
click at [1007, 129] on textarea at bounding box center [1063, 133] width 114 height 21
type textarea "RC1043 #1067"
type textarea "x"
type textarea "RC1043 #1067"
click at [1499, 15] on button "Submit as Purchase" at bounding box center [1515, 13] width 69 height 15
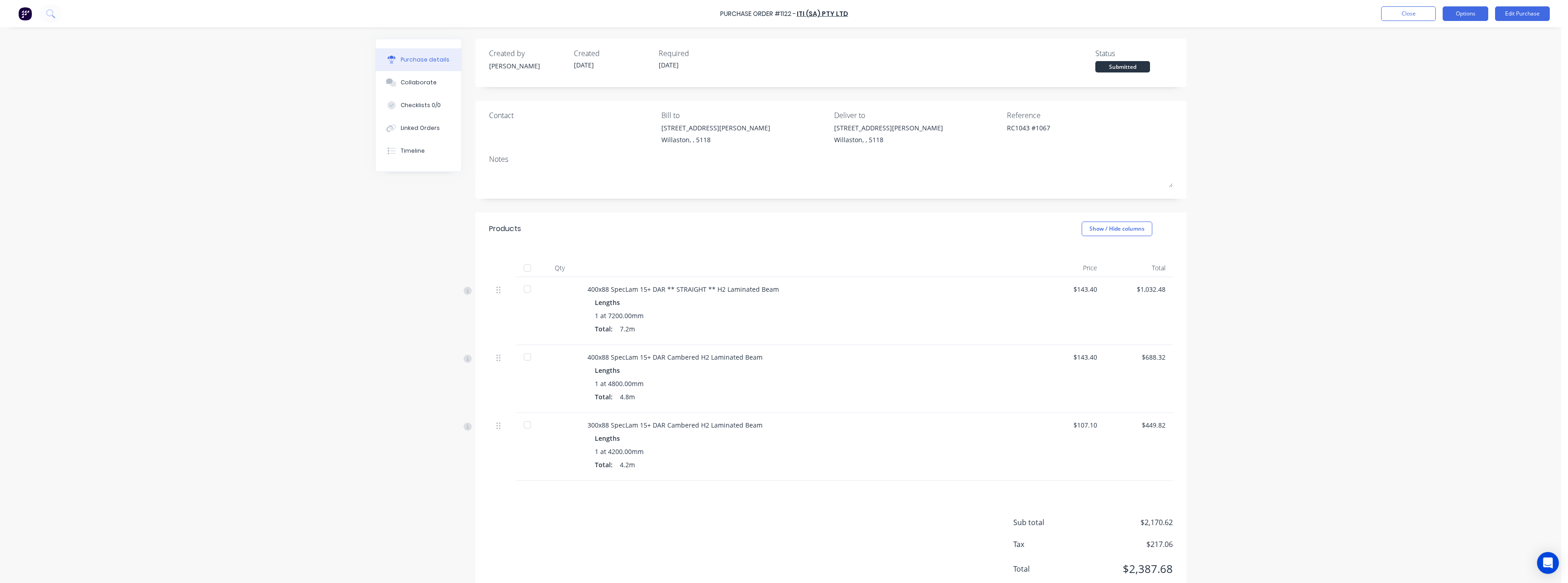
click at [1475, 18] on button "Options" at bounding box center [1465, 13] width 46 height 15
click at [1468, 35] on div "Print / Email" at bounding box center [1444, 37] width 70 height 13
click at [1455, 53] on div "With pricing" at bounding box center [1444, 55] width 70 height 13
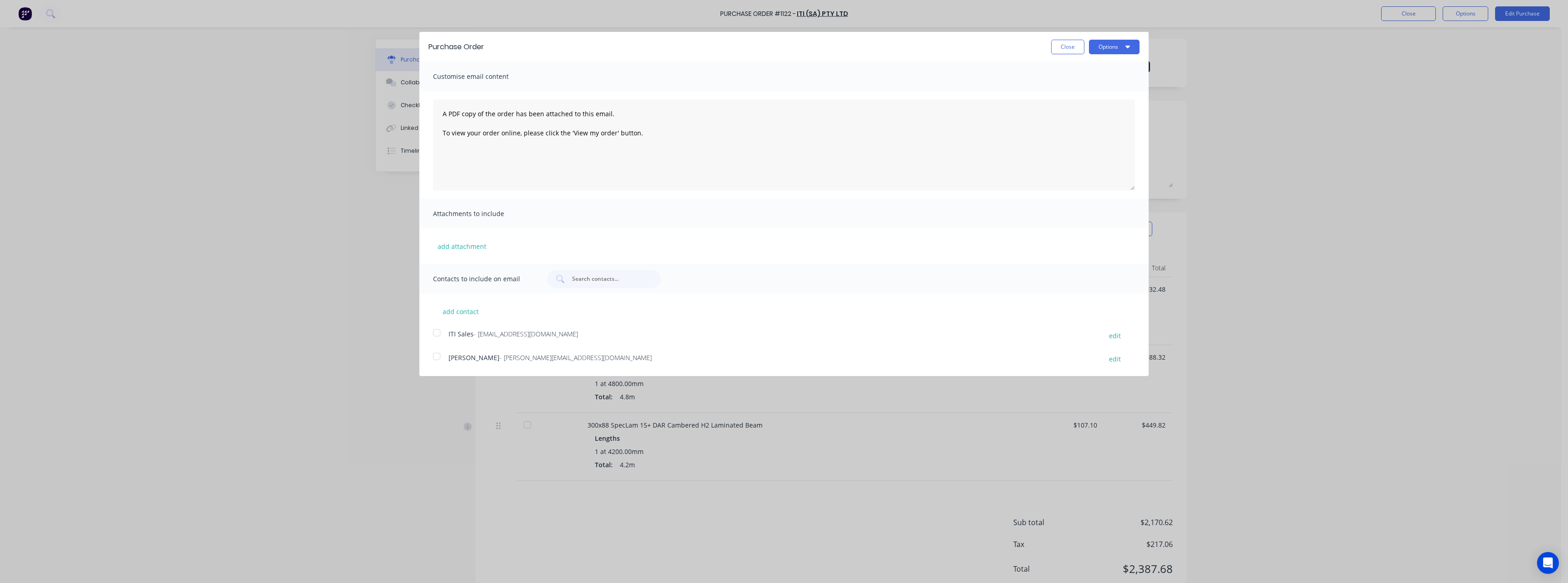
click at [533, 358] on span "- [PERSON_NAME][EMAIL_ADDRESS][DOMAIN_NAME]" at bounding box center [576, 357] width 152 height 9
click at [1104, 46] on button "Options" at bounding box center [1114, 47] width 51 height 15
click at [1081, 92] on div "Email" at bounding box center [1096, 88] width 70 height 13
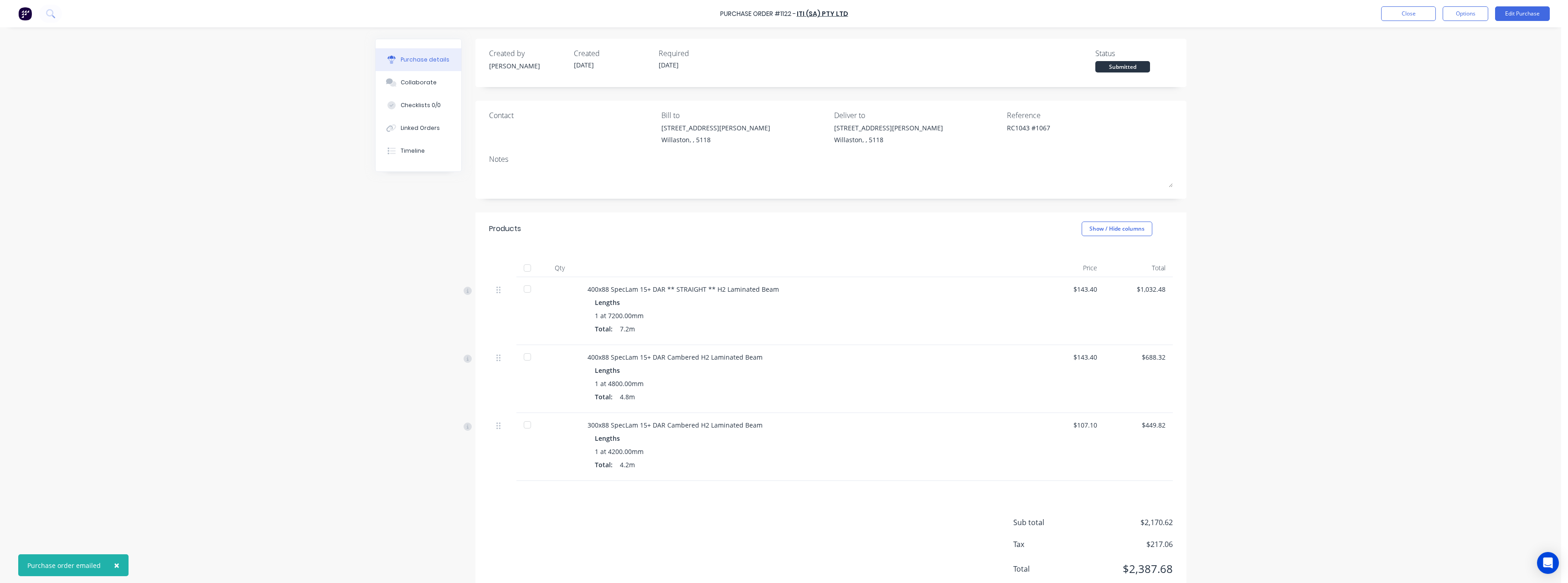
type textarea "x"
click at [1388, 11] on button "Close" at bounding box center [1409, 13] width 55 height 15
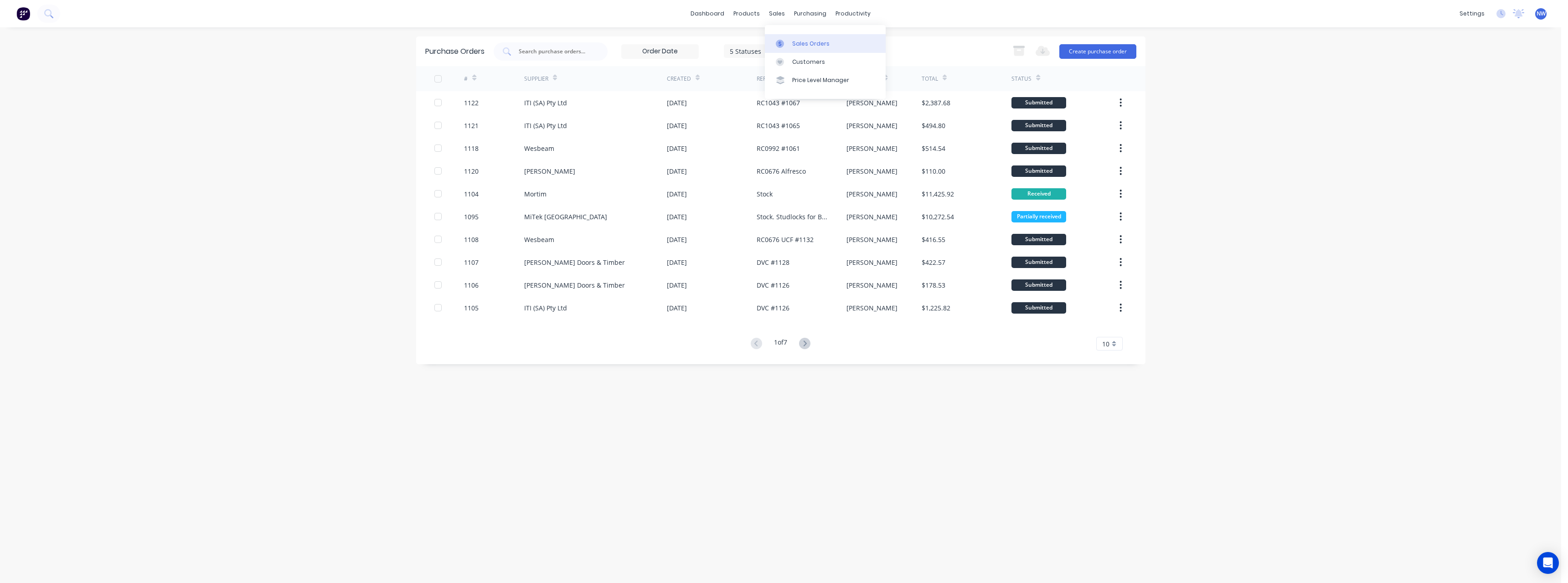
click at [789, 42] on div at bounding box center [783, 43] width 13 height 8
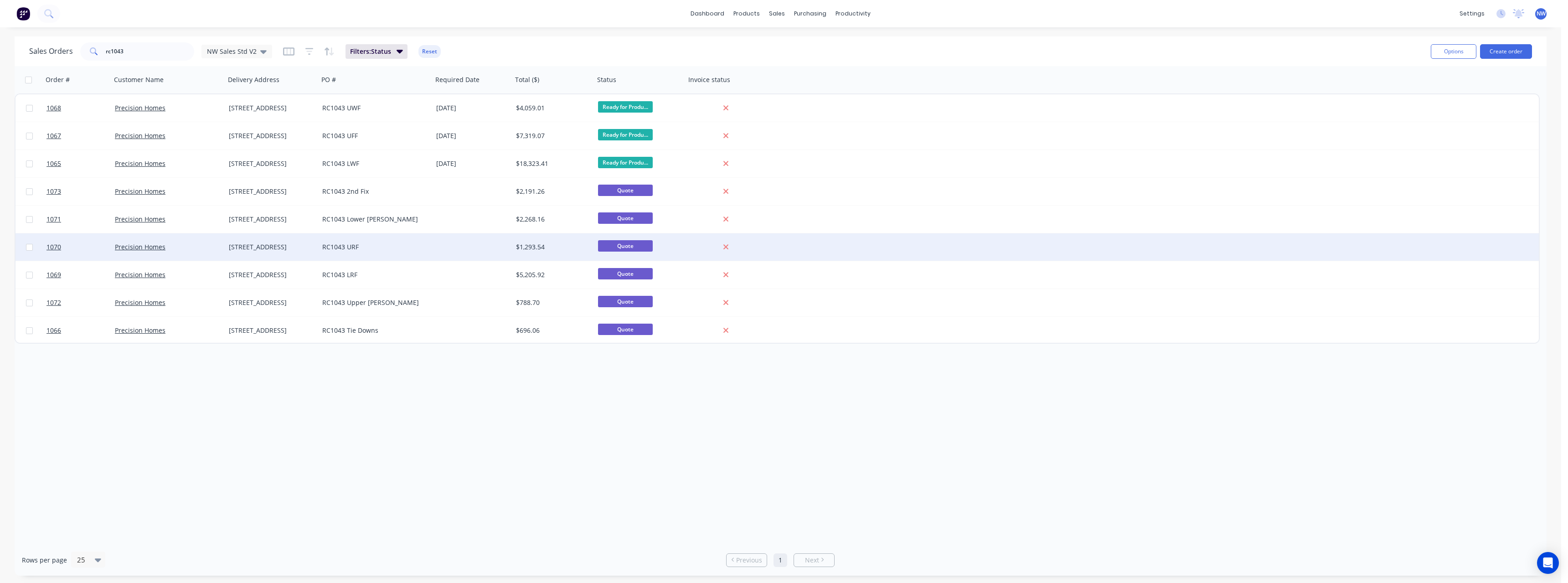
click at [183, 239] on div "Precision Homes" at bounding box center [168, 246] width 114 height 27
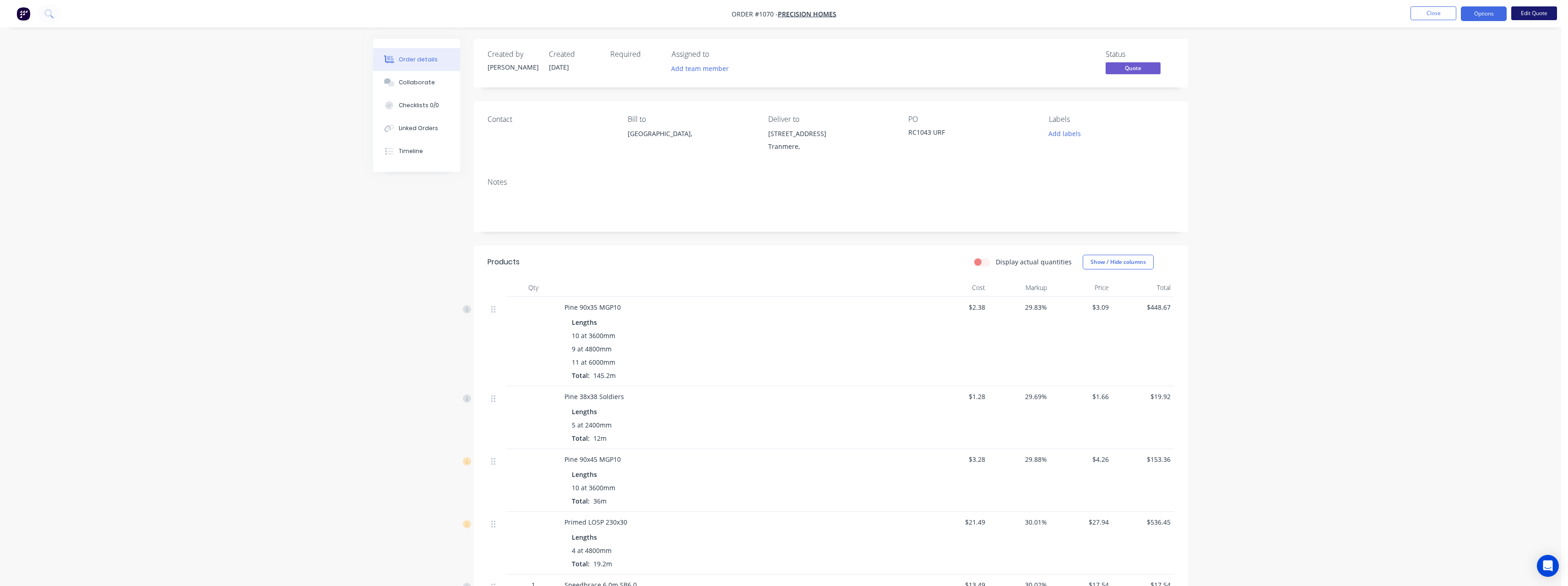
click at [1543, 12] on button "Edit Quote" at bounding box center [1534, 13] width 46 height 13
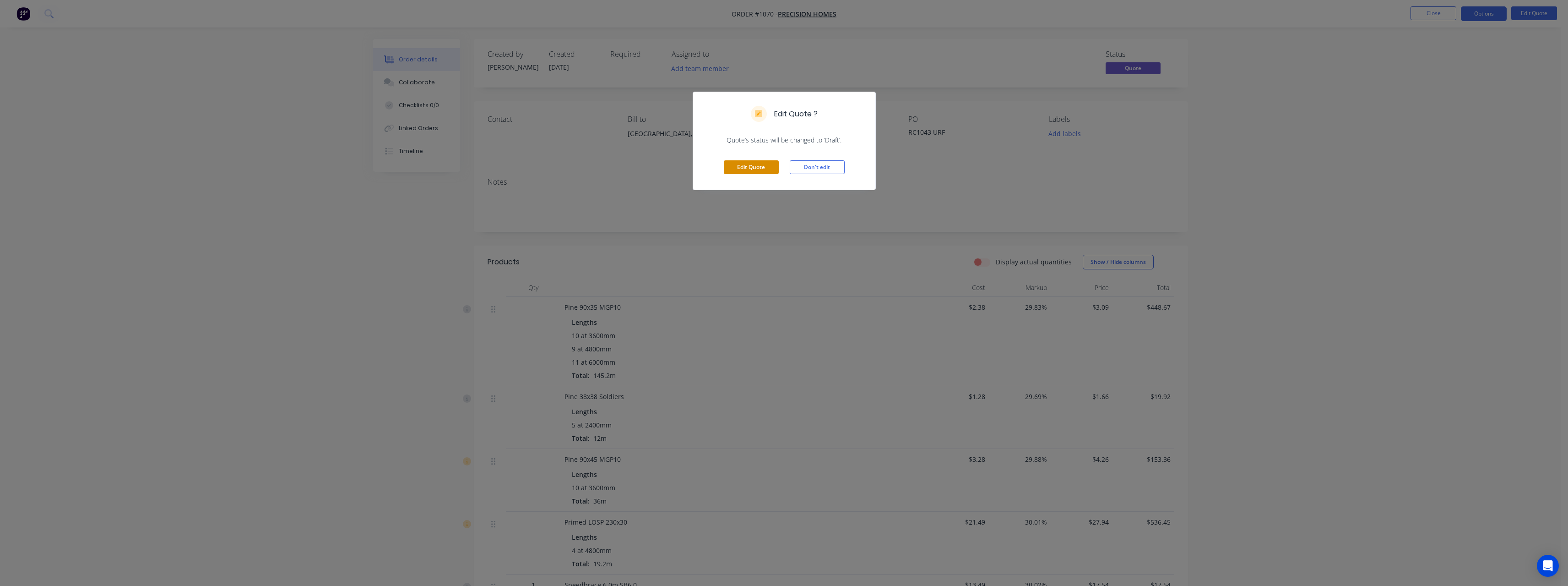
click at [756, 169] on button "Edit Quote" at bounding box center [751, 167] width 55 height 13
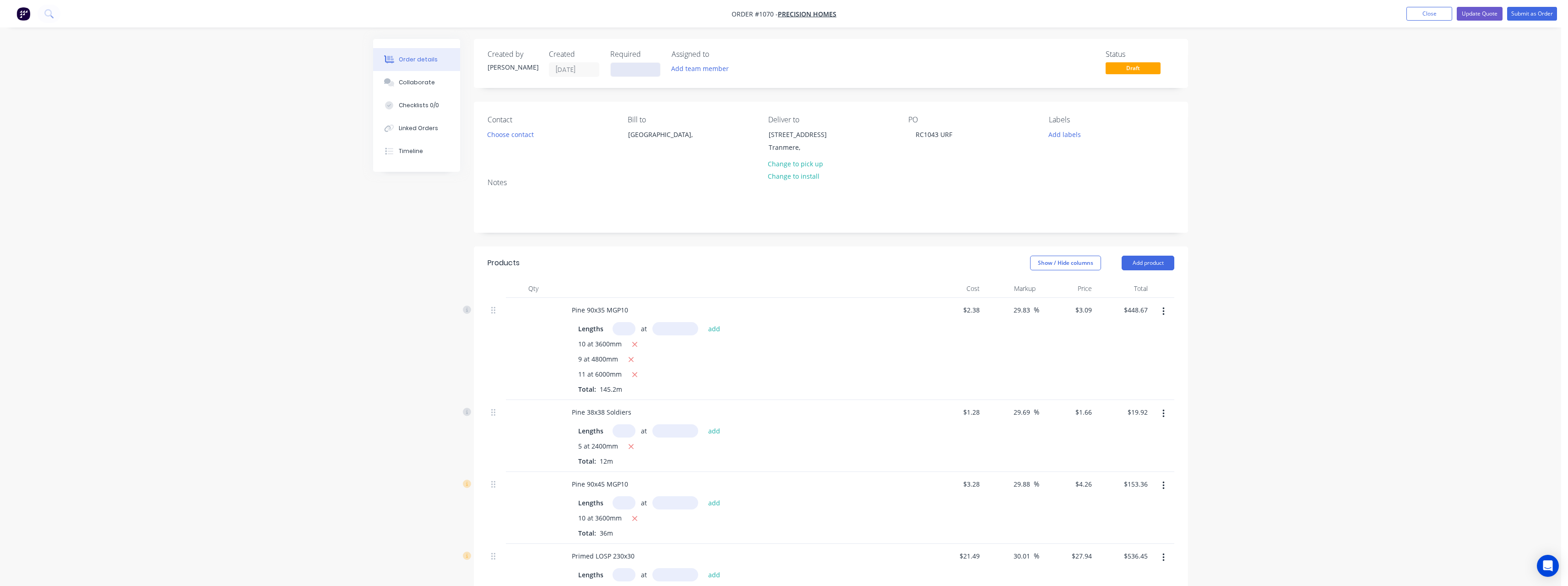
click at [636, 67] on input at bounding box center [635, 70] width 50 height 13
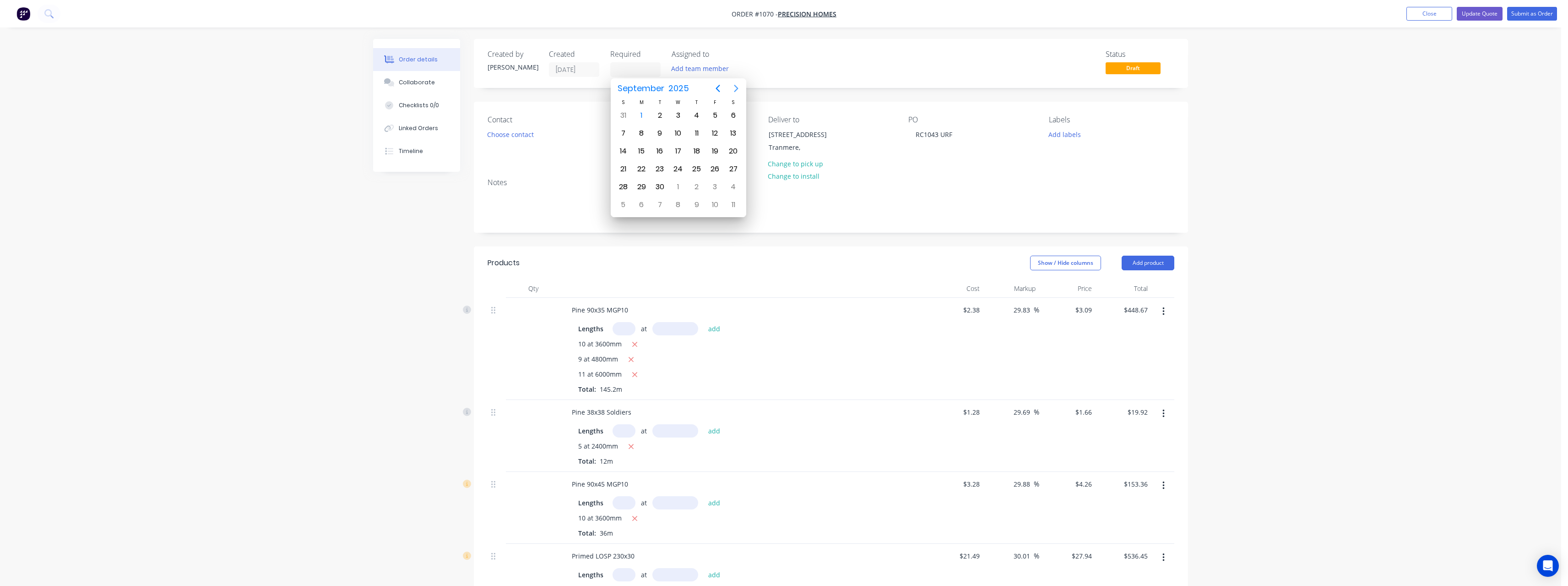
click at [734, 91] on icon "Next page" at bounding box center [736, 89] width 11 height 11
click at [732, 93] on icon "Next page" at bounding box center [736, 89] width 11 height 11
click at [680, 166] on div "24" at bounding box center [679, 169] width 13 height 13
type input "[DATE]"
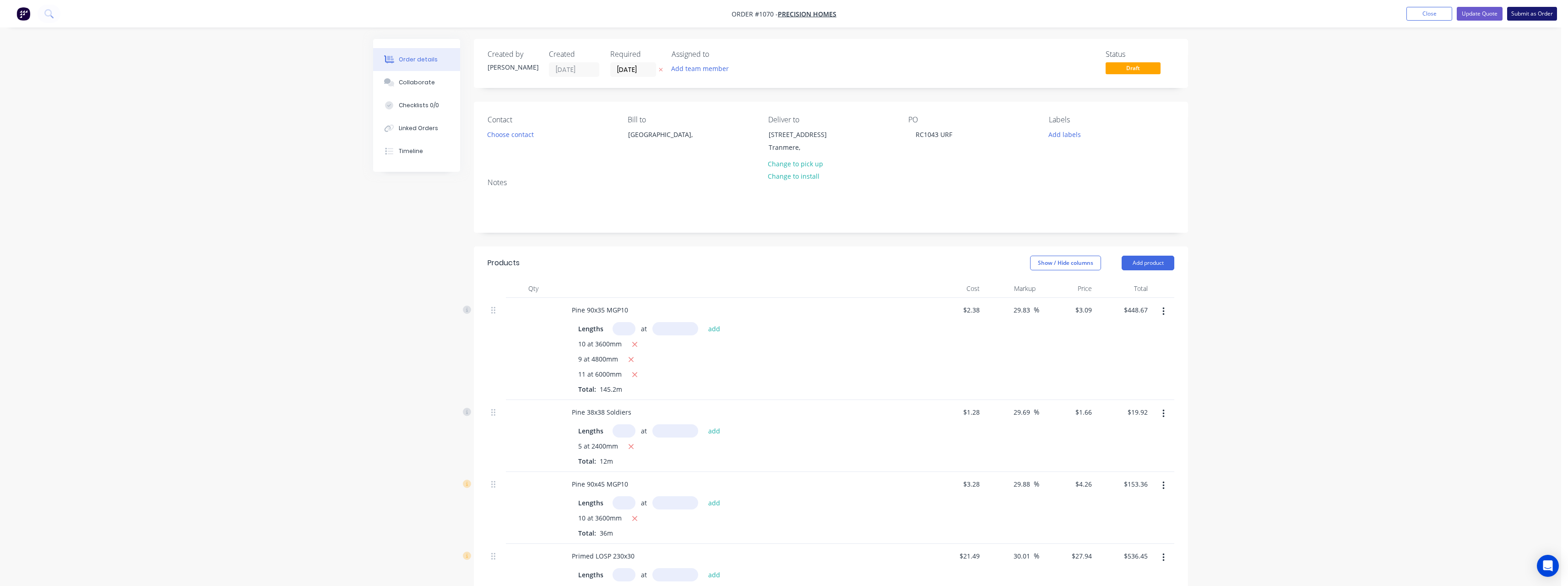
click at [1539, 13] on button "Submit as Order" at bounding box center [1532, 13] width 50 height 13
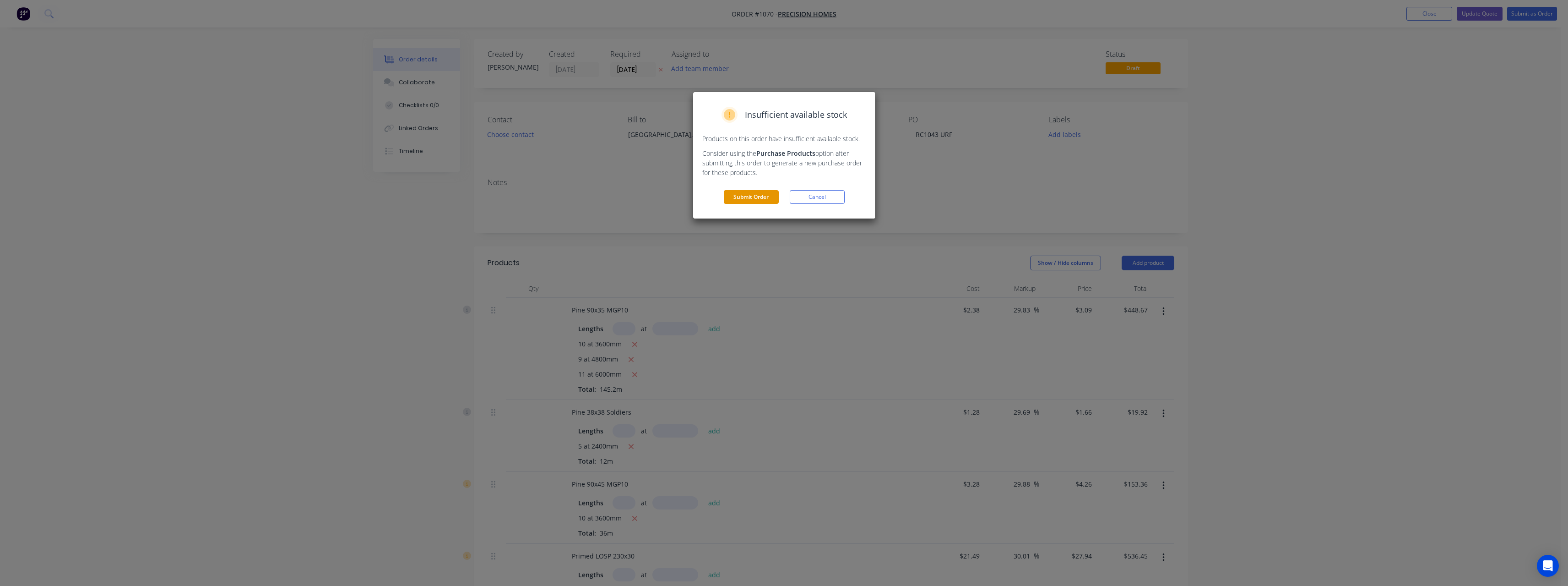
click at [770, 194] on button "Submit Order" at bounding box center [751, 197] width 55 height 13
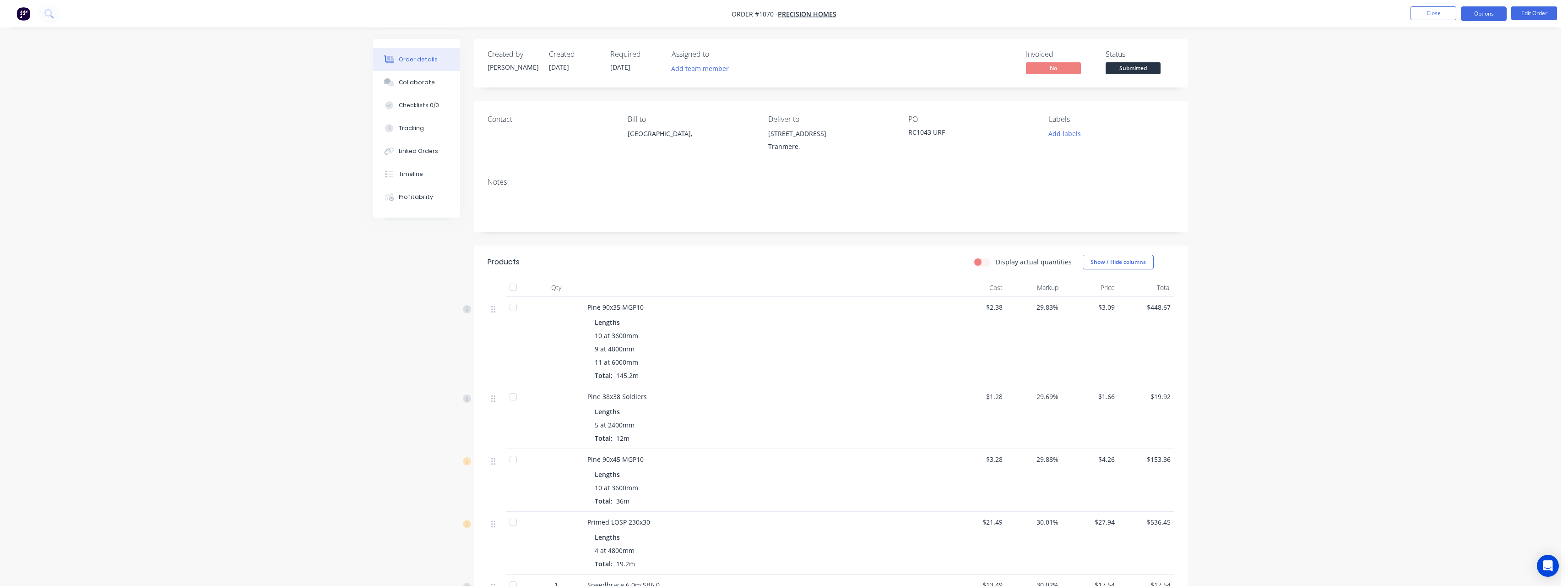
click at [1482, 17] on button "Options" at bounding box center [1484, 13] width 46 height 15
click at [1466, 109] on div "Work Order" at bounding box center [1456, 111] width 84 height 13
click at [1456, 92] on div "Without pricing" at bounding box center [1456, 92] width 84 height 13
click at [1125, 64] on span "Submitted" at bounding box center [1133, 68] width 55 height 12
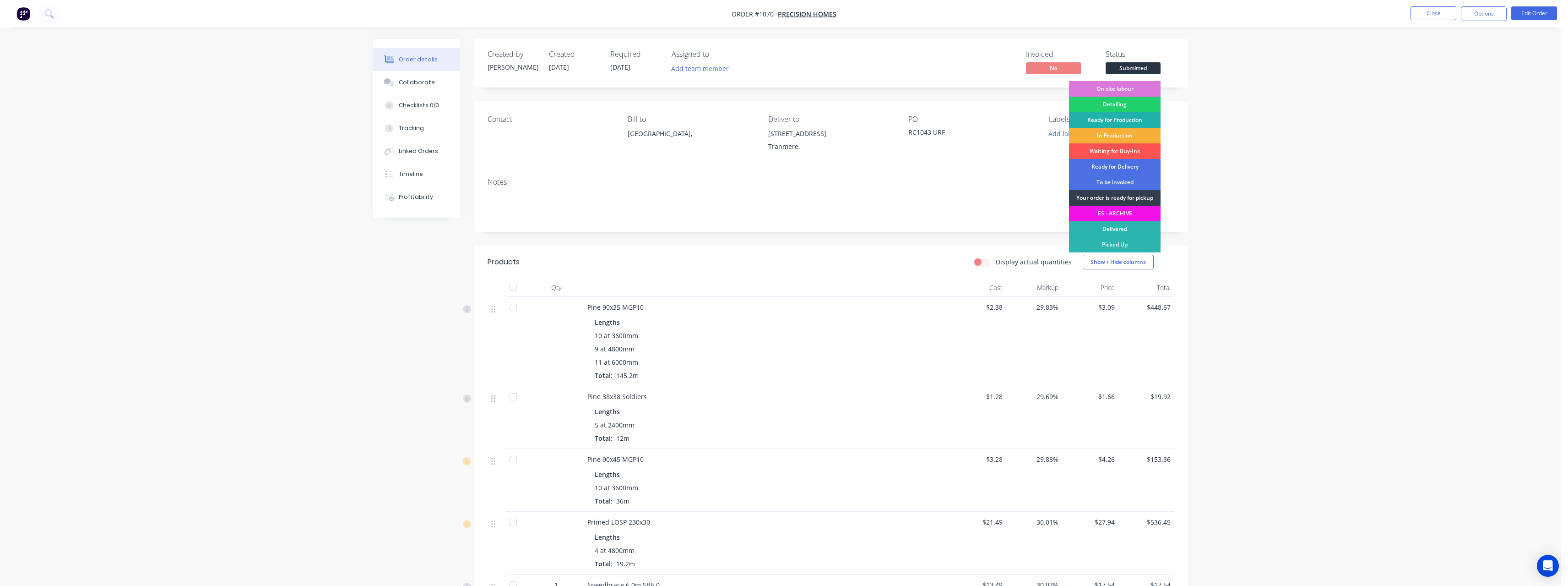
click at [1131, 119] on div "Ready for Production" at bounding box center [1115, 119] width 92 height 15
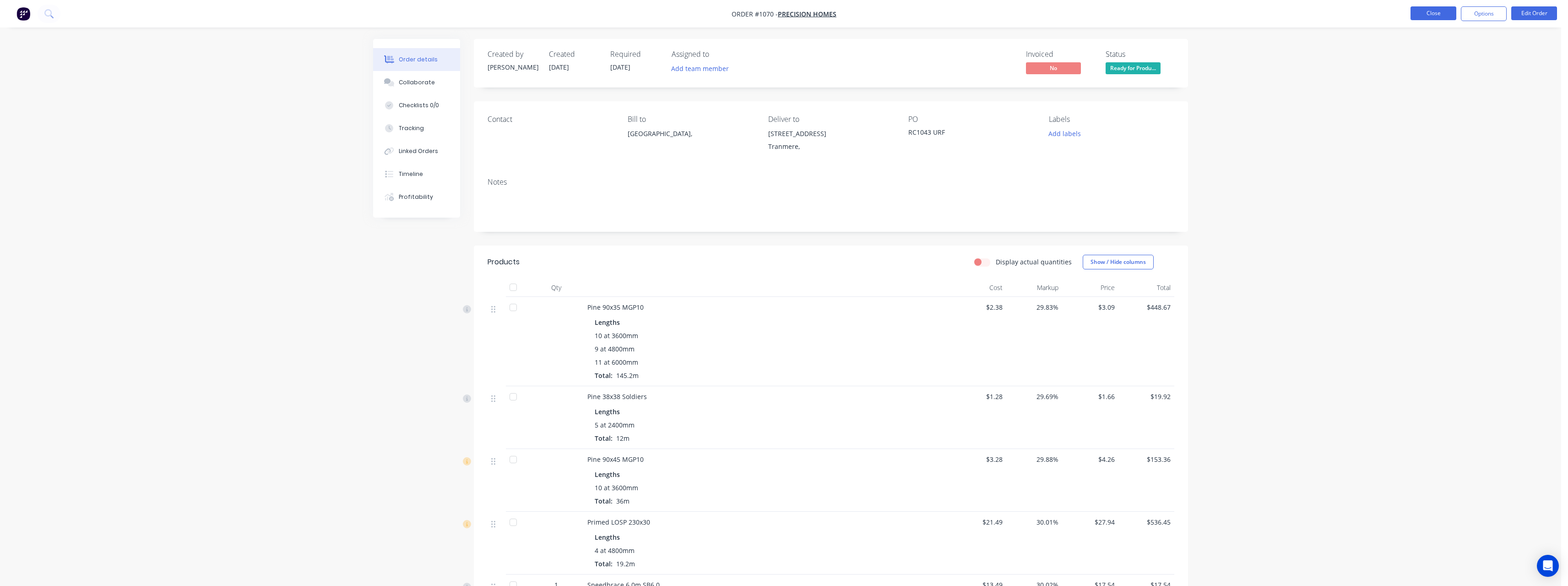
click at [1427, 17] on button "Close" at bounding box center [1433, 13] width 46 height 13
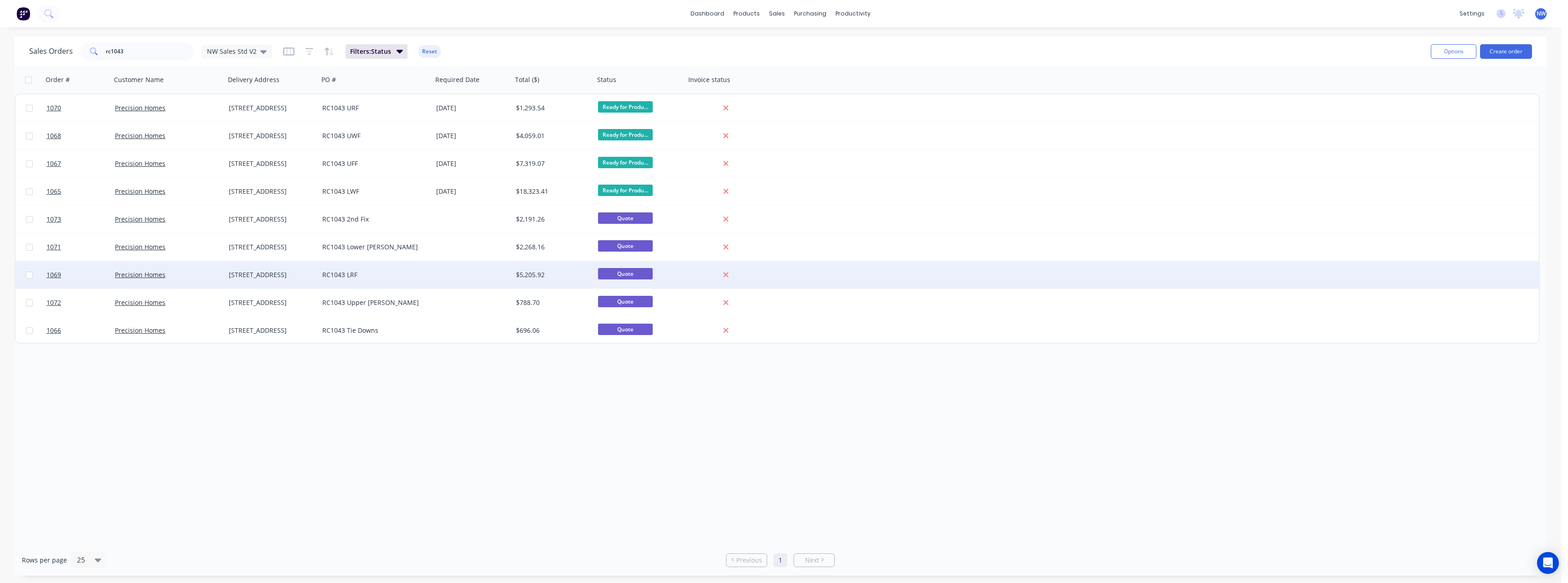
click at [430, 273] on div "RC1043 LRF" at bounding box center [375, 274] width 114 height 27
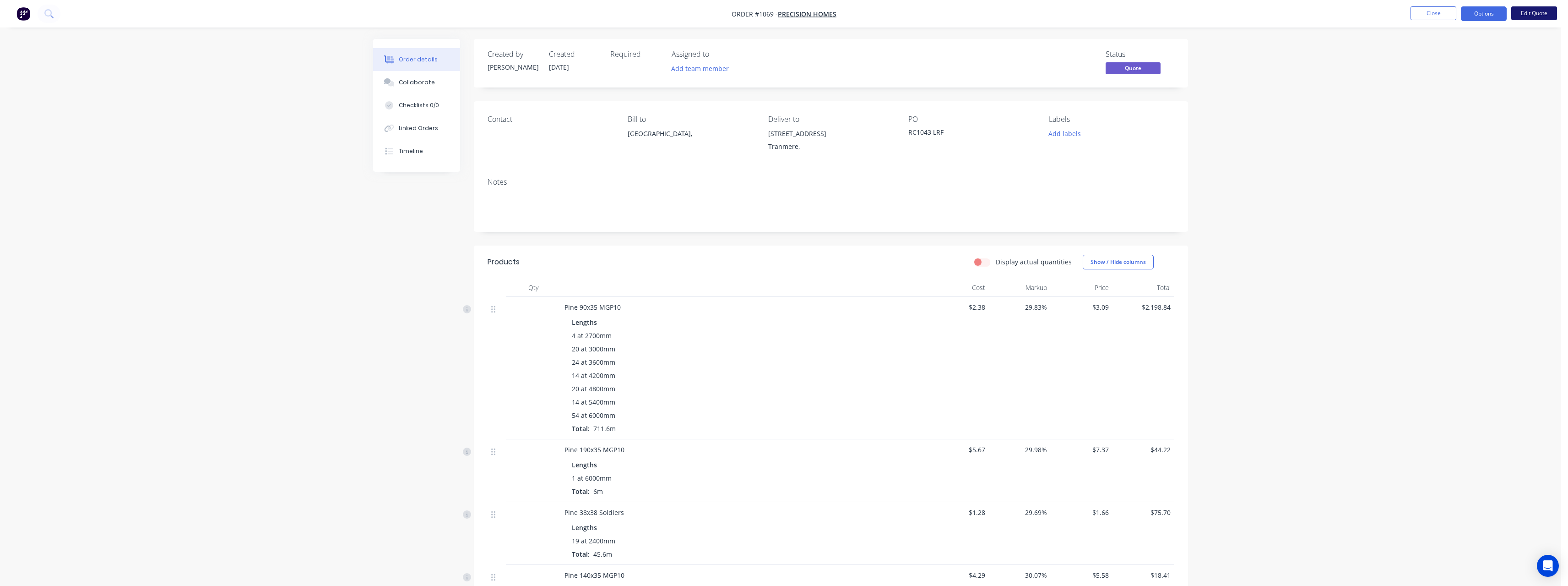
click at [1531, 14] on button "Edit Quote" at bounding box center [1534, 13] width 46 height 13
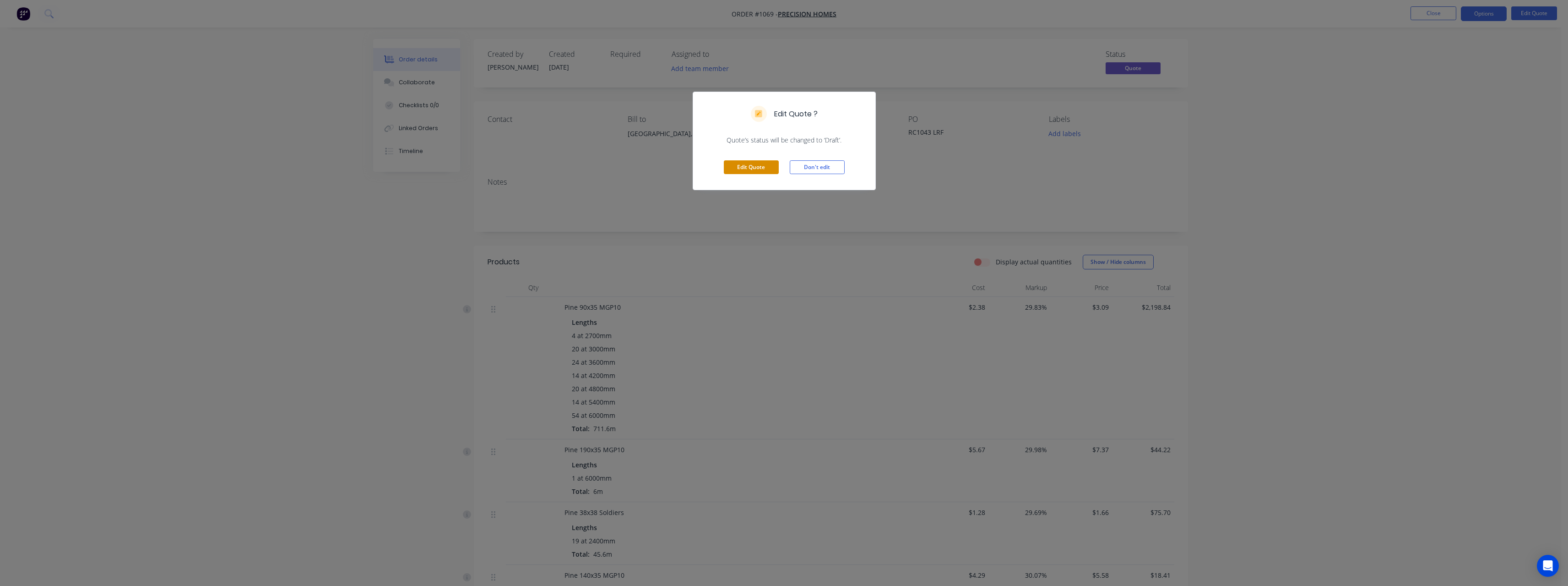
click at [760, 174] on button "Edit Quote" at bounding box center [751, 167] width 55 height 13
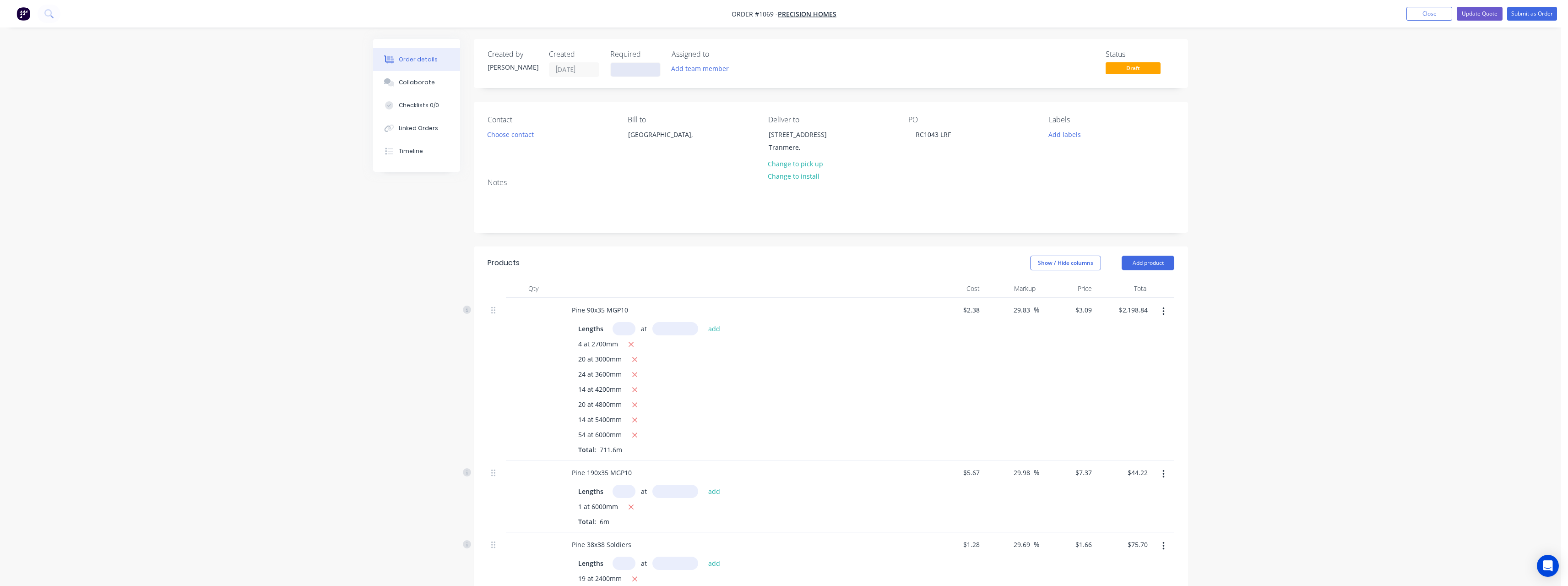
click at [649, 75] on input at bounding box center [635, 70] width 50 height 13
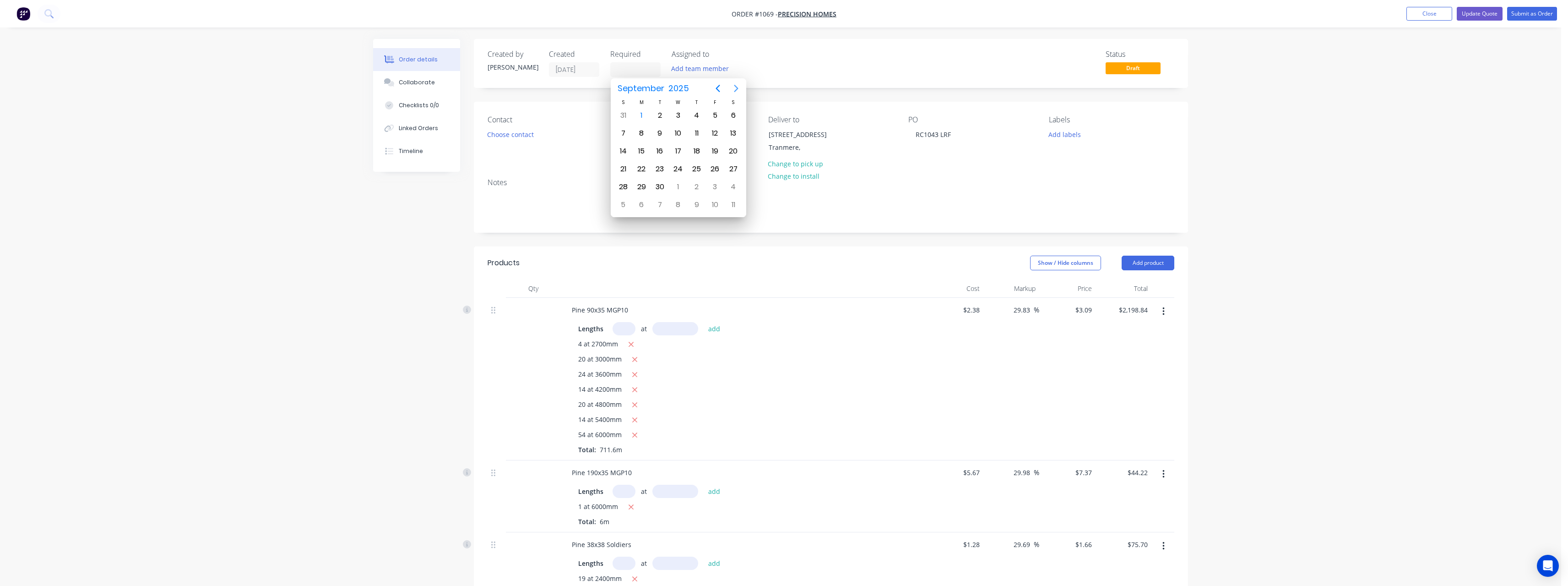
click at [735, 92] on icon "Next page" at bounding box center [736, 89] width 11 height 11
click at [735, 93] on icon "Next page" at bounding box center [736, 89] width 11 height 11
click at [683, 169] on div "24" at bounding box center [679, 169] width 13 height 13
type input "[DATE]"
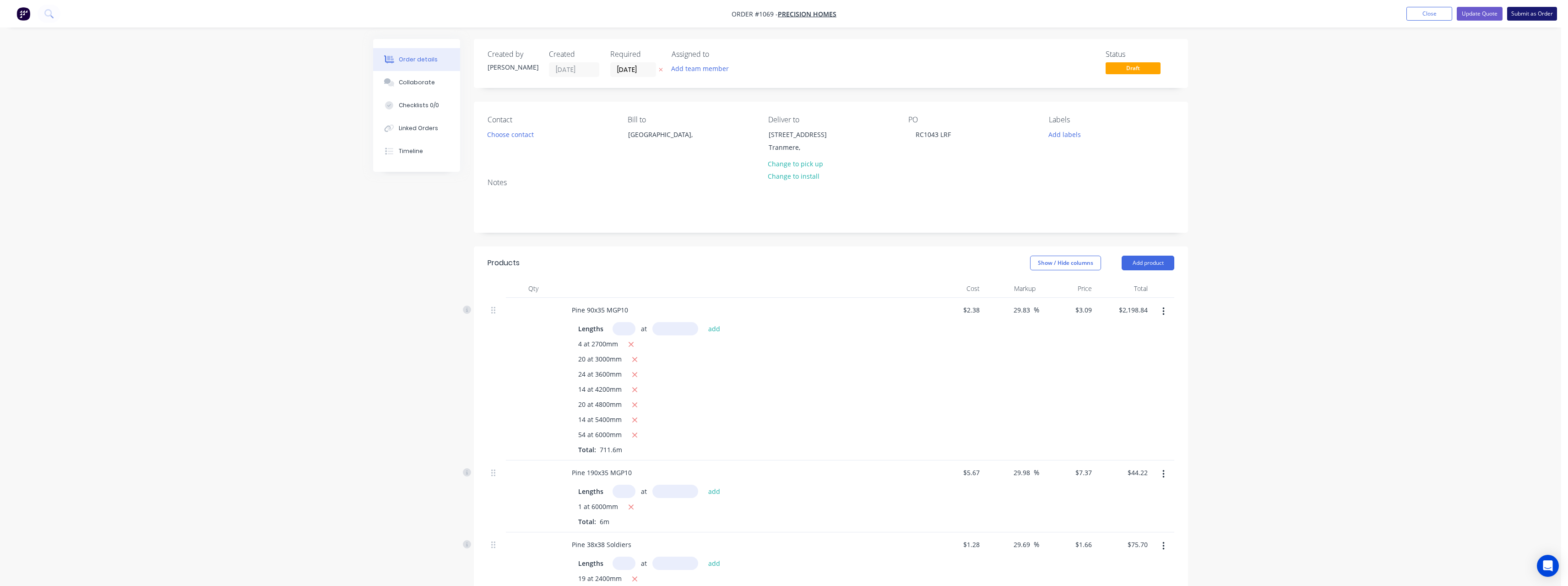
click at [1526, 19] on button "Submit as Order" at bounding box center [1532, 13] width 50 height 13
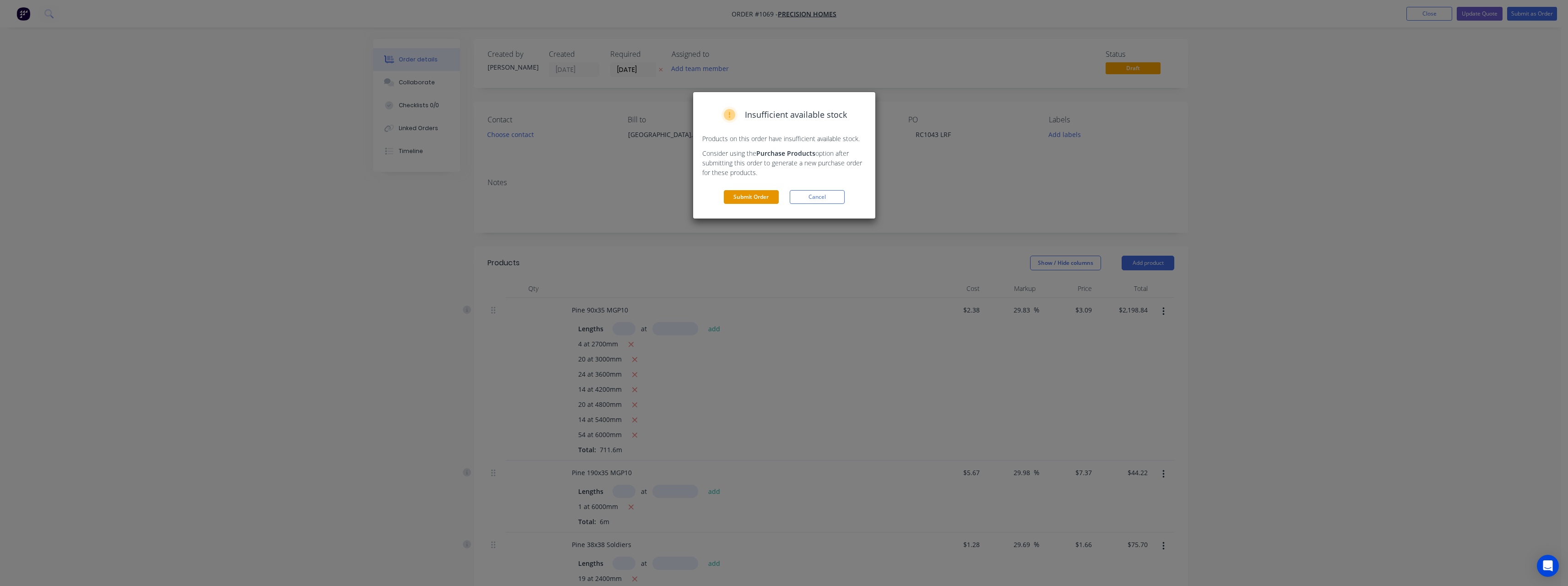
click at [756, 203] on button "Submit Order" at bounding box center [751, 197] width 55 height 13
click at [762, 210] on button "Submit" at bounding box center [751, 215] width 55 height 13
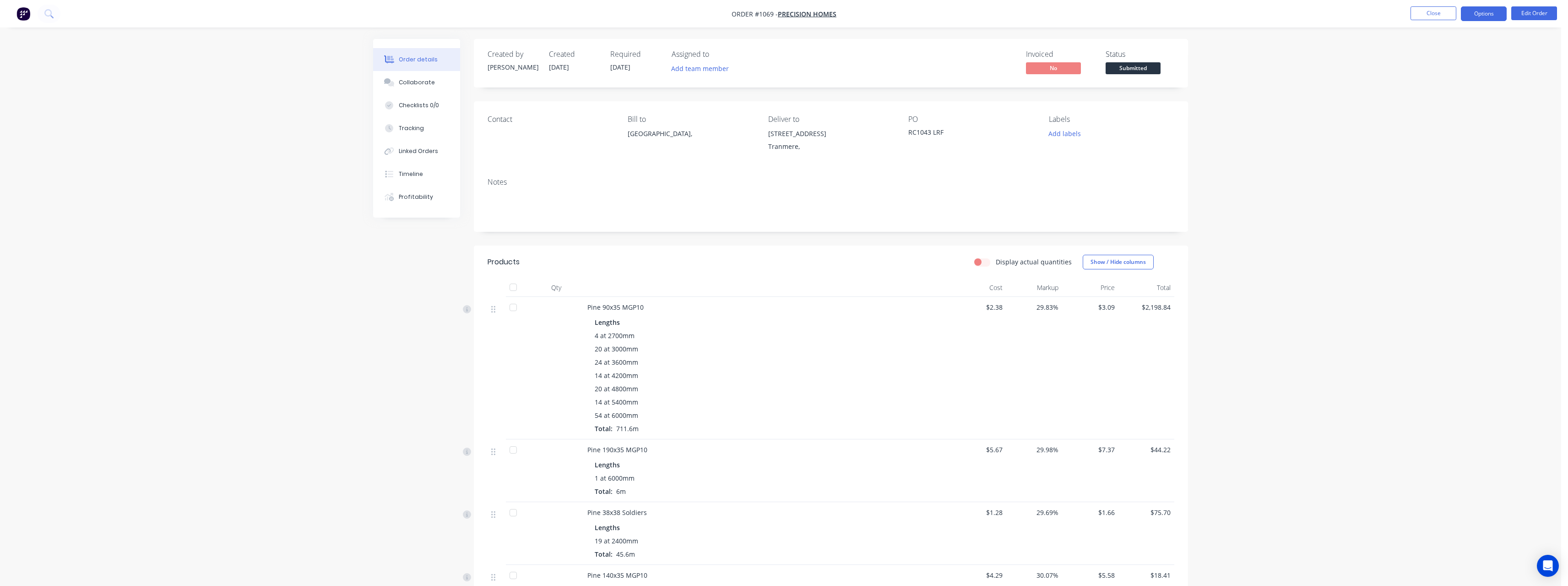
click at [1490, 17] on button "Options" at bounding box center [1484, 13] width 46 height 15
click at [1465, 105] on div "Work Order" at bounding box center [1456, 111] width 84 height 13
click at [1426, 91] on div "Without pricing" at bounding box center [1456, 92] width 84 height 13
click at [1129, 69] on span "Submitted" at bounding box center [1133, 68] width 55 height 12
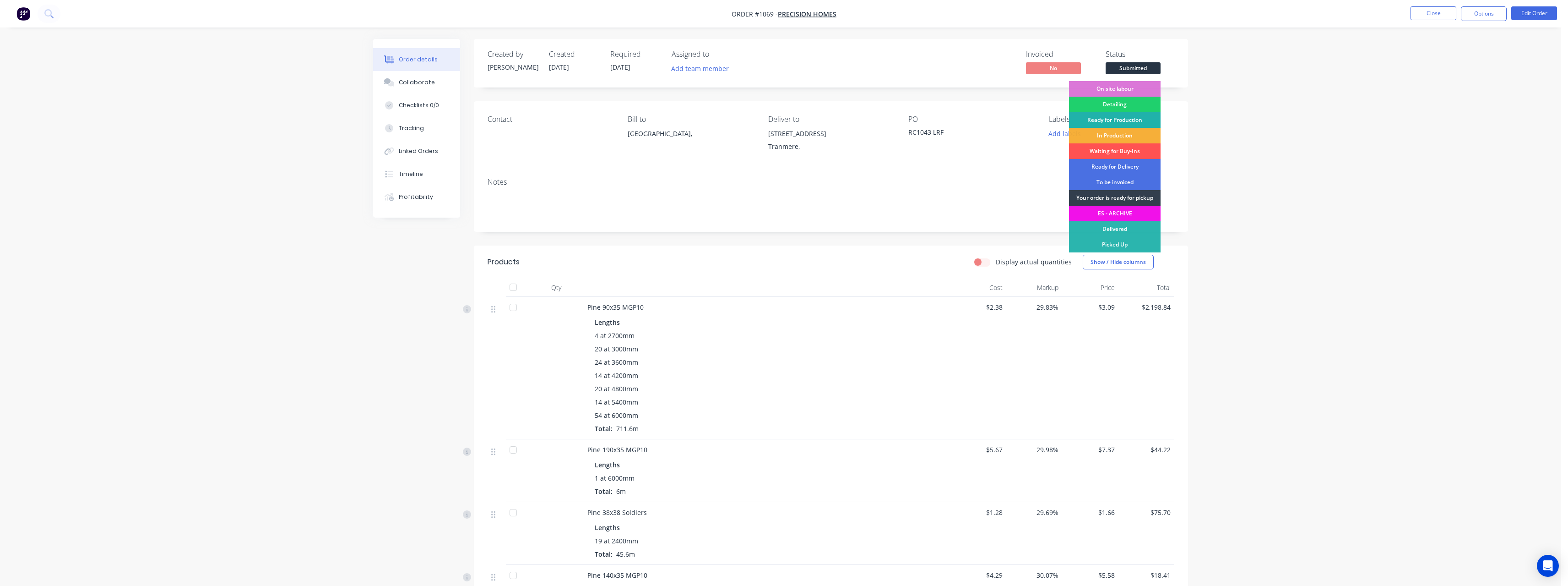
click at [1128, 117] on div "Ready for Production" at bounding box center [1115, 119] width 92 height 15
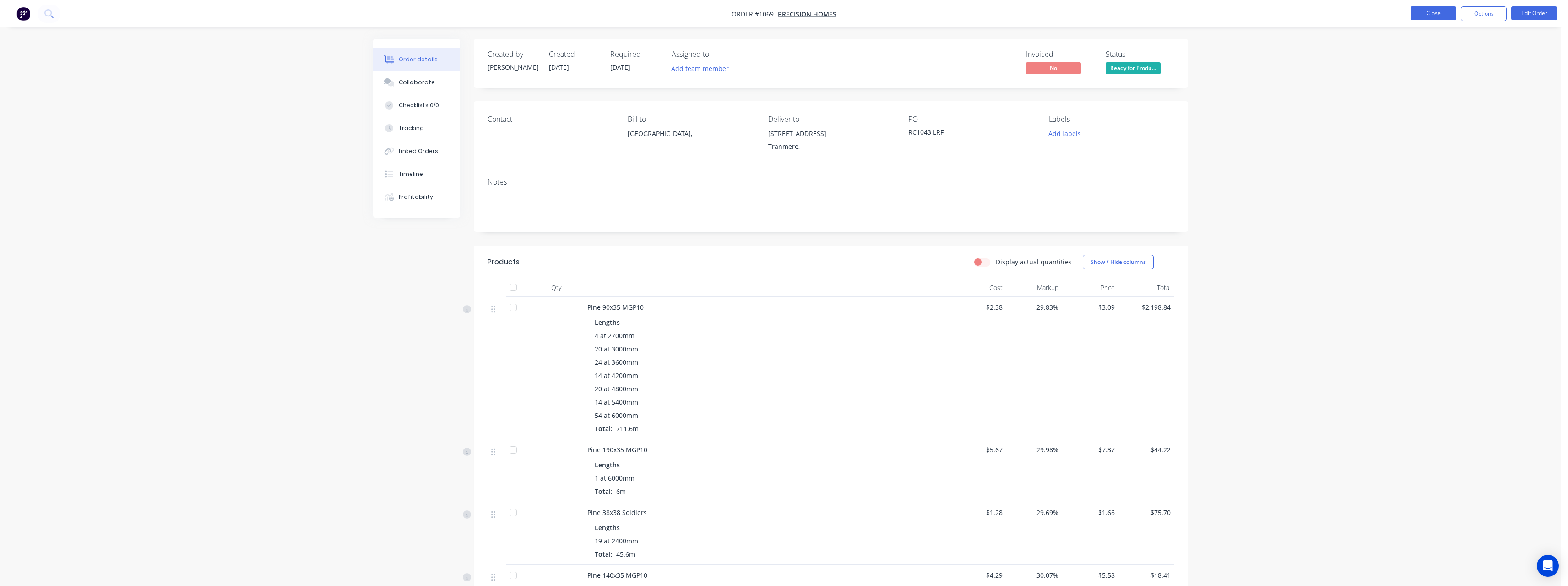
click at [1439, 11] on button "Close" at bounding box center [1433, 13] width 46 height 13
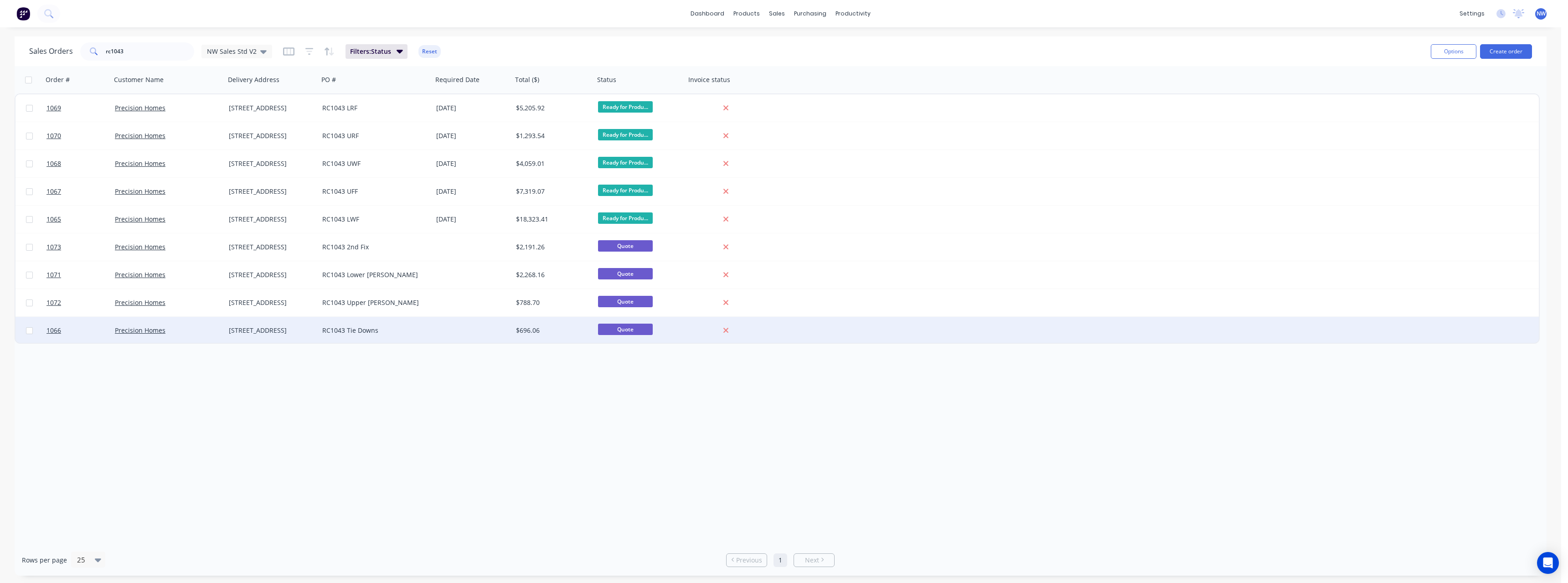
click at [427, 329] on div "RC1043 Tie Downs" at bounding box center [375, 330] width 107 height 9
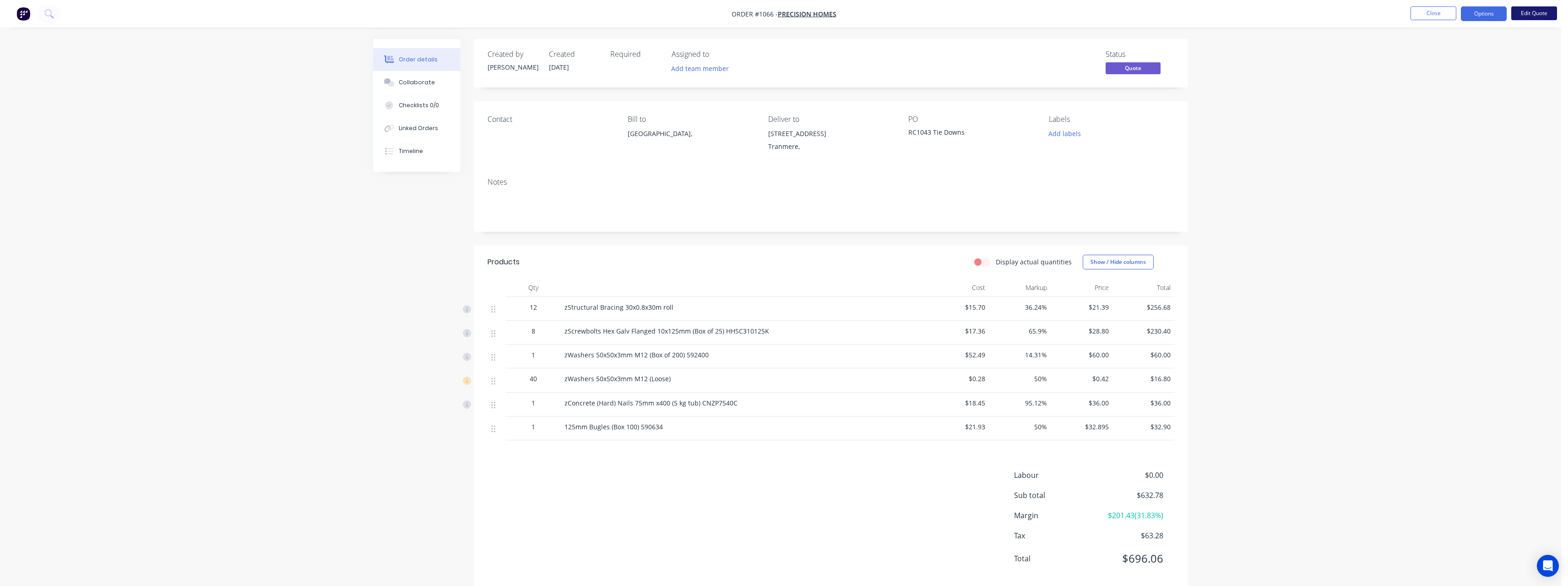
click at [1526, 17] on button "Edit Quote" at bounding box center [1534, 13] width 46 height 13
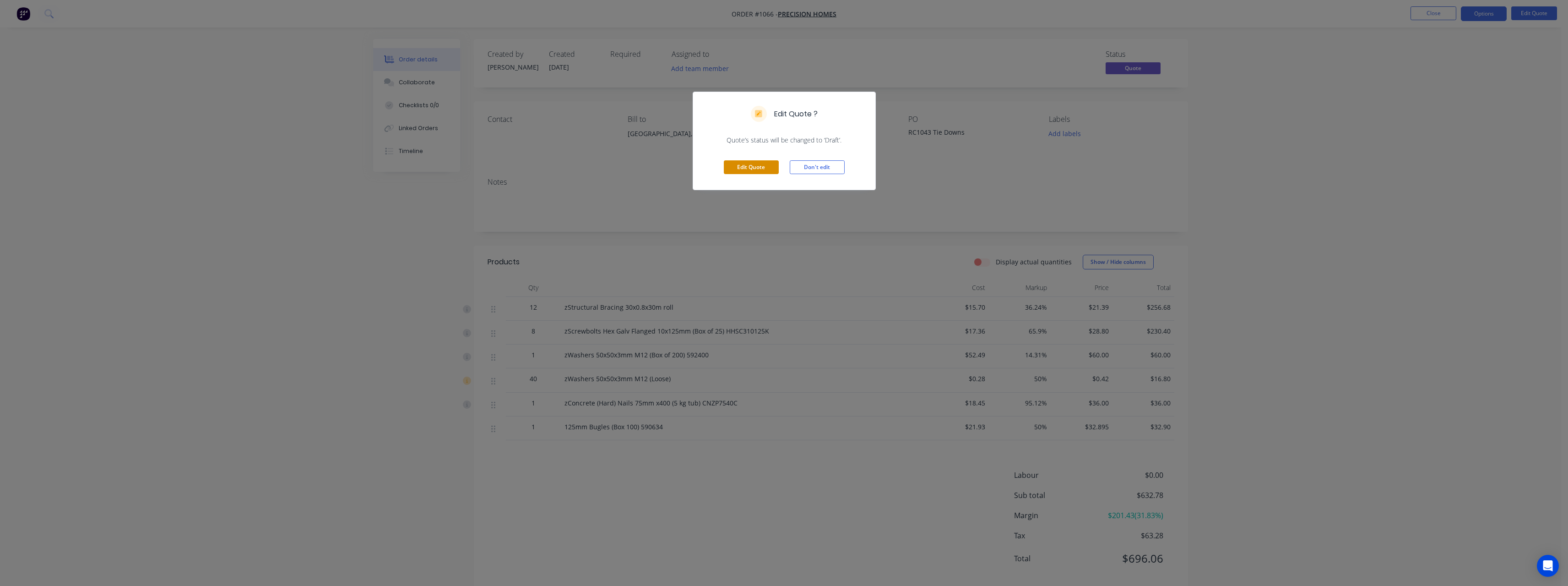
click at [770, 165] on button "Edit Quote" at bounding box center [751, 167] width 55 height 13
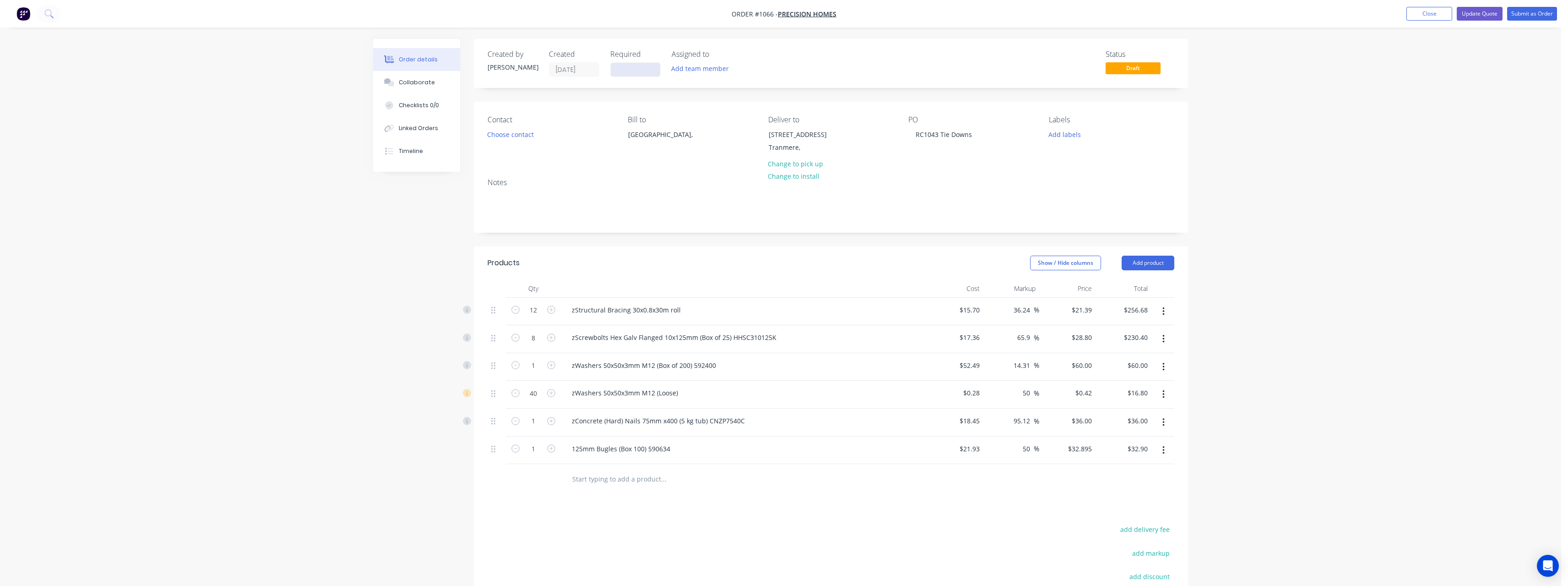
click at [635, 69] on input at bounding box center [635, 70] width 50 height 13
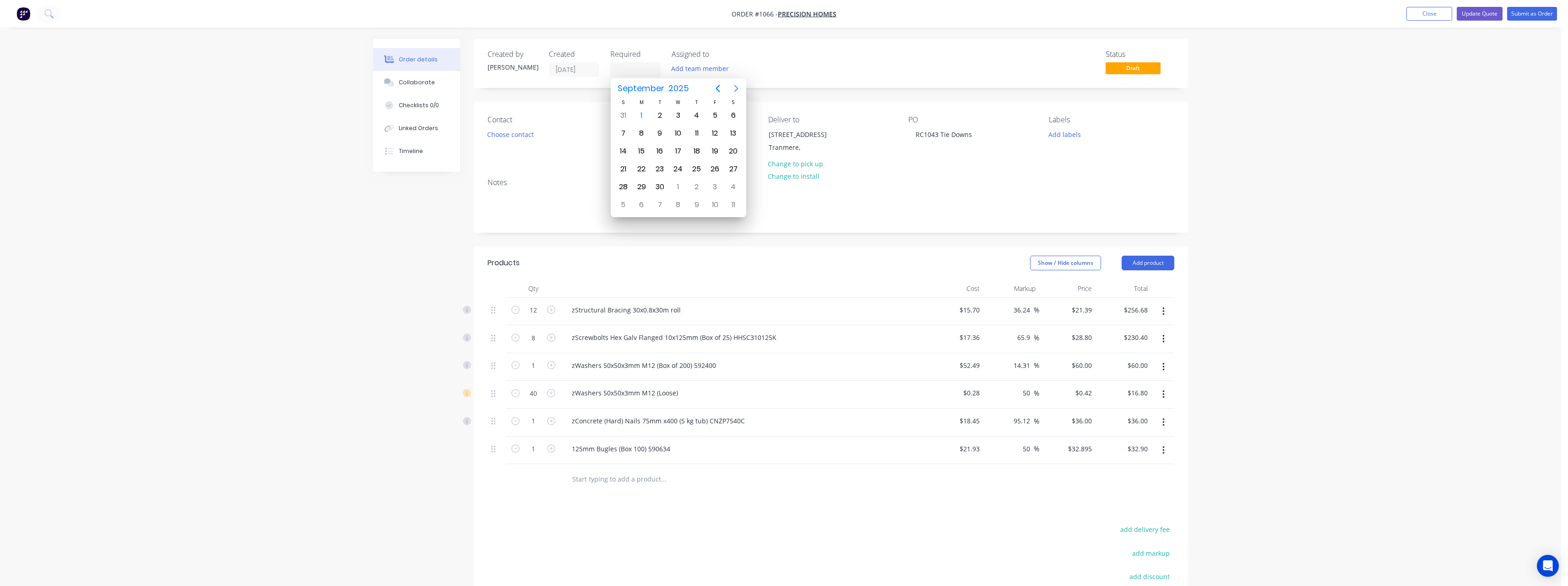
click at [735, 89] on icon "Next page" at bounding box center [736, 89] width 11 height 11
click at [681, 171] on div "24" at bounding box center [679, 169] width 13 height 13
type input "[DATE]"
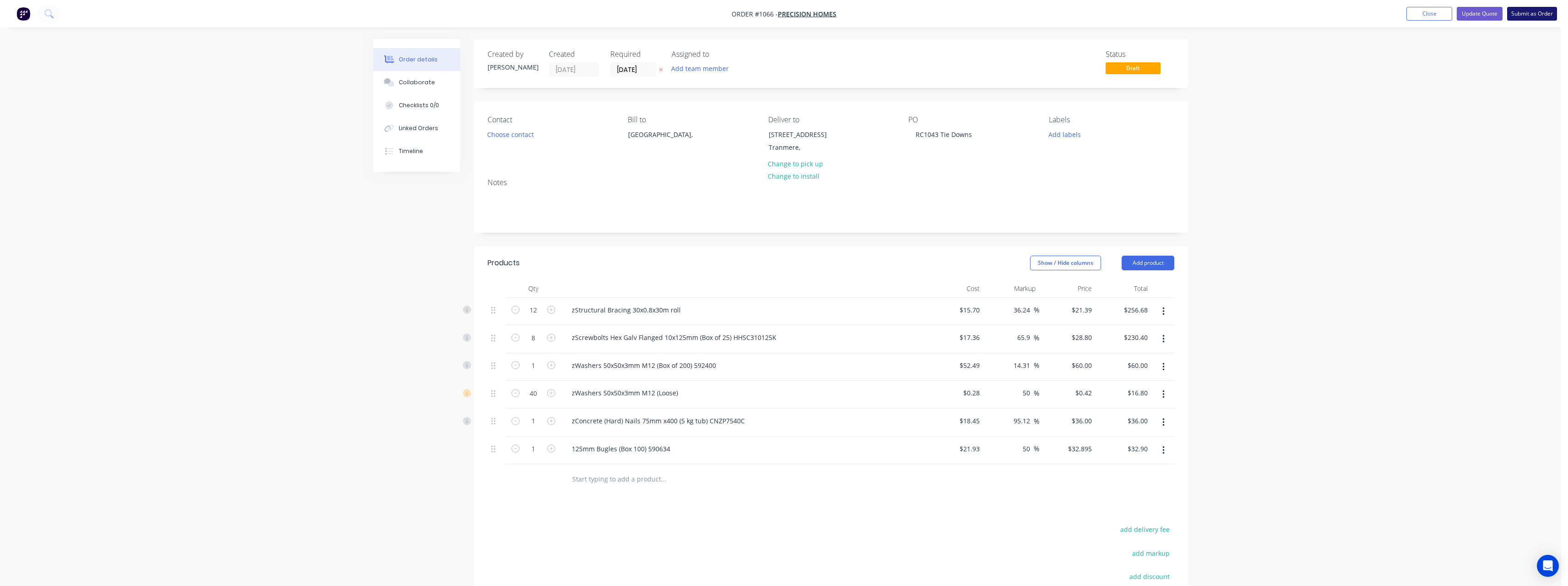
click at [1530, 15] on button "Submit as Order" at bounding box center [1532, 13] width 50 height 13
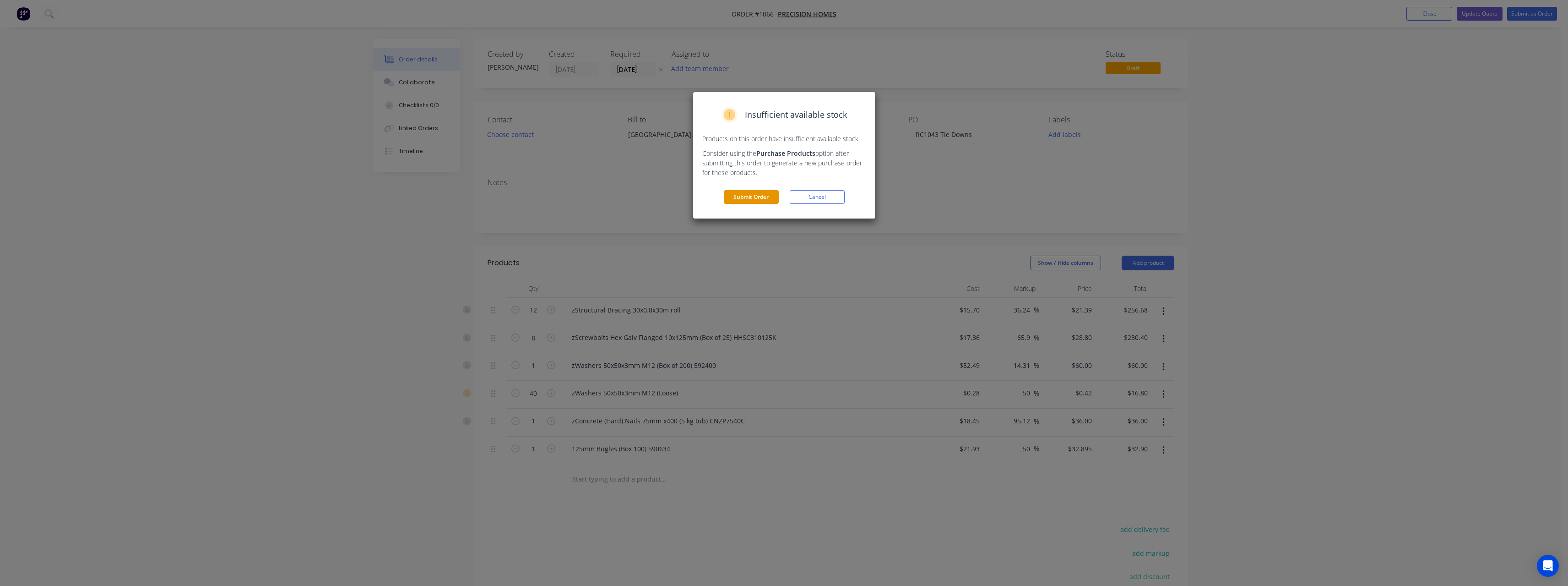
click at [762, 204] on button "Submit Order" at bounding box center [751, 197] width 55 height 13
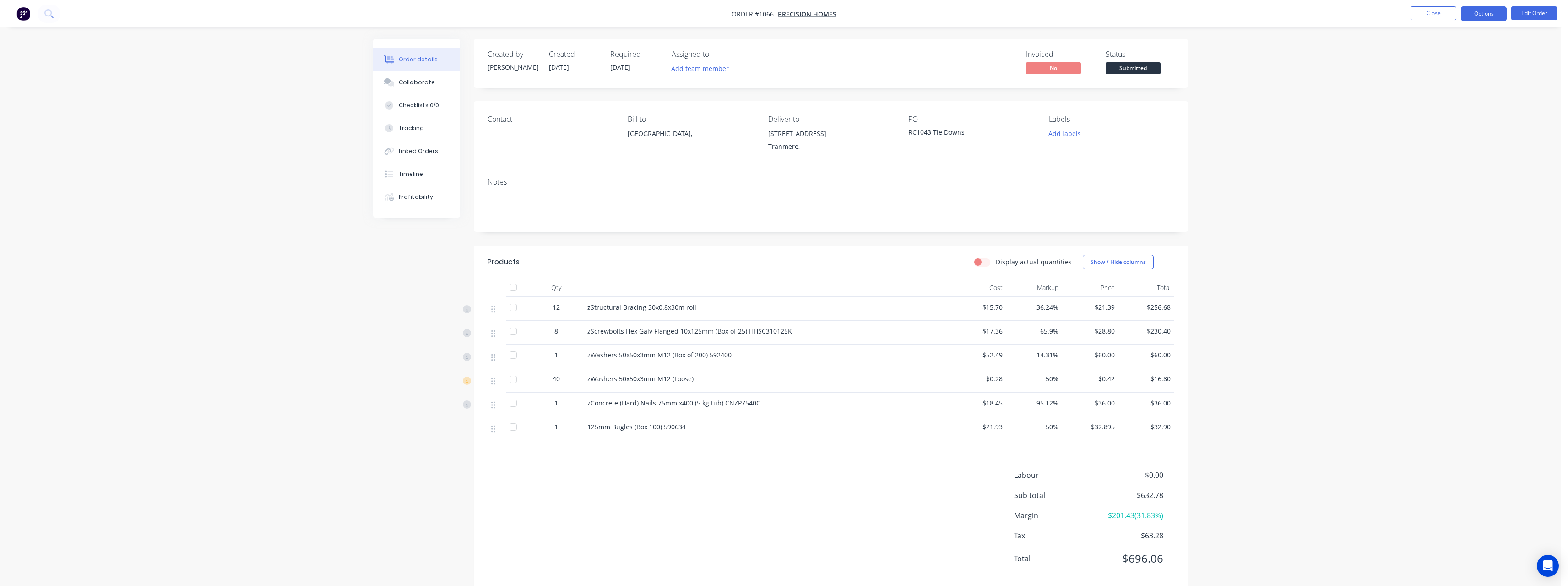
click at [1472, 16] on button "Options" at bounding box center [1484, 13] width 46 height 15
click at [1435, 113] on div "Work Order" at bounding box center [1456, 111] width 84 height 13
click at [1435, 94] on div "Without pricing" at bounding box center [1456, 92] width 84 height 13
click at [1144, 64] on span "Submitted" at bounding box center [1133, 68] width 55 height 12
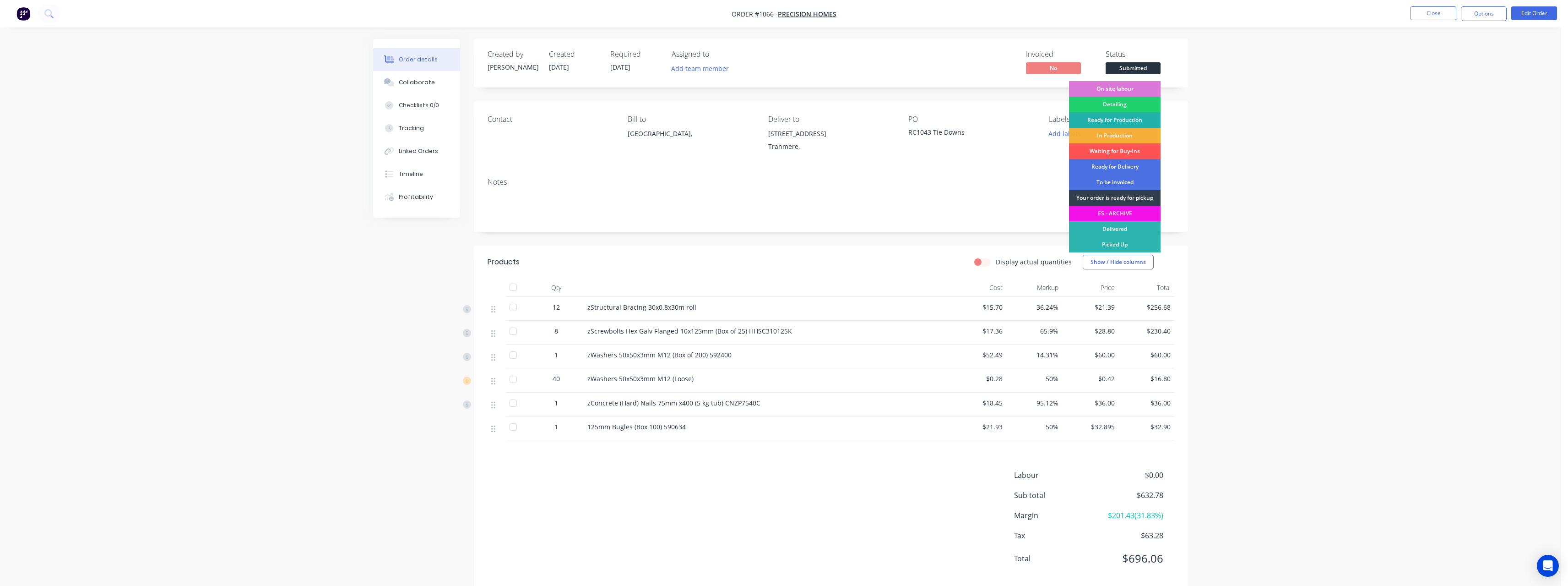
click at [1130, 119] on div "Ready for Production" at bounding box center [1115, 119] width 92 height 15
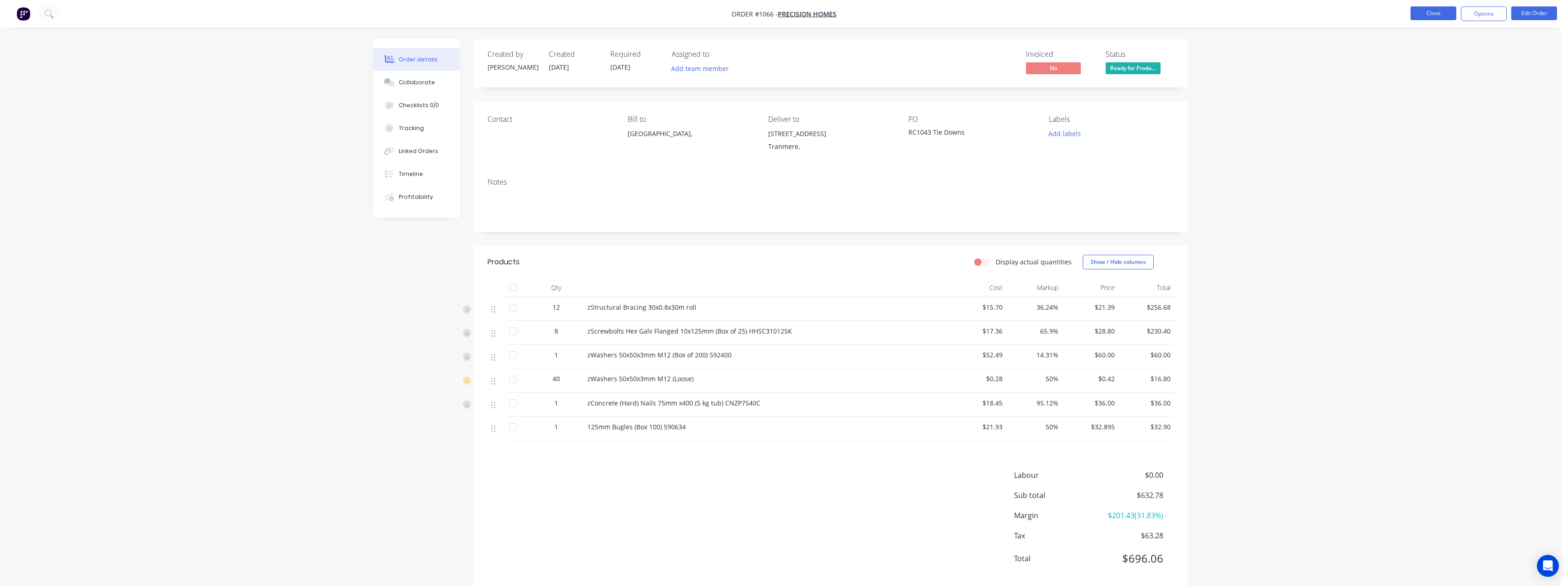
click at [1439, 10] on button "Close" at bounding box center [1433, 13] width 46 height 13
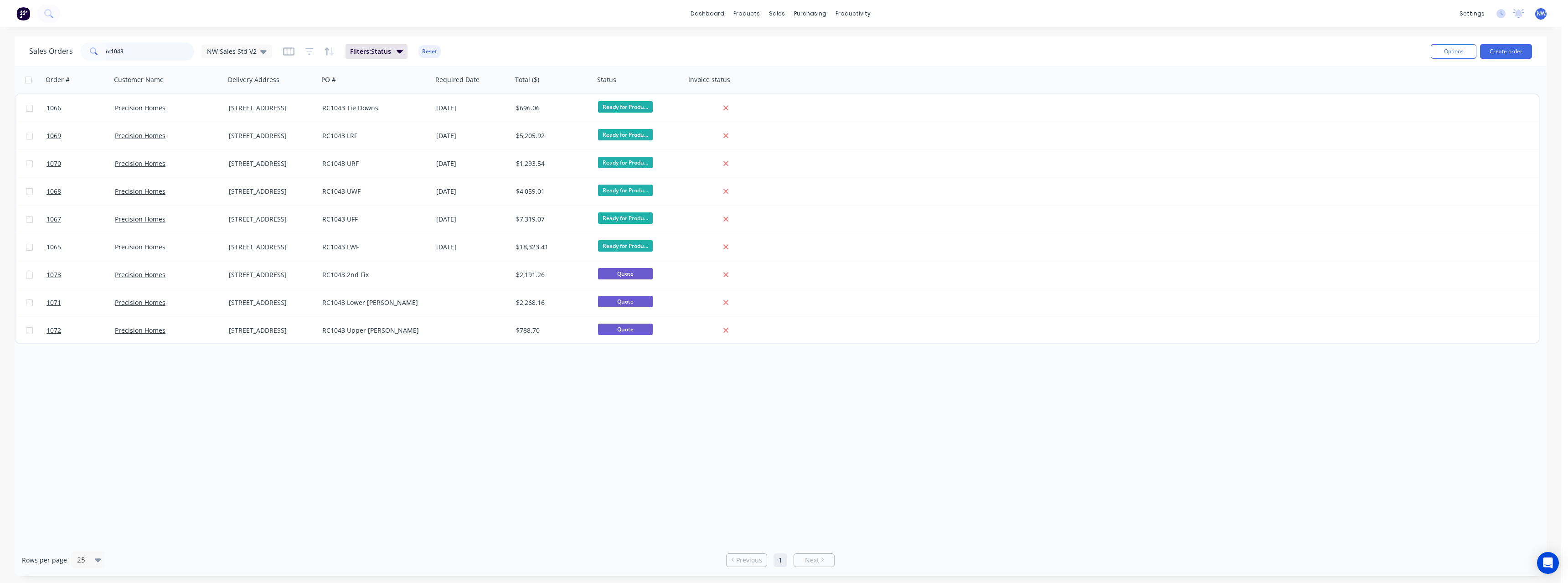
click at [138, 53] on input "rc1043" at bounding box center [150, 52] width 89 height 18
type input "rc1087"
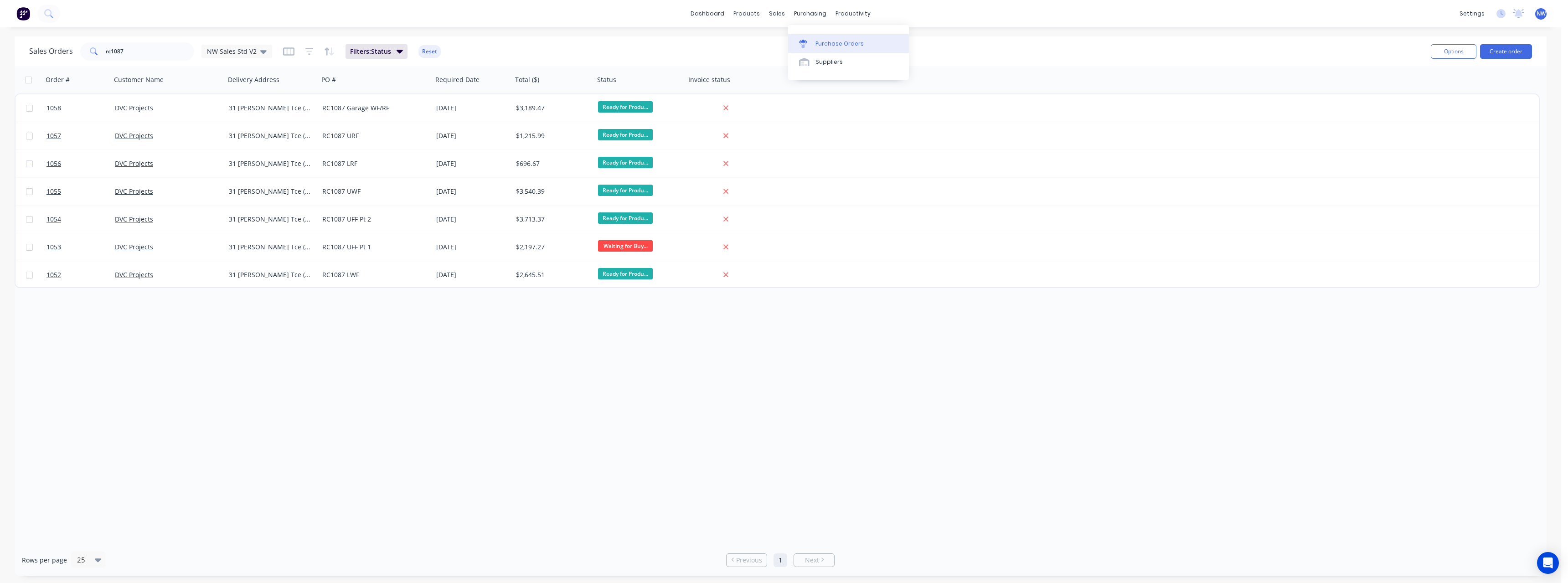
click at [829, 44] on div "Purchase Orders" at bounding box center [839, 43] width 48 height 8
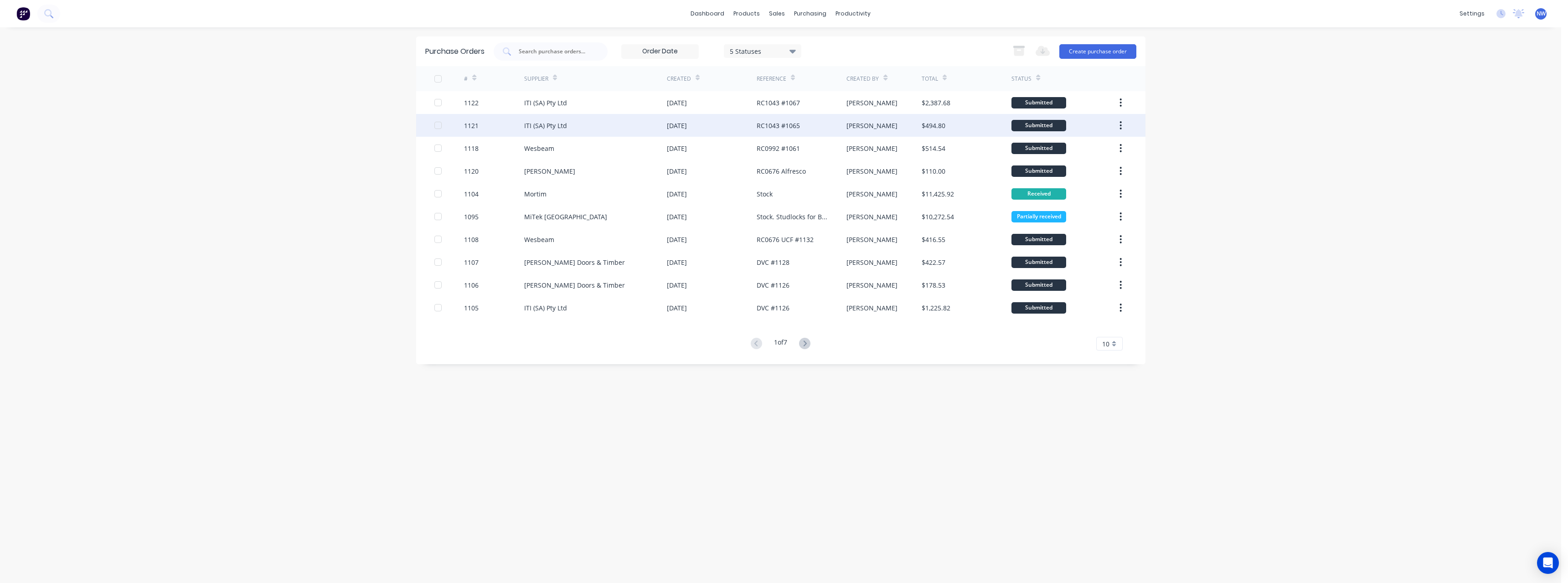
click at [570, 122] on div "ITI (SA) Pty Ltd" at bounding box center [595, 125] width 142 height 23
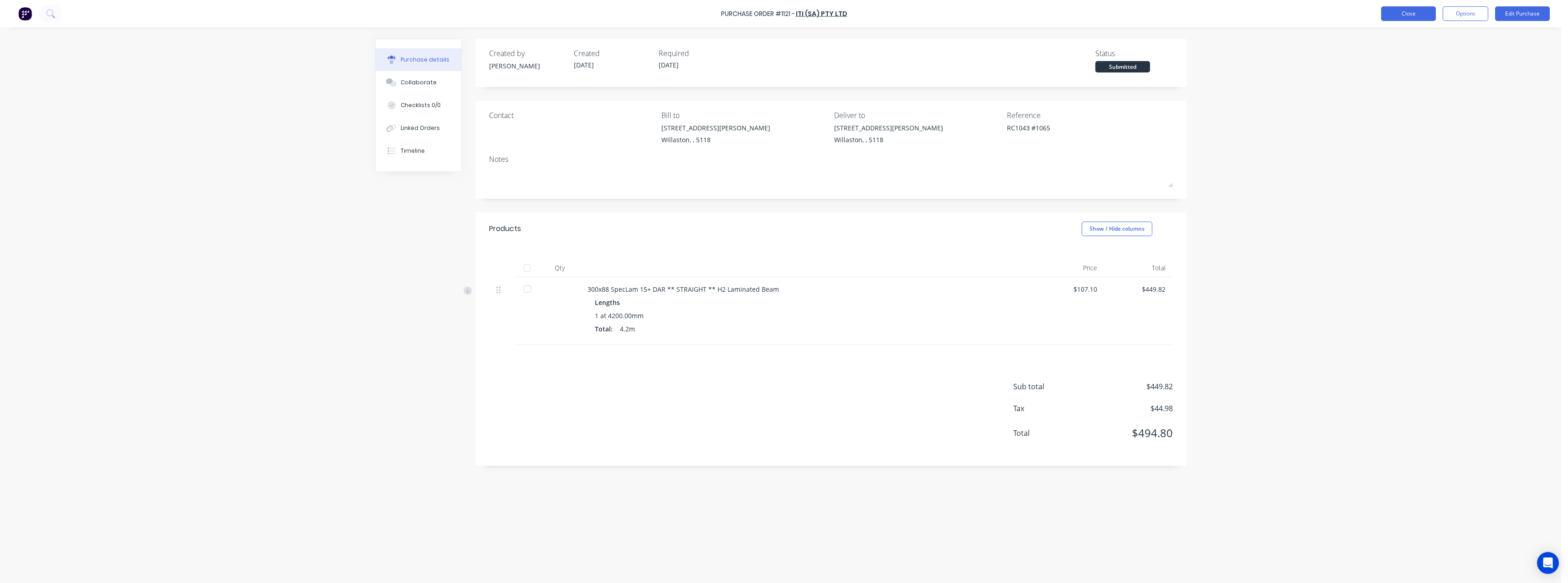
click at [1420, 9] on button "Close" at bounding box center [1409, 13] width 55 height 15
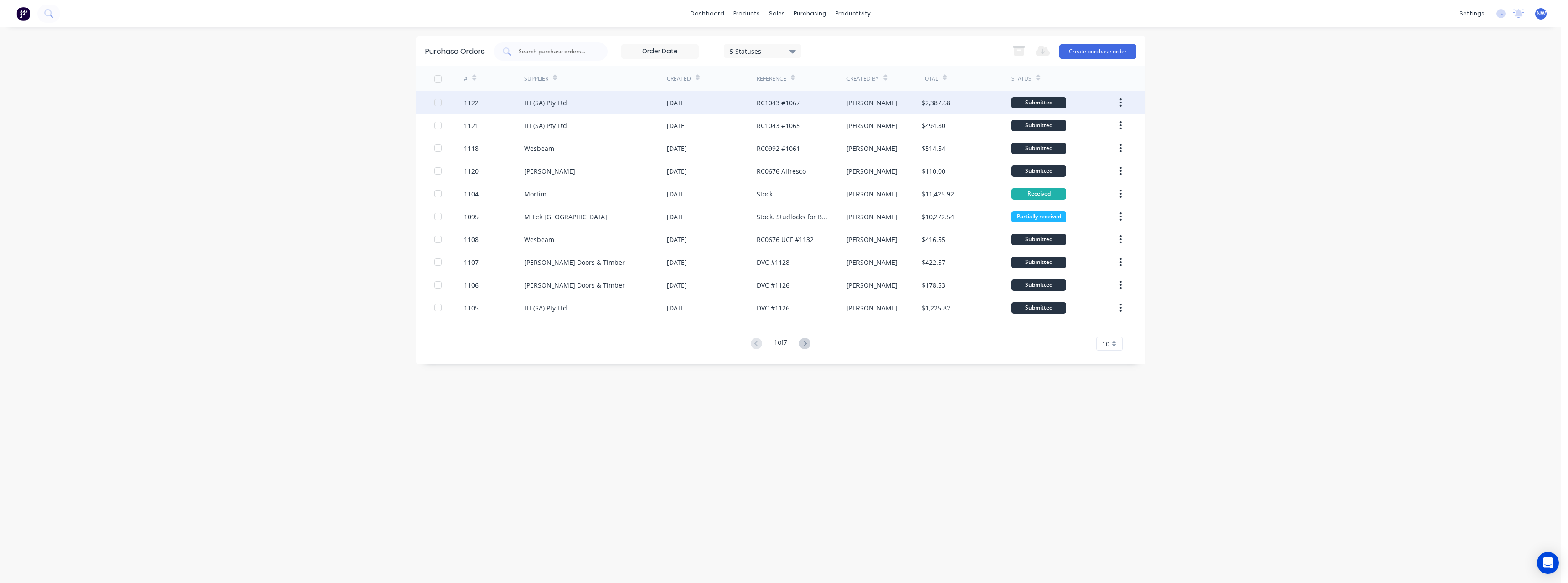
click at [594, 104] on div "ITI (SA) Pty Ltd" at bounding box center [595, 102] width 142 height 23
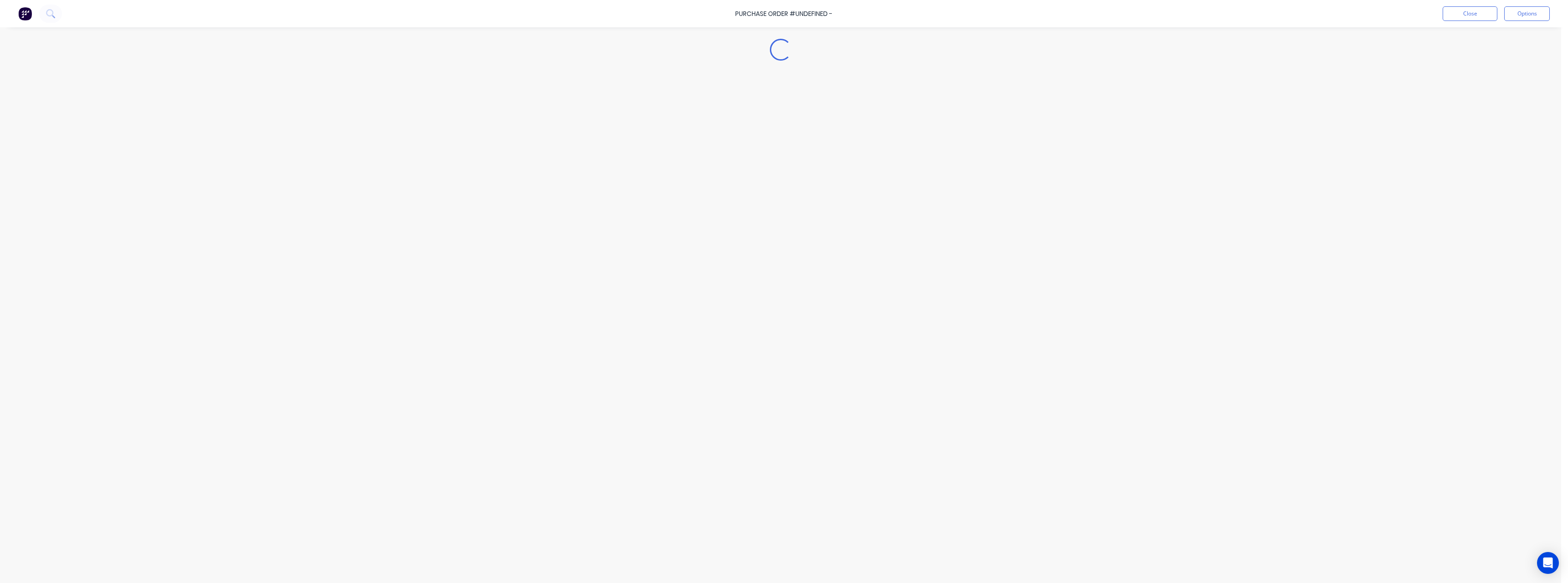
type textarea "x"
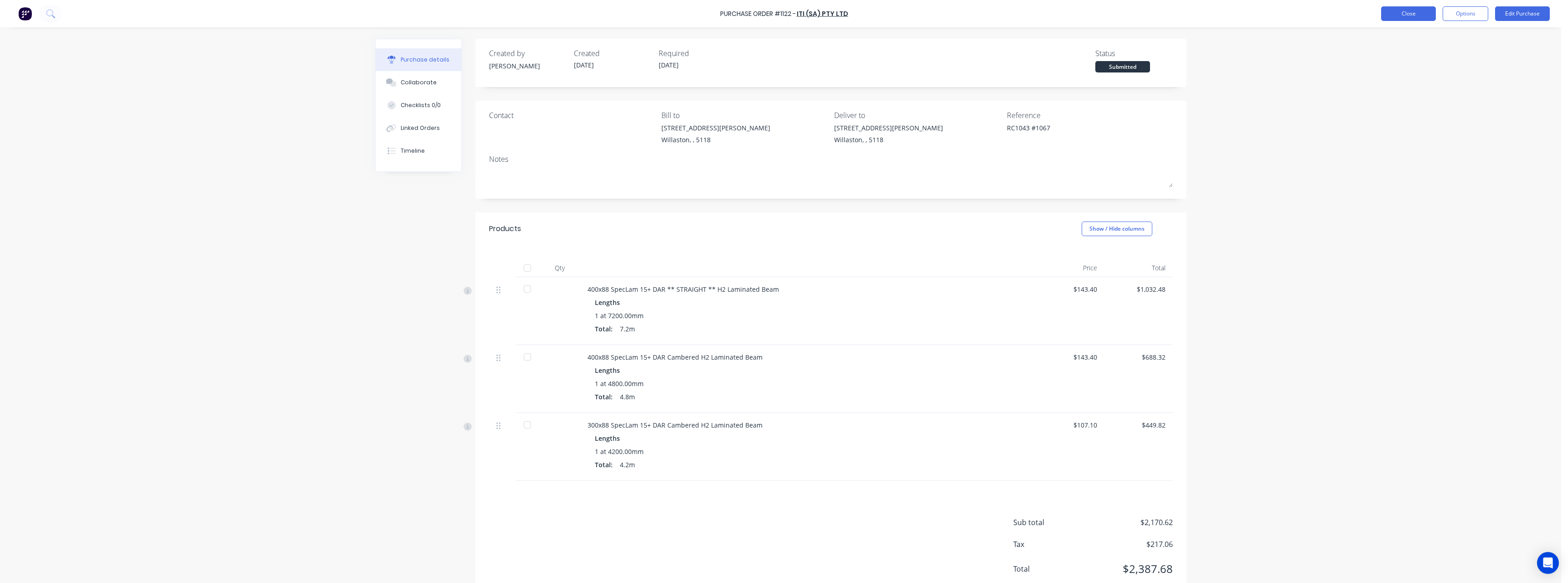
click at [1407, 13] on button "Close" at bounding box center [1409, 13] width 55 height 15
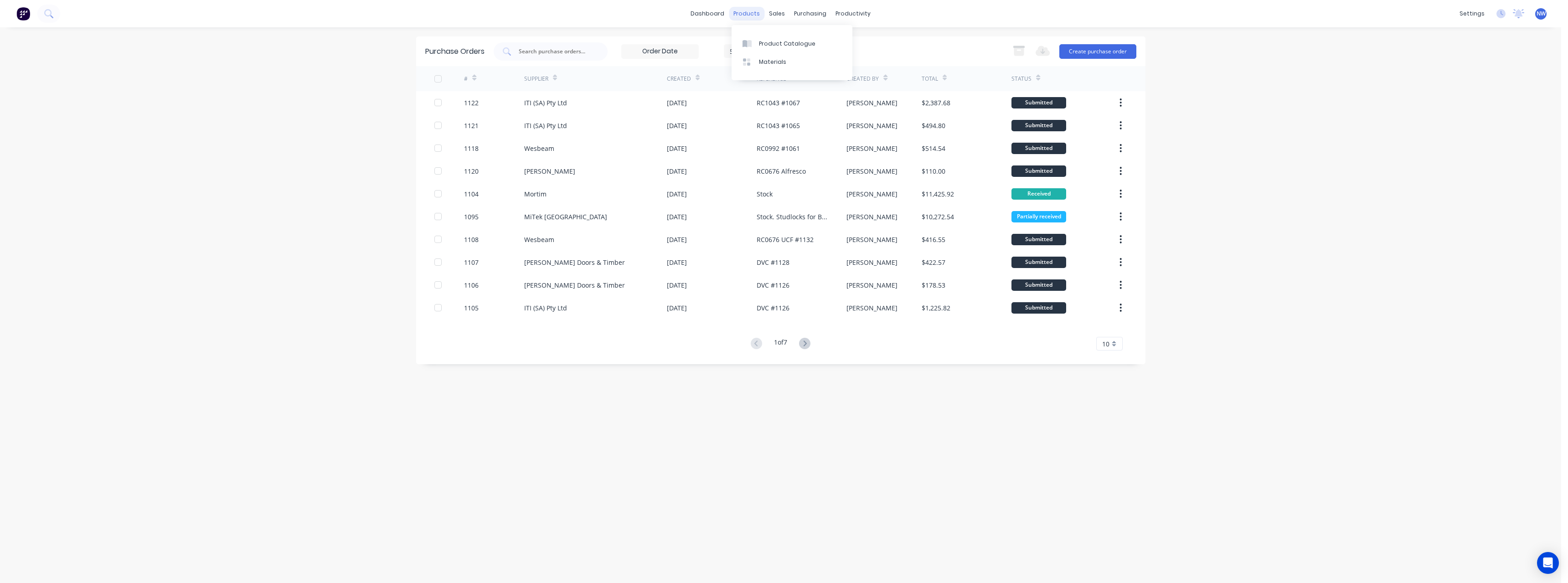
click at [749, 16] on div "products" at bounding box center [746, 13] width 35 height 13
click at [793, 40] on div "Sales Orders" at bounding box center [810, 43] width 37 height 8
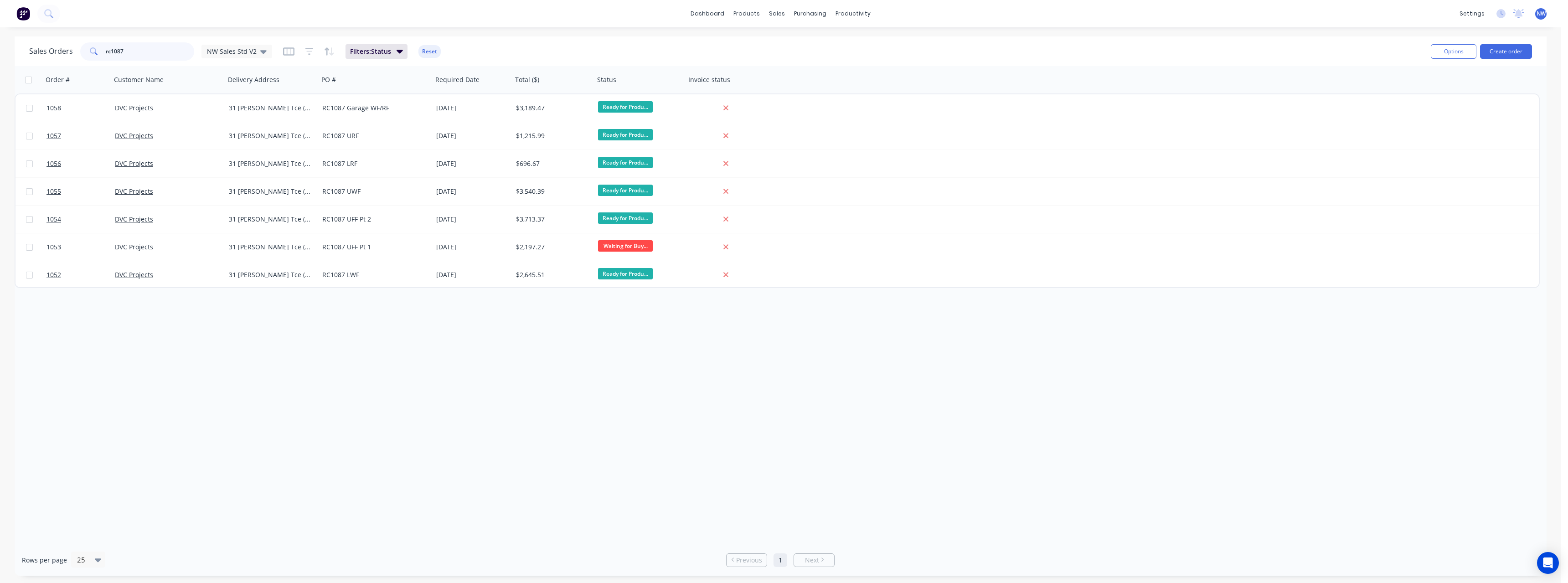
drag, startPoint x: 130, startPoint y: 52, endPoint x: 83, endPoint y: 54, distance: 47.0
click at [83, 54] on div "rc1087" at bounding box center [137, 52] width 114 height 18
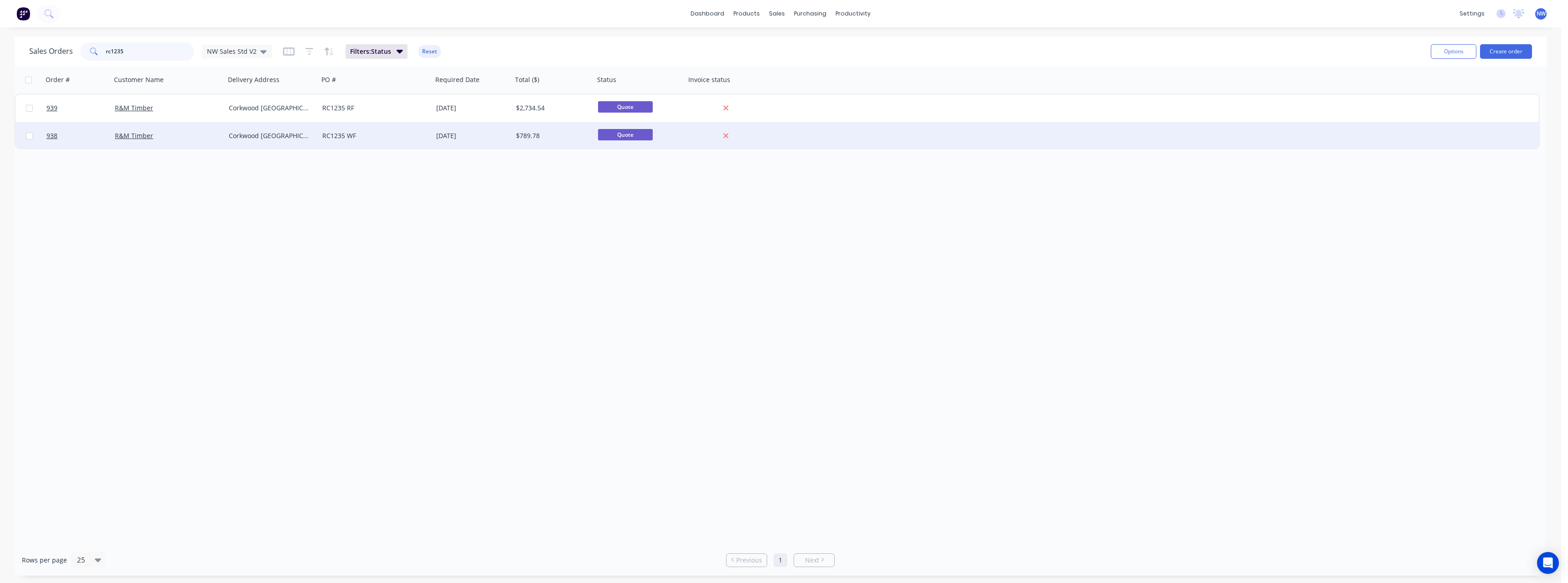
type input "rc1235"
click at [317, 141] on div "Corkwood [GEOGRAPHIC_DATA][PERSON_NAME] 5114" at bounding box center [272, 136] width 94 height 27
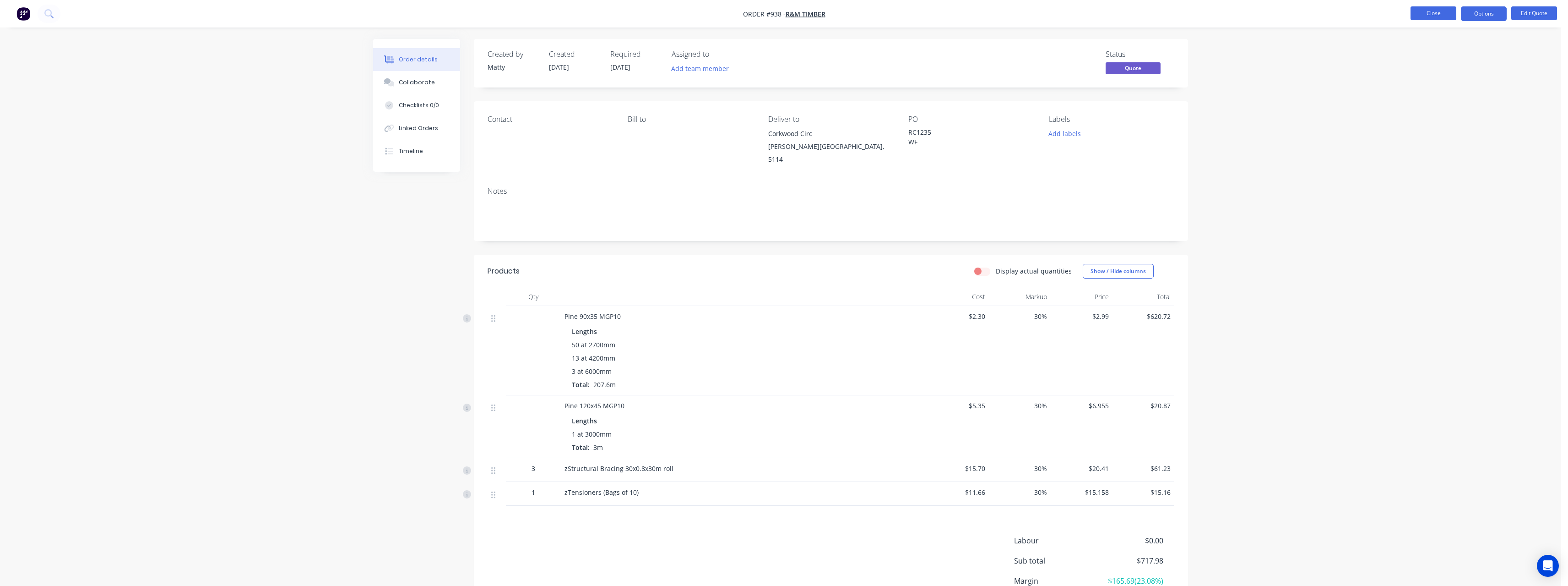
click at [1417, 19] on button "Close" at bounding box center [1433, 13] width 46 height 13
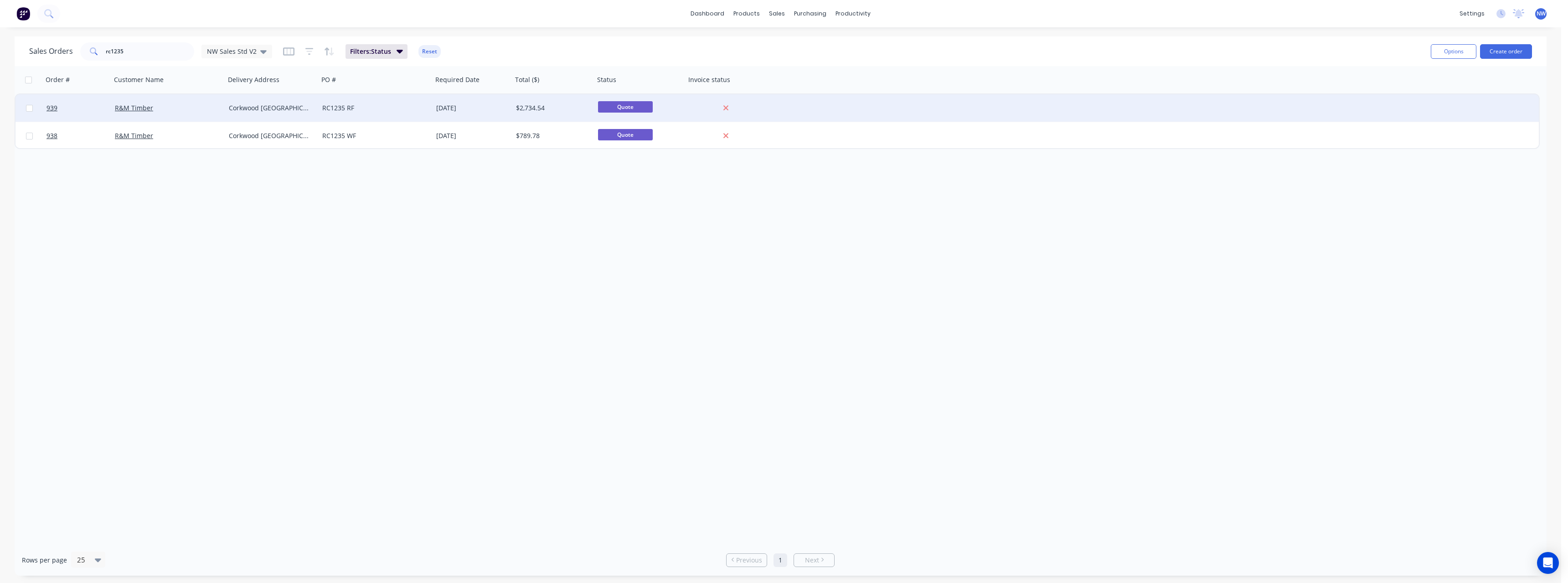
click at [248, 106] on div "Corkwood [GEOGRAPHIC_DATA][PERSON_NAME] 5114" at bounding box center [270, 108] width 82 height 9
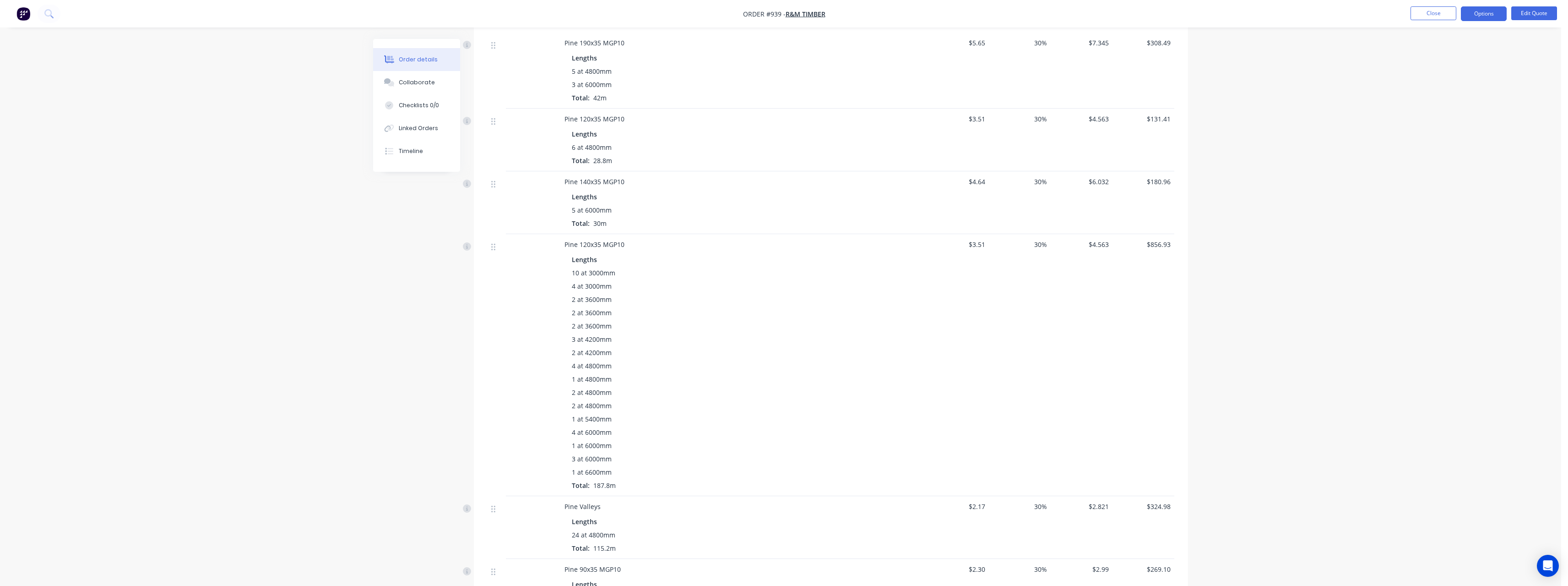
scroll to position [275, 0]
click at [1432, 12] on button "Close" at bounding box center [1433, 13] width 46 height 13
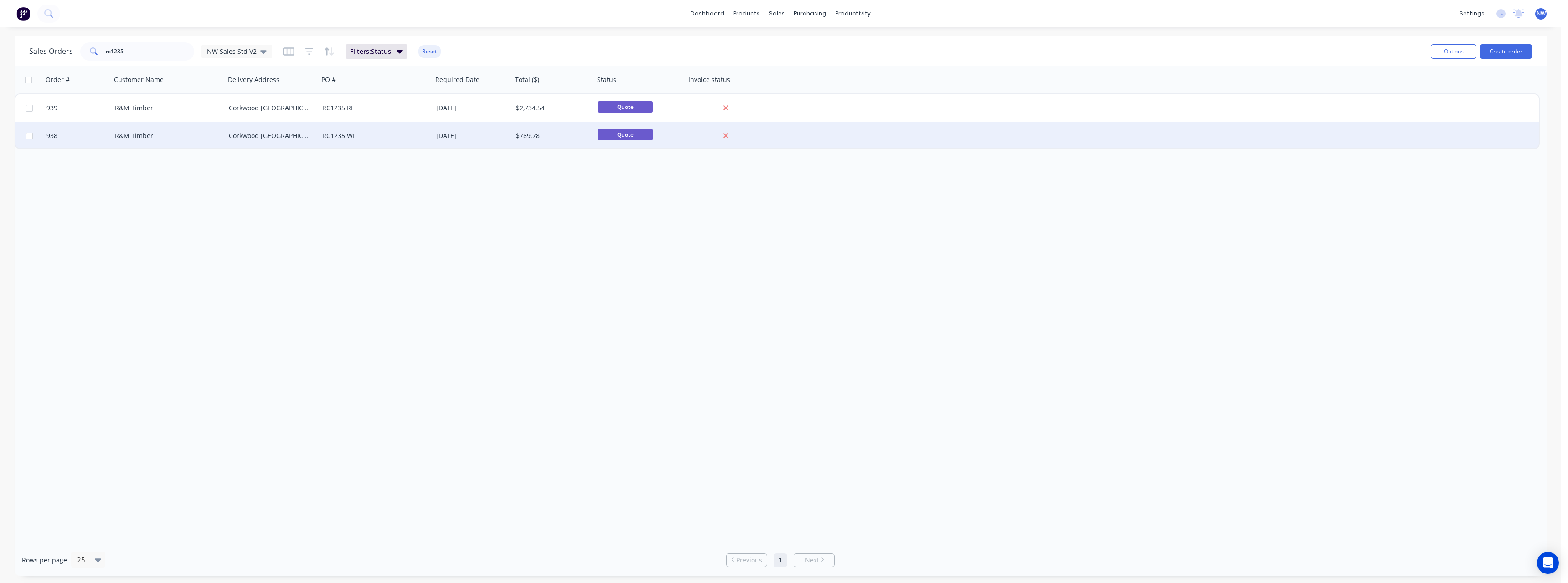
click at [527, 136] on div "$789.78" at bounding box center [551, 136] width 71 height 9
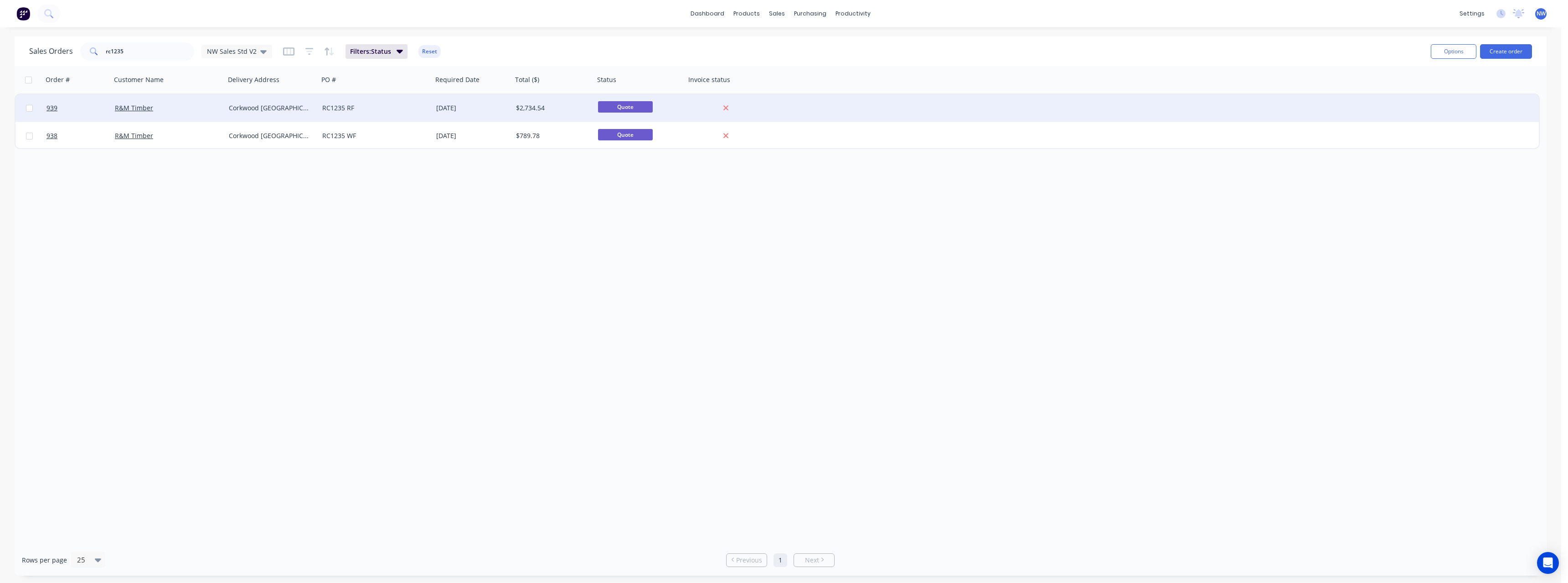
click at [385, 115] on div "RC1235 RF" at bounding box center [375, 108] width 114 height 27
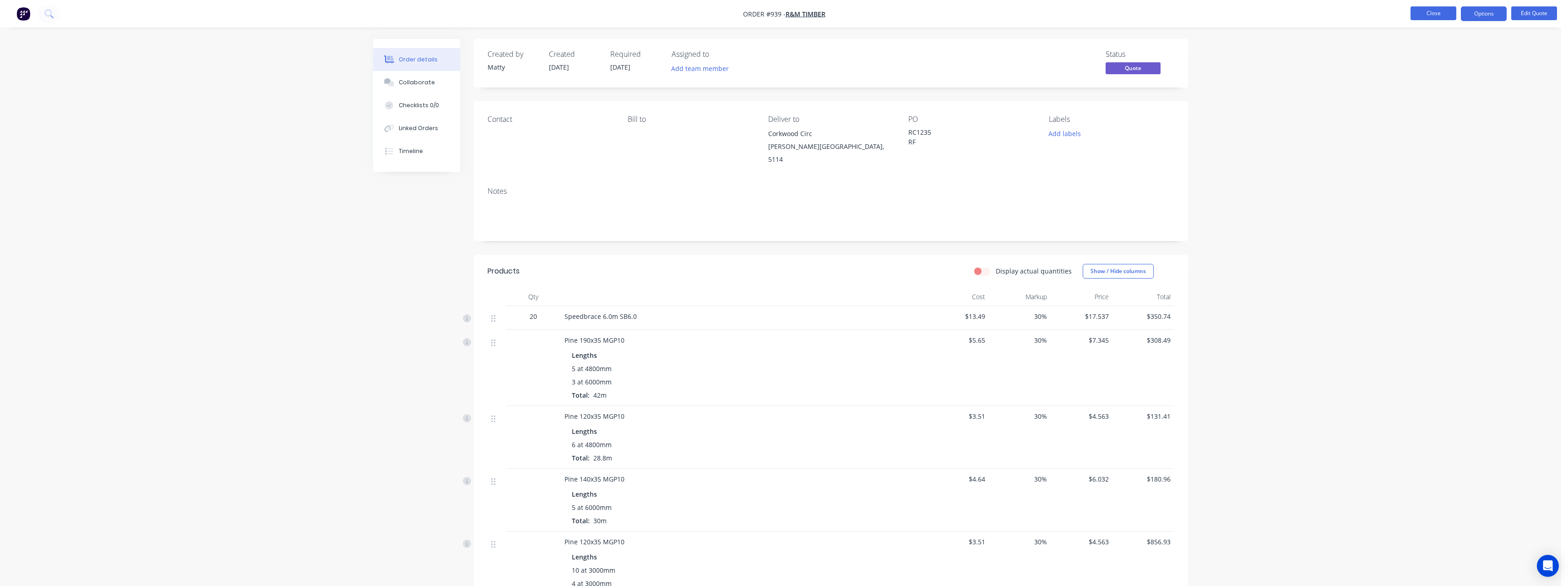
click at [1421, 13] on button "Close" at bounding box center [1433, 13] width 46 height 13
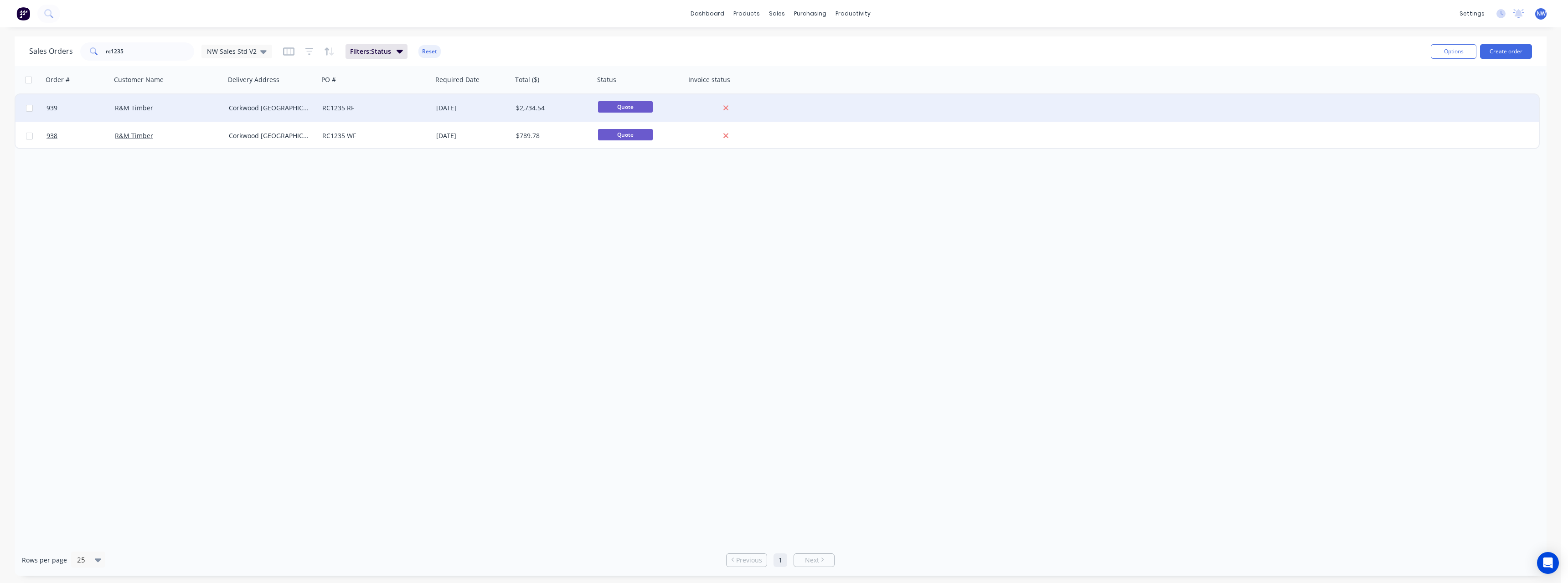
click at [266, 106] on div "Corkwood [GEOGRAPHIC_DATA][PERSON_NAME] 5114" at bounding box center [270, 108] width 82 height 9
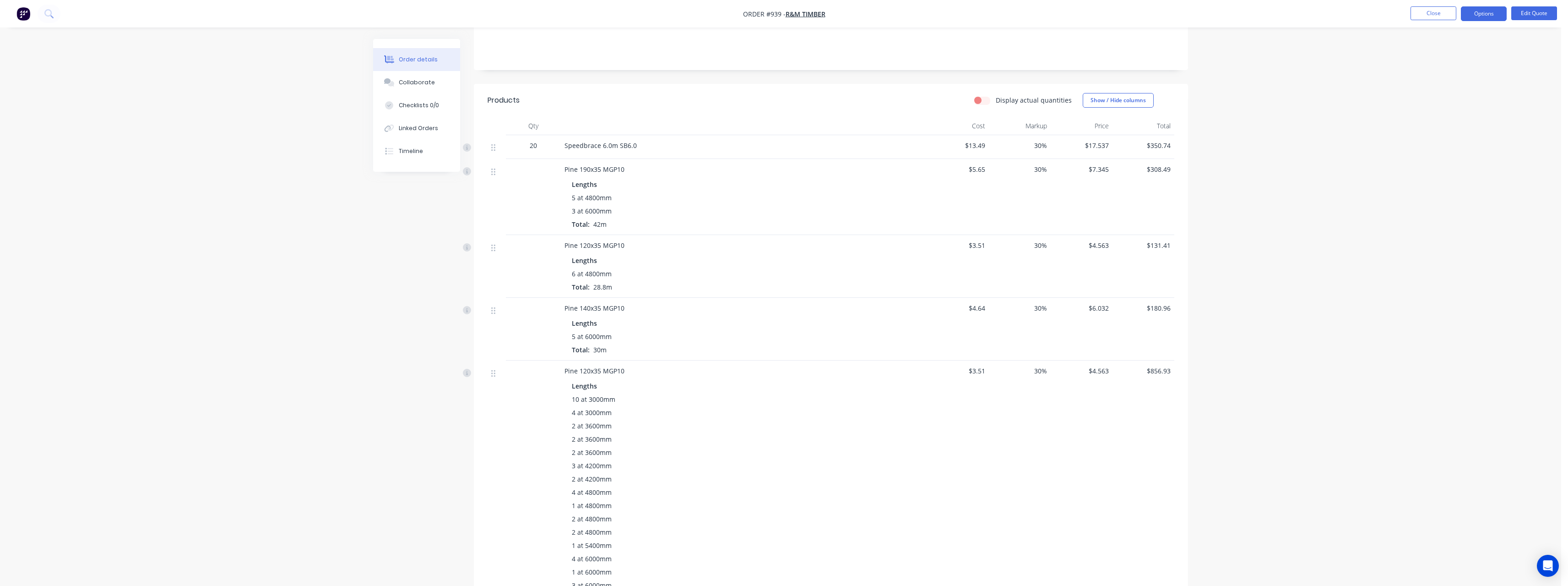
scroll to position [184, 0]
click at [1439, 13] on button "Close" at bounding box center [1433, 13] width 46 height 13
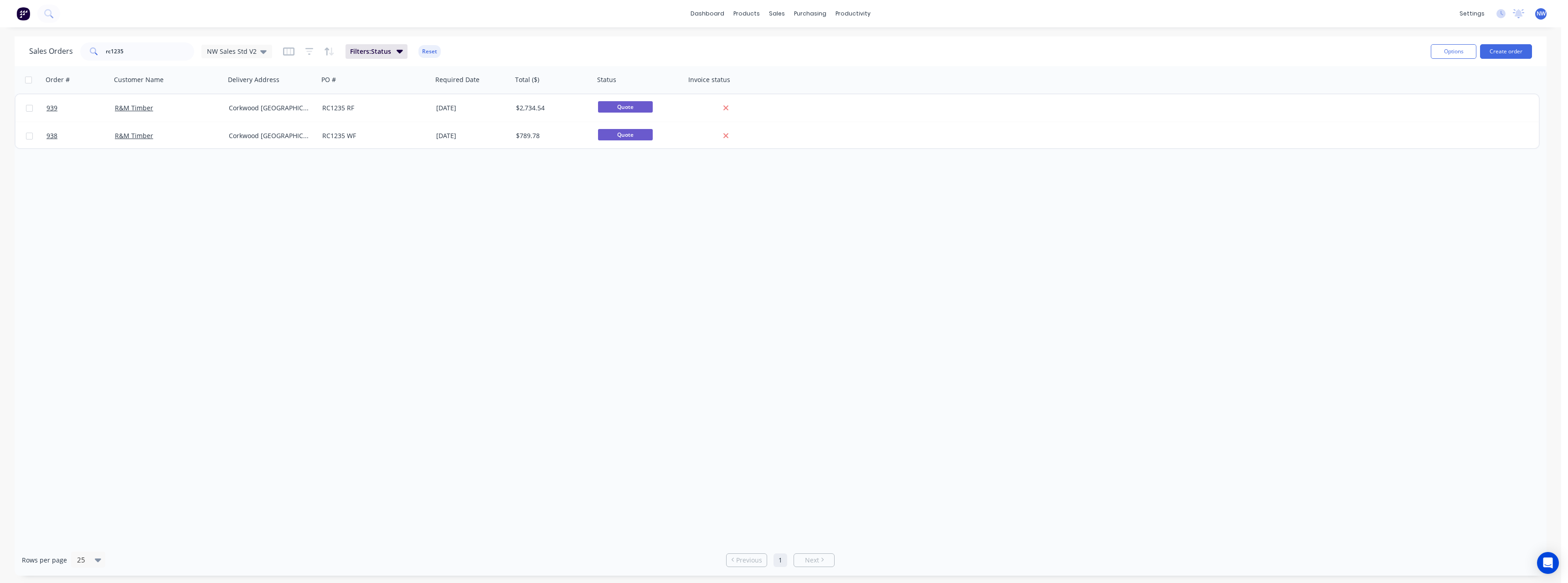
click at [1544, 15] on span "NW" at bounding box center [1541, 13] width 9 height 8
click at [1466, 113] on div "Sign out" at bounding box center [1465, 114] width 24 height 8
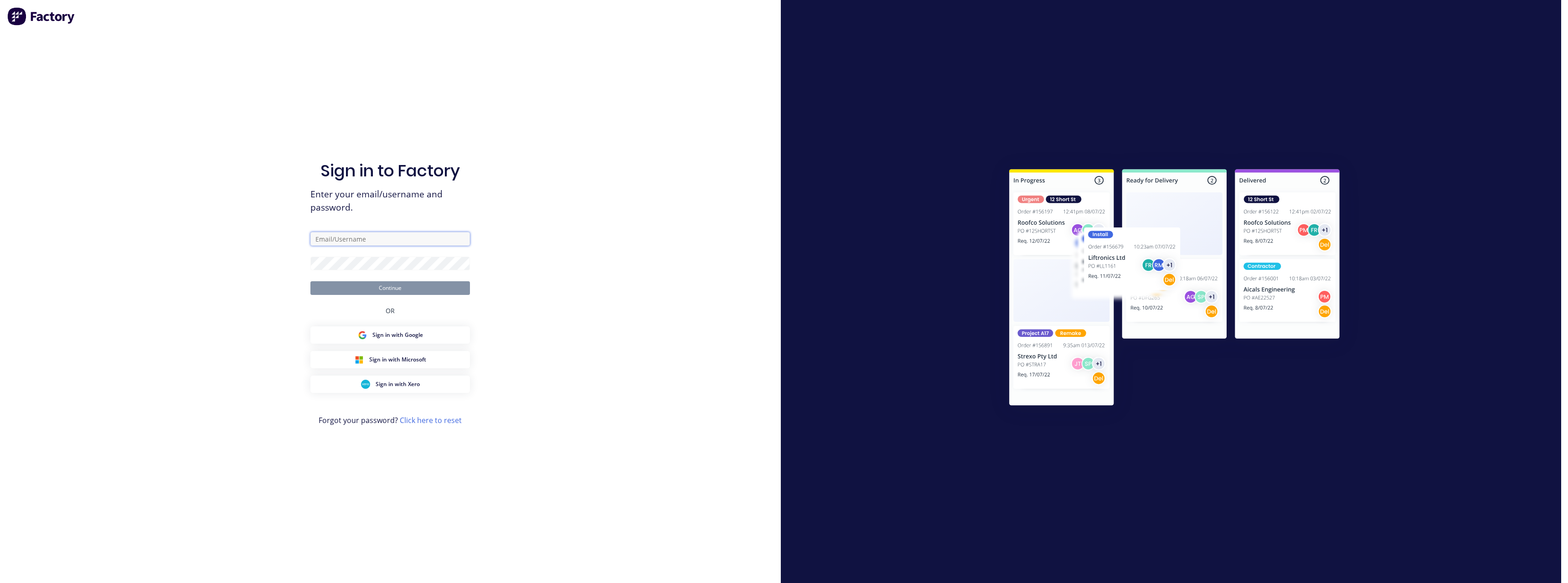
type input "[PERSON_NAME][EMAIL_ADDRESS][DOMAIN_NAME]"
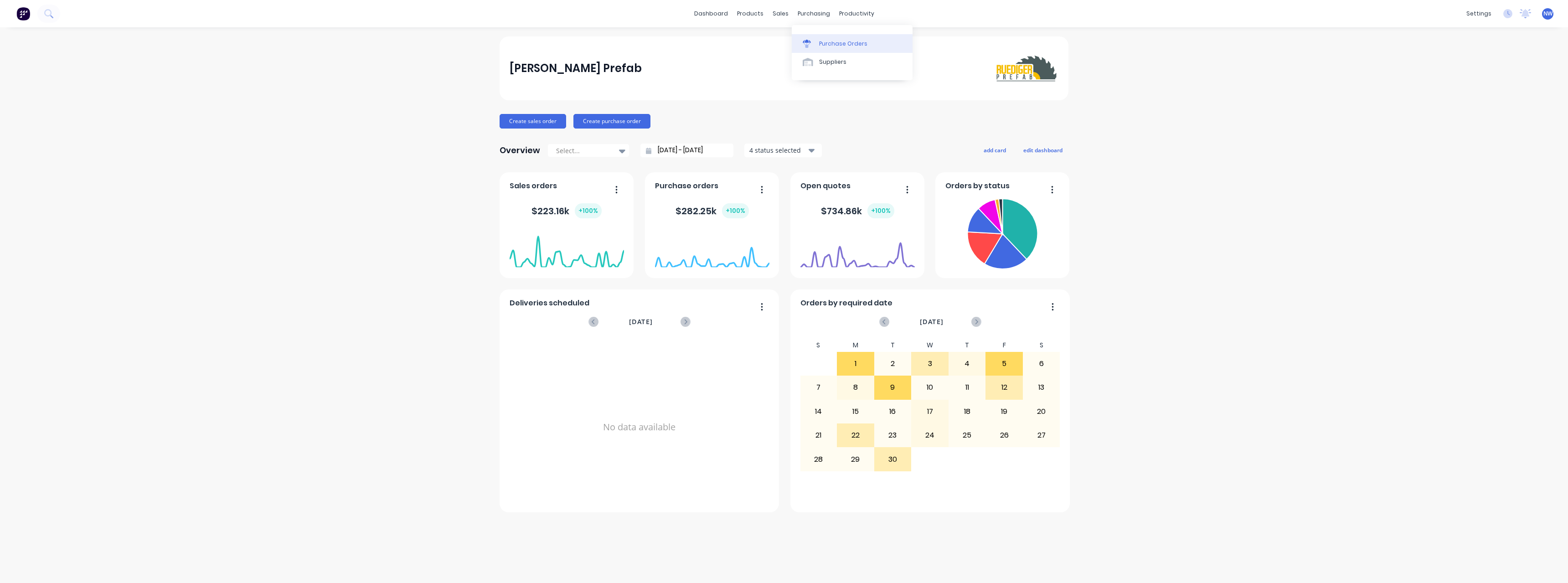
click at [823, 39] on link "Purchase Orders" at bounding box center [852, 43] width 121 height 18
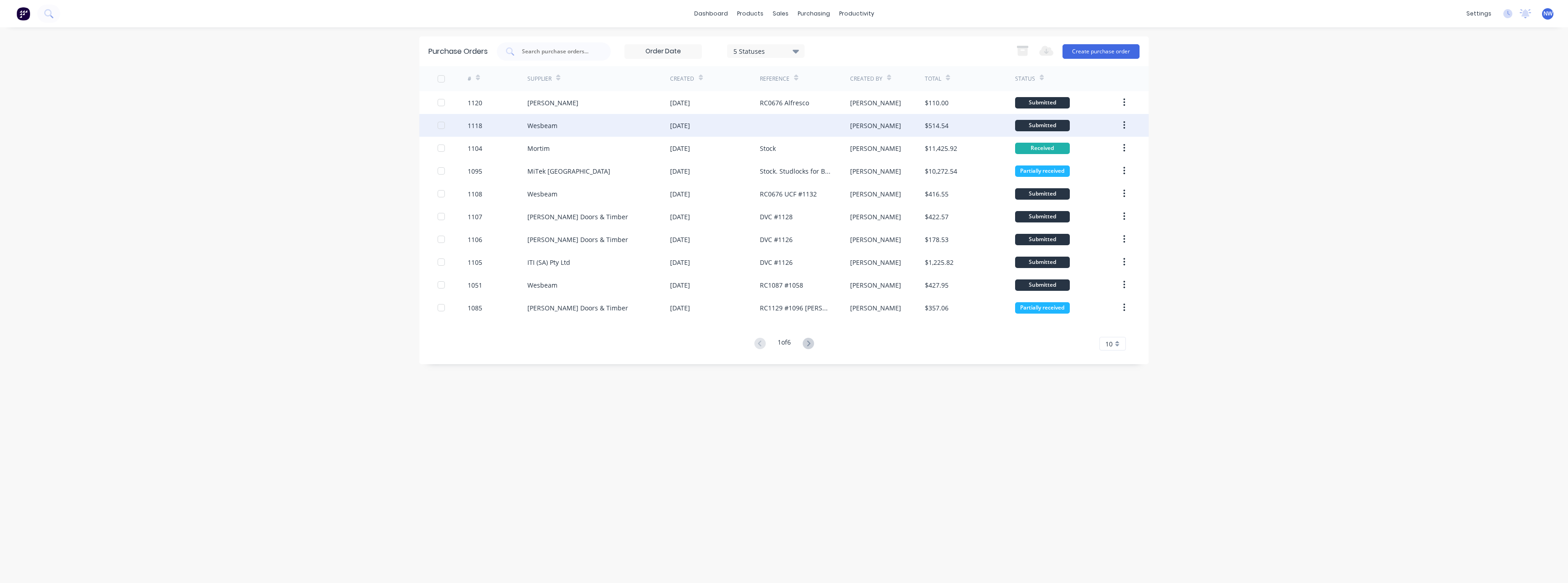
click at [618, 128] on div "Wesbeam" at bounding box center [598, 125] width 142 height 23
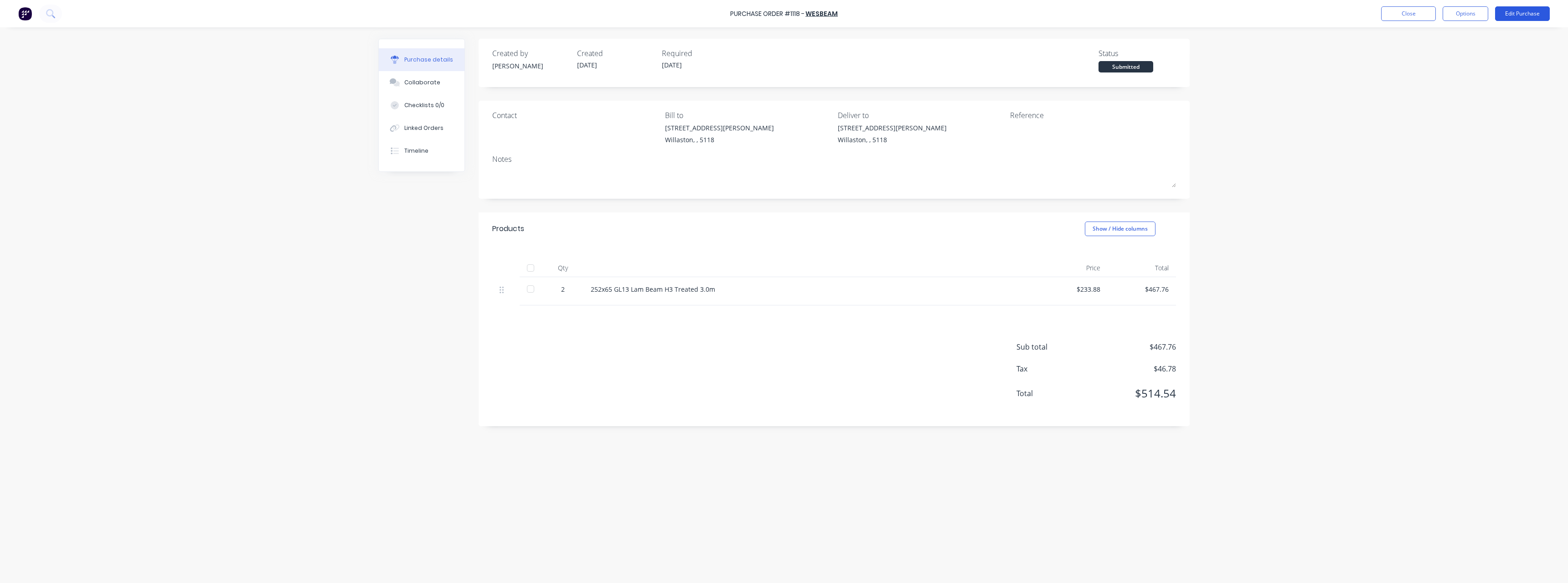
click at [1524, 13] on button "Edit Purchase" at bounding box center [1522, 13] width 55 height 15
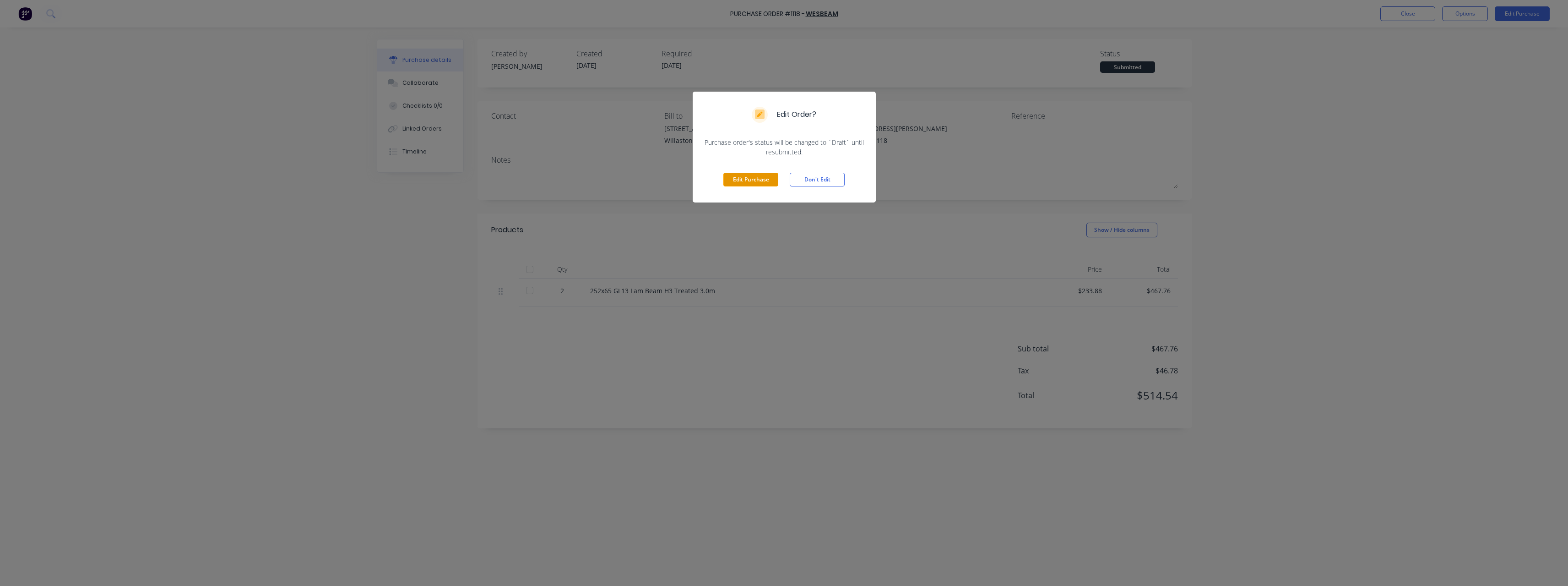
click at [755, 182] on button "Edit Purchase" at bounding box center [751, 179] width 55 height 13
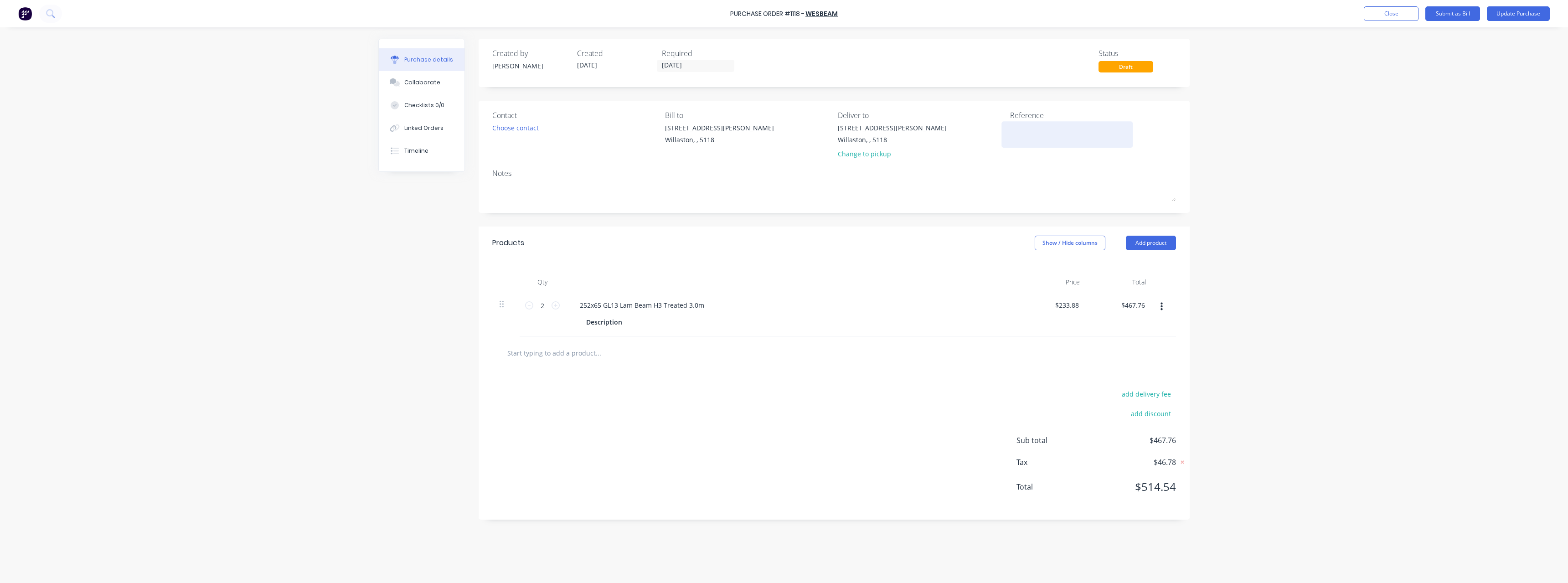
click at [1024, 135] on textarea at bounding box center [1066, 133] width 114 height 21
type textarea "RC0992 #1061"
type textarea "x"
type textarea "RC0992 #1061"
click at [1509, 11] on button "Update Purchase" at bounding box center [1518, 13] width 63 height 15
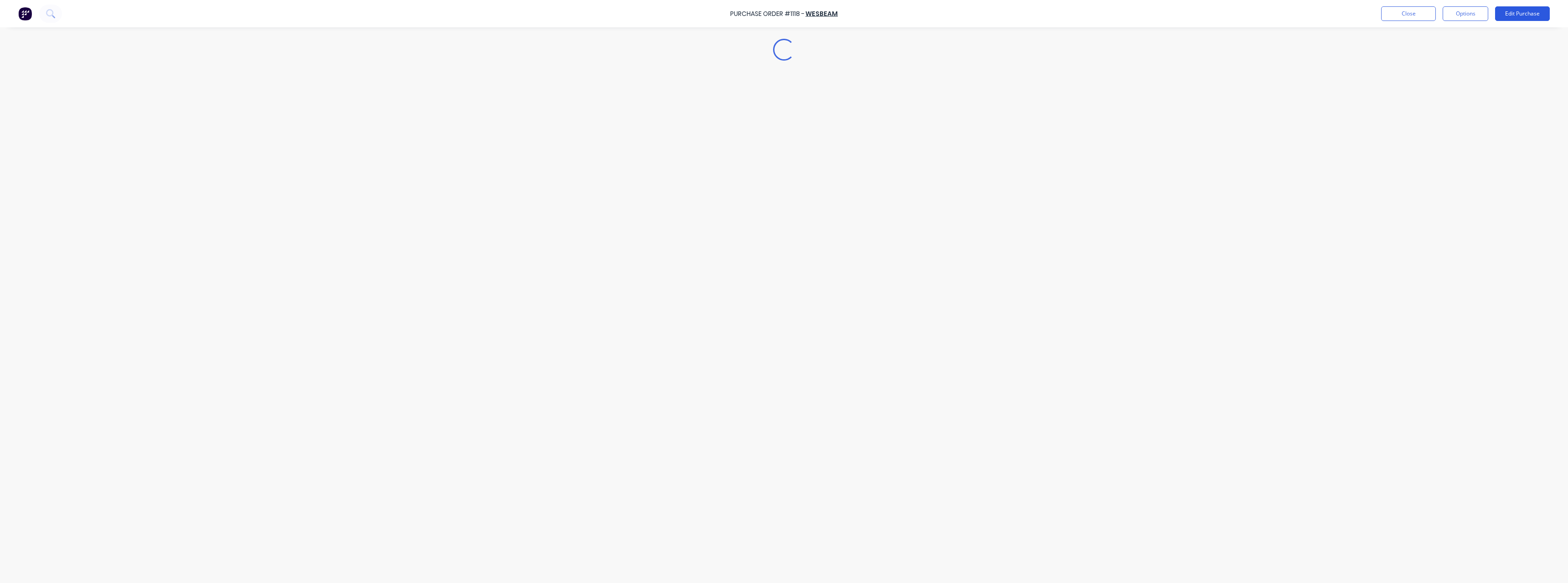
type textarea "x"
click at [1411, 19] on button "Close" at bounding box center [1409, 13] width 55 height 15
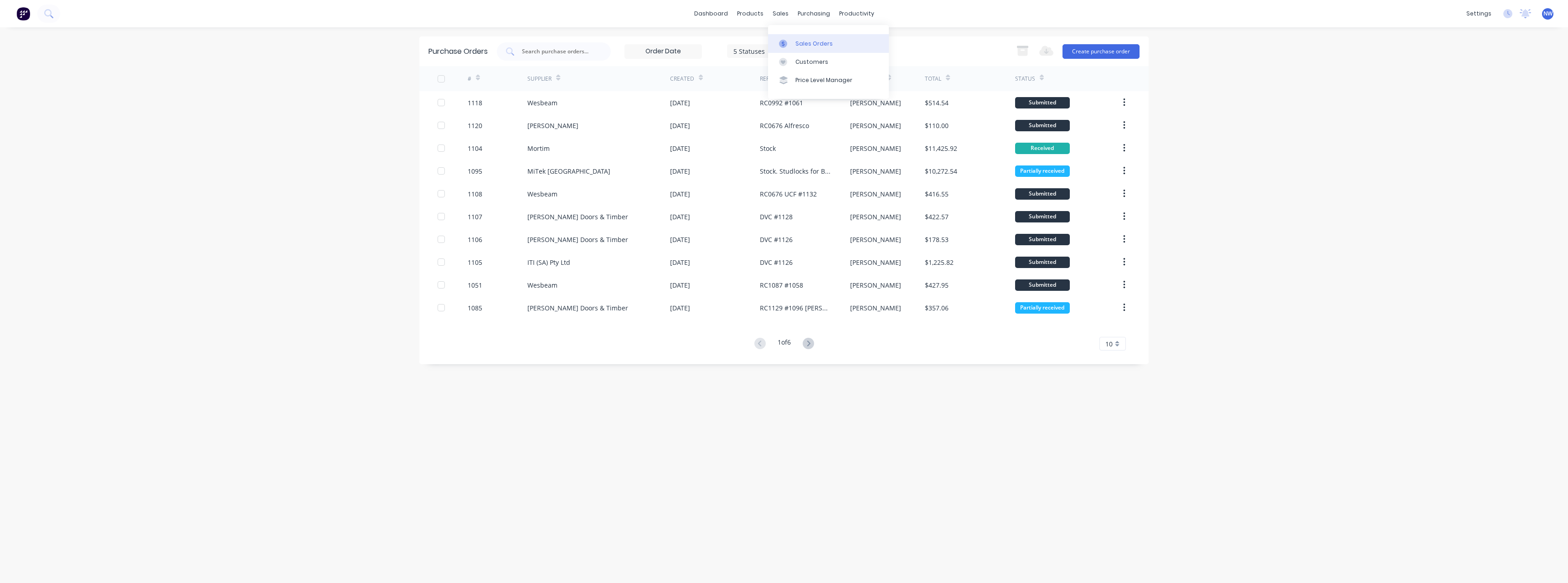
click at [803, 40] on div "Sales Orders" at bounding box center [814, 43] width 37 height 8
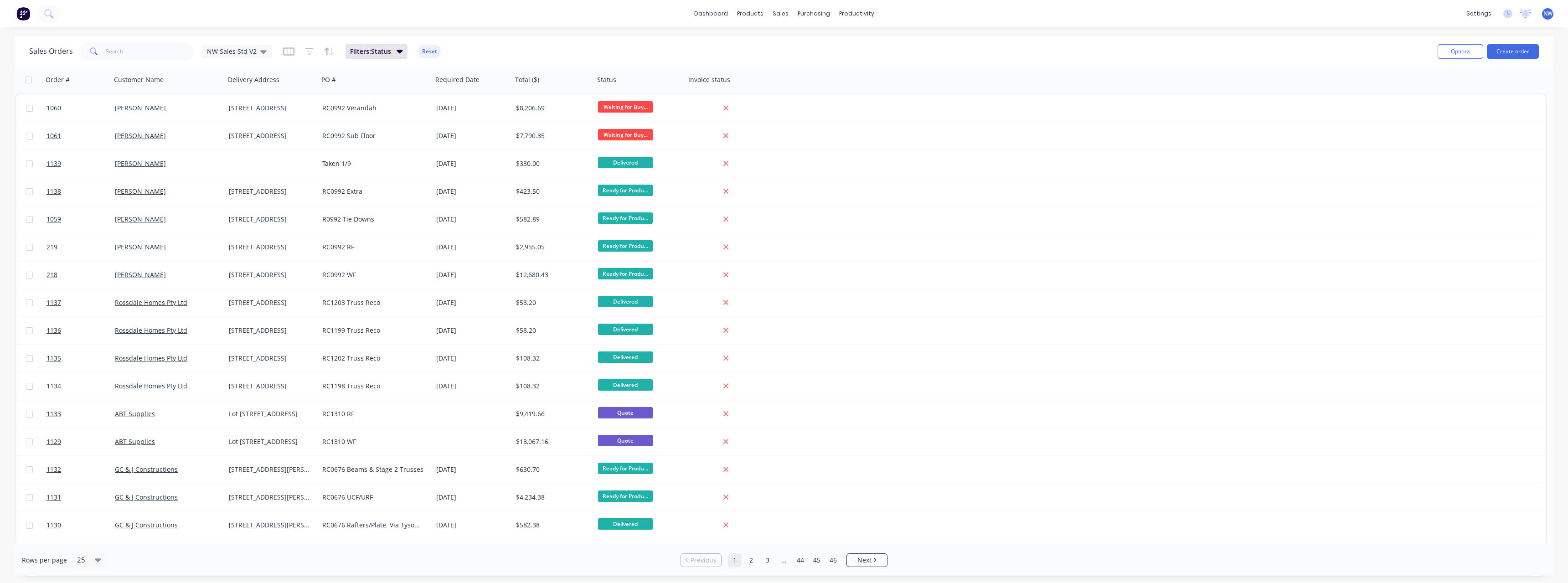
click at [1551, 12] on span "NW" at bounding box center [1548, 13] width 9 height 8
click at [1474, 117] on div "Sign out" at bounding box center [1471, 114] width 24 height 8
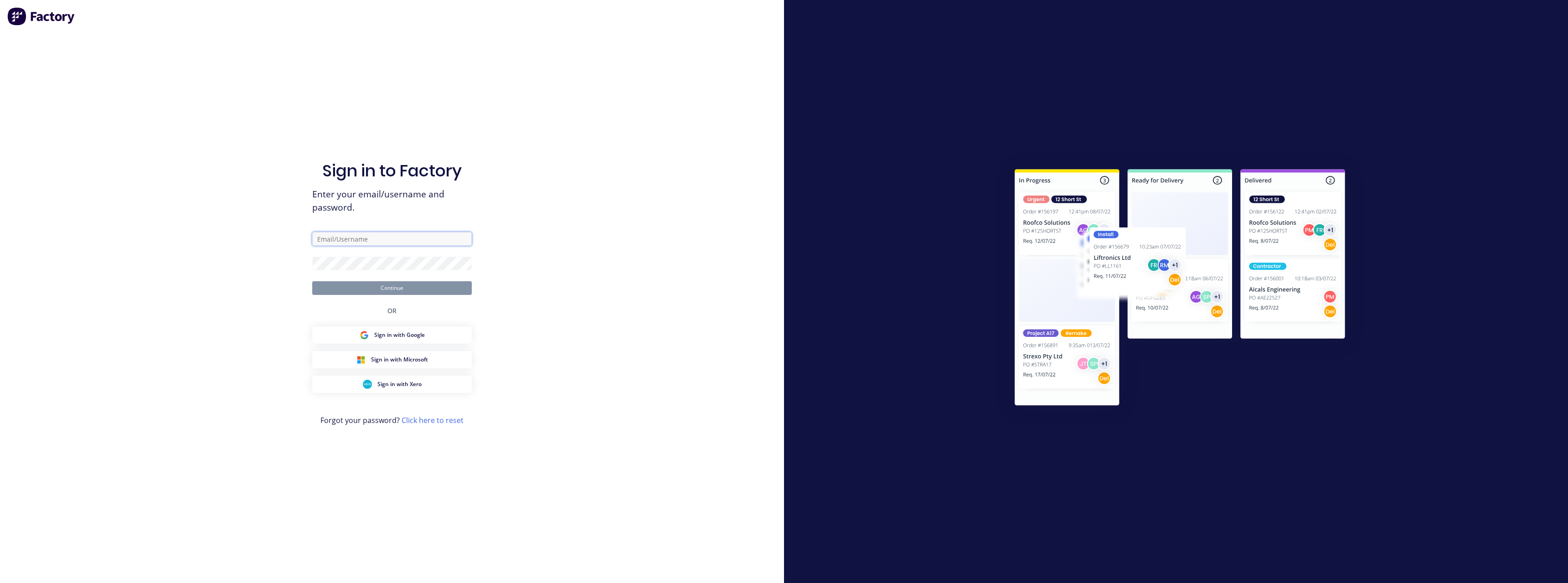
type input "[PERSON_NAME][EMAIL_ADDRESS][DOMAIN_NAME]"
